Goal: Information Seeking & Learning: Learn about a topic

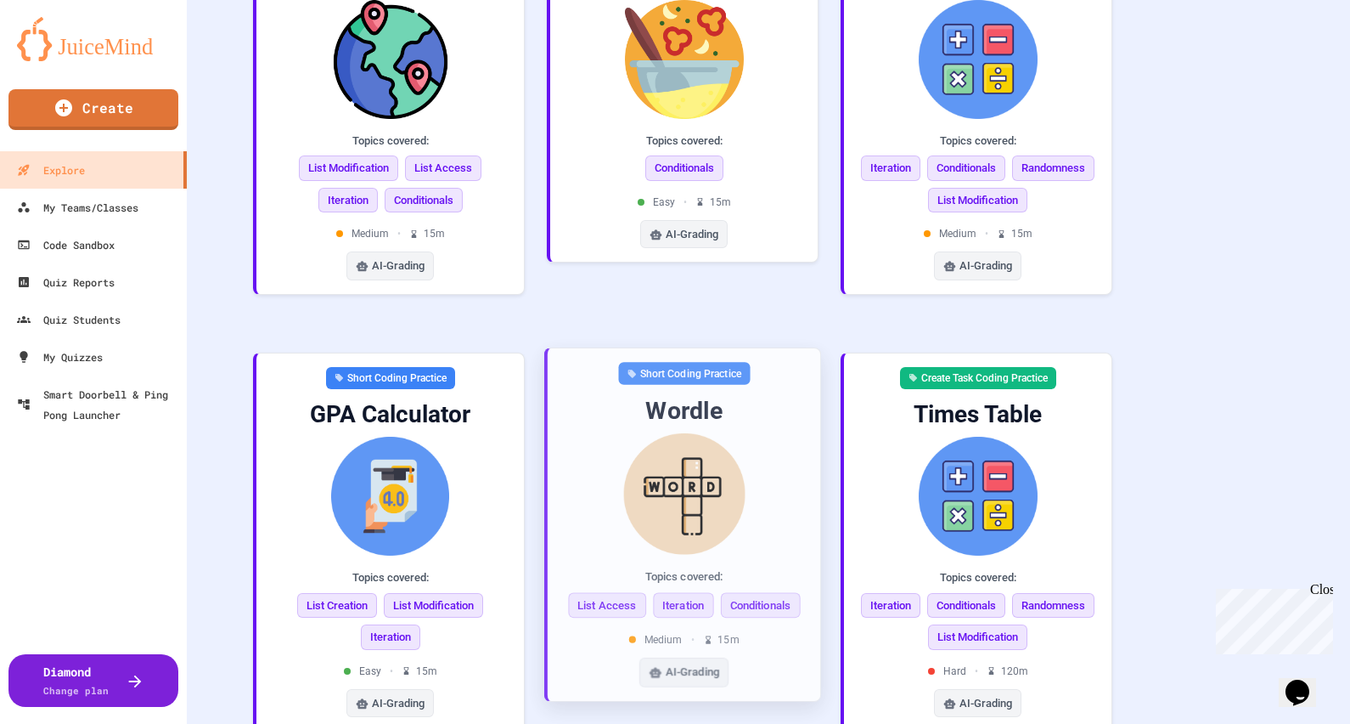
scroll to position [1036, 0]
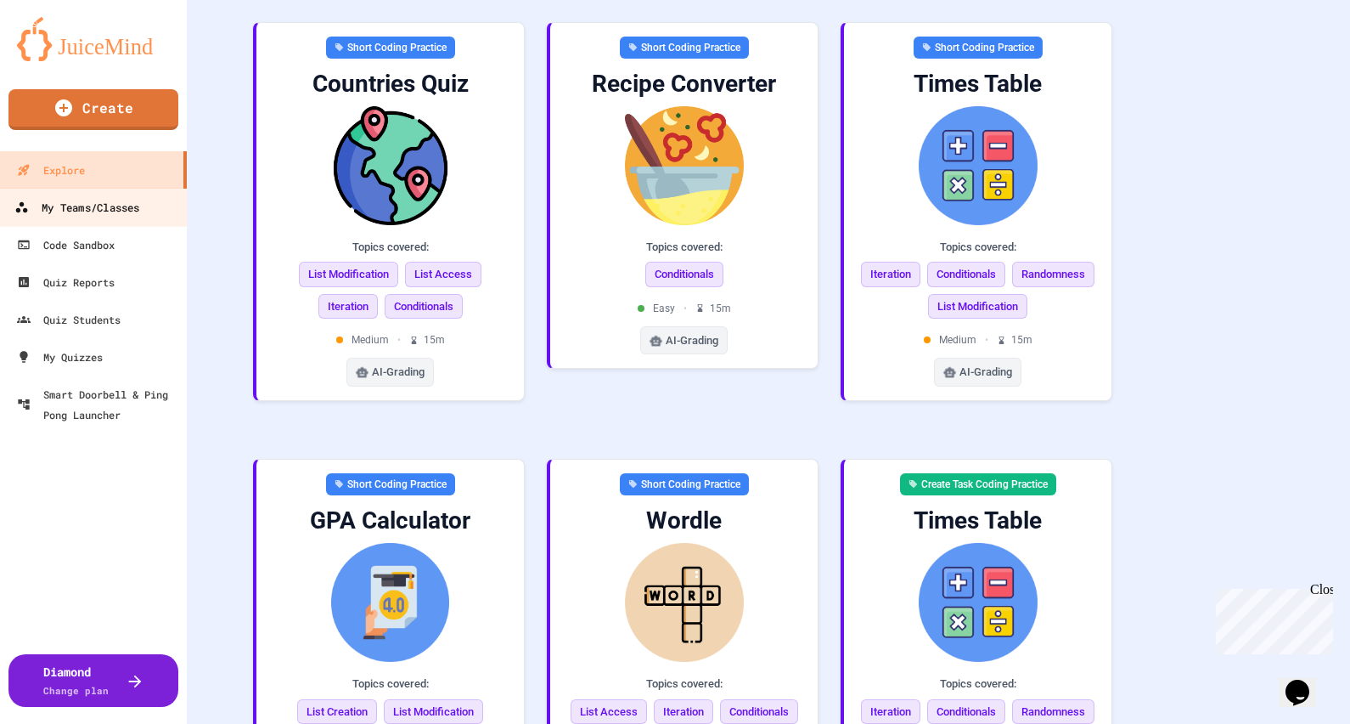
click at [87, 204] on div "My Teams/Classes" at bounding box center [76, 207] width 125 height 21
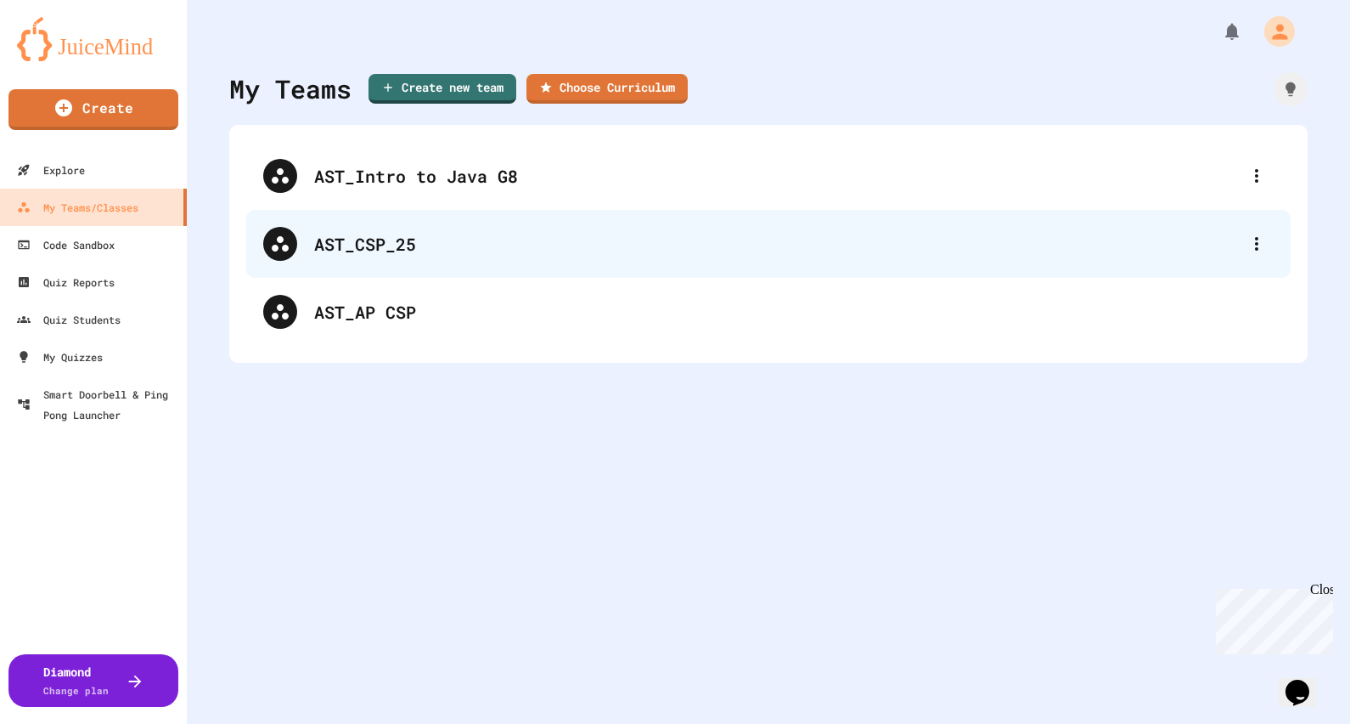
click at [428, 246] on div "AST_CSP_25" at bounding box center [777, 243] width 926 height 25
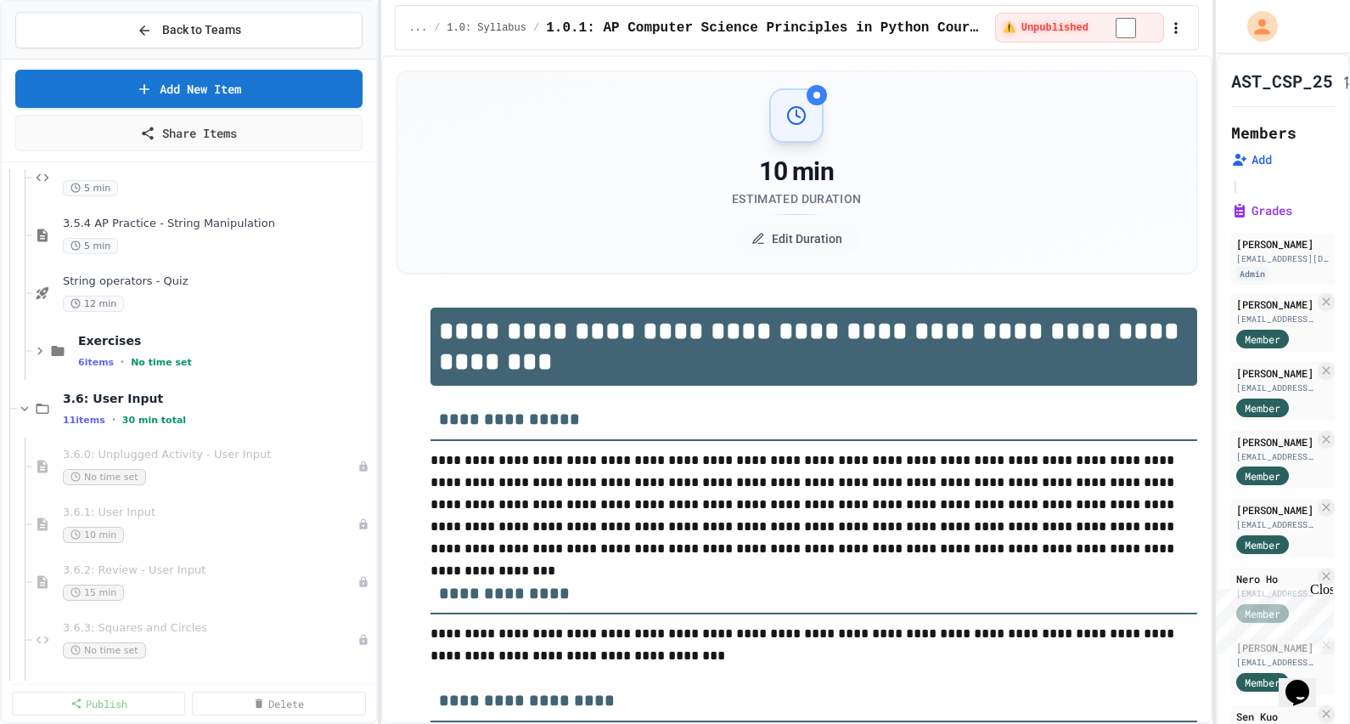
scroll to position [4353, 0]
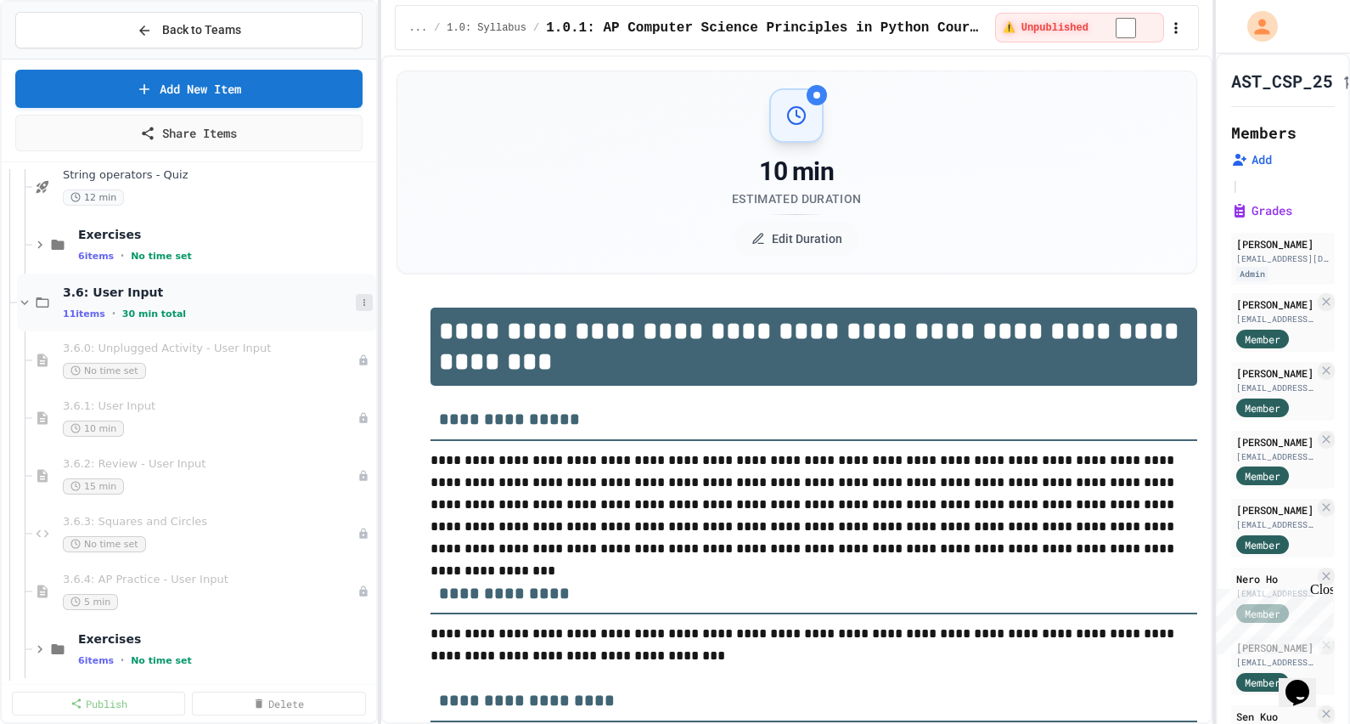
click at [359, 302] on icon at bounding box center [364, 302] width 10 height 10
click at [325, 392] on button "Publish All (11)" at bounding box center [309, 394] width 120 height 31
click at [127, 289] on span "3.6: User Input" at bounding box center [209, 292] width 293 height 15
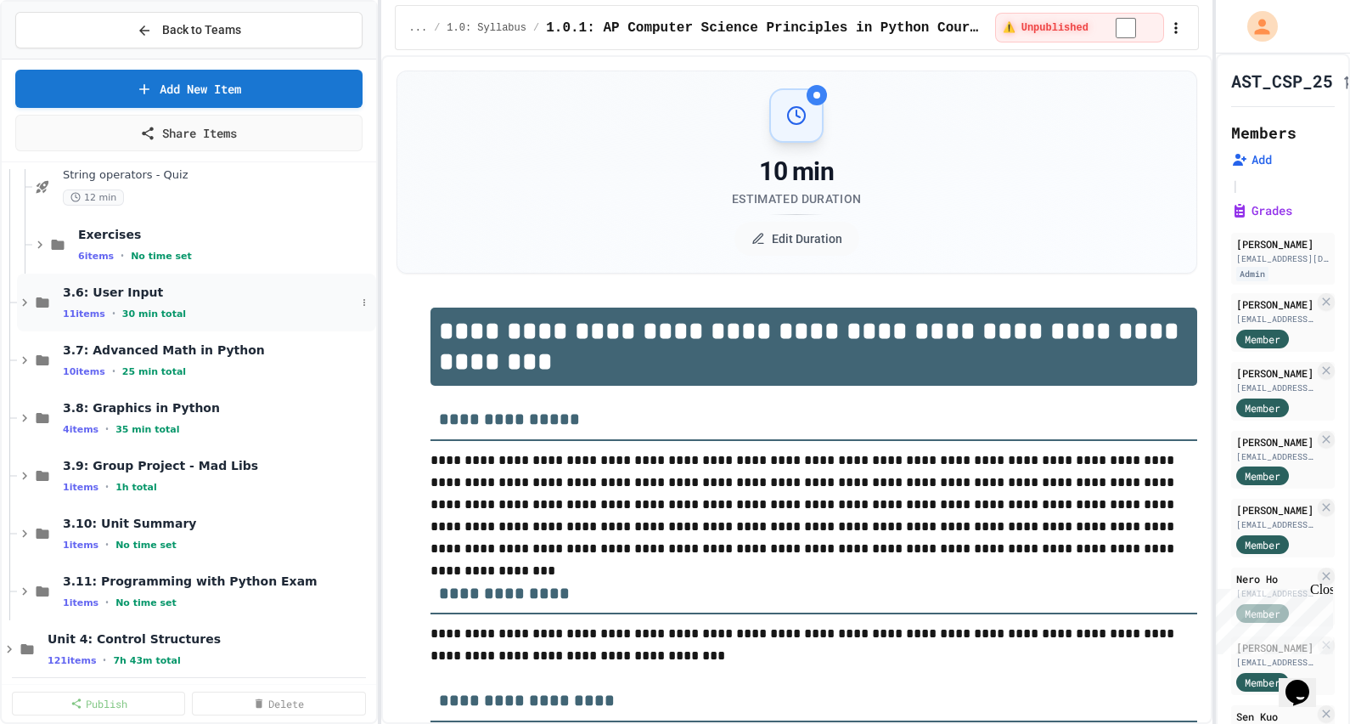
click at [24, 299] on icon at bounding box center [24, 303] width 5 height 8
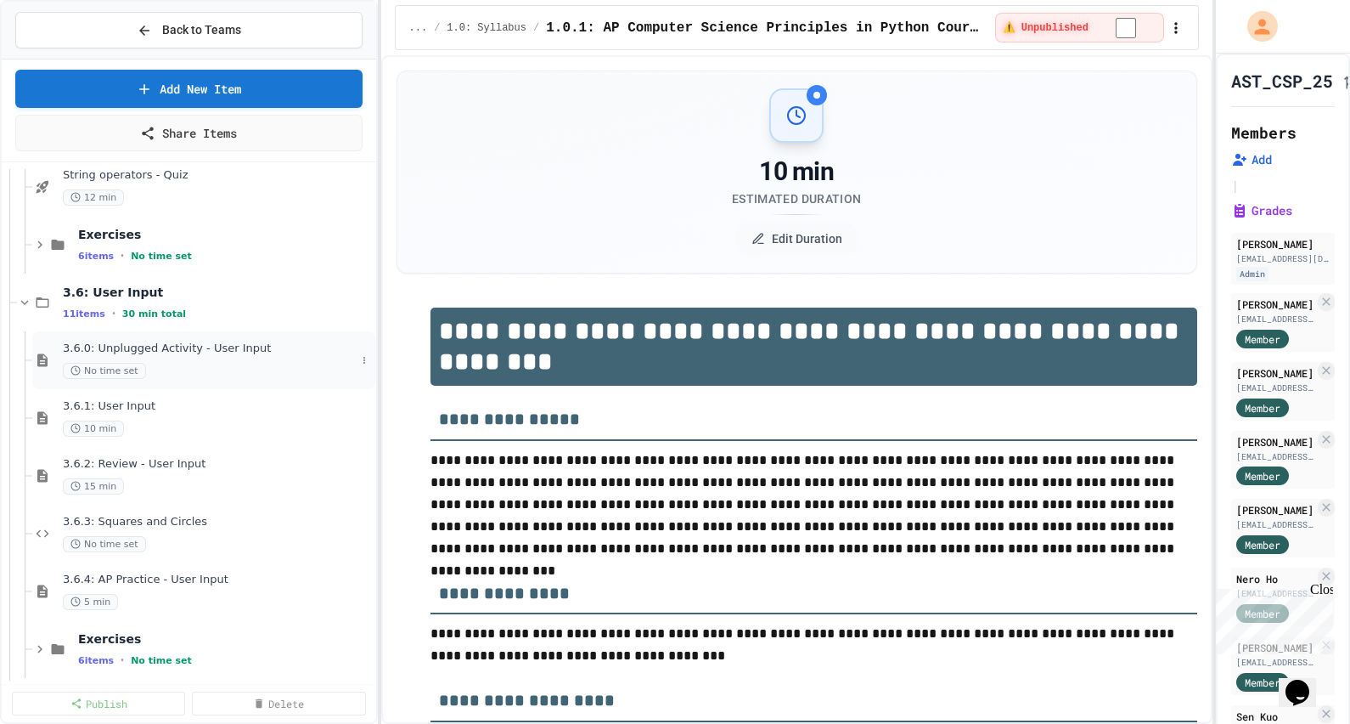
click at [166, 350] on span "3.6.0: Unplugged Activity - User Input" at bounding box center [209, 348] width 293 height 14
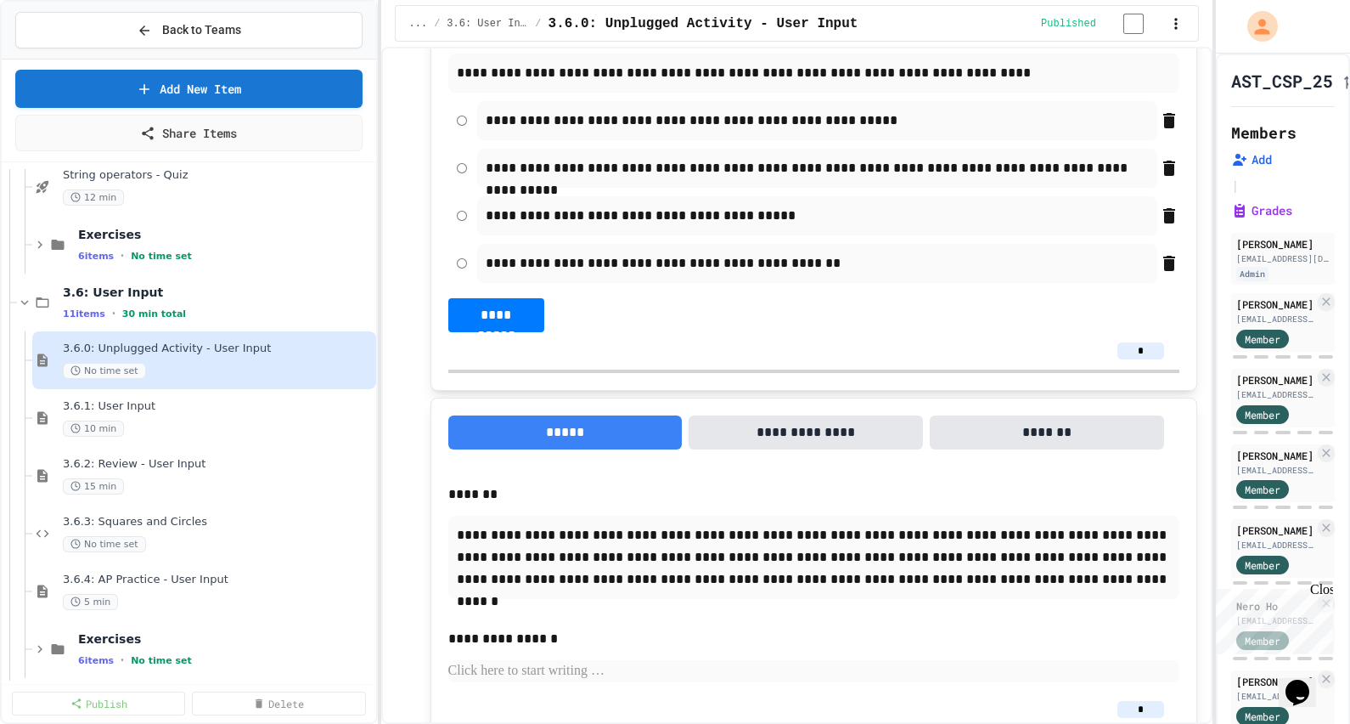
scroll to position [4203, 0]
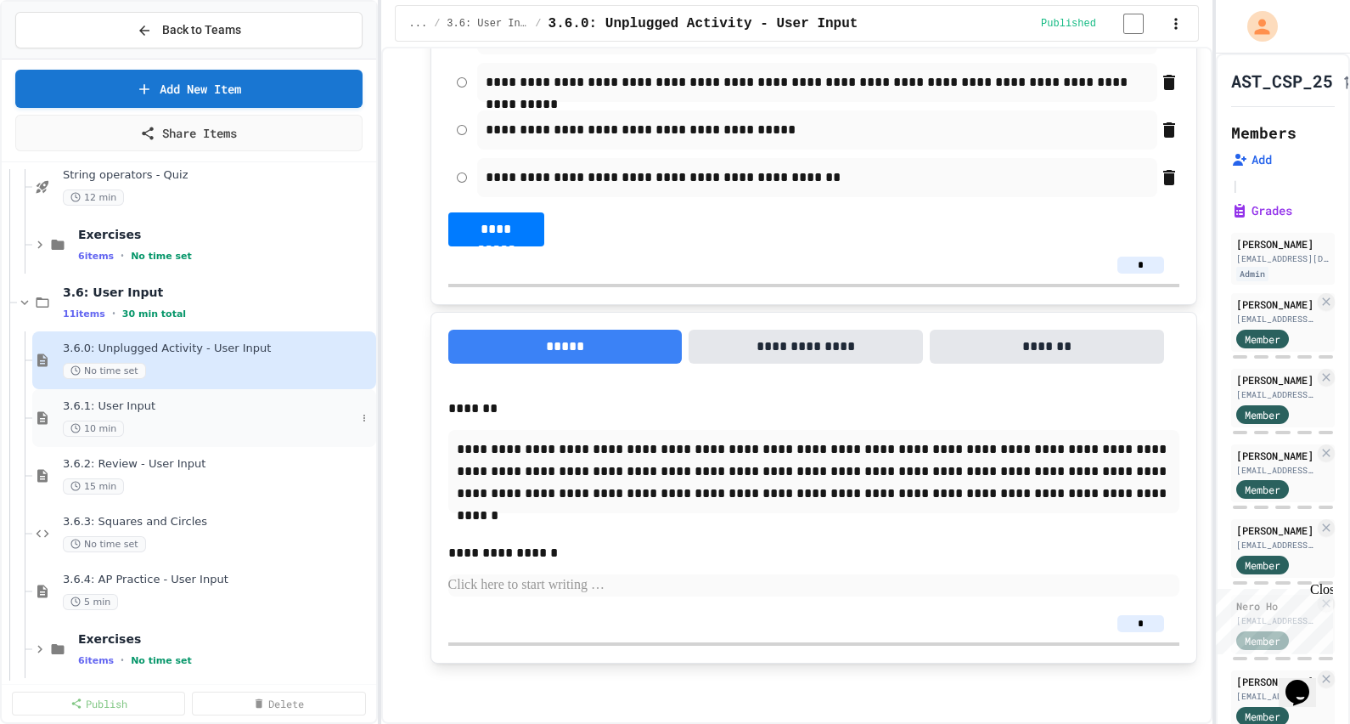
click at [168, 403] on span "3.6.1: User Input" at bounding box center [209, 406] width 293 height 14
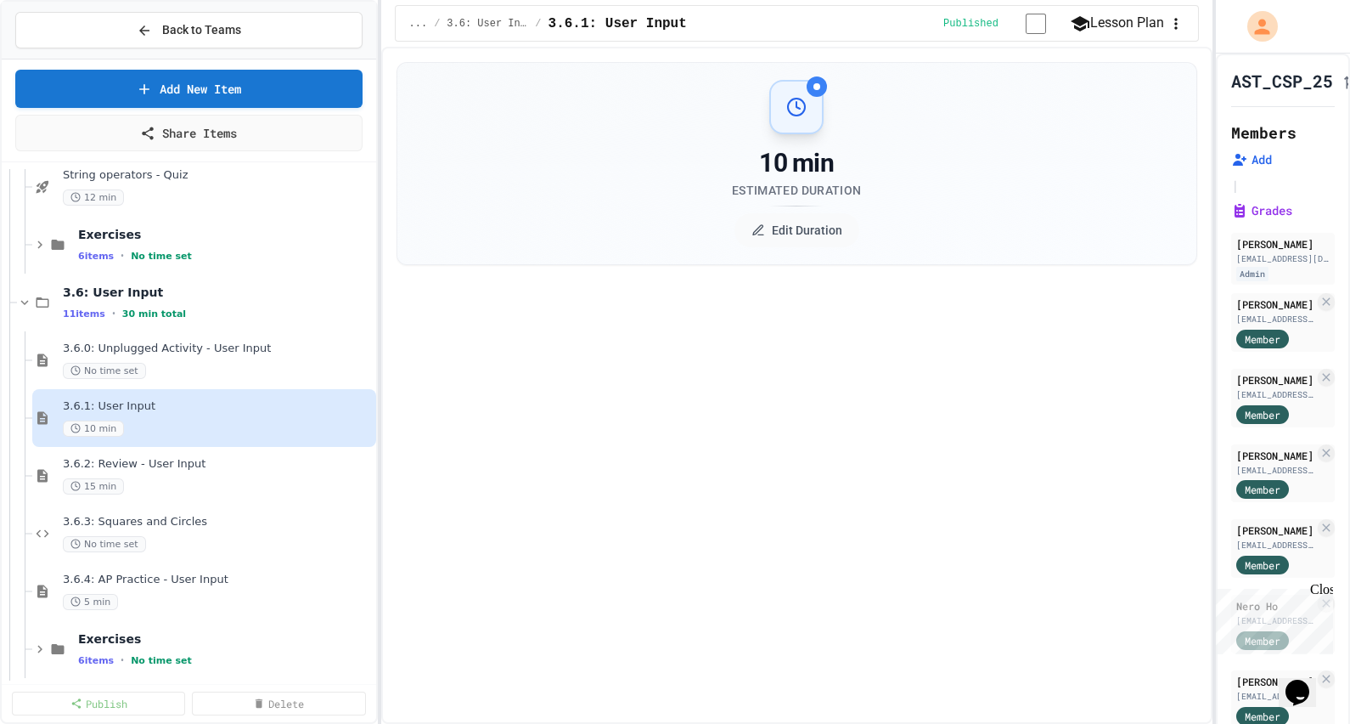
select select "***"
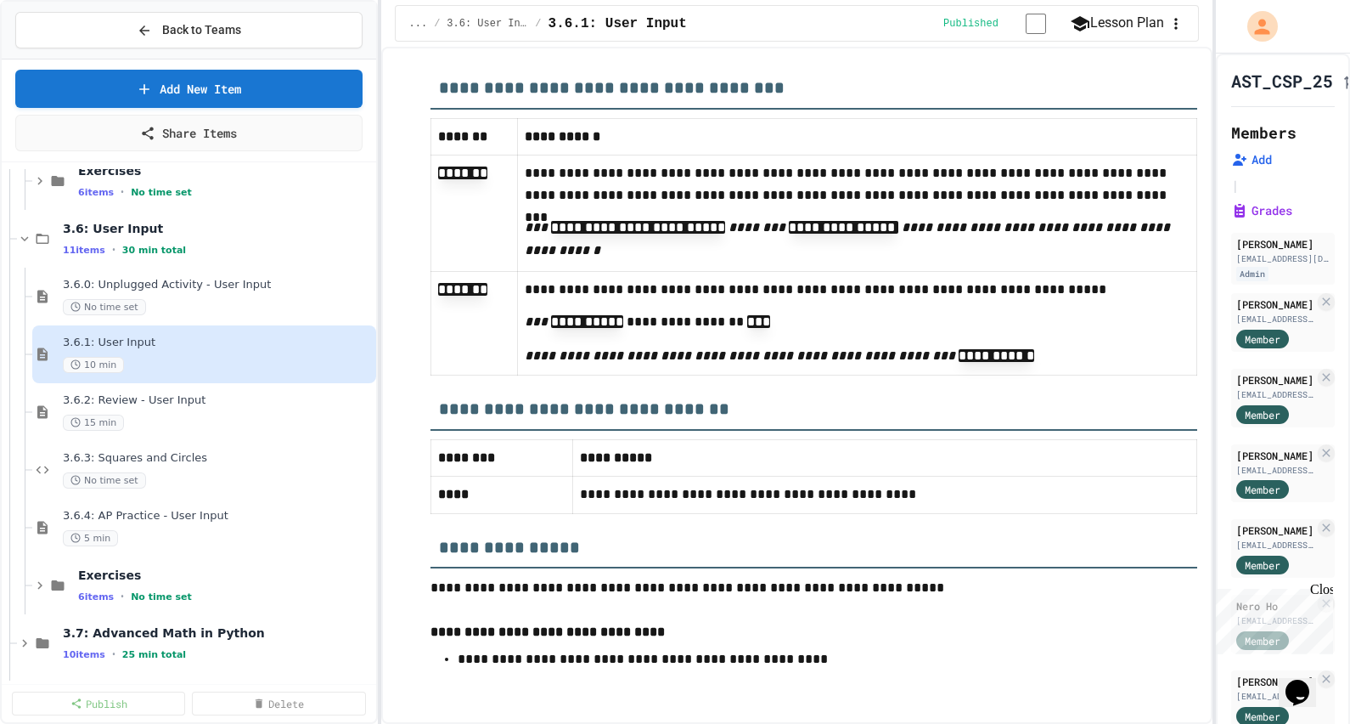
scroll to position [4459, 0]
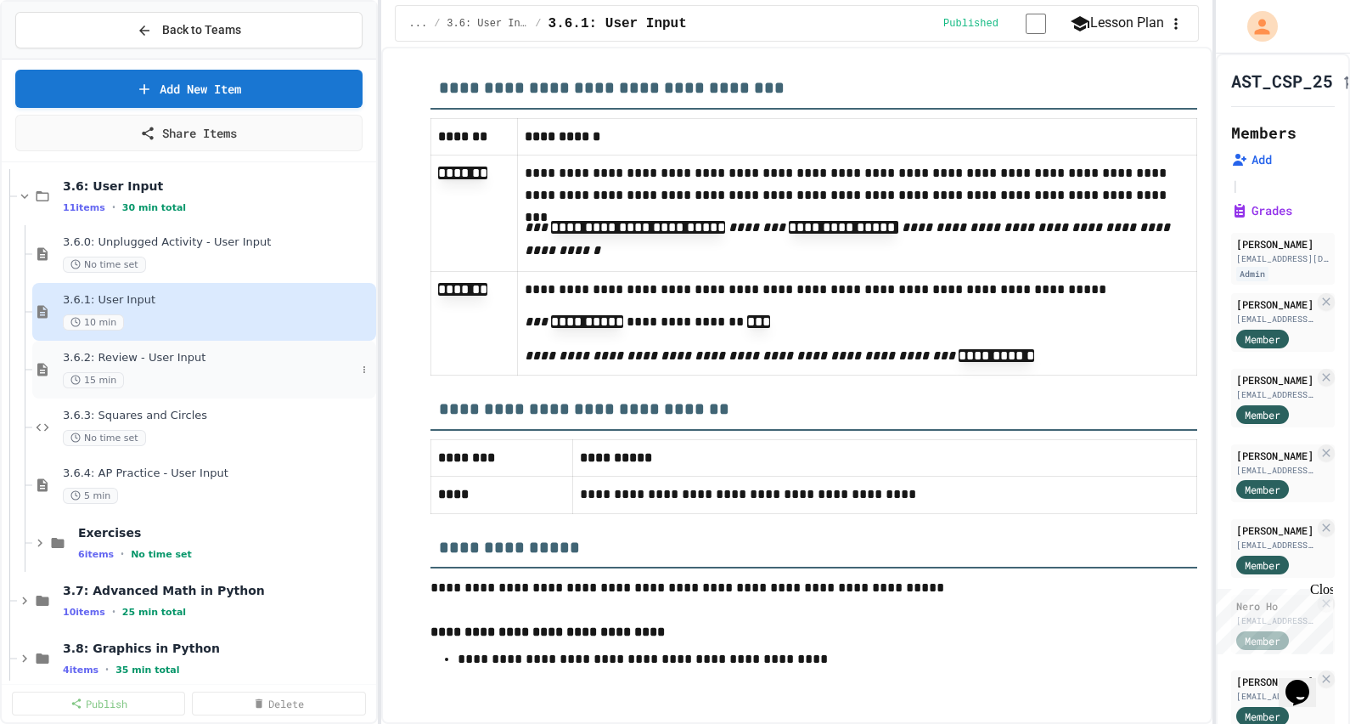
click at [241, 366] on div "3.6.2: Review - User Input 15 min" at bounding box center [209, 369] width 293 height 37
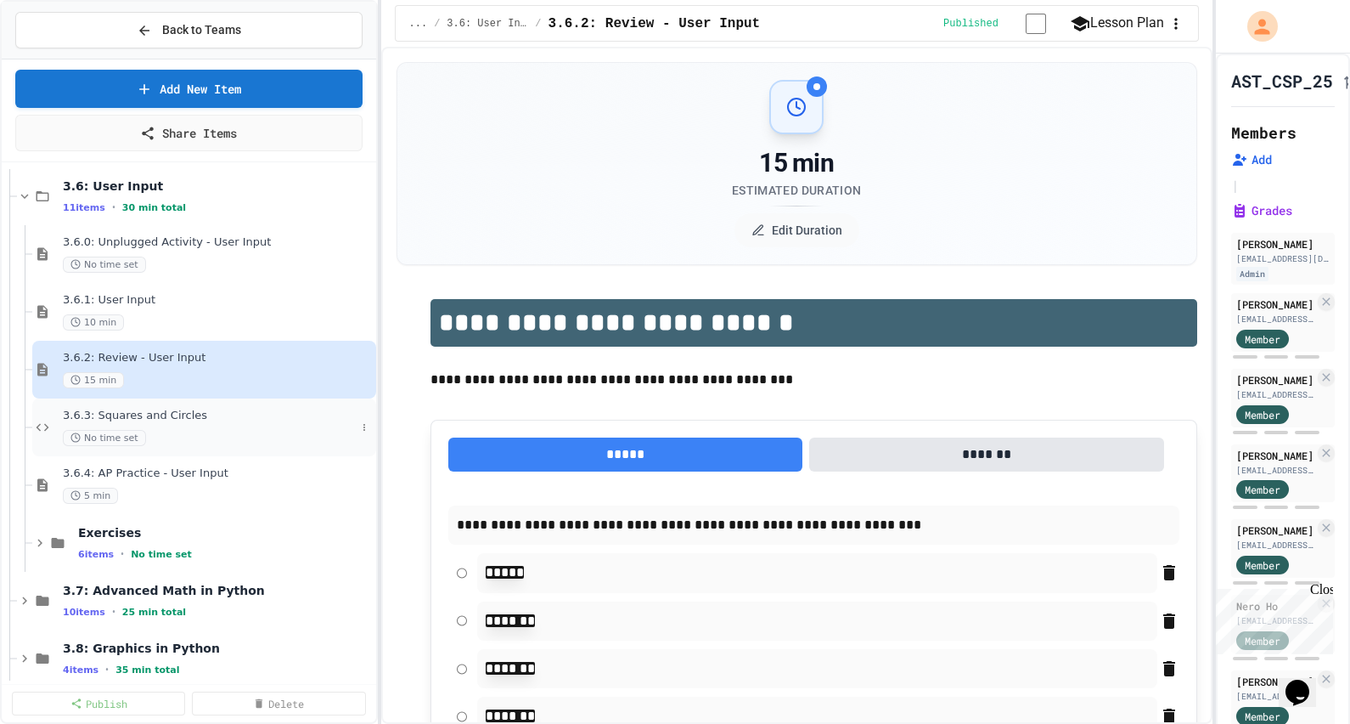
click at [268, 423] on div "3.6.3: Squares and Circles No time set" at bounding box center [209, 427] width 293 height 37
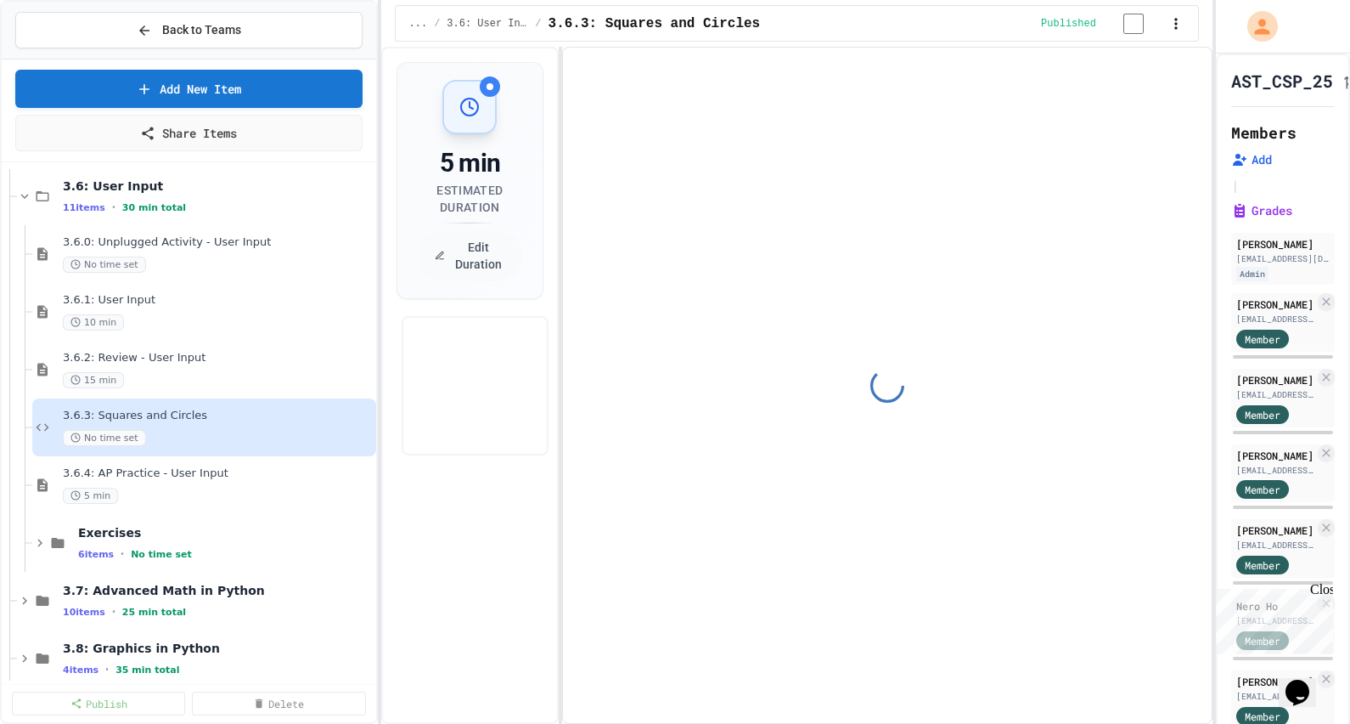
select select "*******"
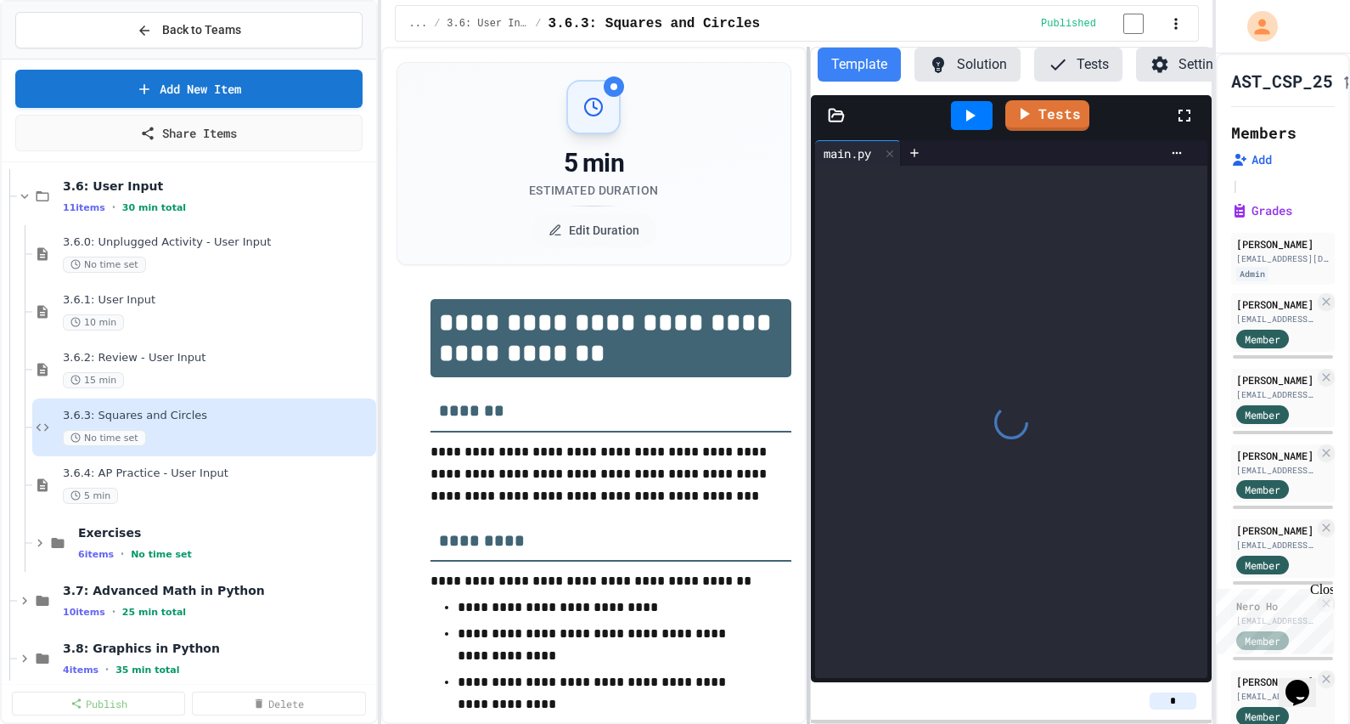
click at [809, 215] on div at bounding box center [808, 385] width 3 height 677
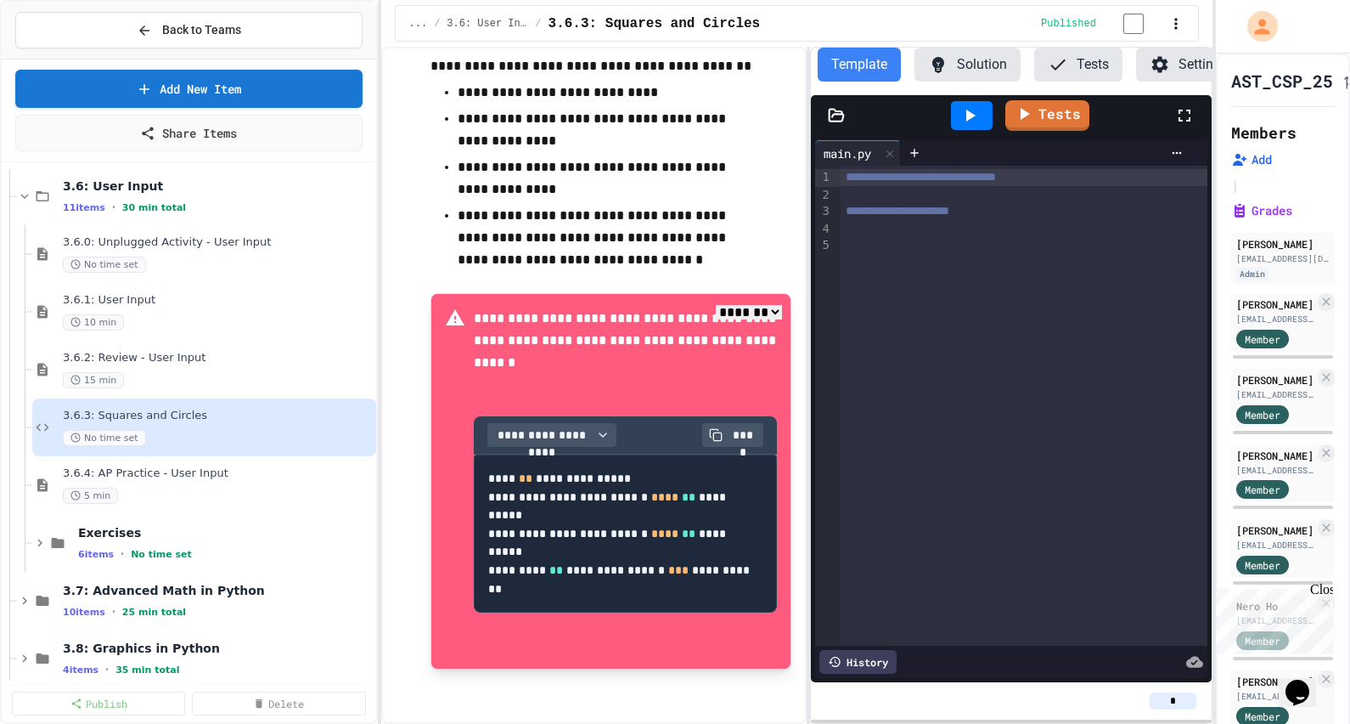
scroll to position [523, 0]
click at [166, 488] on div "5 min" at bounding box center [209, 496] width 293 height 16
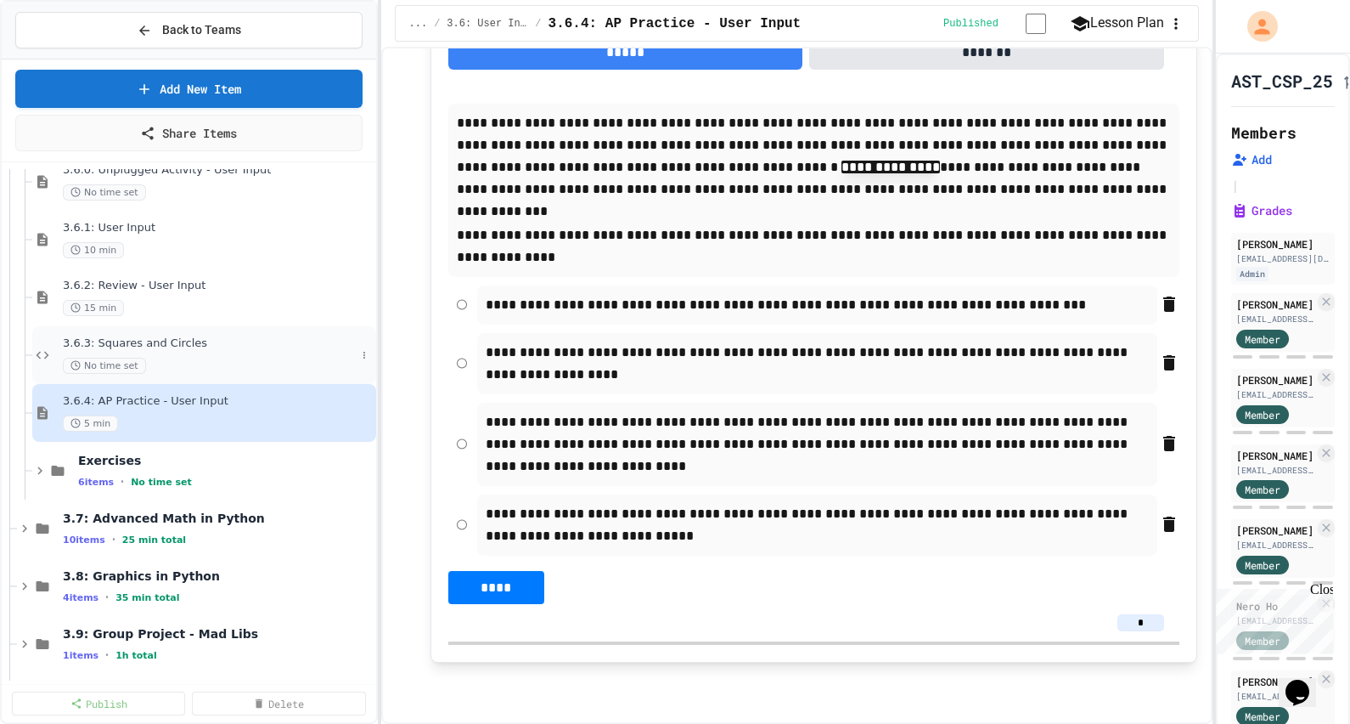
scroll to position [4565, 0]
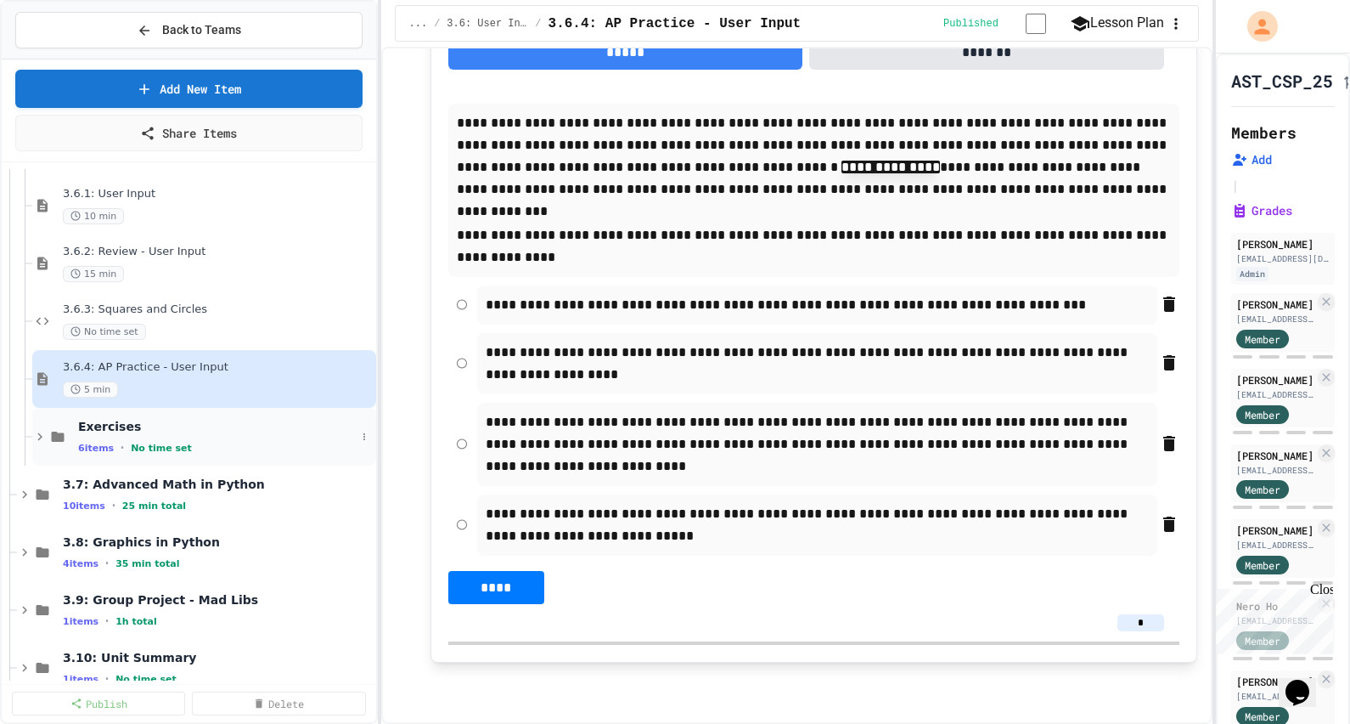
click at [215, 416] on div "Exercises 6 items • No time set" at bounding box center [204, 437] width 344 height 58
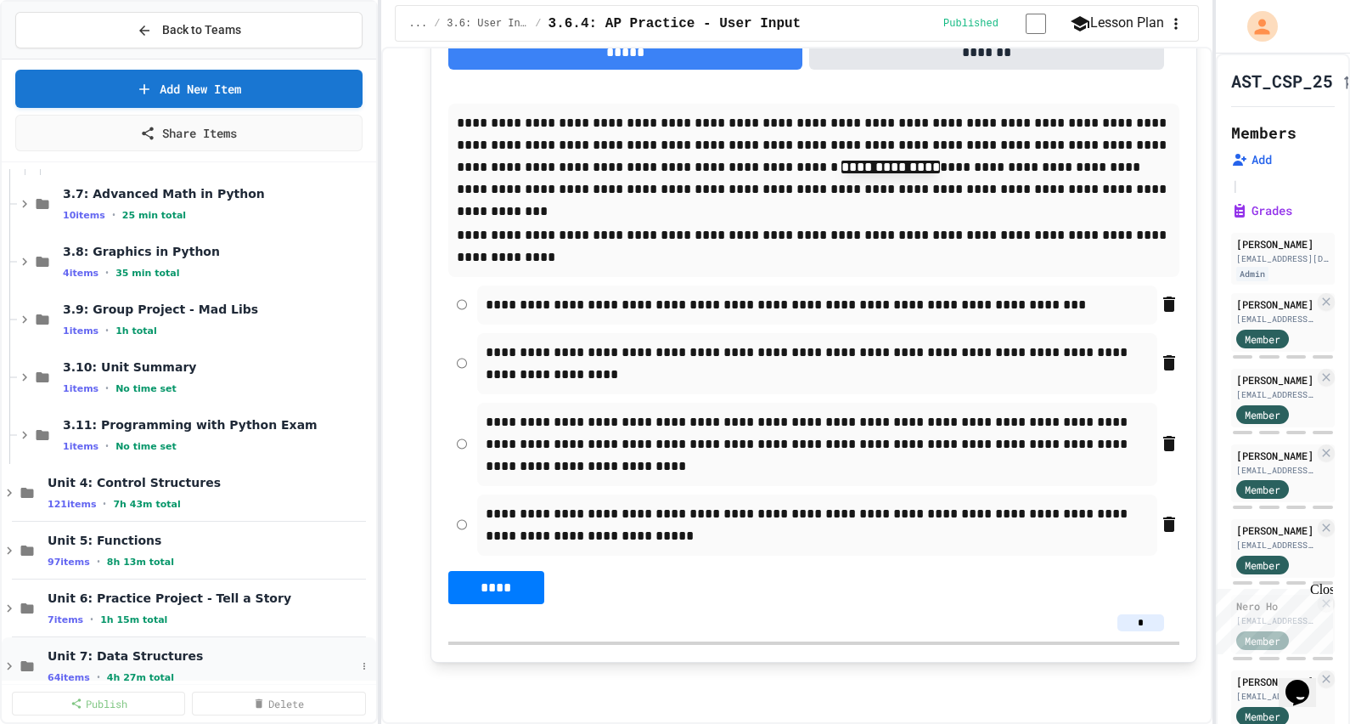
scroll to position [4990, 0]
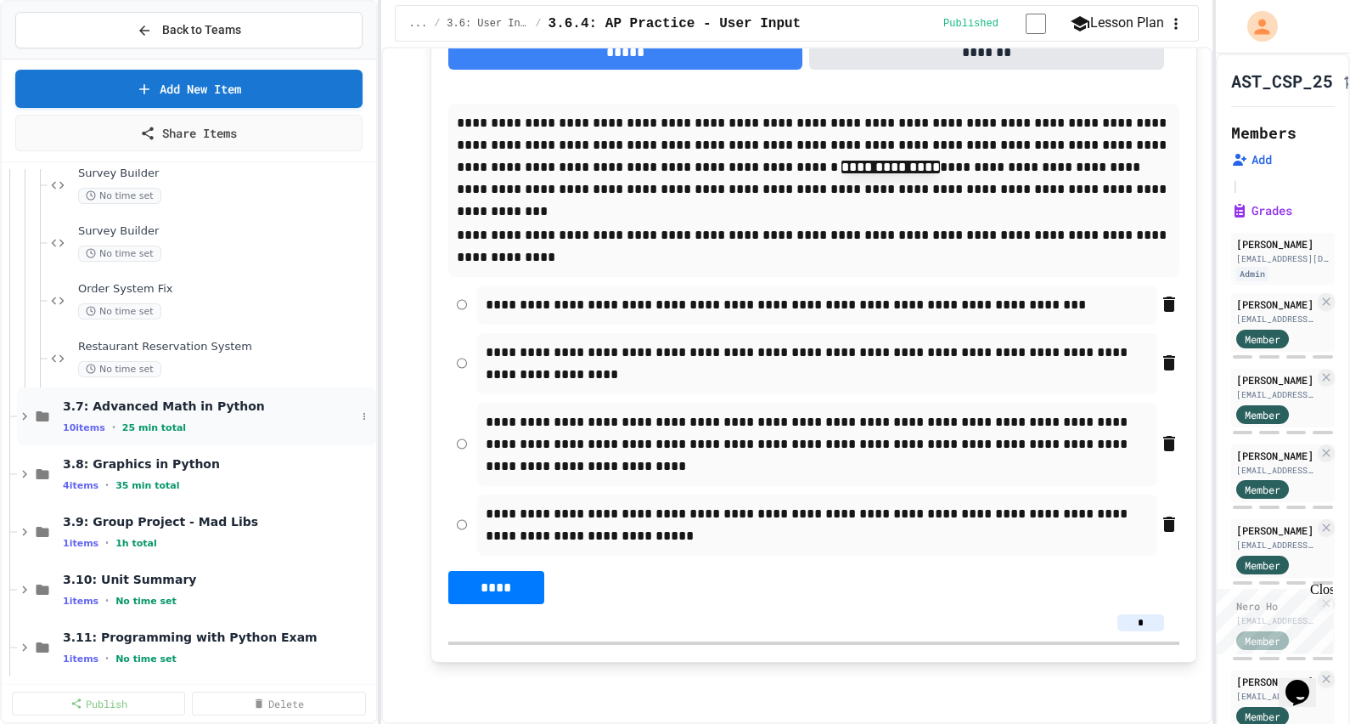
click at [200, 409] on span "3.7: Advanced Math in Python" at bounding box center [209, 405] width 293 height 15
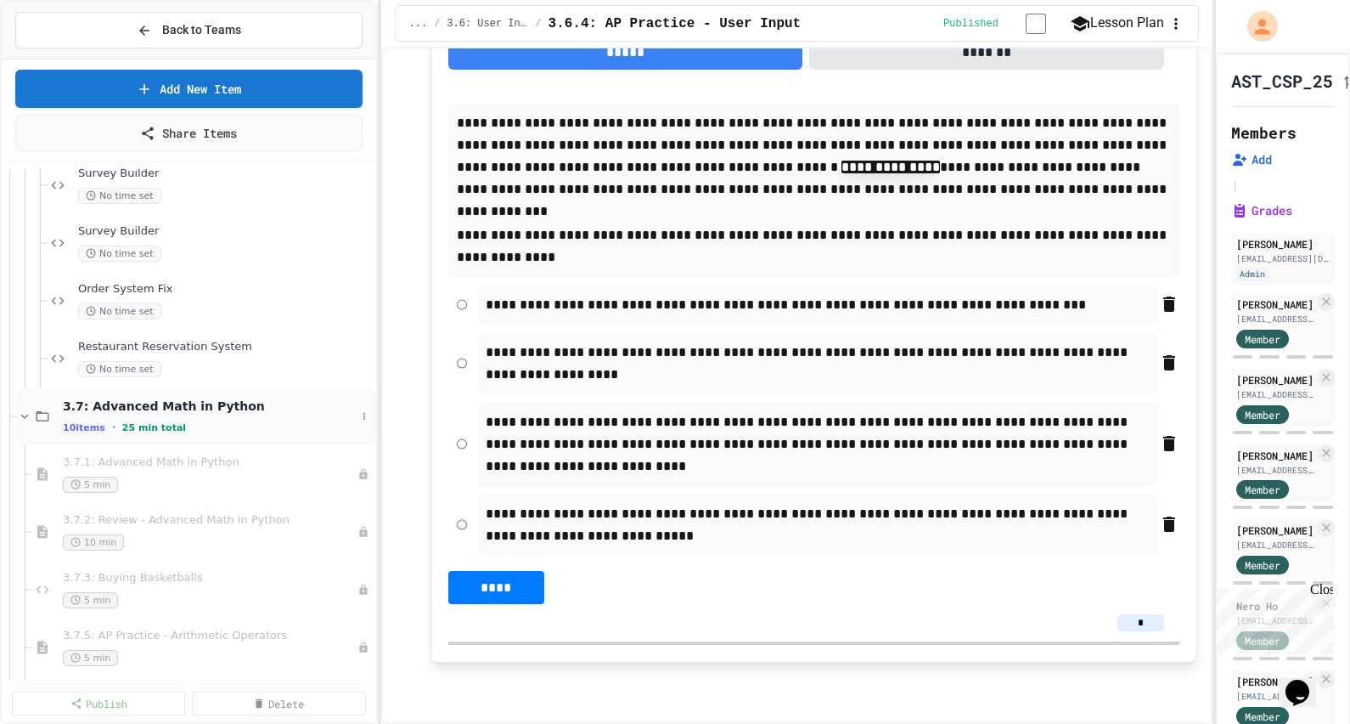
click at [24, 415] on icon at bounding box center [25, 416] width 8 height 5
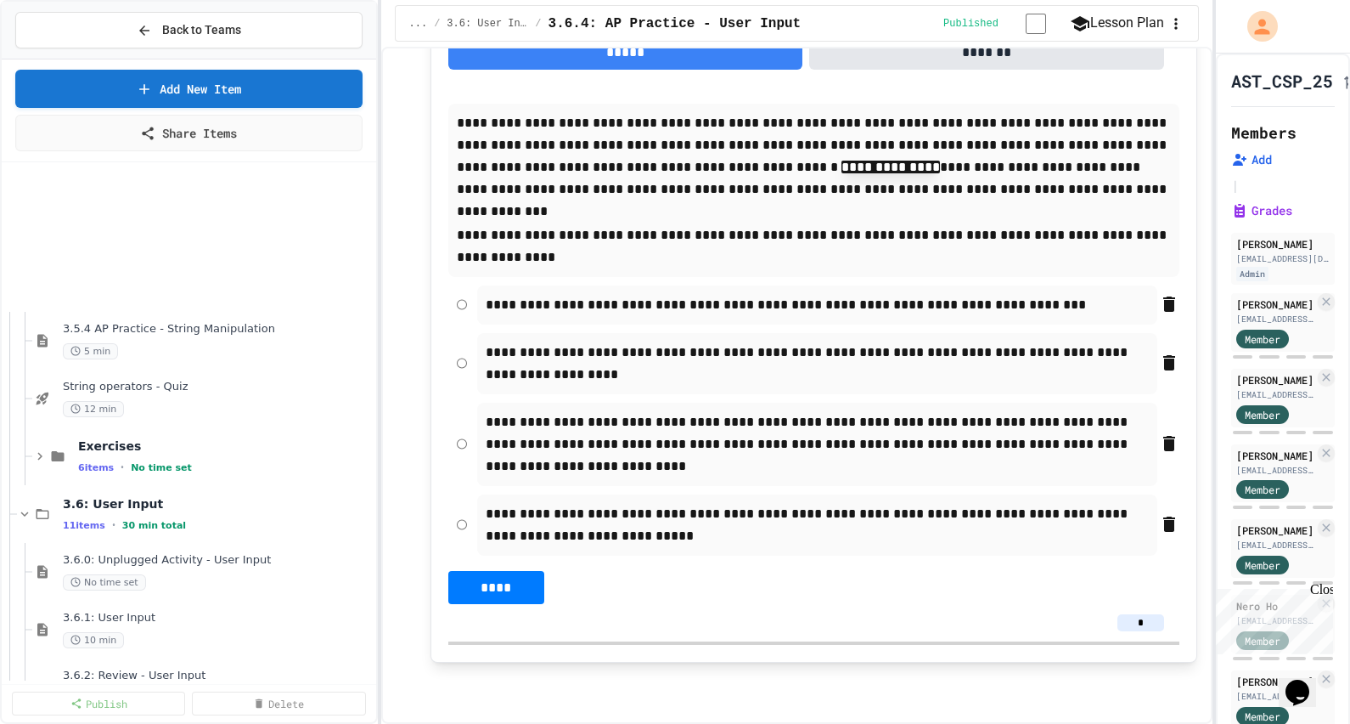
scroll to position [4141, 0]
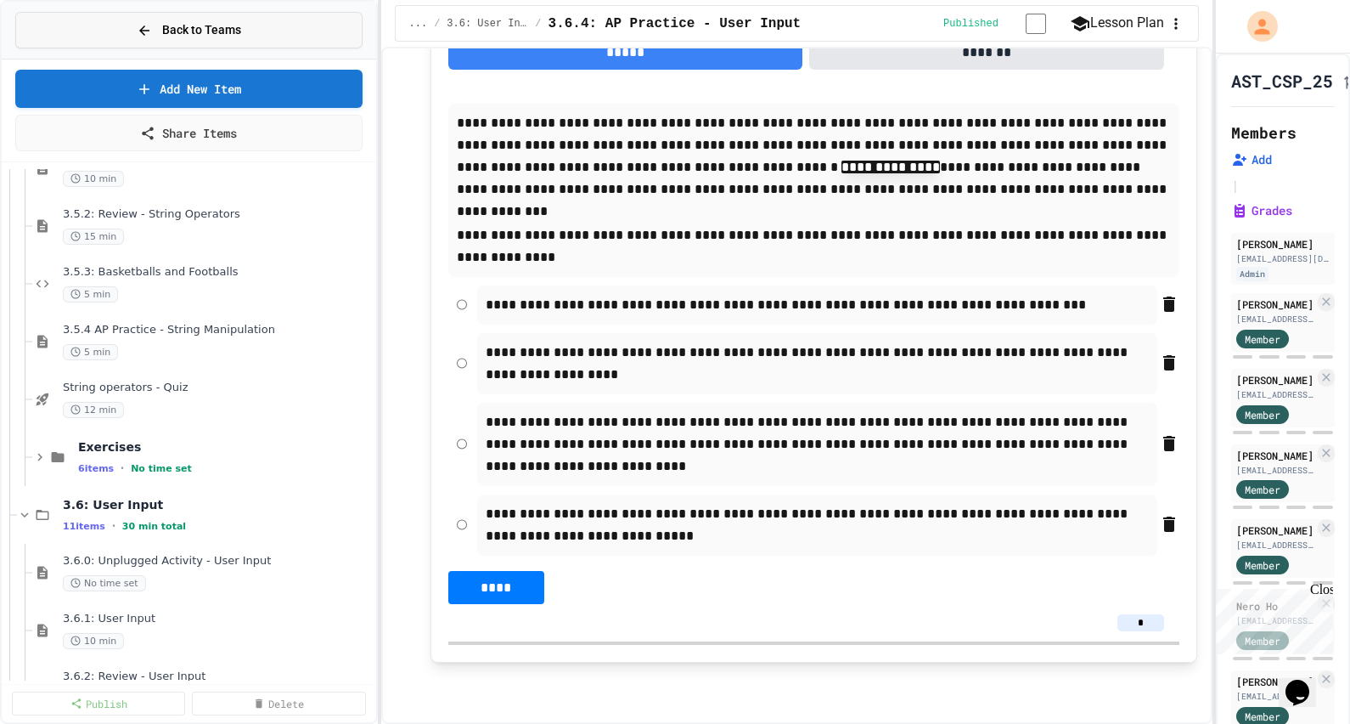
click at [208, 30] on span "Back to Teams" at bounding box center [201, 30] width 79 height 18
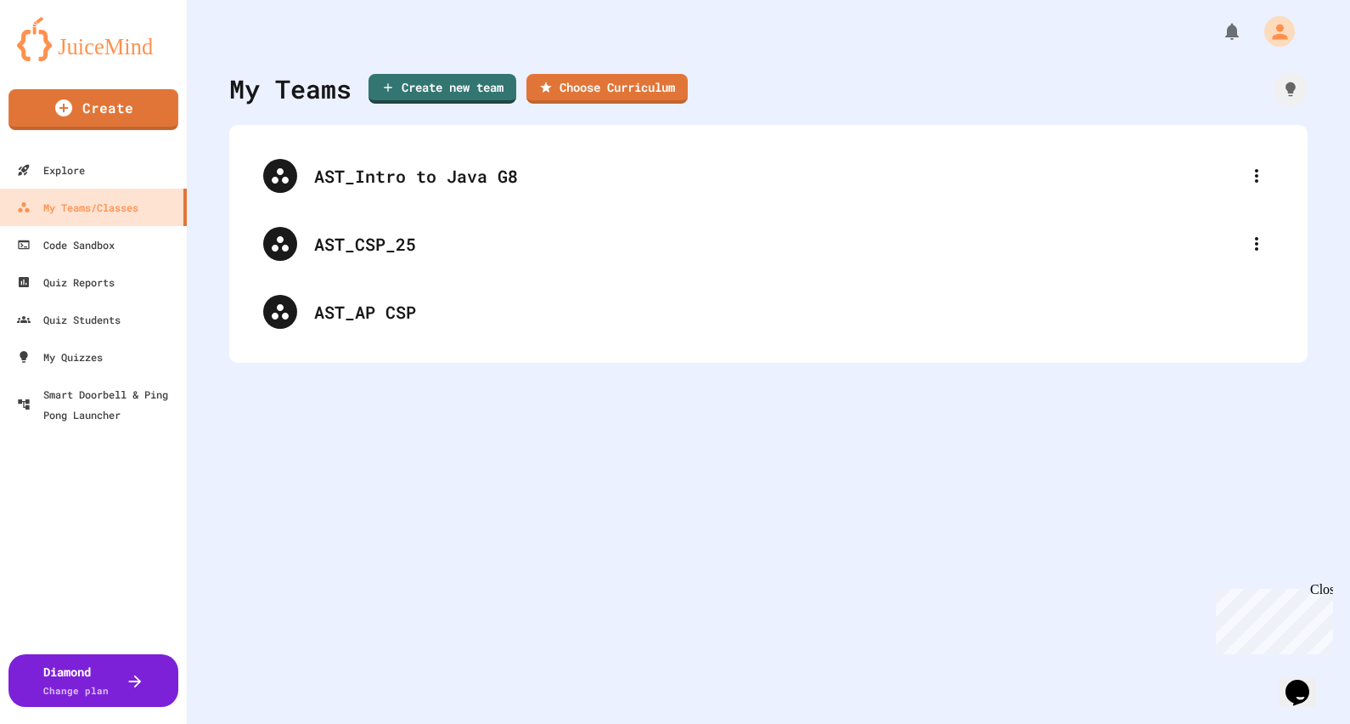
click at [110, 45] on img at bounding box center [93, 39] width 153 height 44
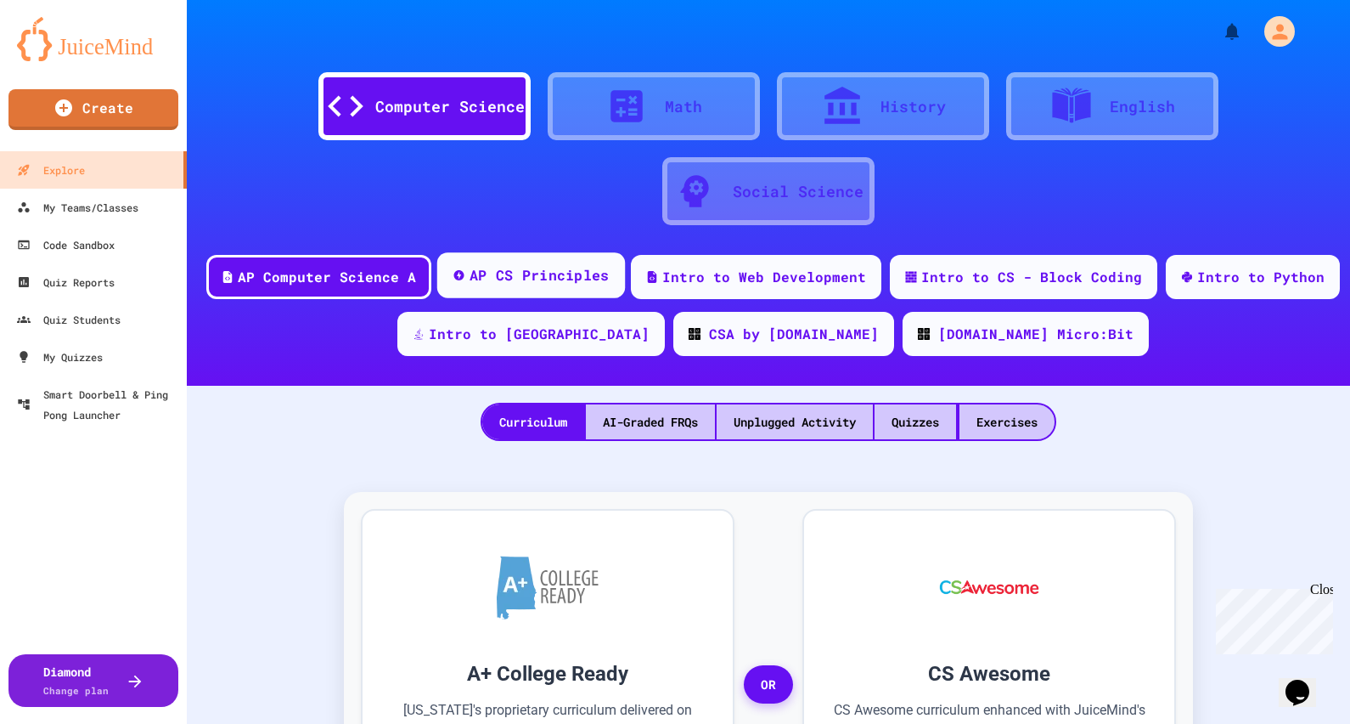
click at [578, 272] on div "AP CS Principles" at bounding box center [539, 275] width 140 height 21
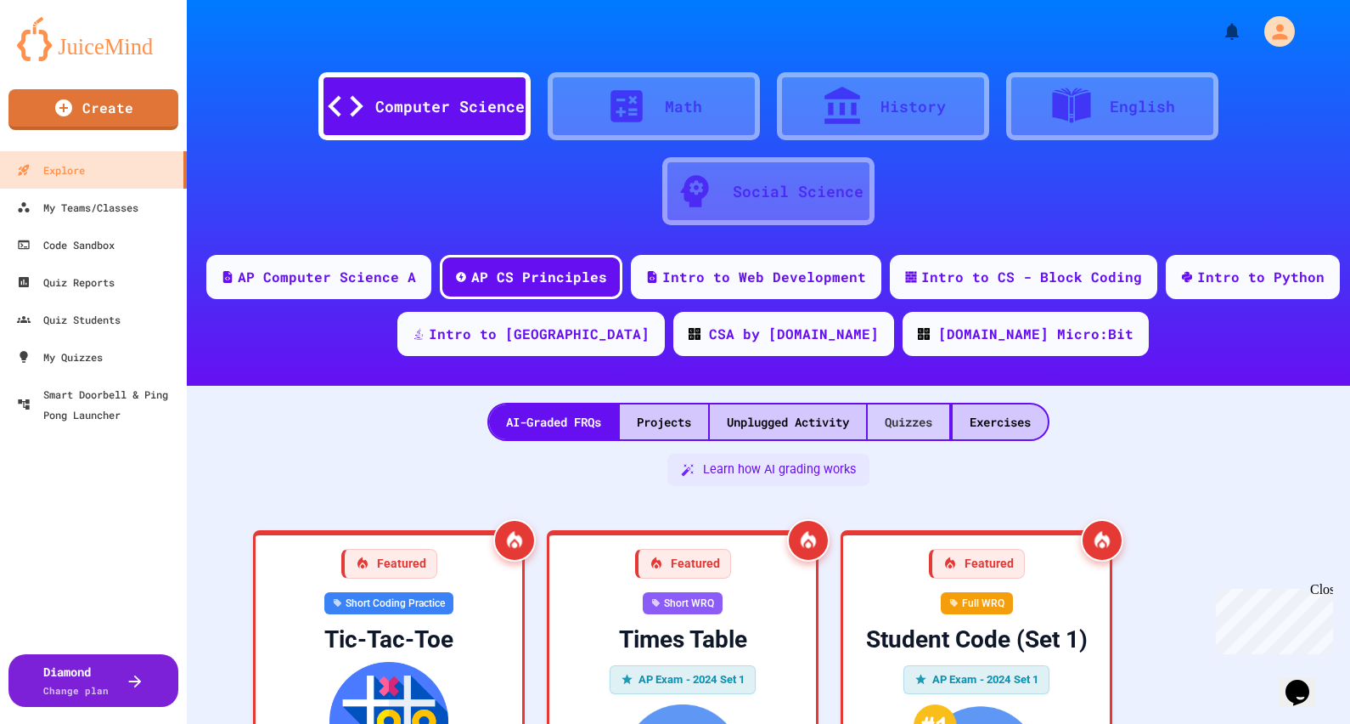
click at [907, 420] on div "Quizzes" at bounding box center [909, 421] width 82 height 35
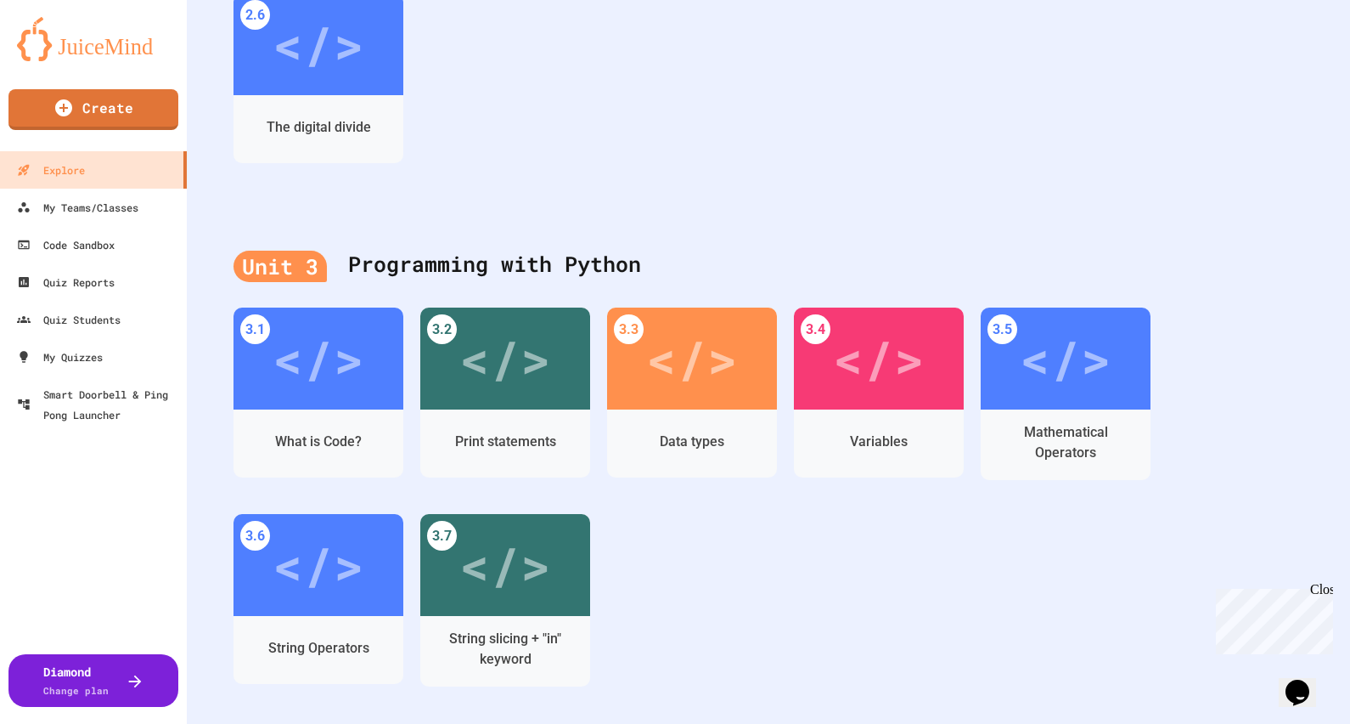
scroll to position [1062, 0]
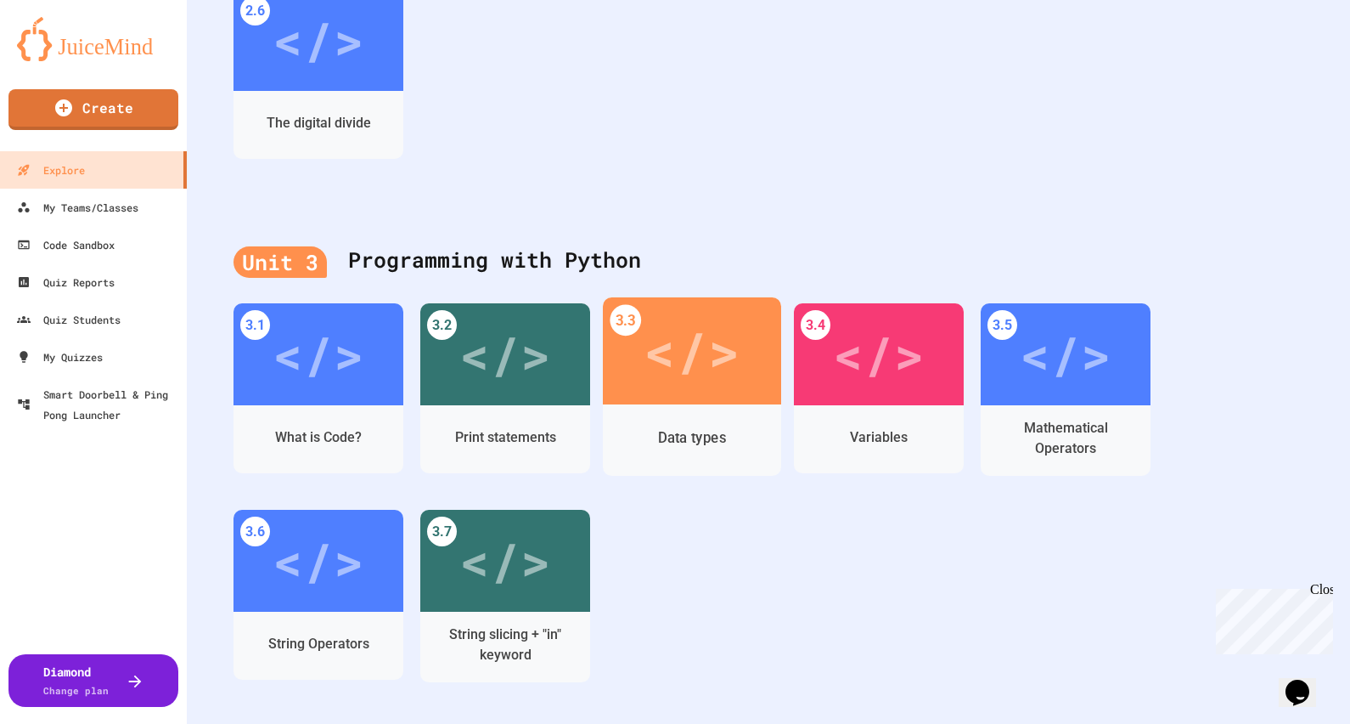
click at [662, 396] on div "</>" at bounding box center [692, 350] width 178 height 107
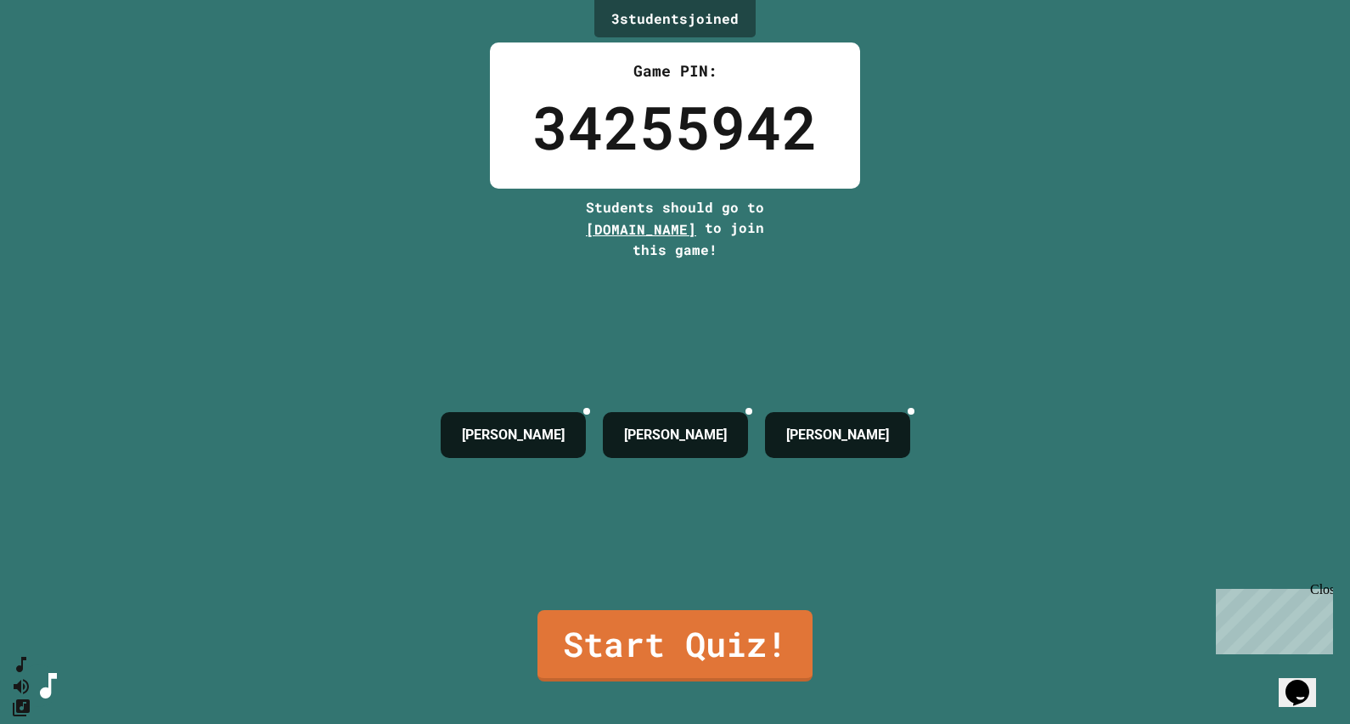
click at [1058, 352] on div "3 student s joined Game PIN: 34255942 Students should go to play.juicemind.com …" at bounding box center [675, 362] width 1350 height 724
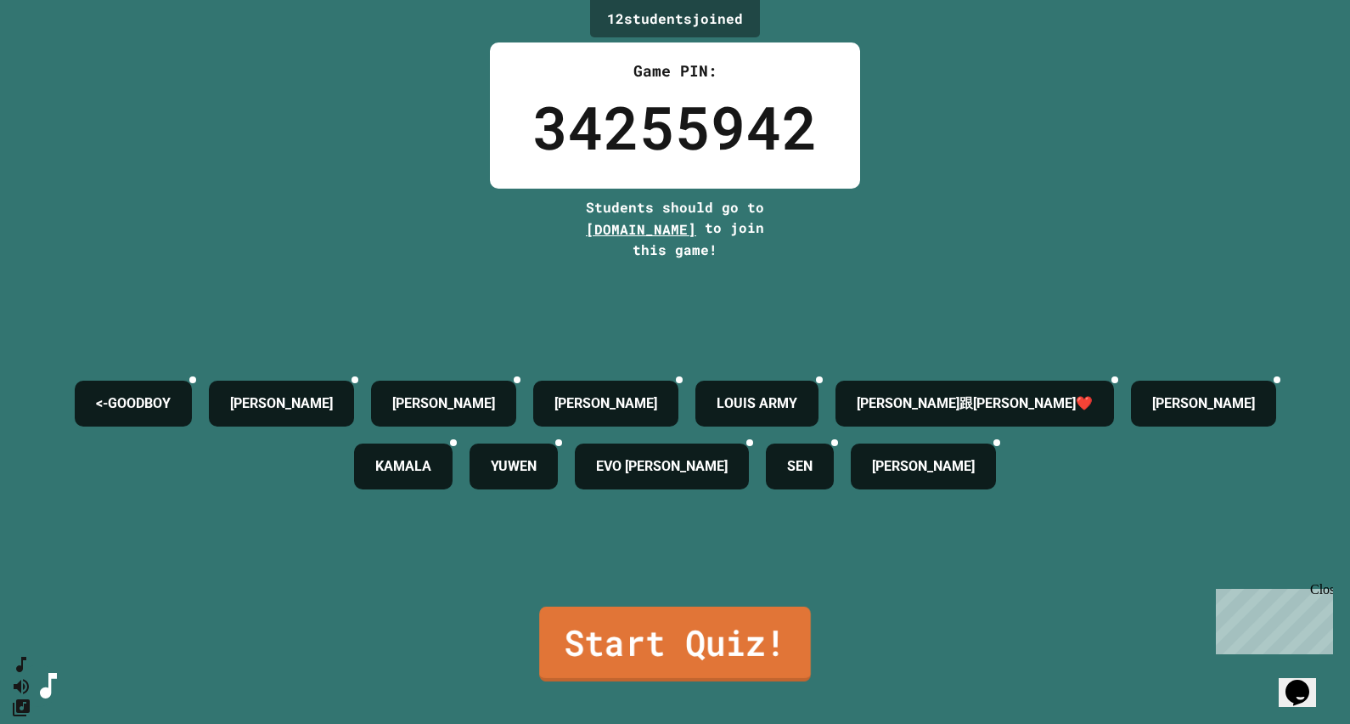
click at [709, 629] on link "Start Quiz!" at bounding box center [675, 643] width 272 height 75
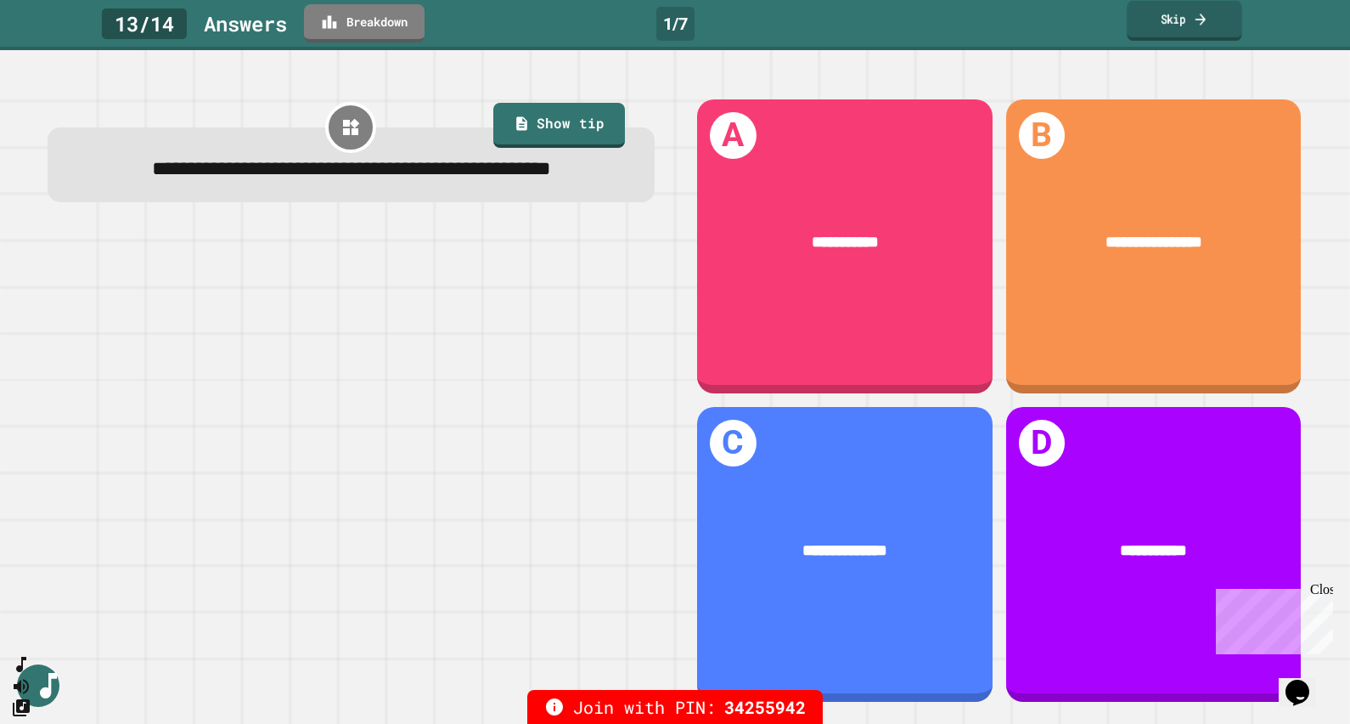
click at [1199, 17] on icon at bounding box center [1200, 19] width 15 height 18
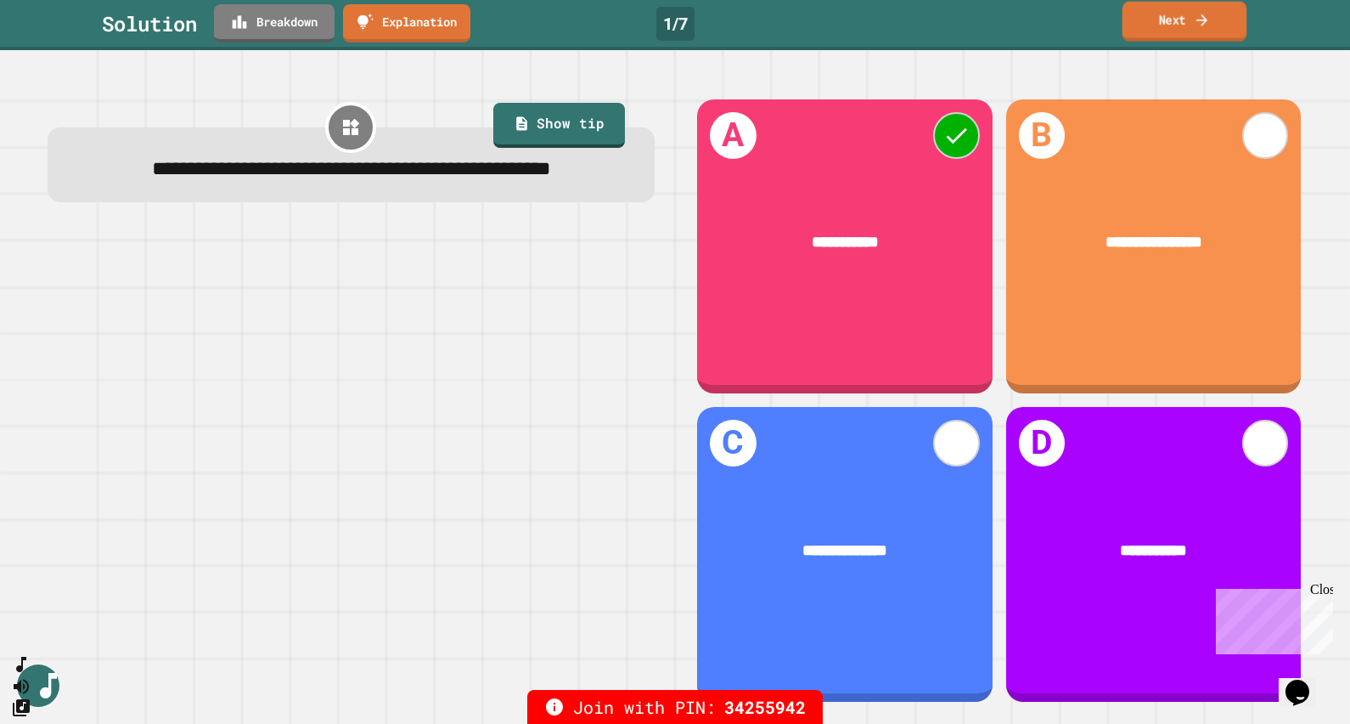
click at [1184, 25] on link "Next" at bounding box center [1185, 22] width 125 height 40
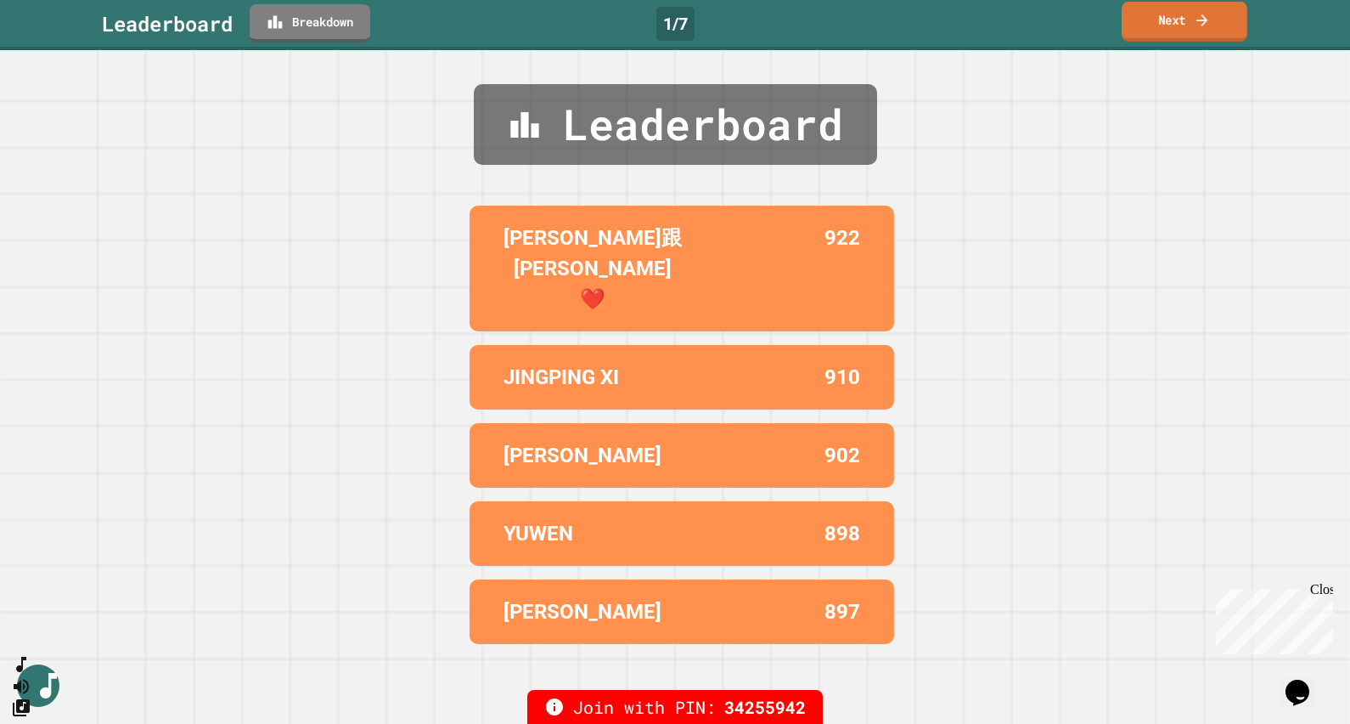
click at [1184, 25] on link "Next" at bounding box center [1185, 22] width 126 height 40
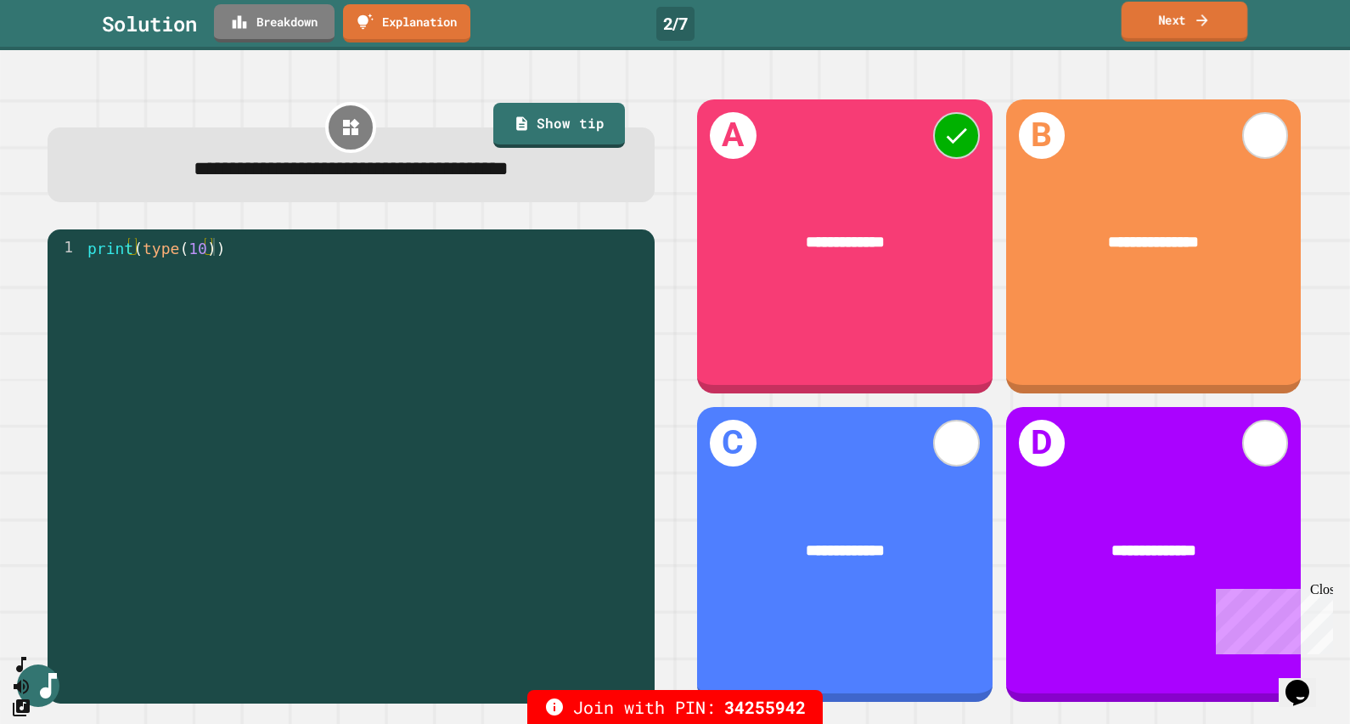
click at [1175, 17] on link "Next" at bounding box center [1185, 22] width 127 height 40
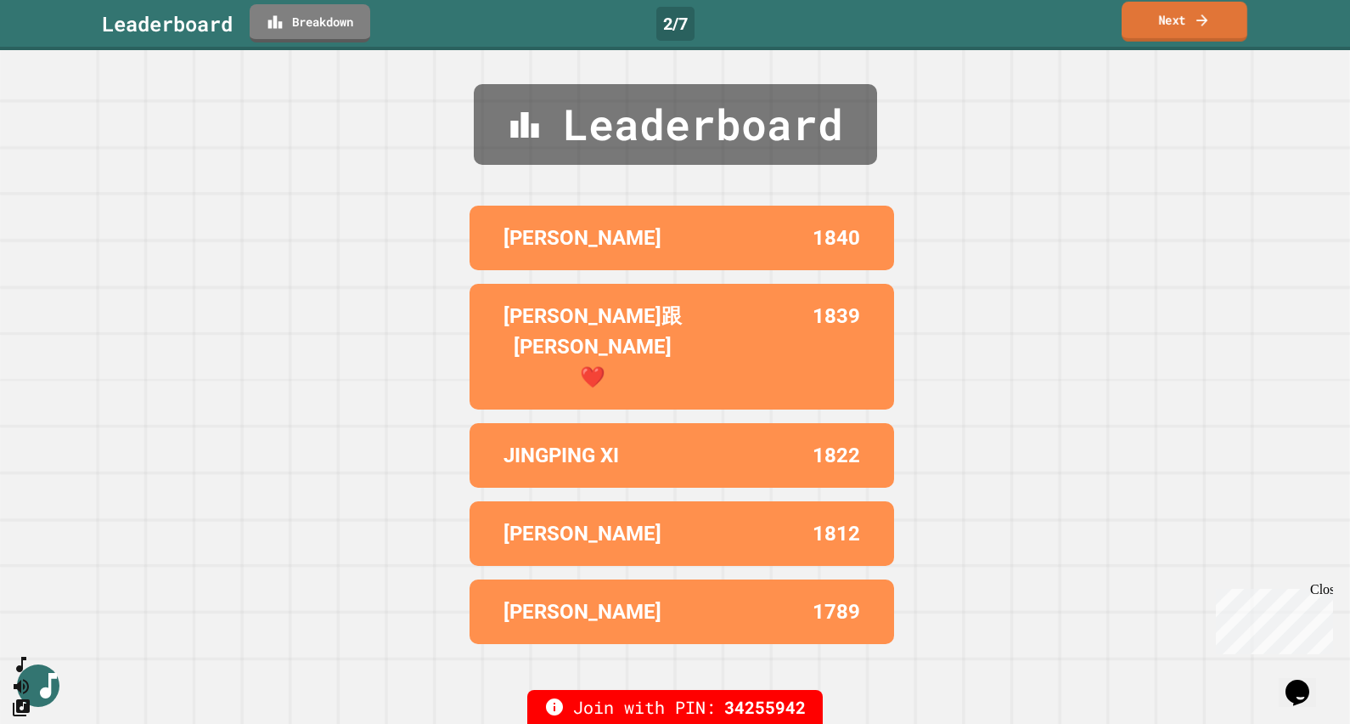
click at [1177, 29] on link "Next" at bounding box center [1185, 22] width 126 height 40
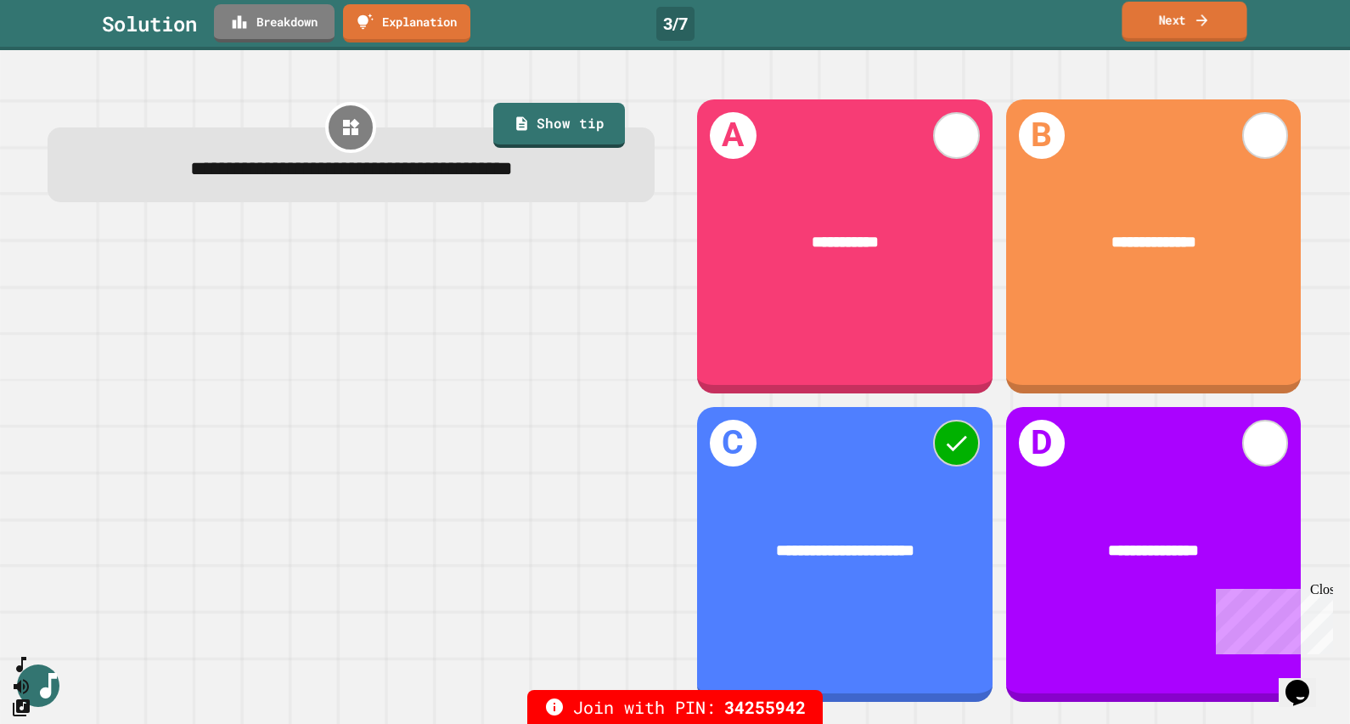
click at [1176, 34] on link "Next" at bounding box center [1184, 22] width 125 height 40
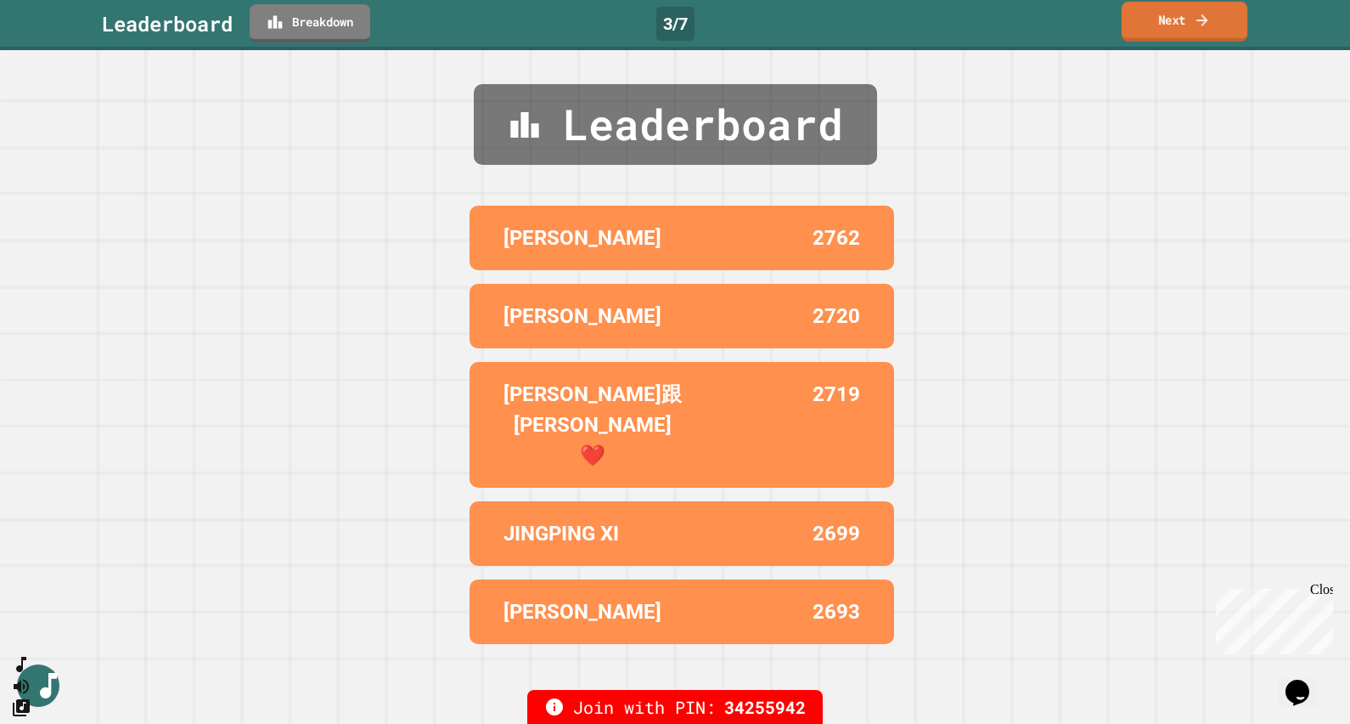
click at [1176, 34] on link "Next" at bounding box center [1185, 22] width 126 height 40
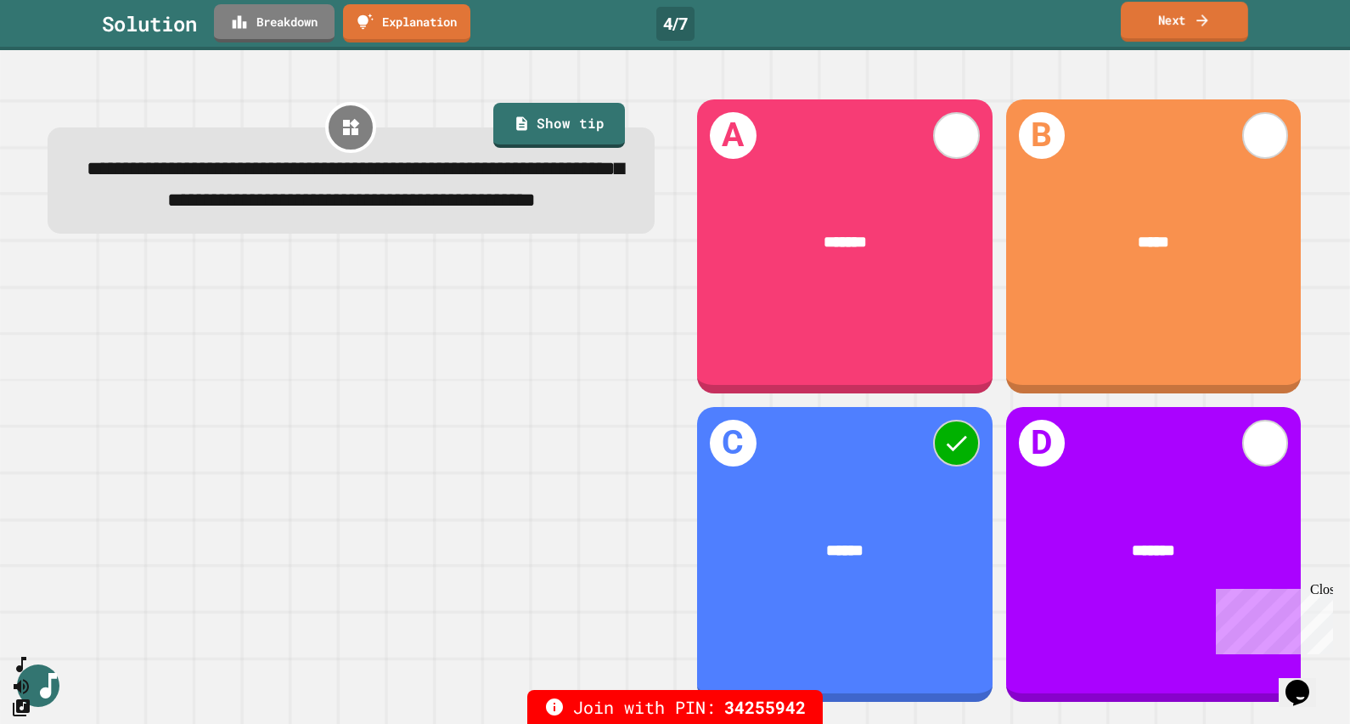
click at [1176, 26] on link "Next" at bounding box center [1184, 22] width 127 height 40
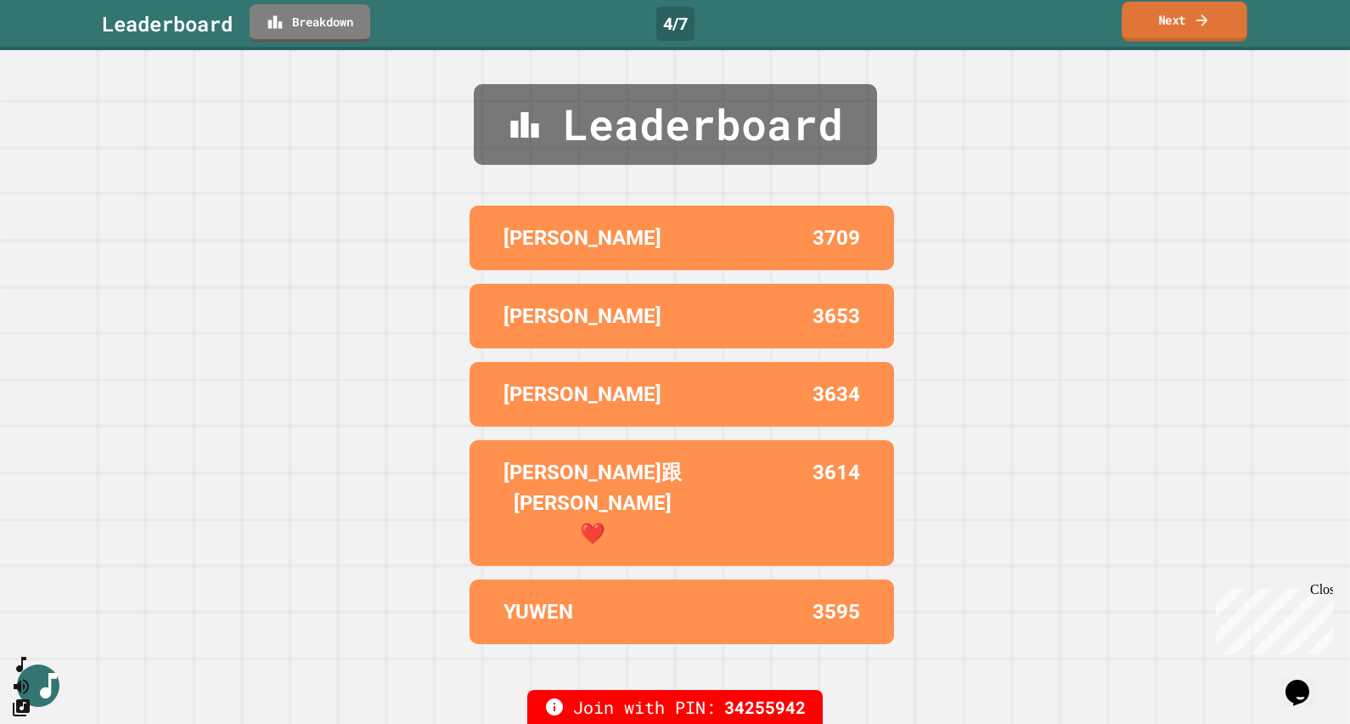
click at [1176, 26] on link "Next" at bounding box center [1185, 22] width 126 height 40
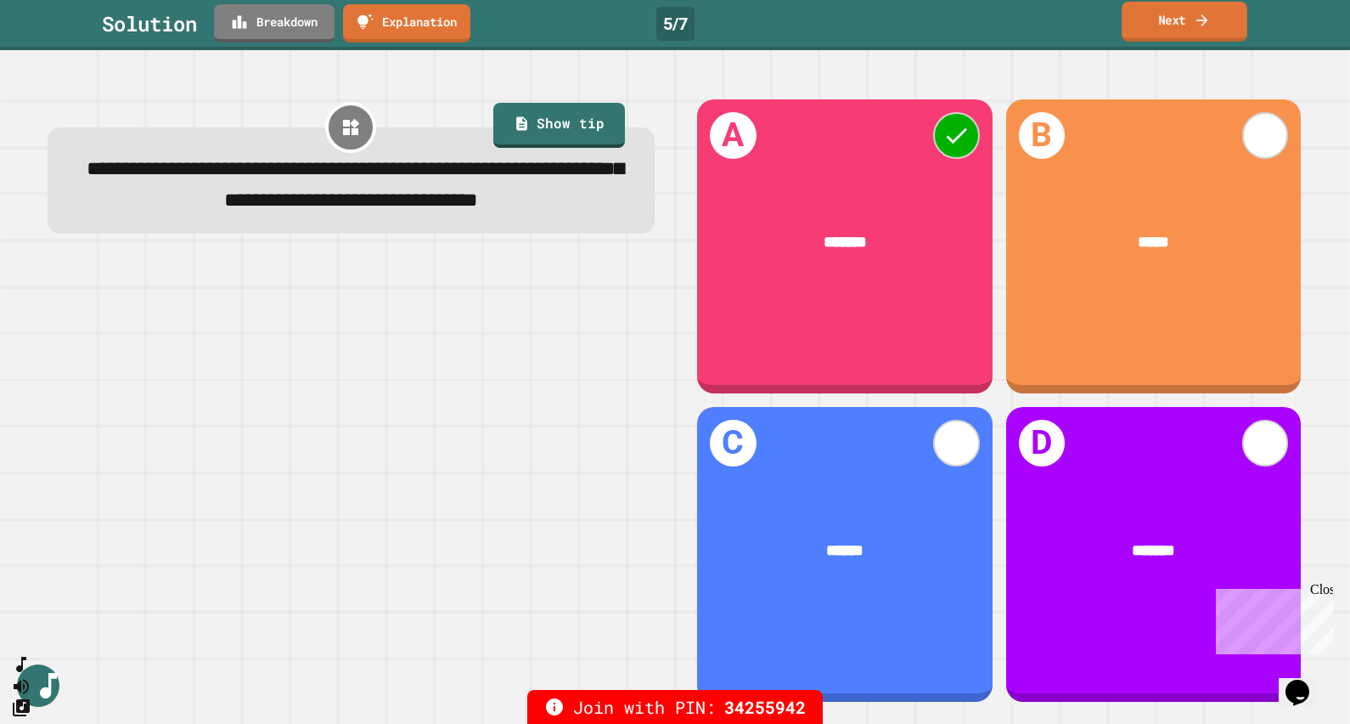
click at [1171, 16] on link "Next" at bounding box center [1185, 22] width 126 height 40
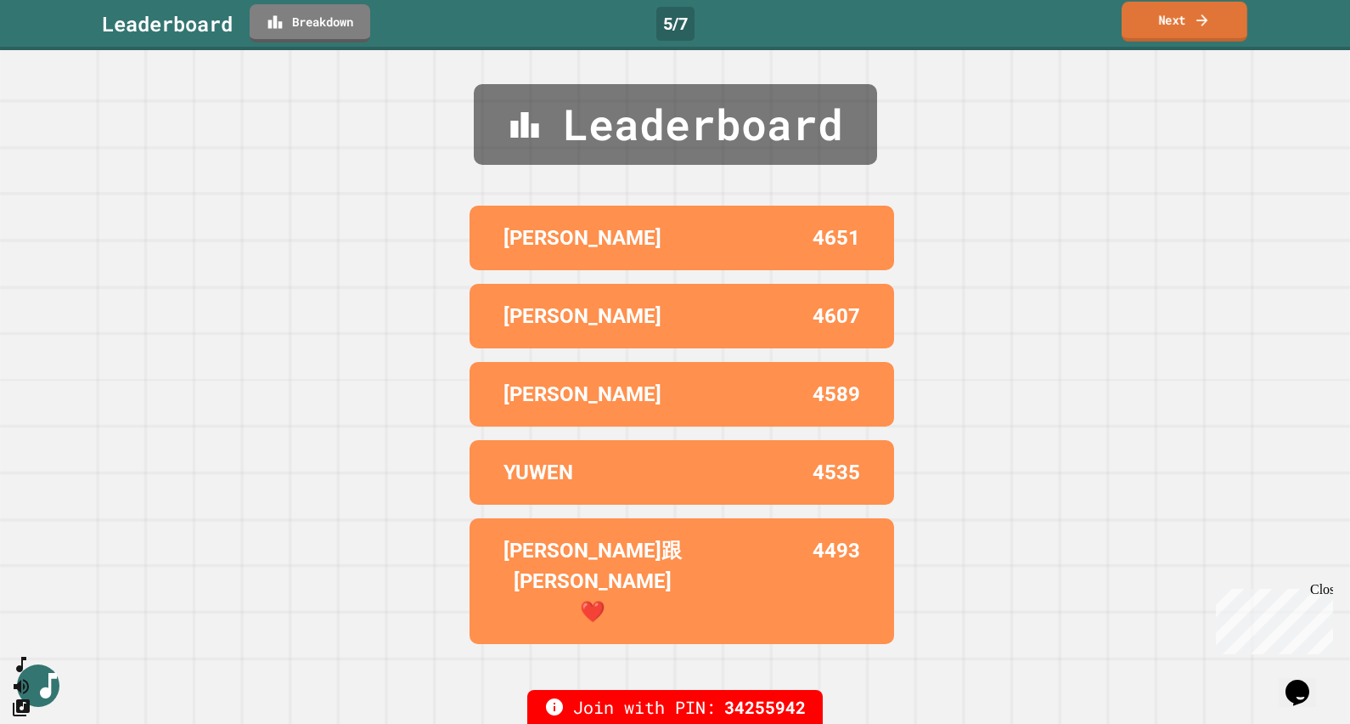
click at [1171, 16] on link "Next" at bounding box center [1185, 22] width 126 height 40
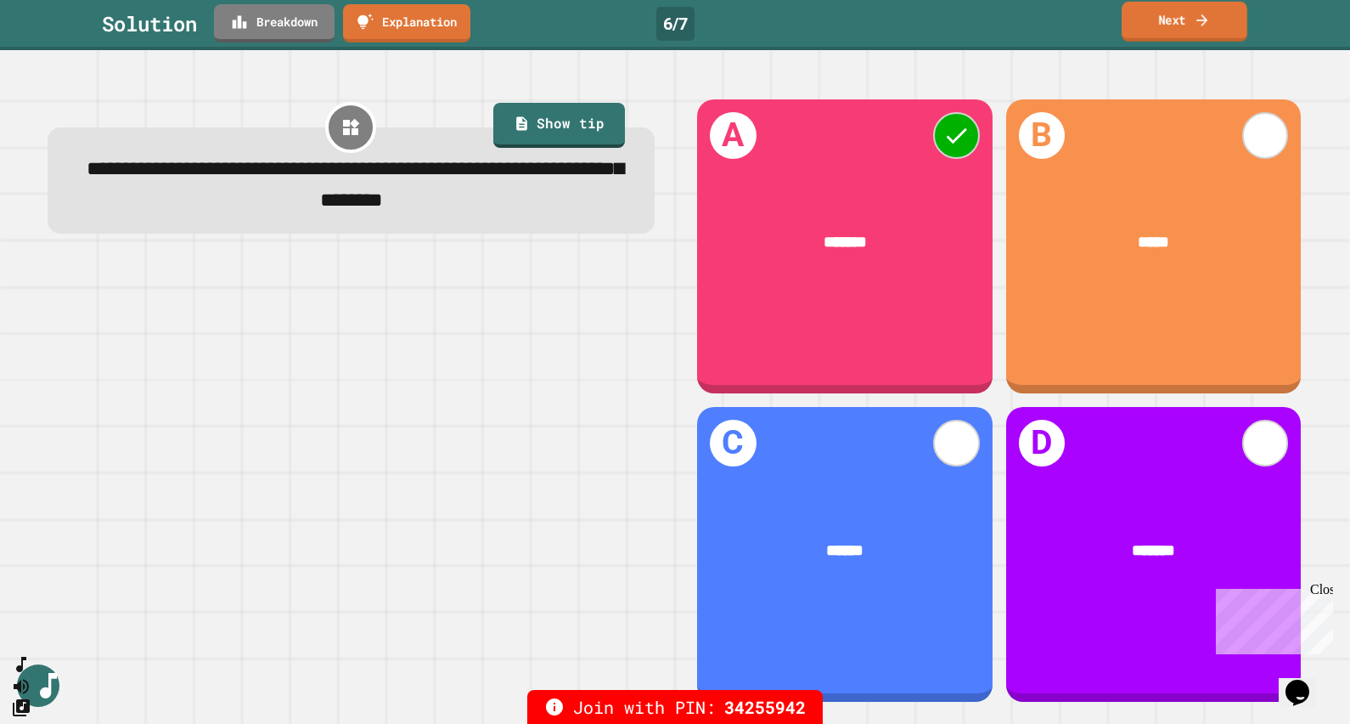
click at [1176, 19] on link "Next" at bounding box center [1185, 22] width 126 height 40
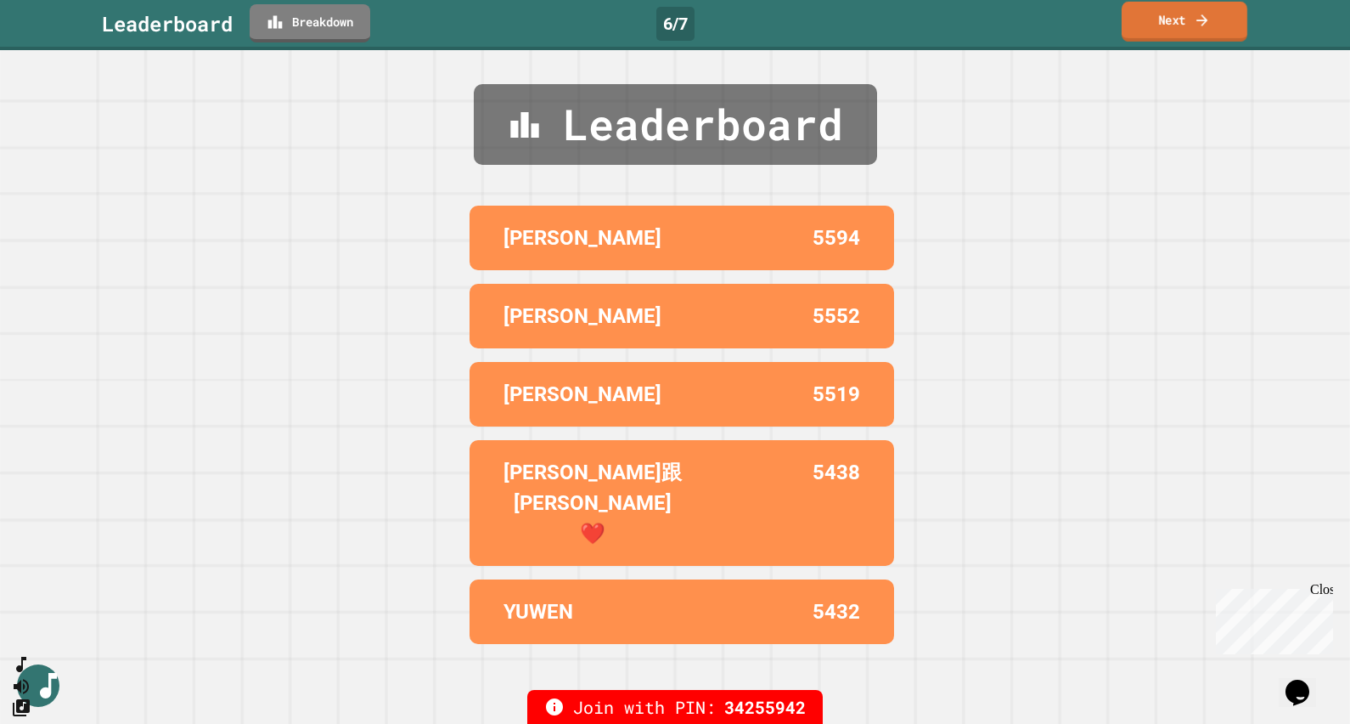
click at [1177, 14] on link "Next" at bounding box center [1185, 22] width 126 height 40
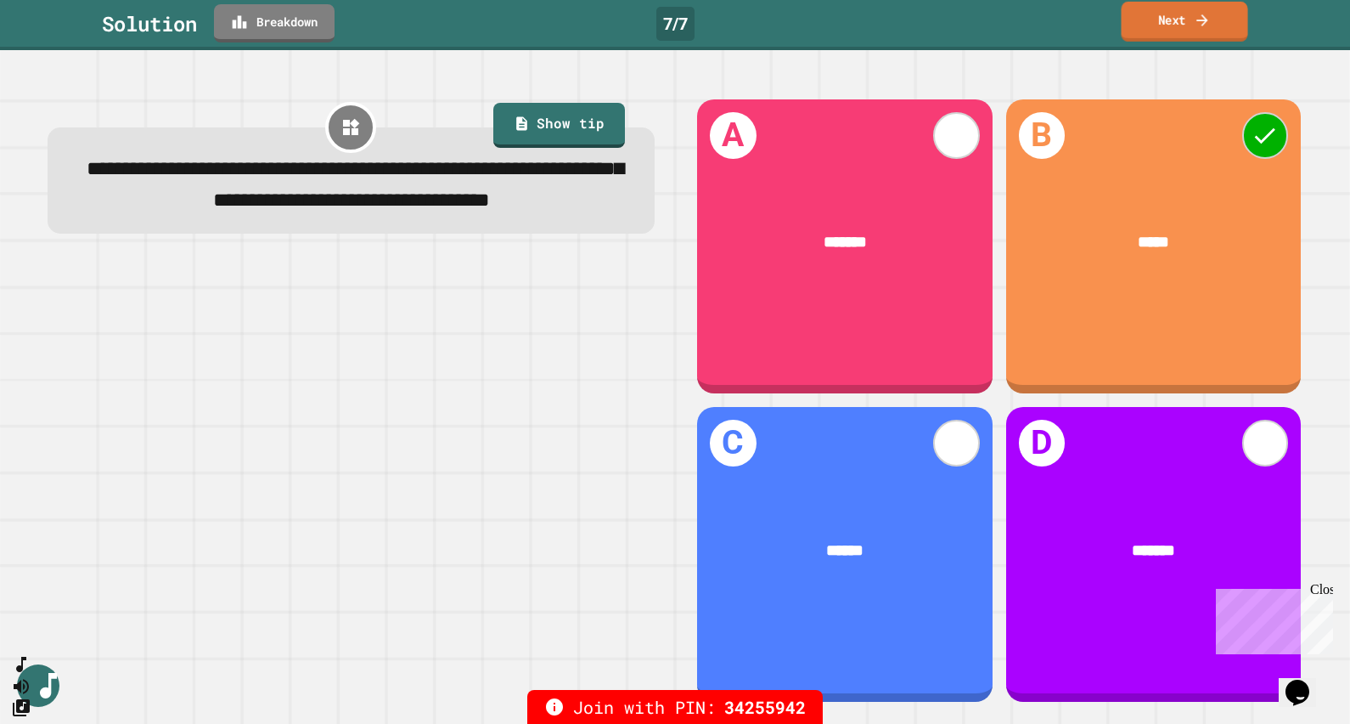
click at [1185, 21] on link "Next" at bounding box center [1185, 22] width 127 height 40
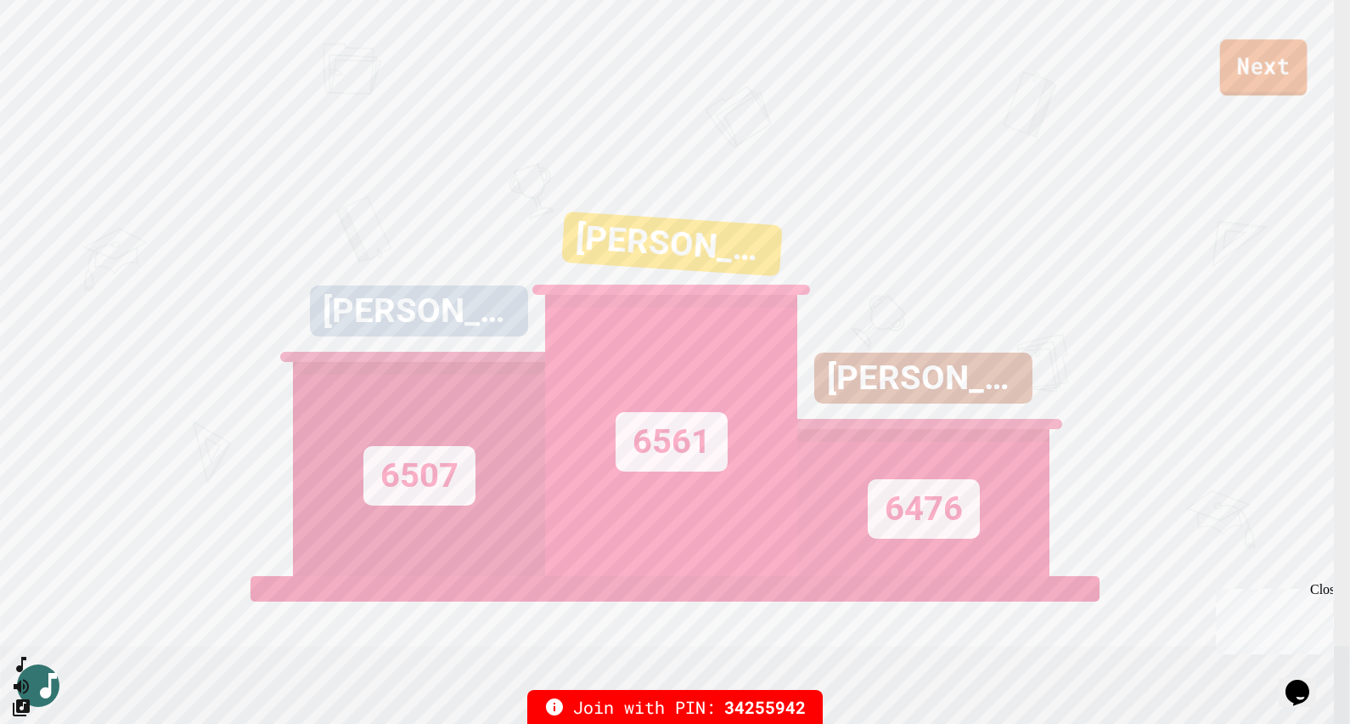
click at [1257, 82] on link "Next" at bounding box center [1264, 67] width 87 height 56
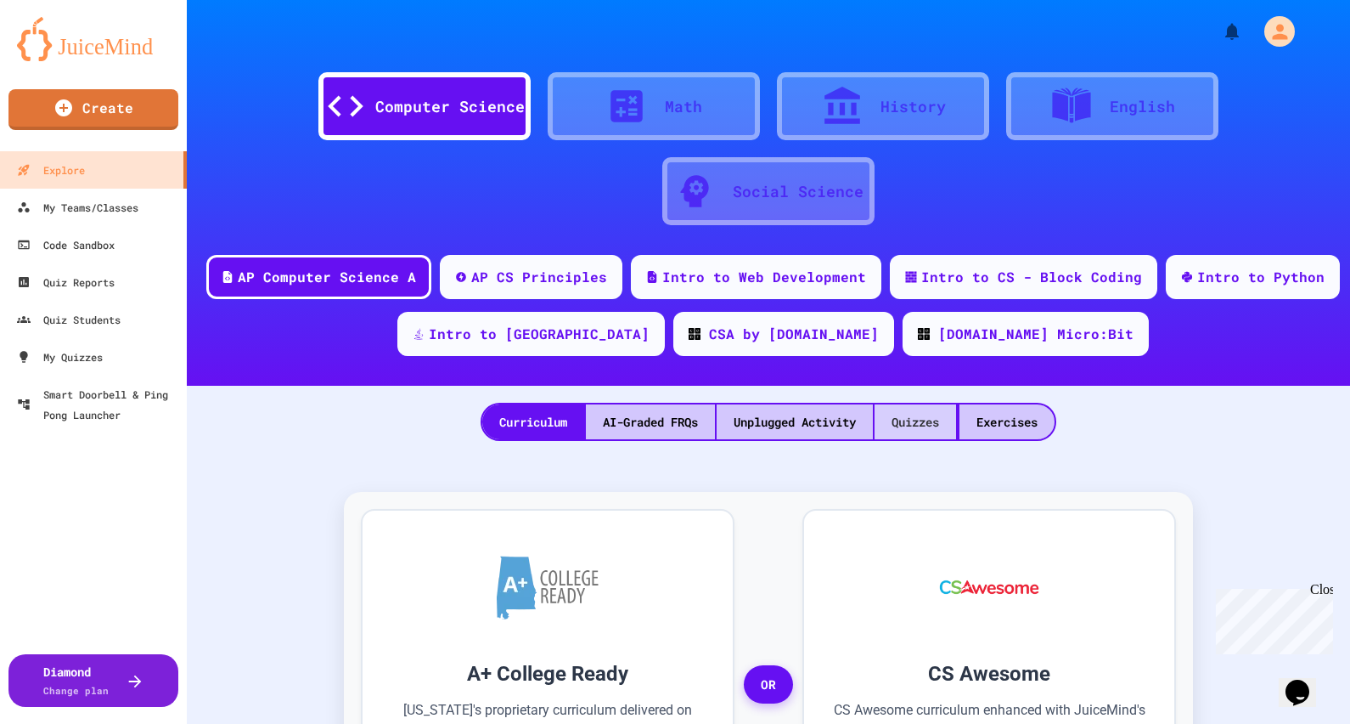
click at [920, 422] on div "Quizzes" at bounding box center [916, 421] width 82 height 35
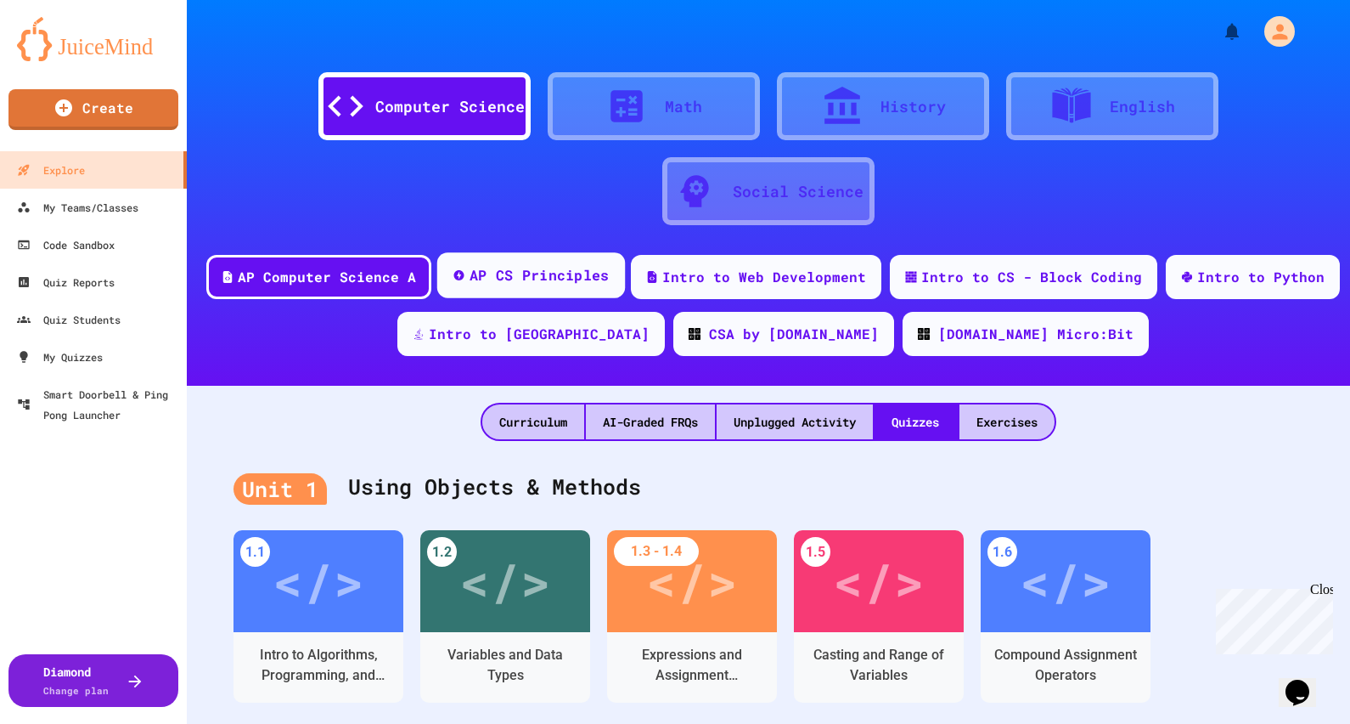
click at [586, 276] on div "AP CS Principles" at bounding box center [539, 275] width 140 height 21
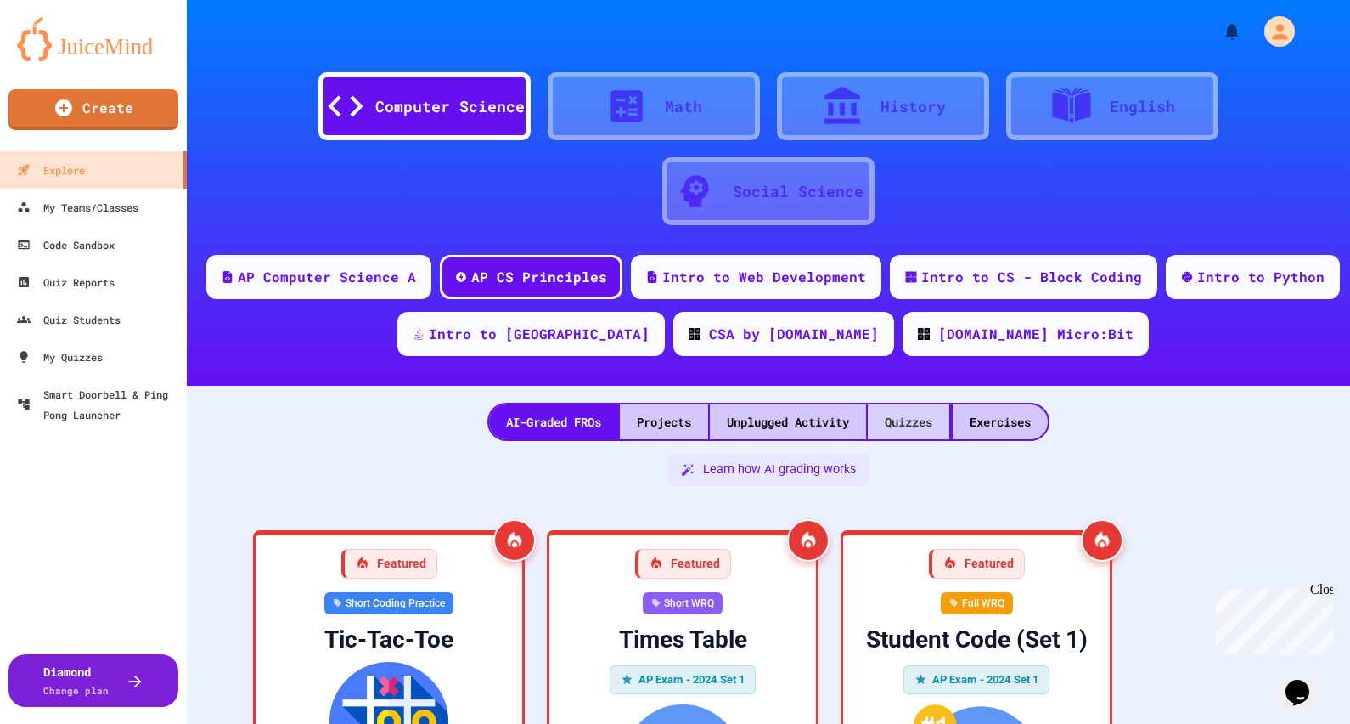
click at [910, 421] on div "Quizzes" at bounding box center [909, 421] width 82 height 35
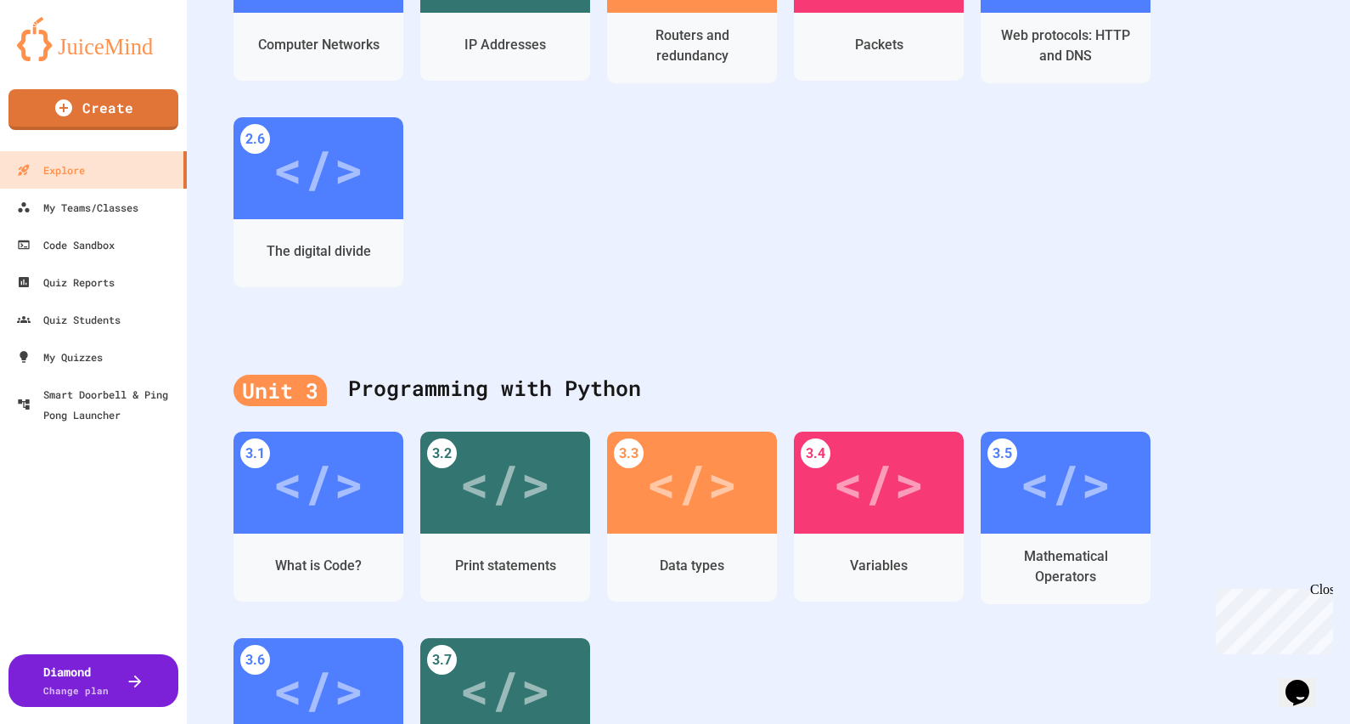
scroll to position [1062, 0]
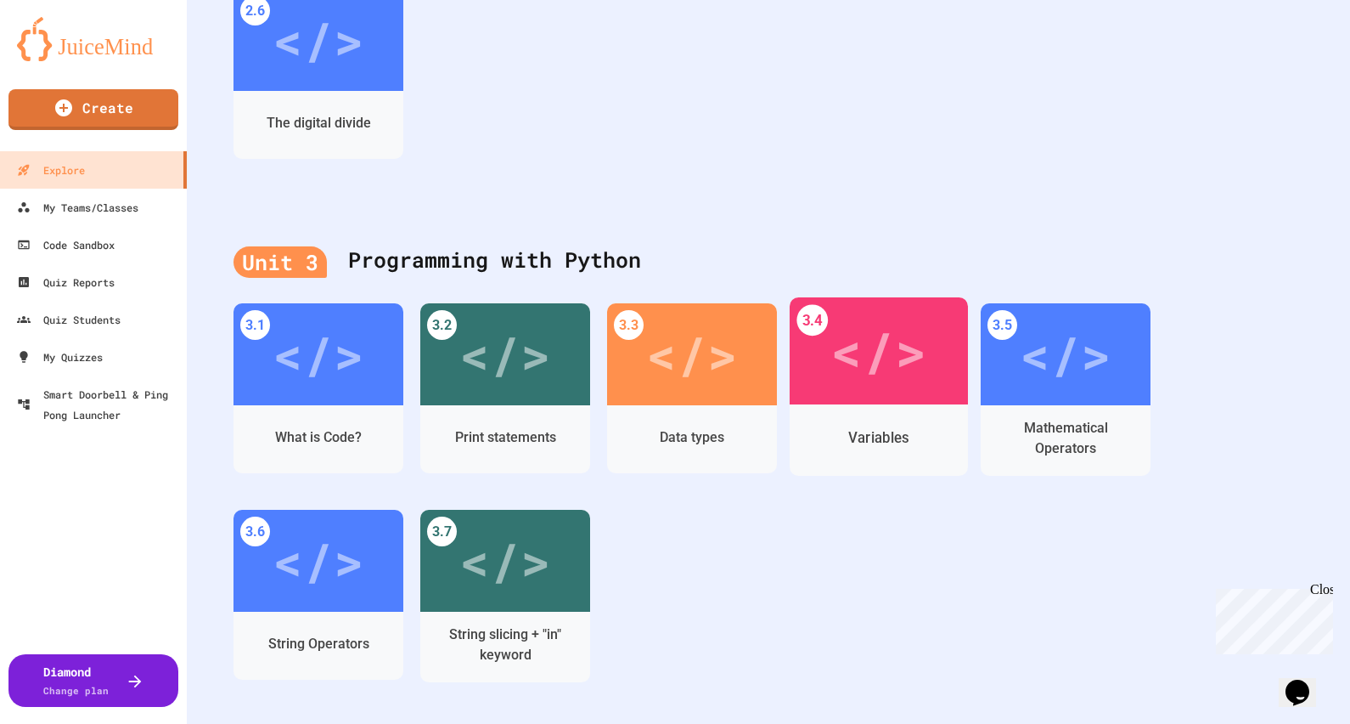
click at [882, 375] on div "</>" at bounding box center [879, 351] width 96 height 81
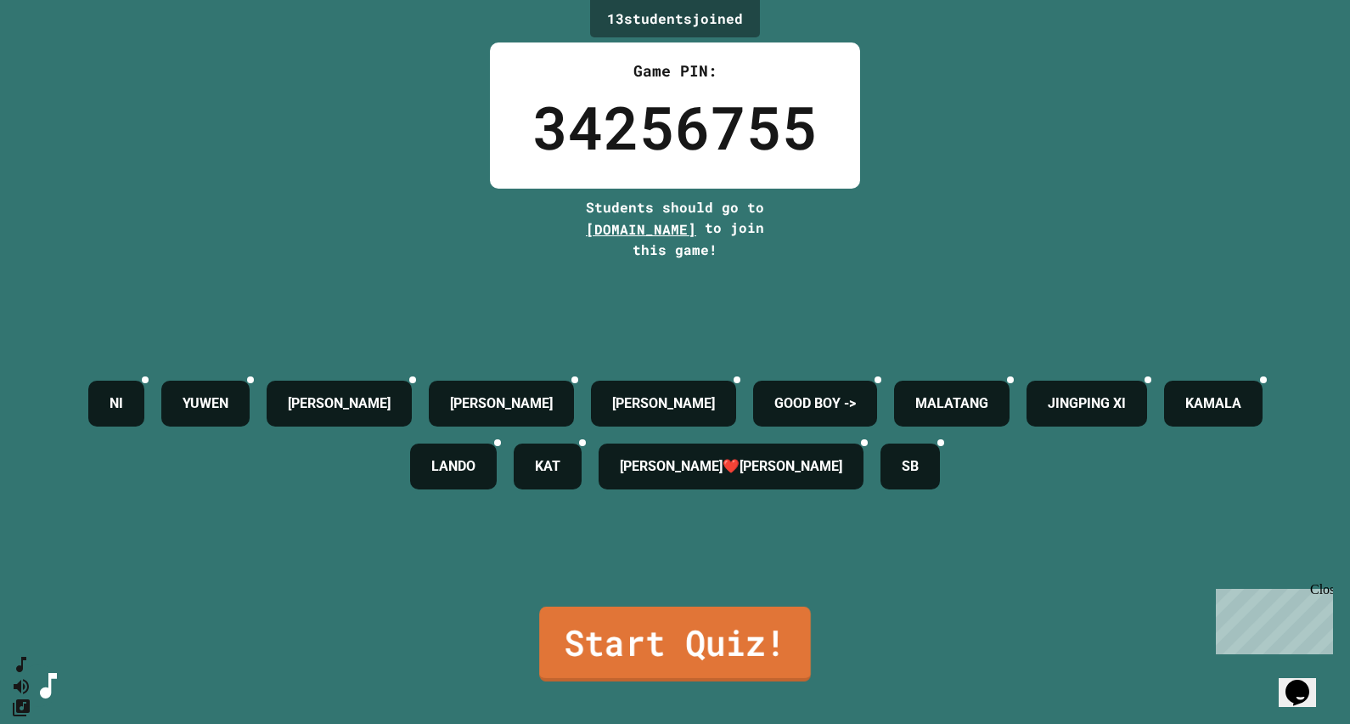
click at [734, 636] on link "Start Quiz!" at bounding box center [675, 643] width 272 height 75
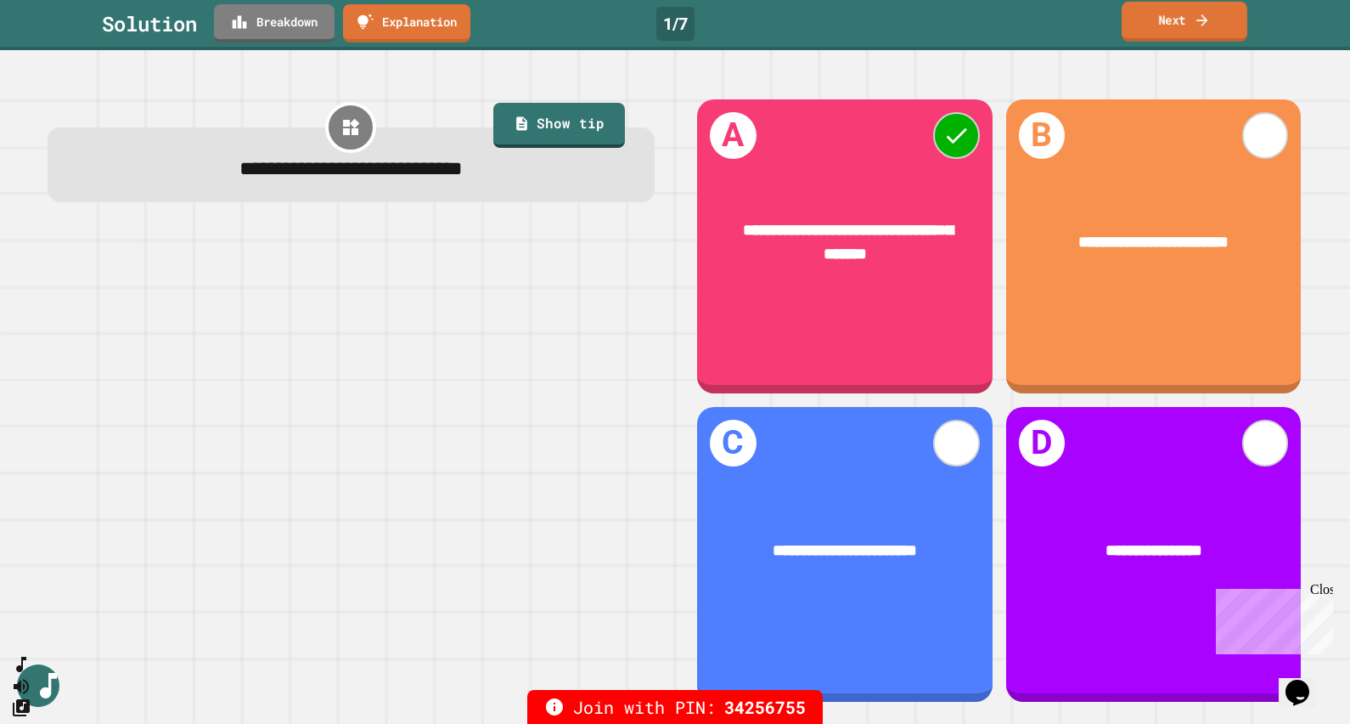
click at [1169, 16] on link "Next" at bounding box center [1185, 22] width 126 height 40
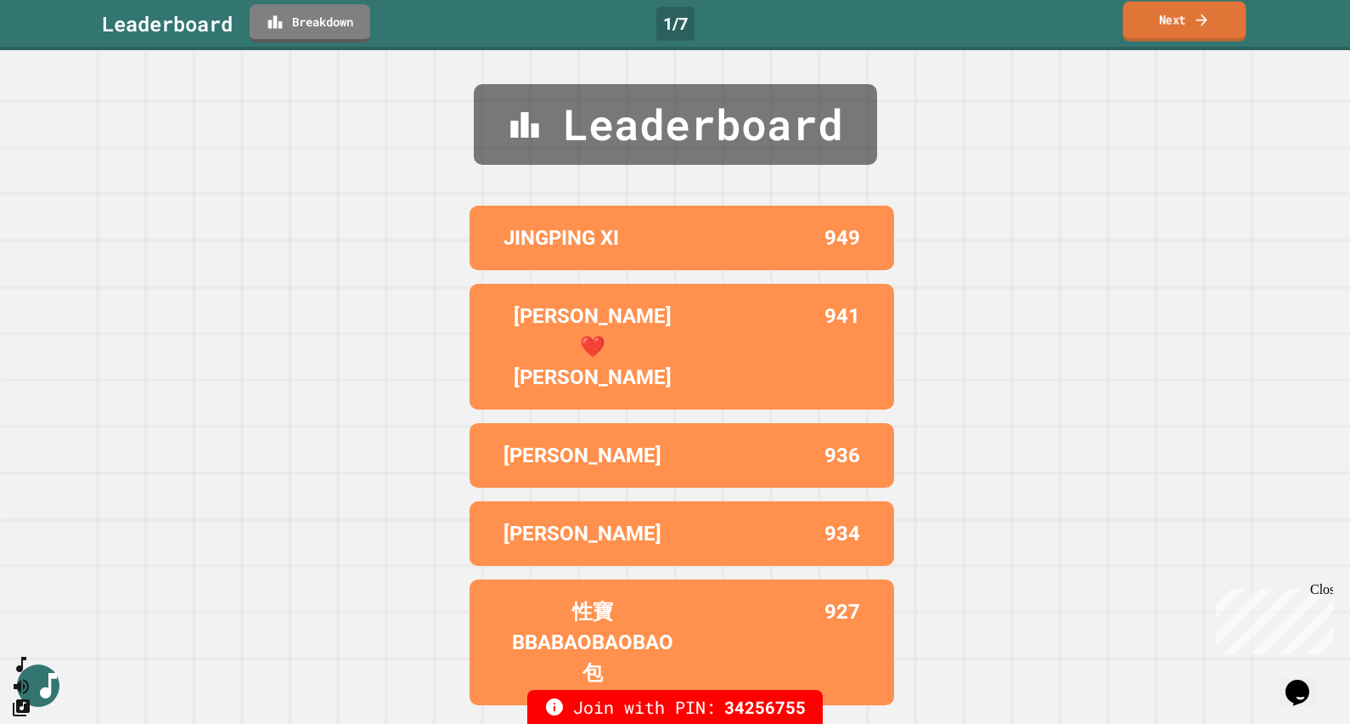
click at [1176, 25] on link "Next" at bounding box center [1185, 22] width 123 height 40
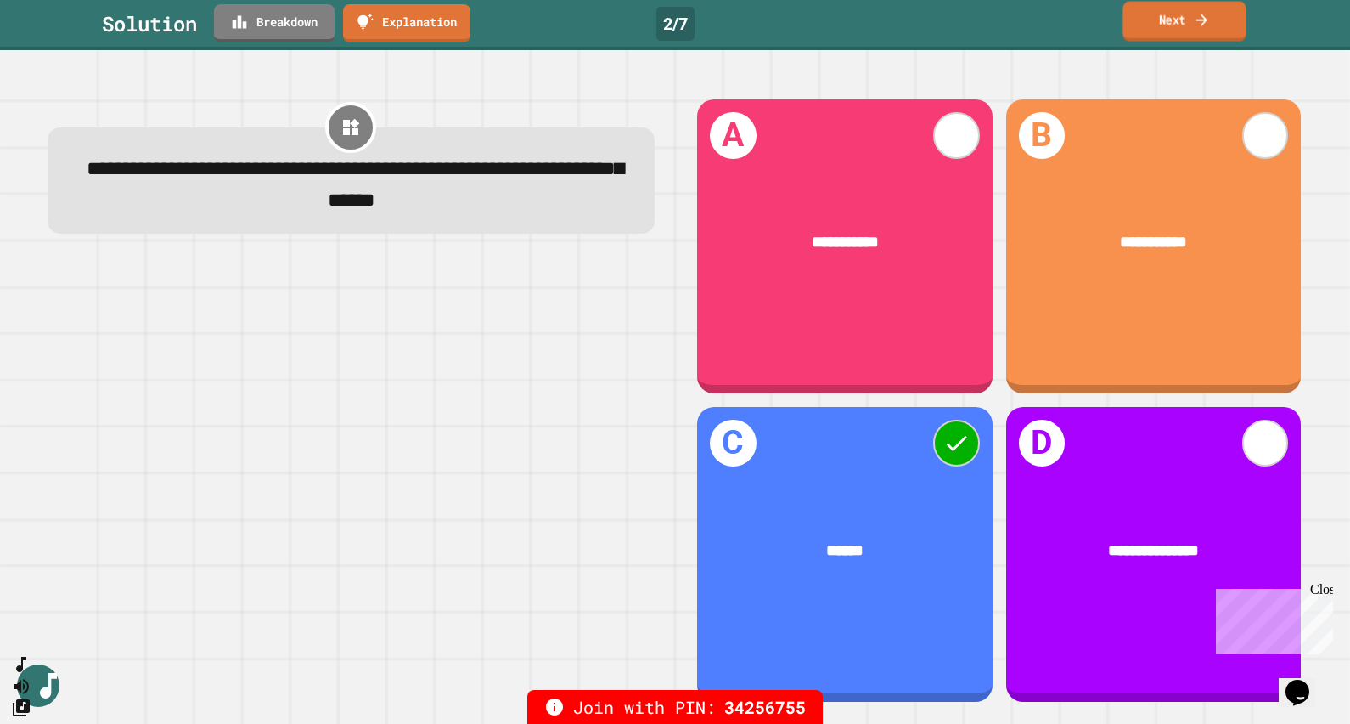
click at [1189, 21] on link "Next" at bounding box center [1184, 22] width 123 height 40
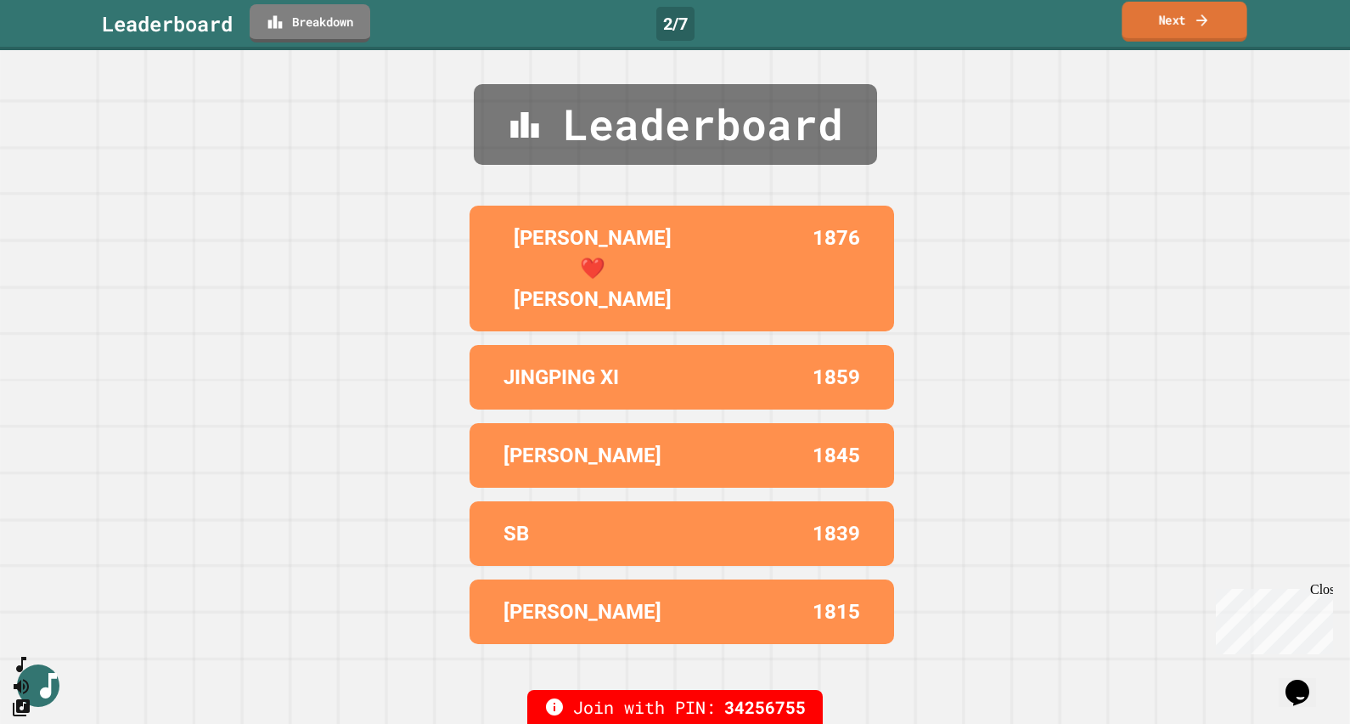
click at [1192, 30] on link "Next" at bounding box center [1184, 22] width 125 height 40
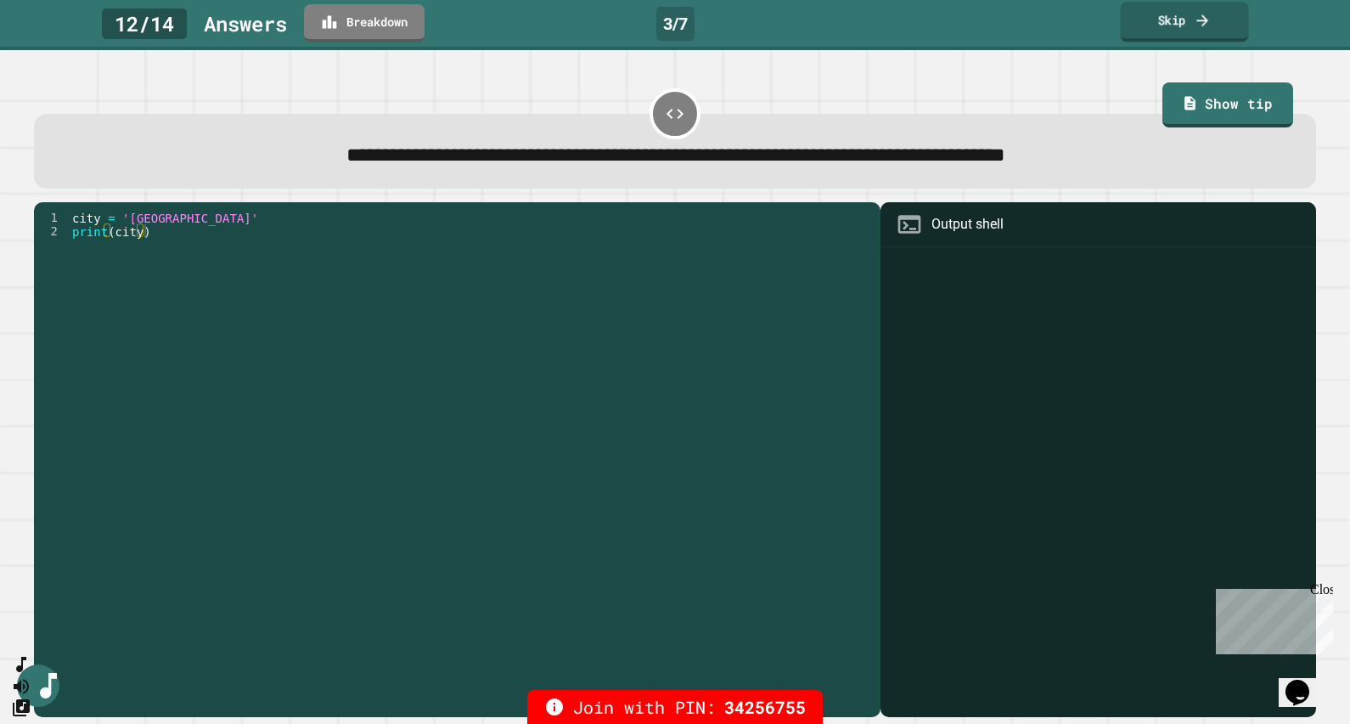
click at [1155, 21] on link "Skip" at bounding box center [1184, 22] width 128 height 40
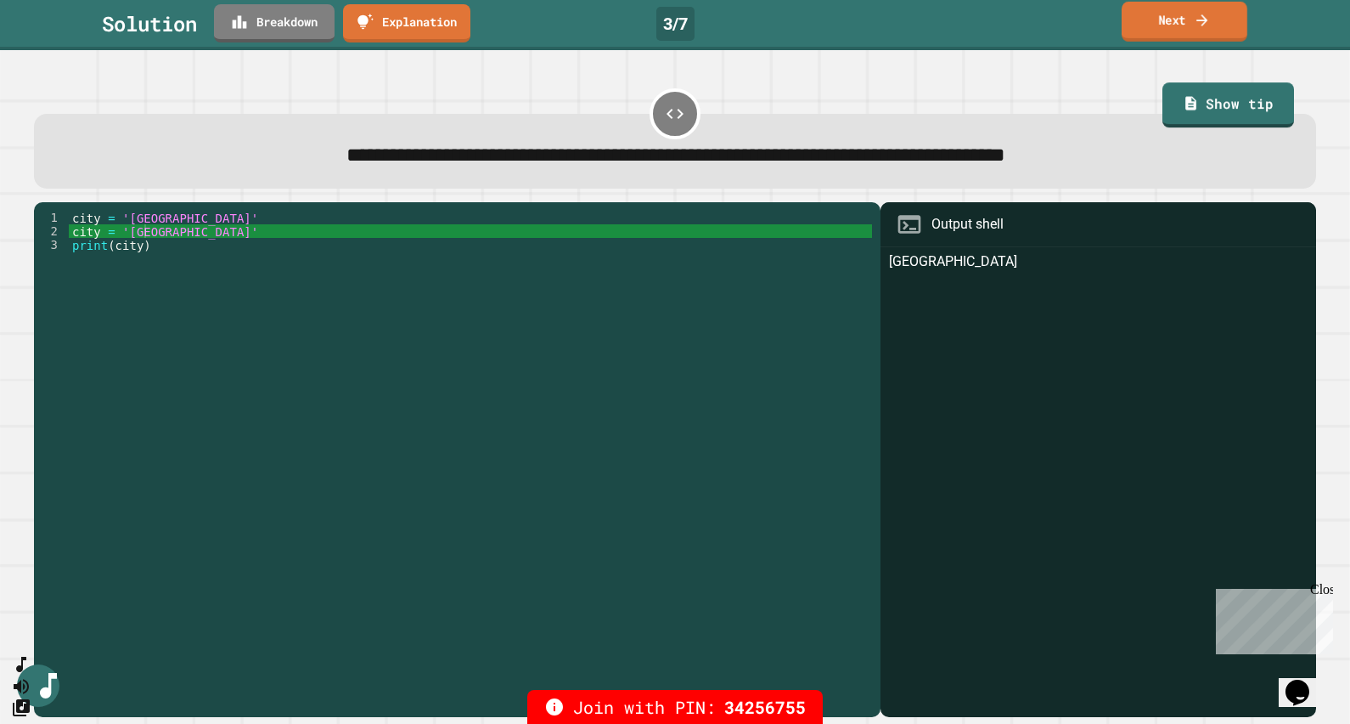
click at [1169, 20] on link "Next" at bounding box center [1185, 22] width 126 height 40
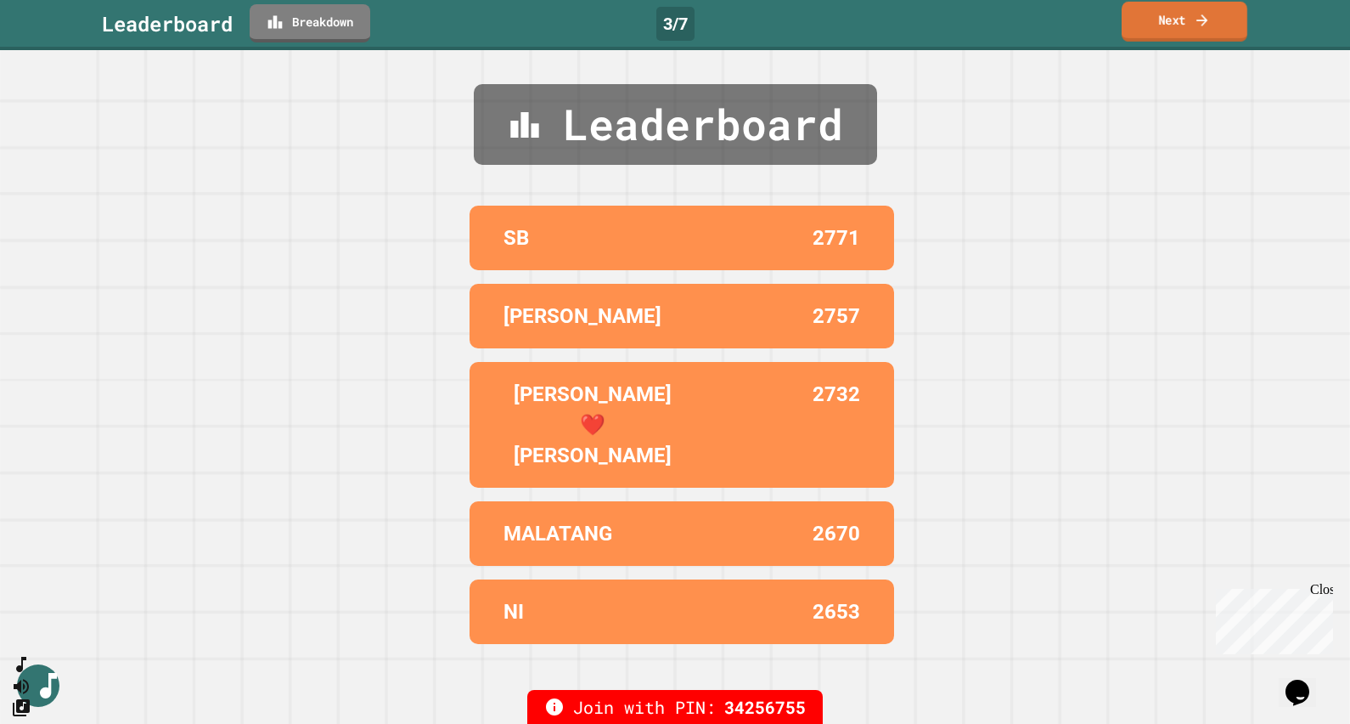
click at [1169, 30] on link "Next" at bounding box center [1185, 22] width 126 height 40
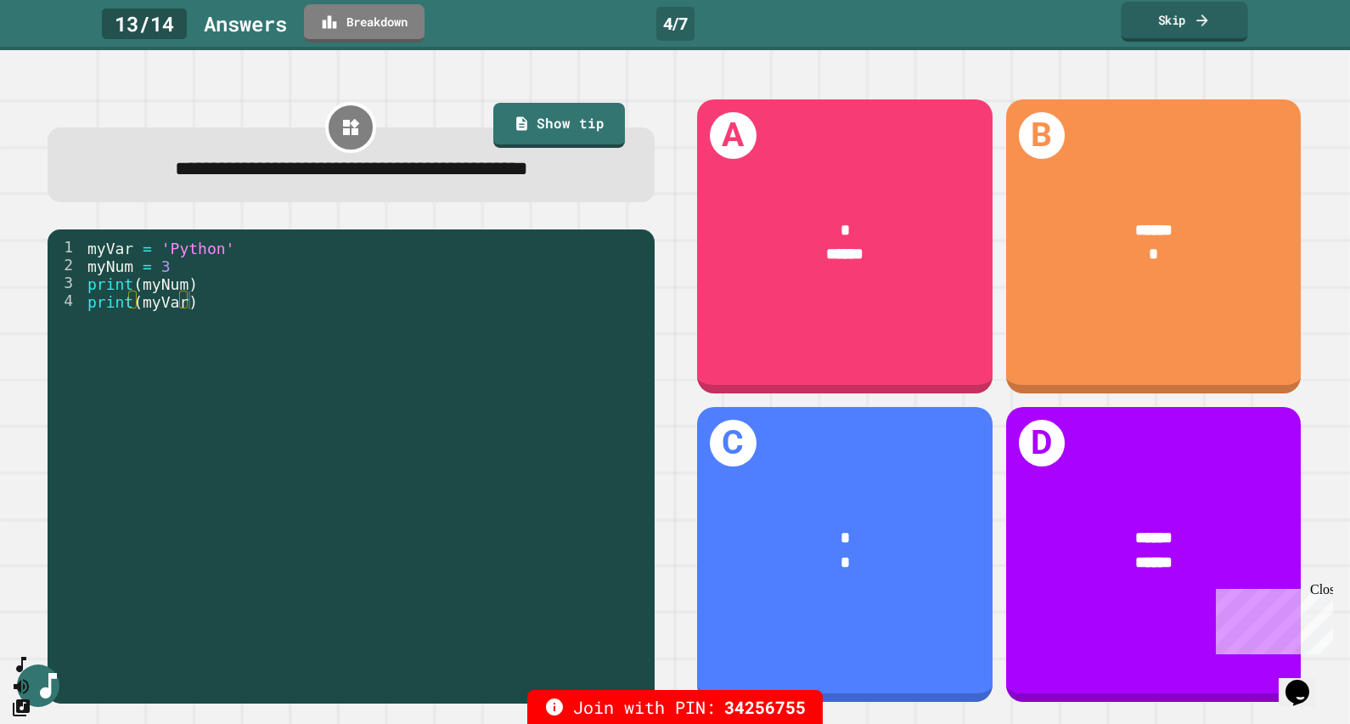
click at [1168, 30] on link "Skip" at bounding box center [1184, 22] width 127 height 40
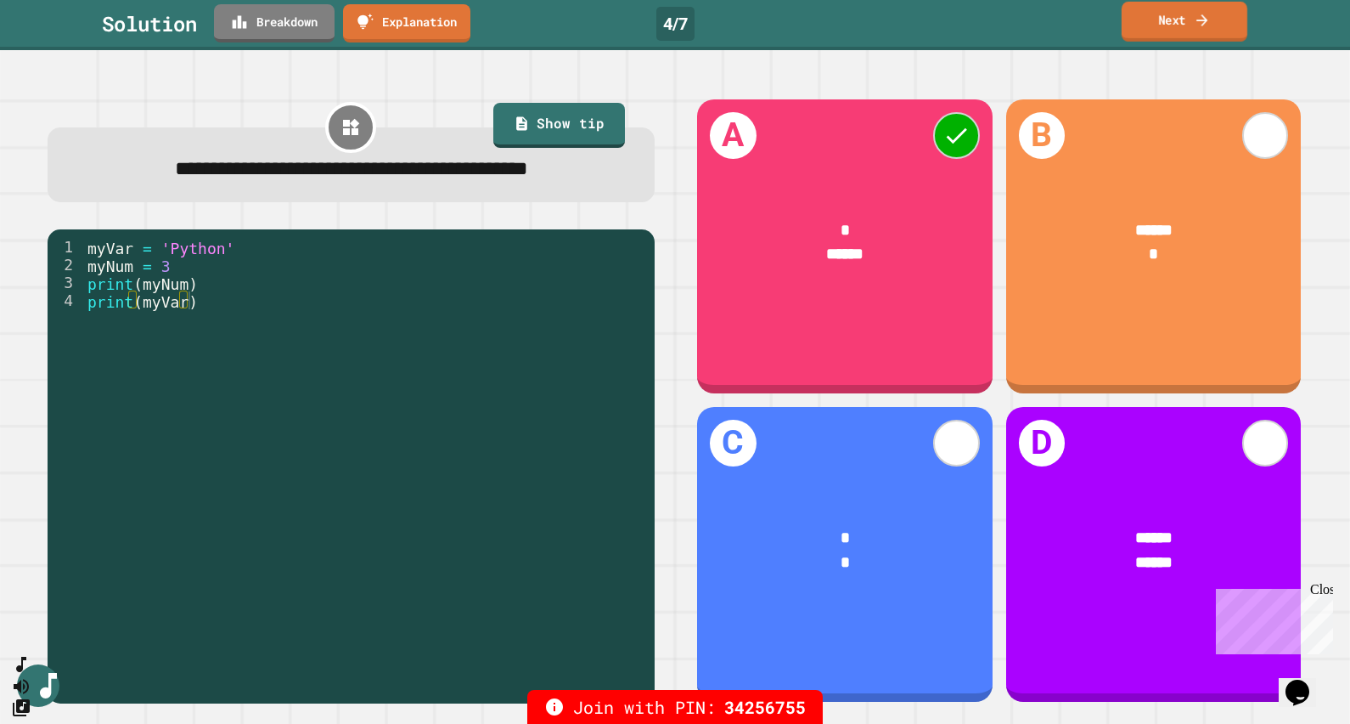
click at [1164, 30] on link "Next" at bounding box center [1185, 22] width 126 height 40
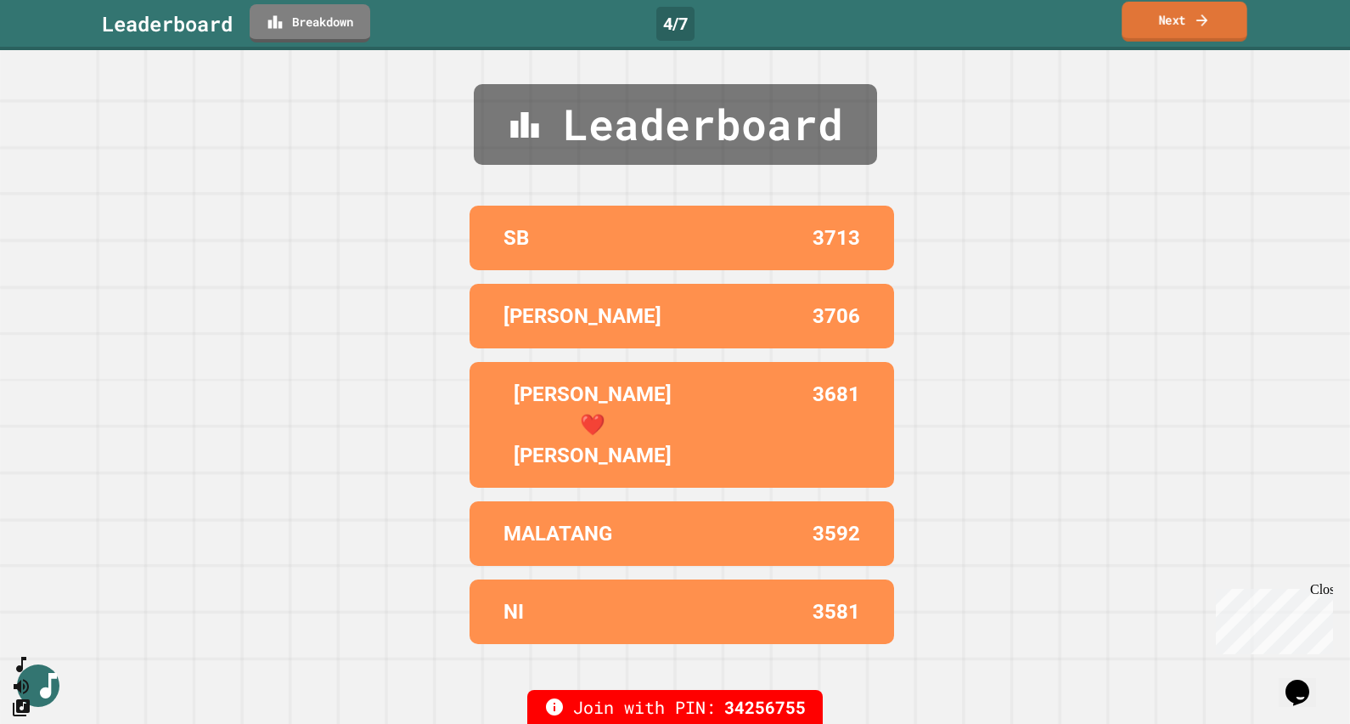
click at [1163, 30] on link "Next" at bounding box center [1185, 22] width 126 height 40
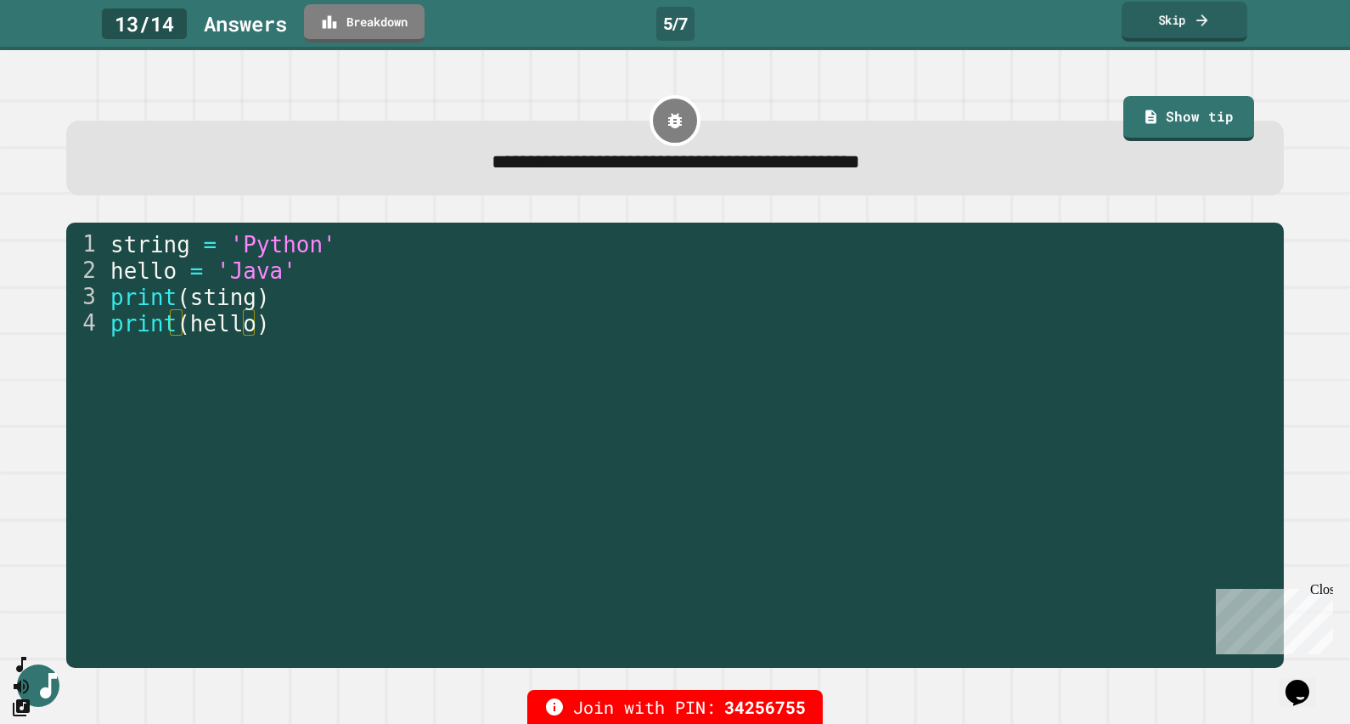
click at [1182, 21] on link "Skip" at bounding box center [1185, 22] width 126 height 40
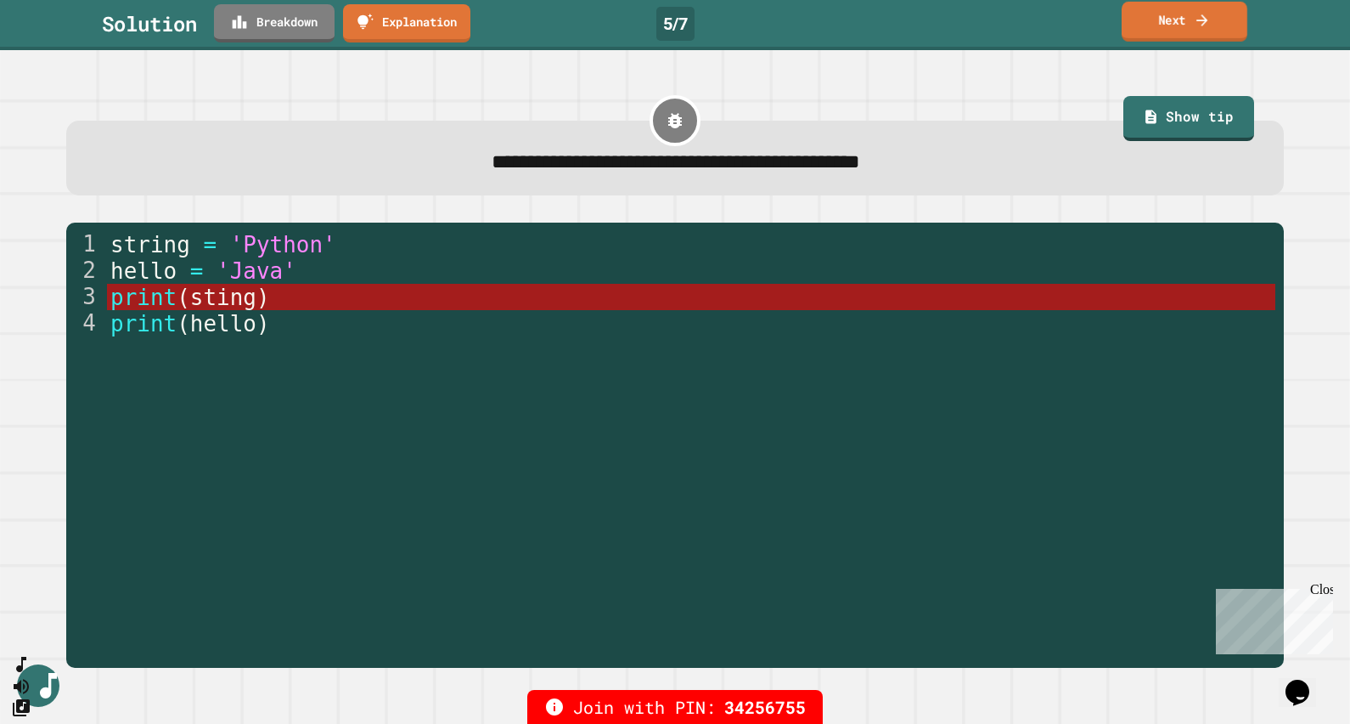
click at [1175, 28] on link "Next" at bounding box center [1185, 22] width 126 height 40
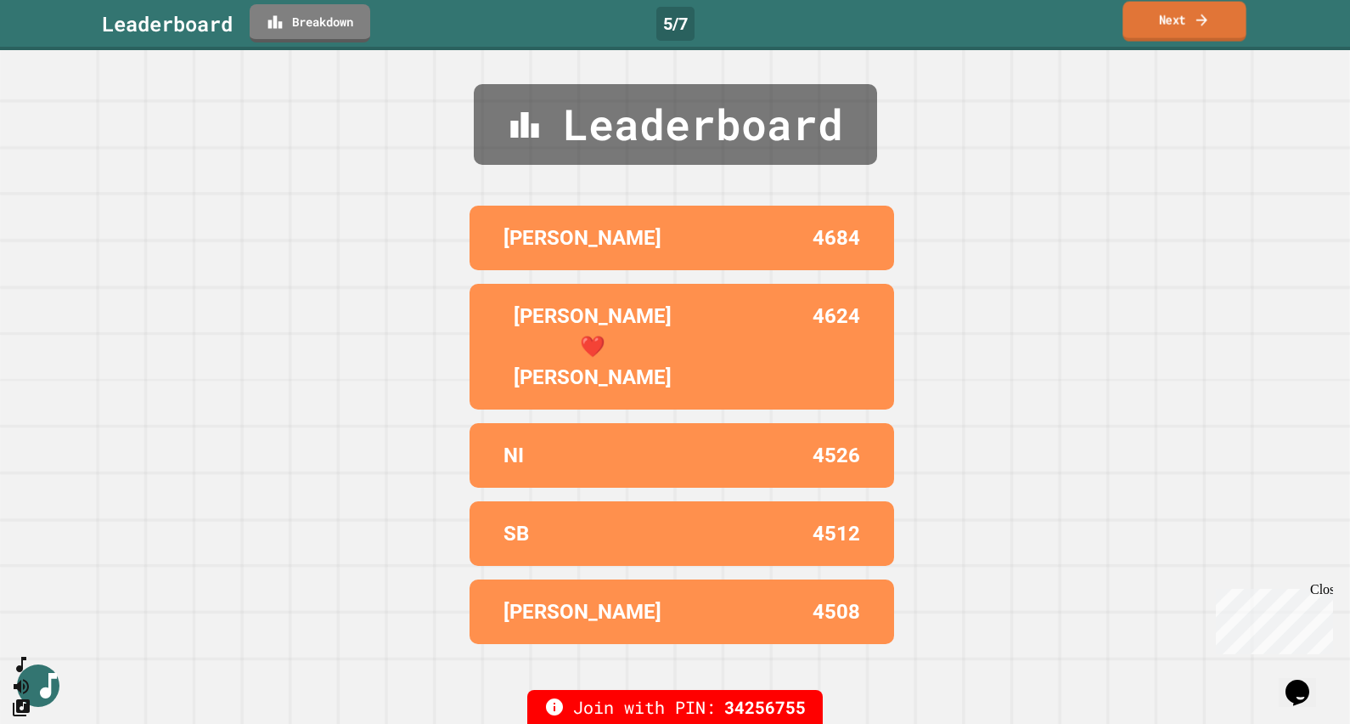
click at [1181, 18] on link "Next" at bounding box center [1184, 22] width 123 height 40
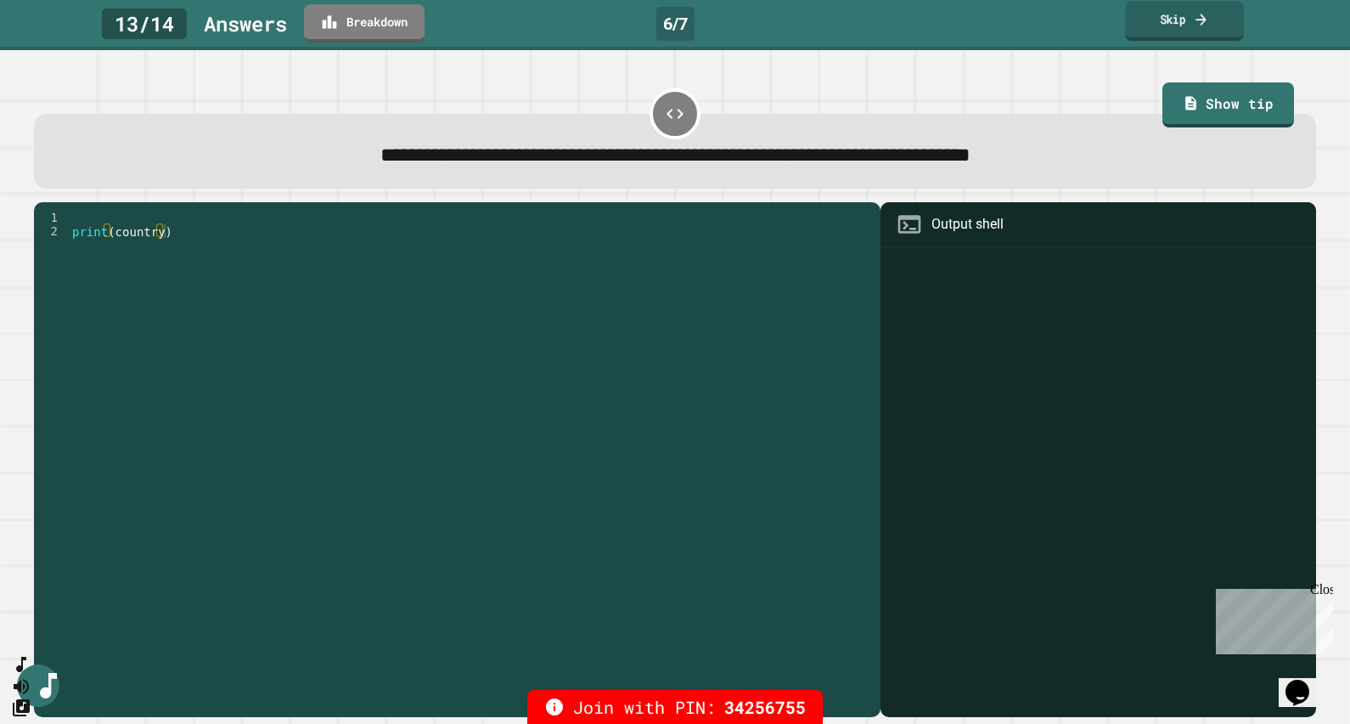
click at [1159, 25] on link "Skip" at bounding box center [1184, 21] width 118 height 40
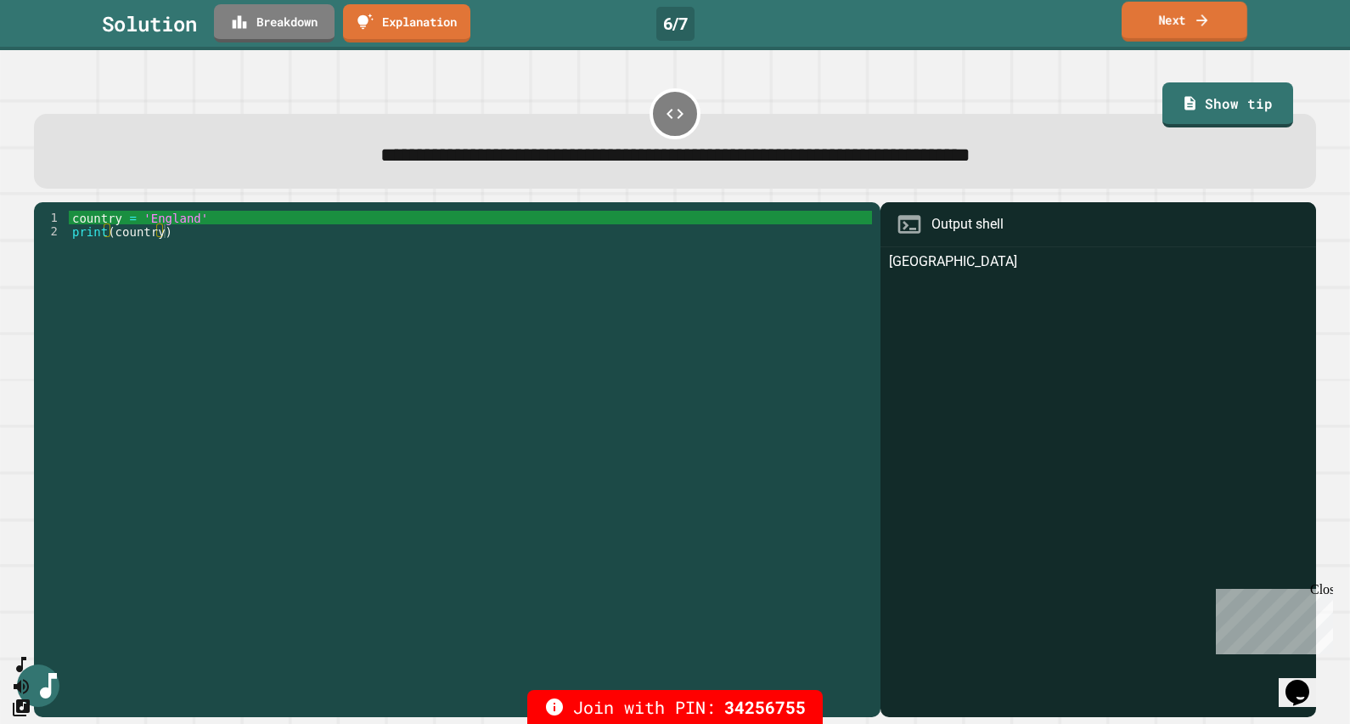
click at [1142, 21] on link "Next" at bounding box center [1185, 22] width 126 height 40
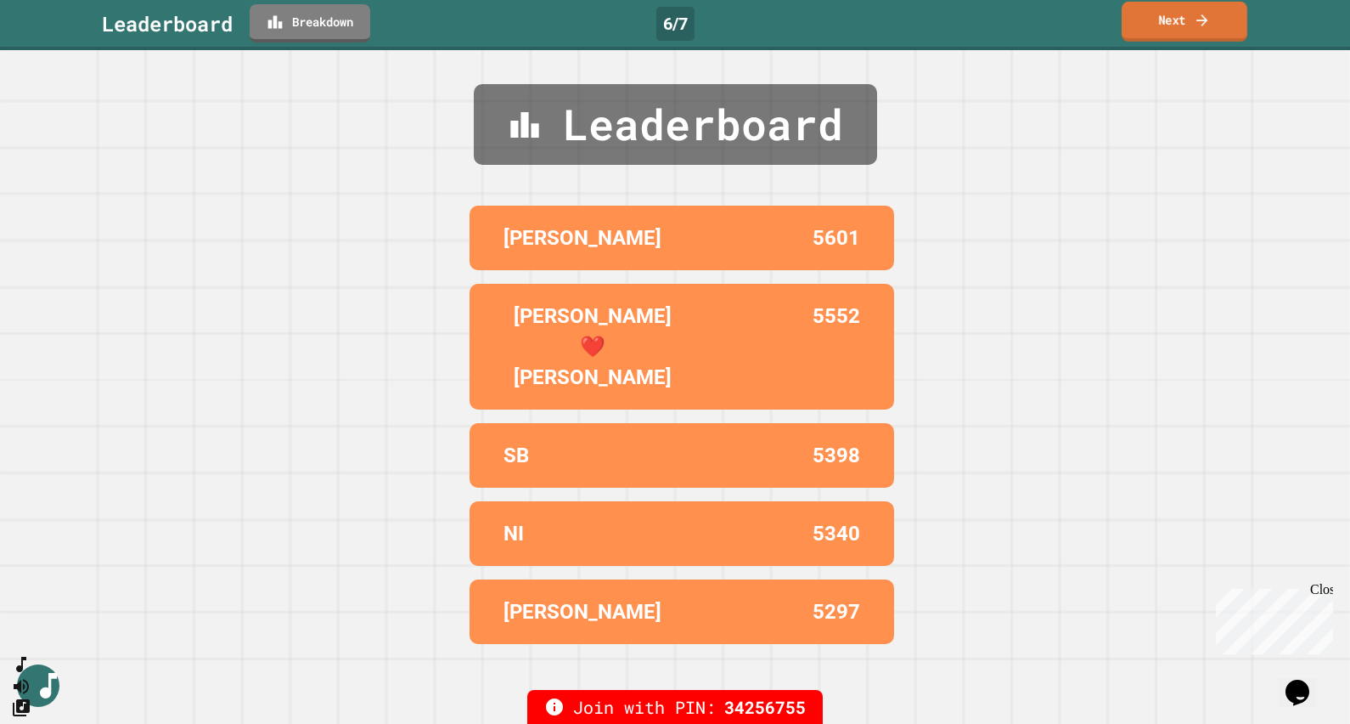
click at [1156, 22] on link "Next" at bounding box center [1185, 22] width 126 height 40
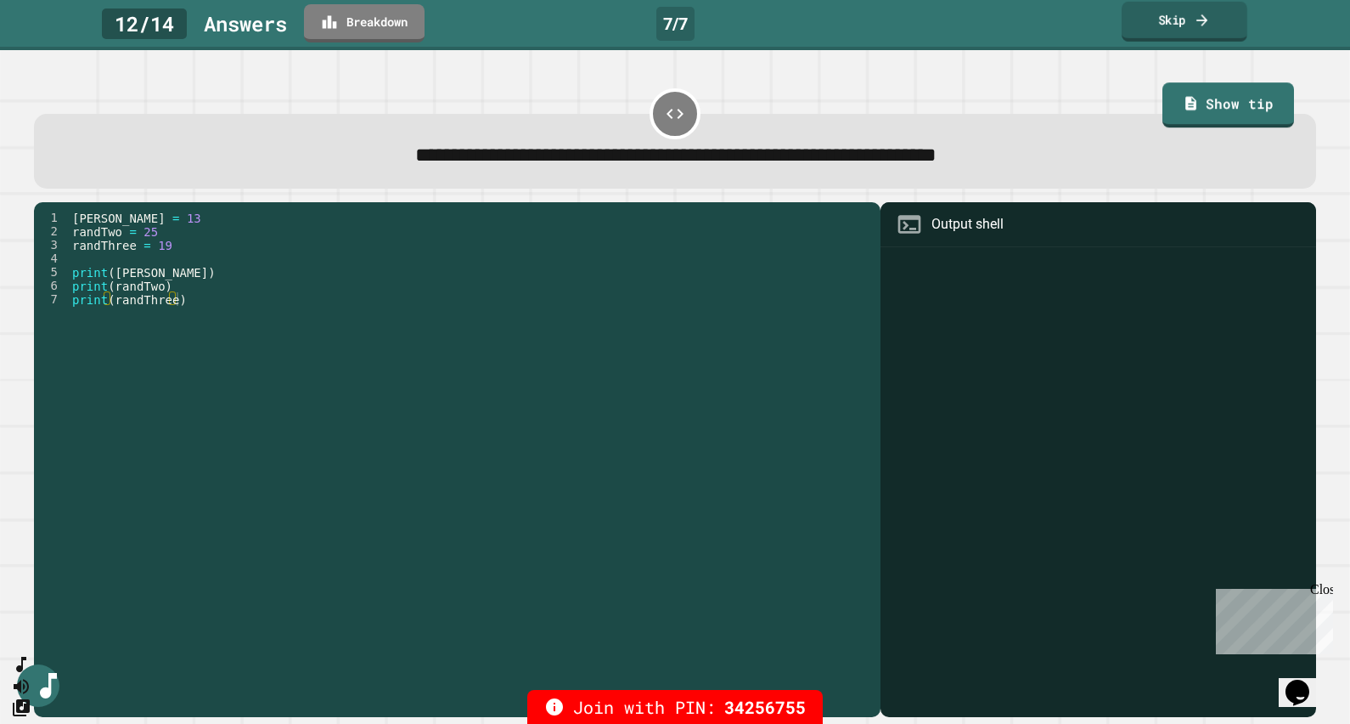
click at [1185, 23] on link "Skip" at bounding box center [1185, 22] width 126 height 40
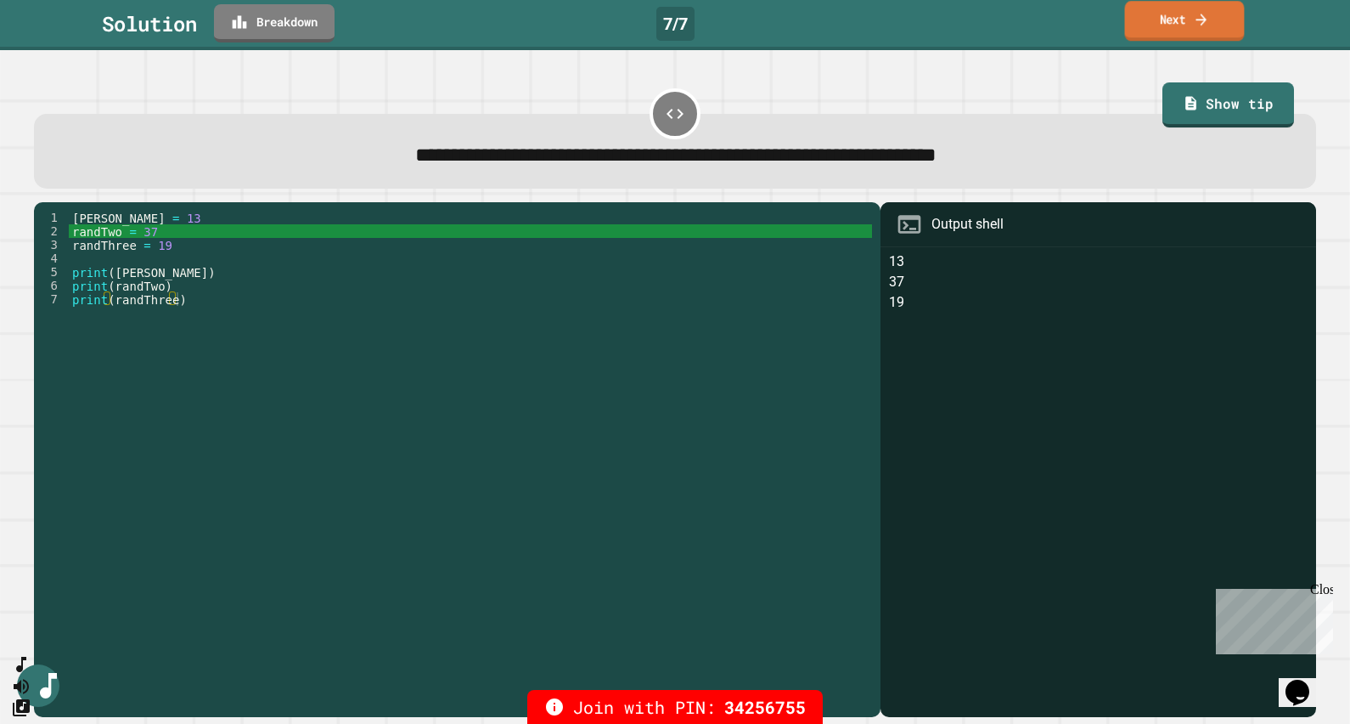
click at [1183, 25] on link "Next" at bounding box center [1185, 21] width 120 height 40
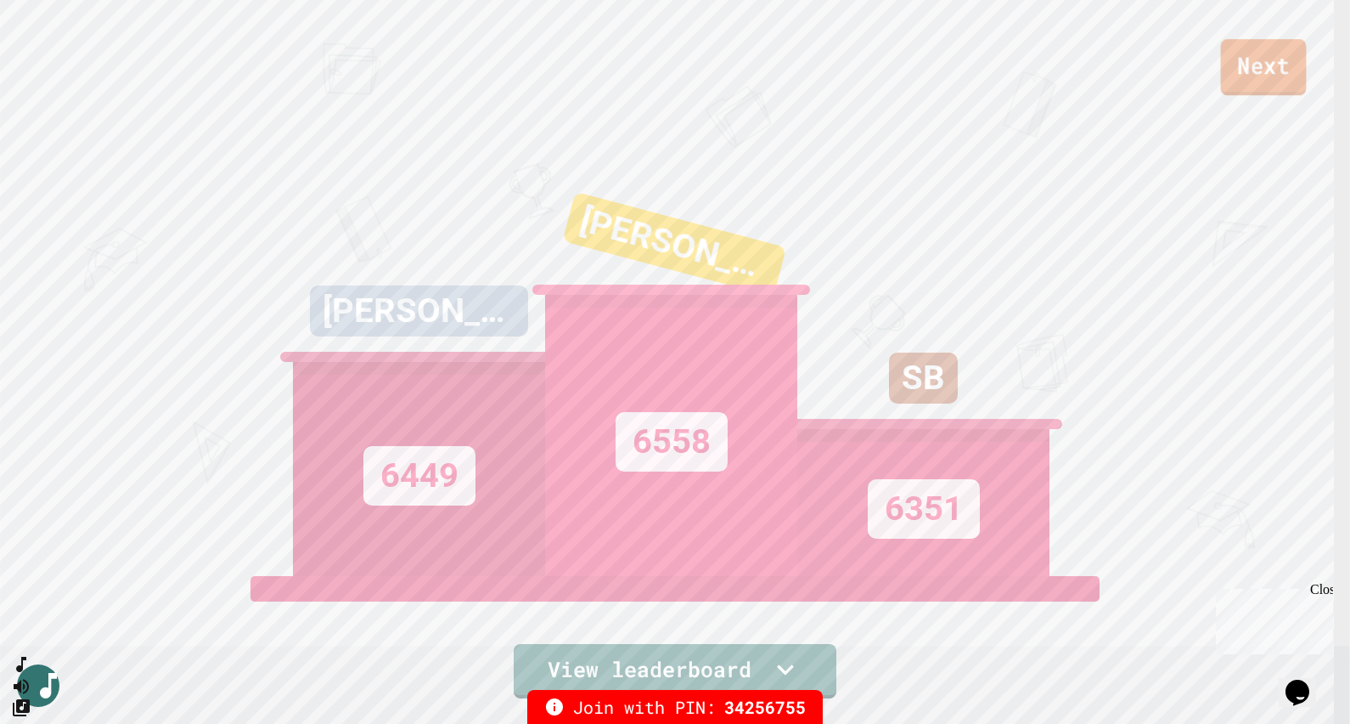
click at [1242, 72] on link "Next" at bounding box center [1264, 67] width 86 height 56
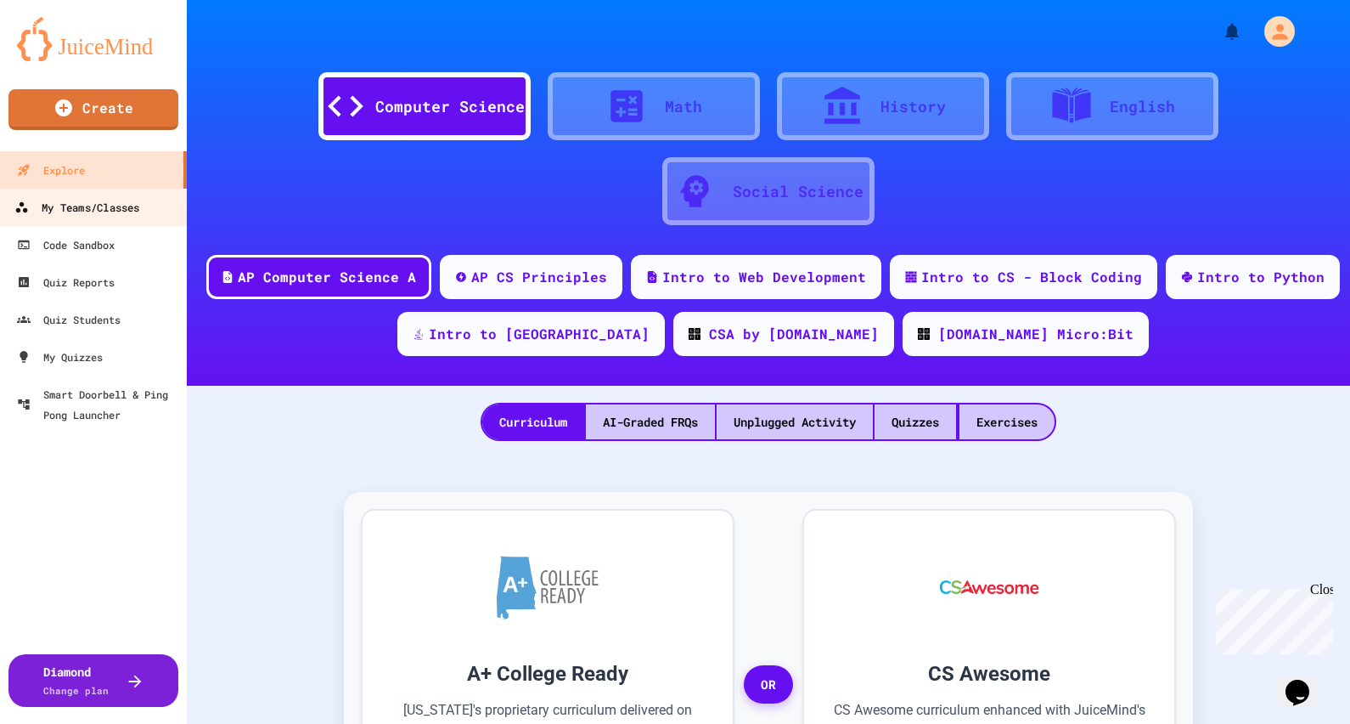
click at [111, 212] on div "My Teams/Classes" at bounding box center [76, 207] width 125 height 21
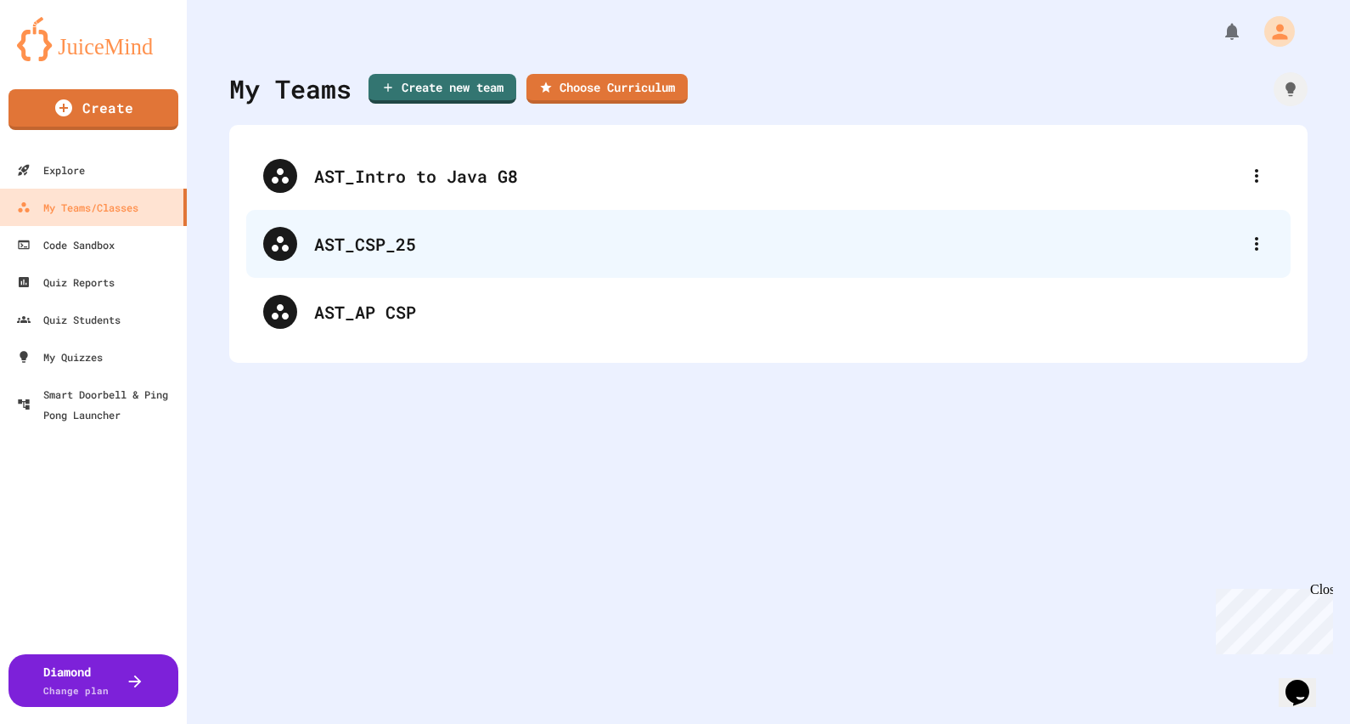
click at [365, 251] on div "AST_CSP_25" at bounding box center [777, 243] width 926 height 25
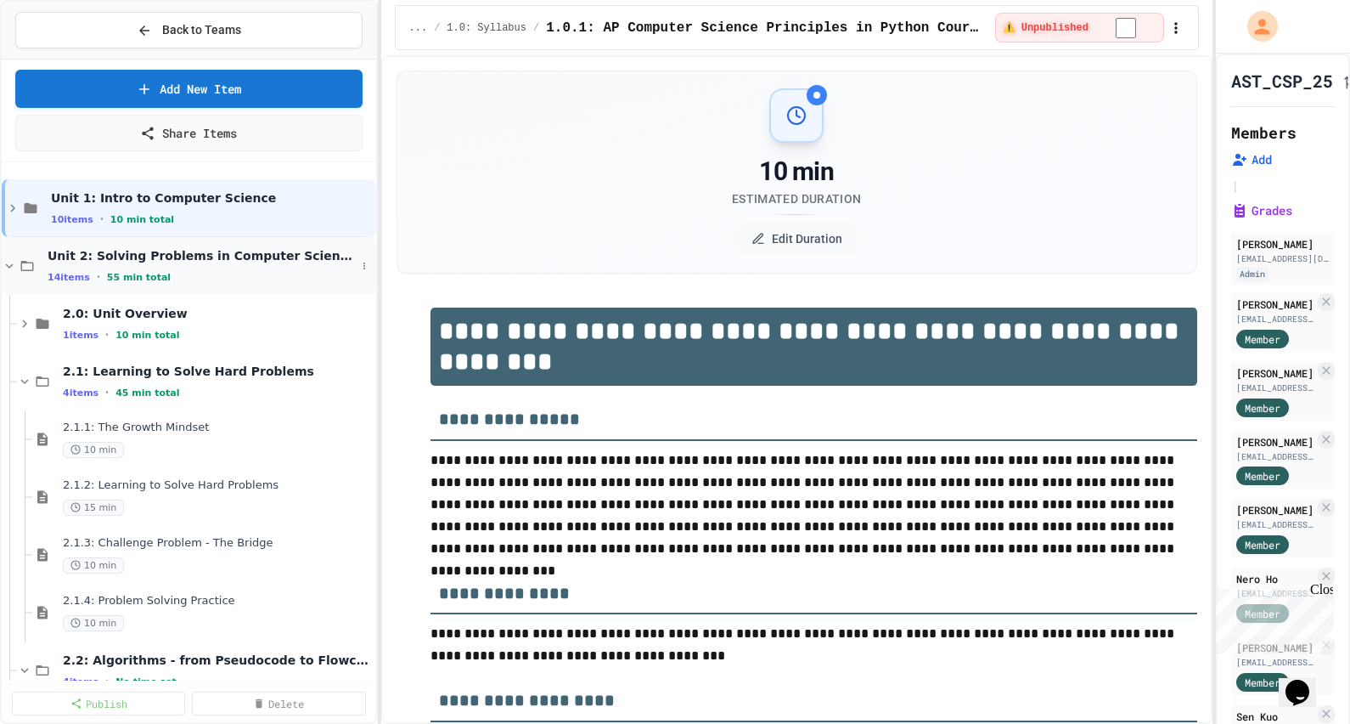
click at [9, 265] on icon at bounding box center [10, 265] width 8 height 5
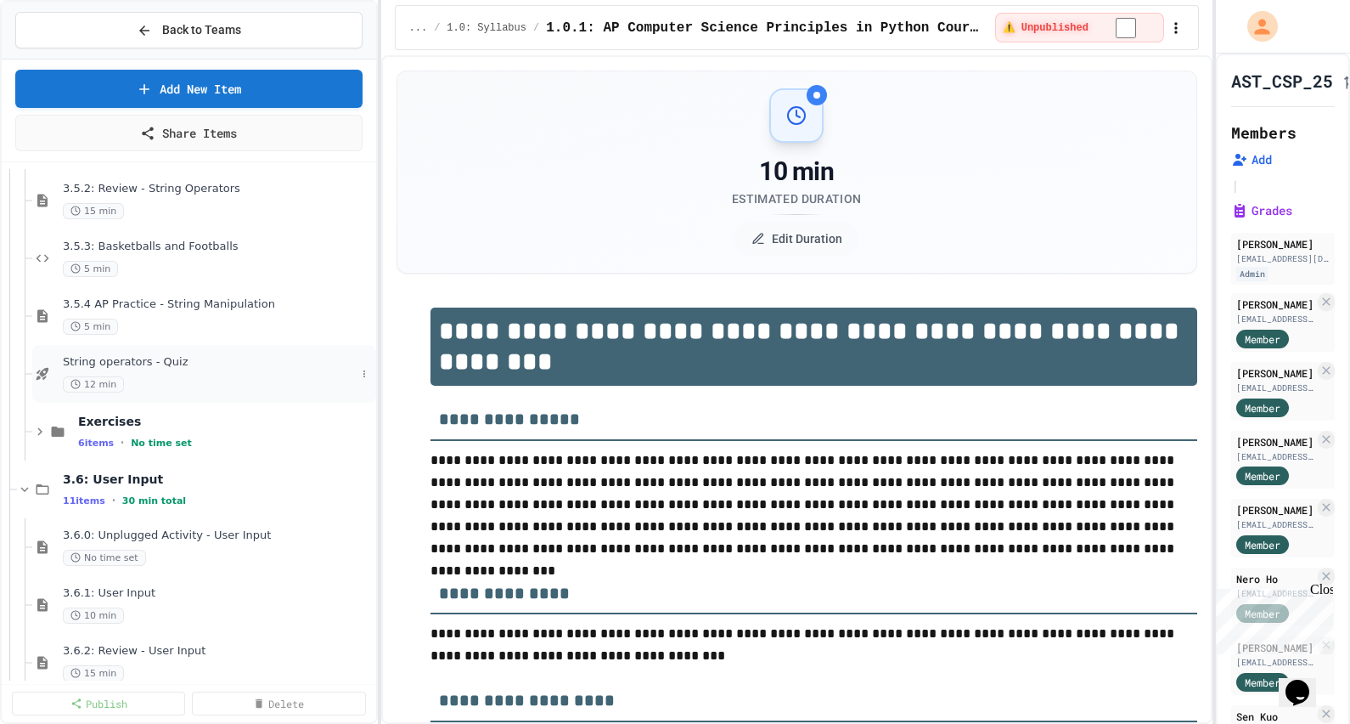
scroll to position [3504, 0]
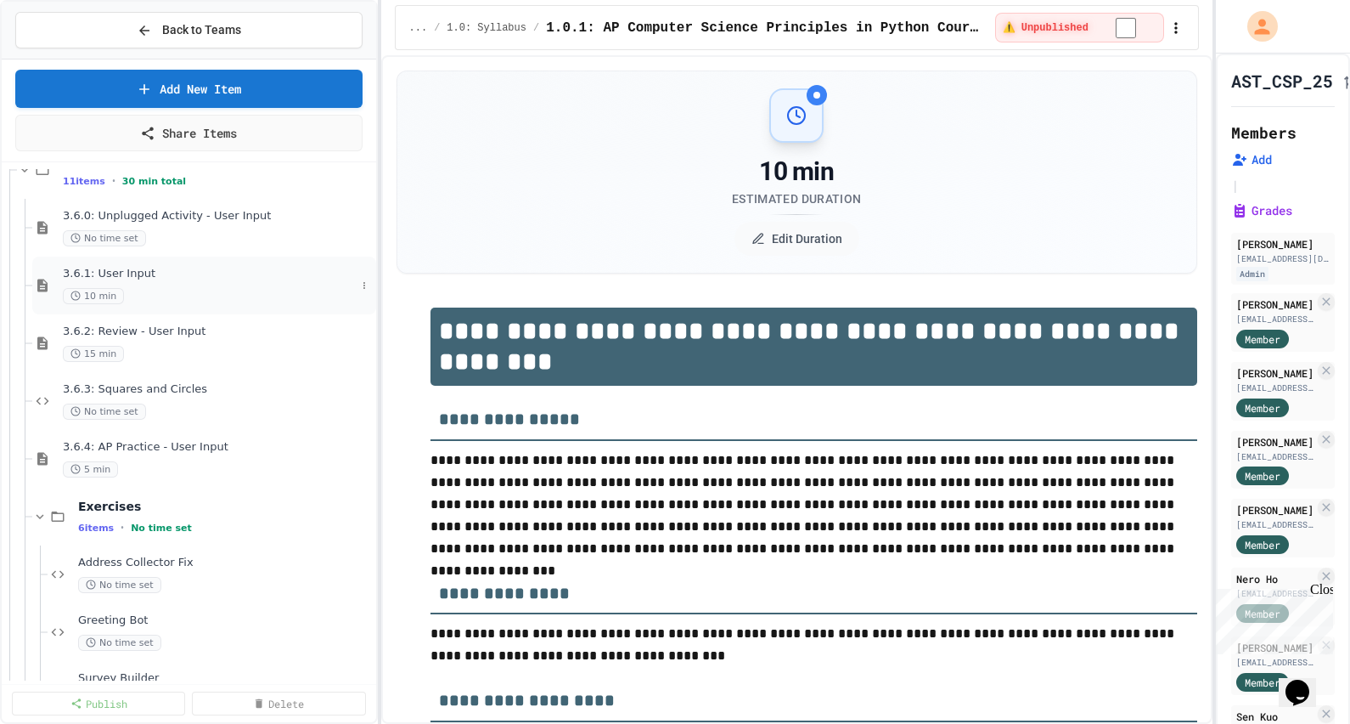
click at [119, 268] on span "3.6.1: User Input" at bounding box center [209, 274] width 293 height 14
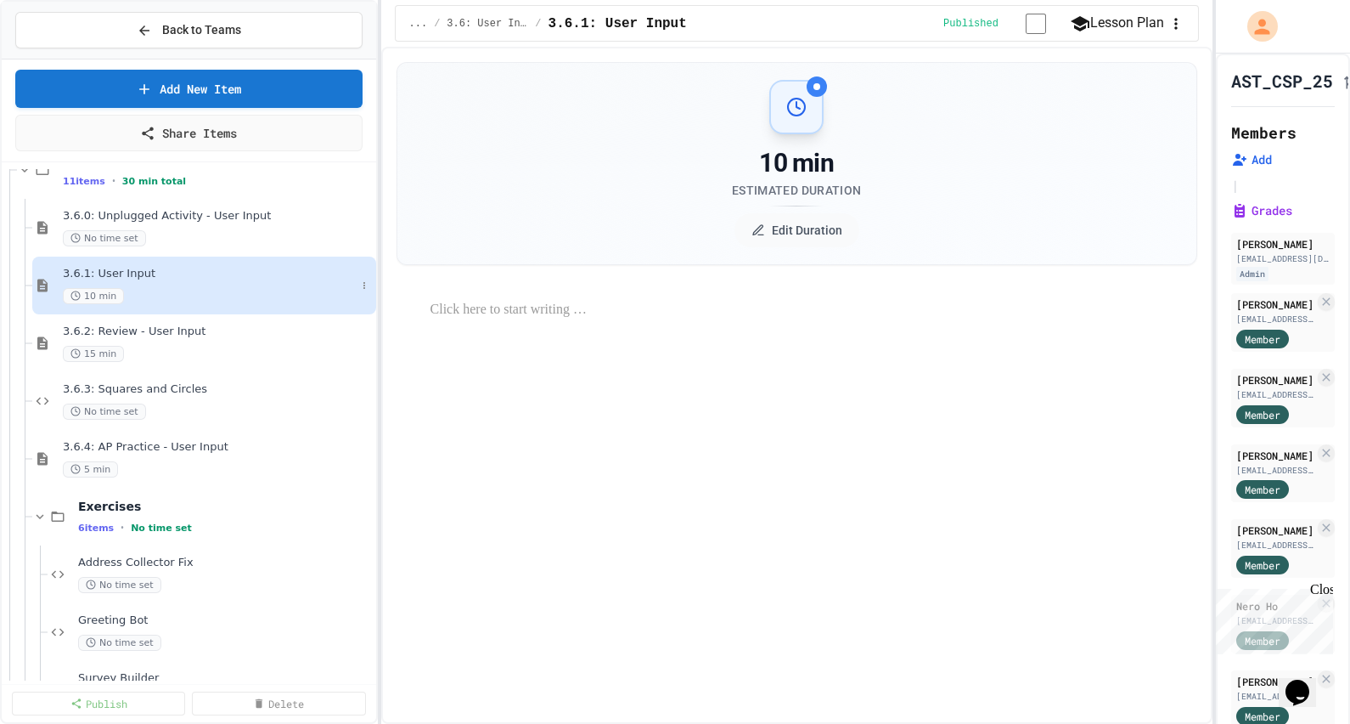
select select "***"
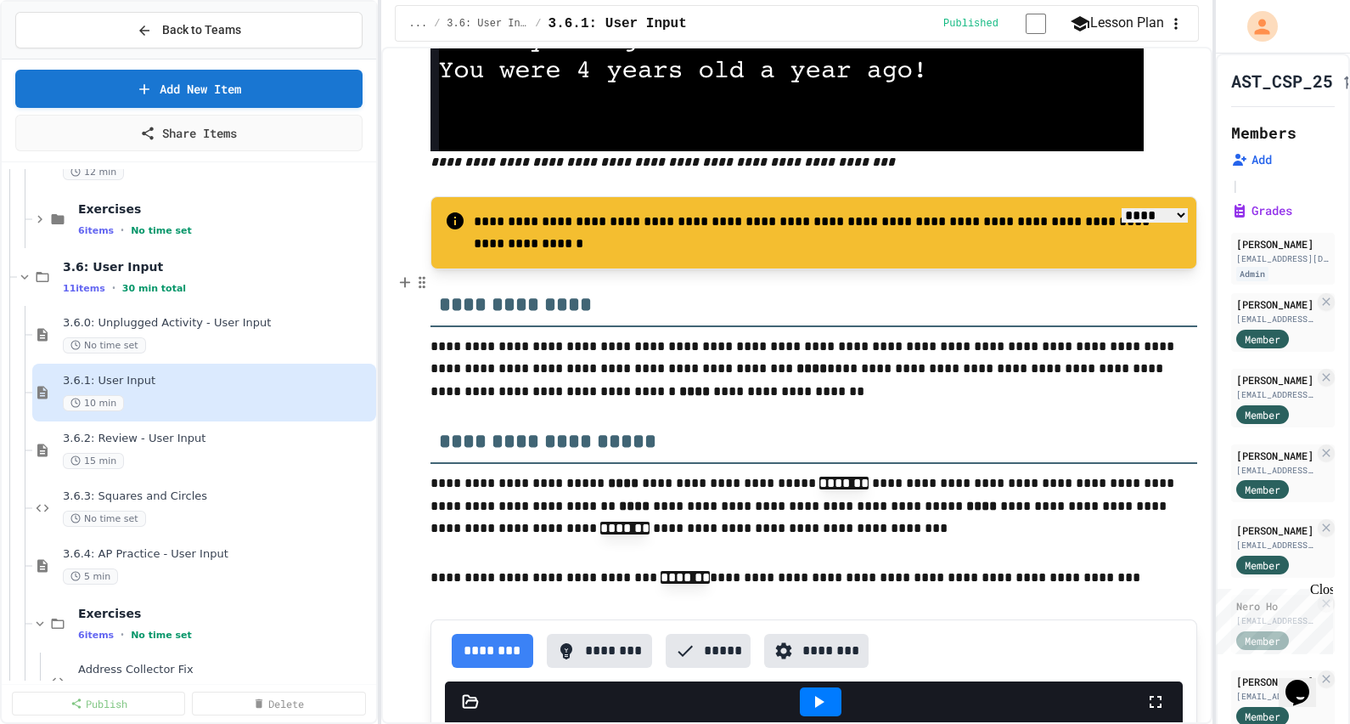
scroll to position [531, 0]
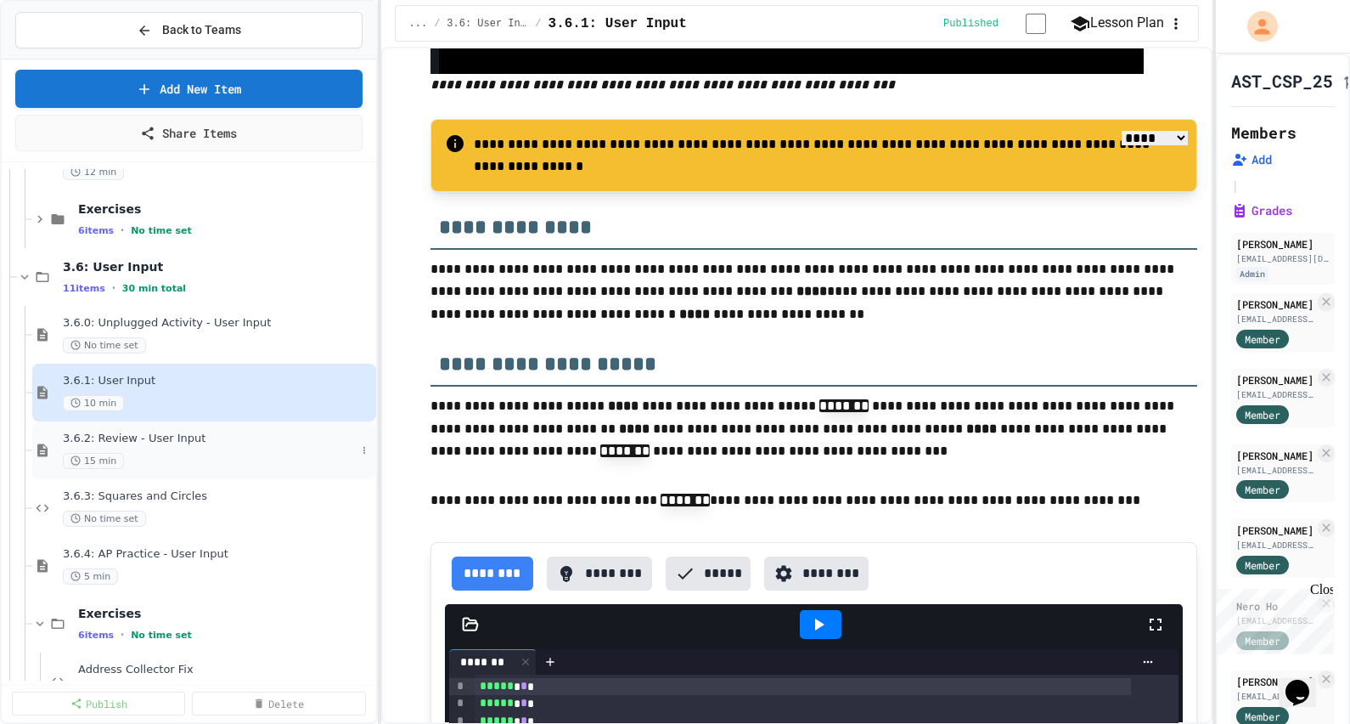
click at [166, 449] on div "3.6.2: Review - User Input 15 min" at bounding box center [209, 449] width 293 height 37
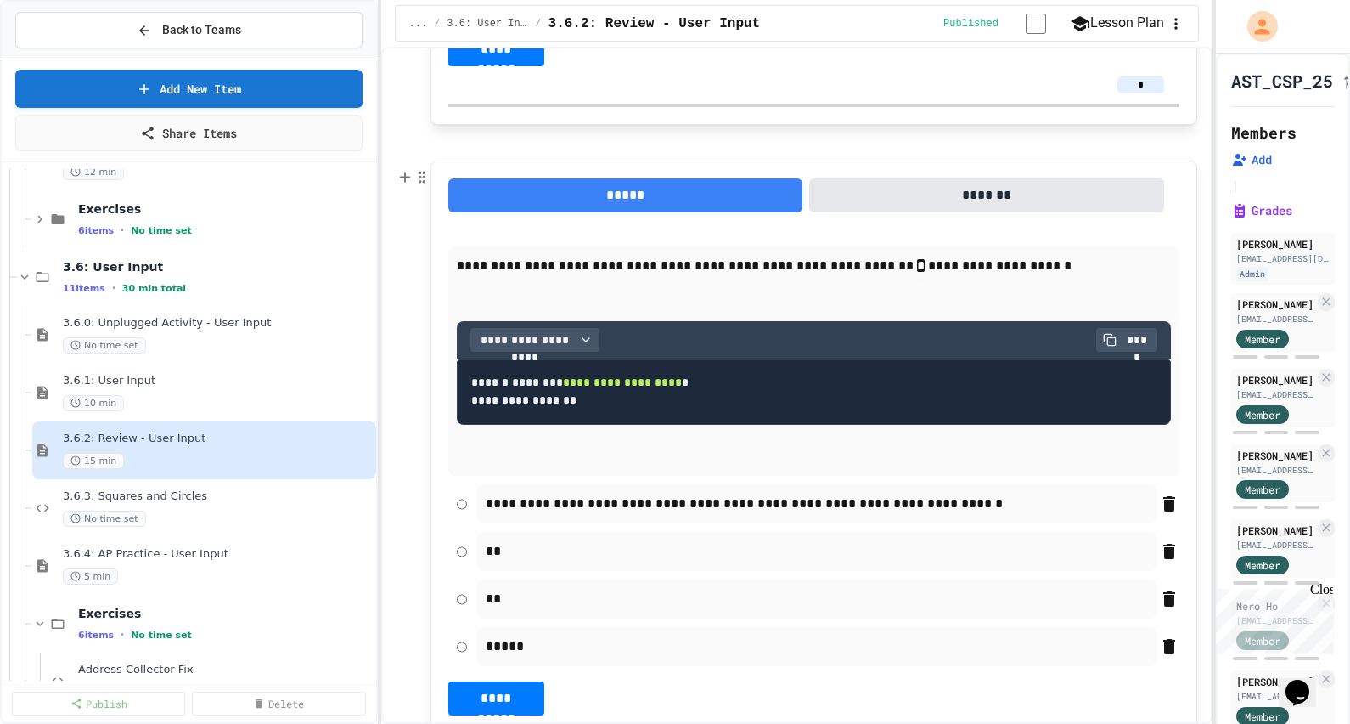
scroll to position [848, 0]
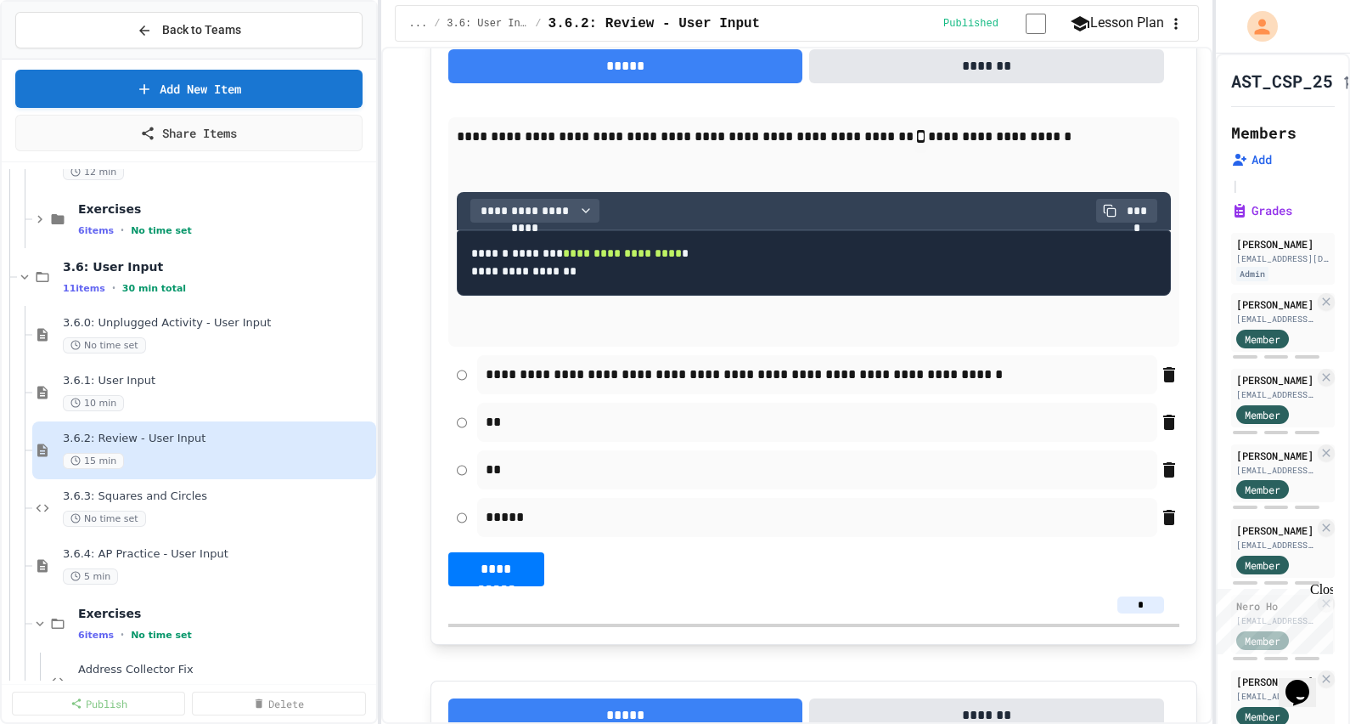
click at [548, 262] on code "**********" at bounding box center [579, 262] width 217 height 30
drag, startPoint x: 605, startPoint y: 276, endPoint x: 469, endPoint y: 261, distance: 136.8
click at [469, 261] on pre "**********" at bounding box center [814, 262] width 714 height 65
click at [201, 498] on span "3.6.3: Squares and Circles" at bounding box center [209, 496] width 293 height 14
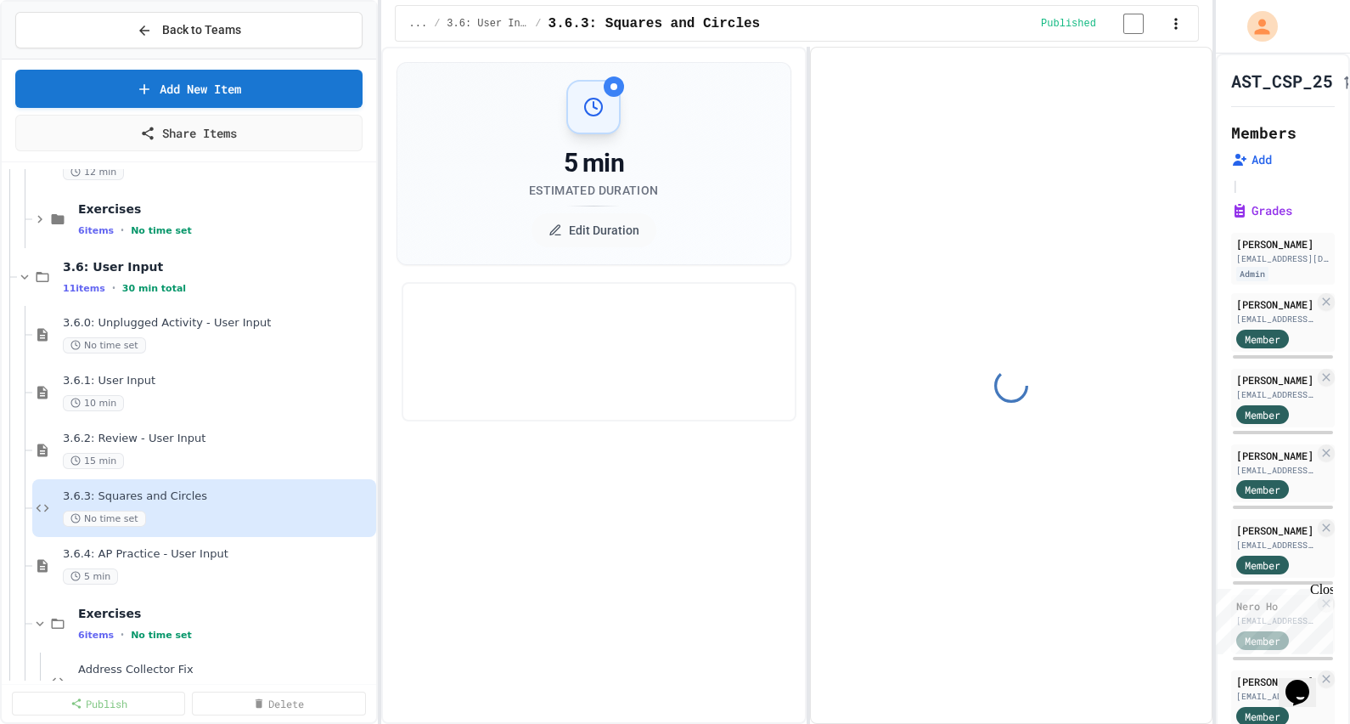
select select "*******"
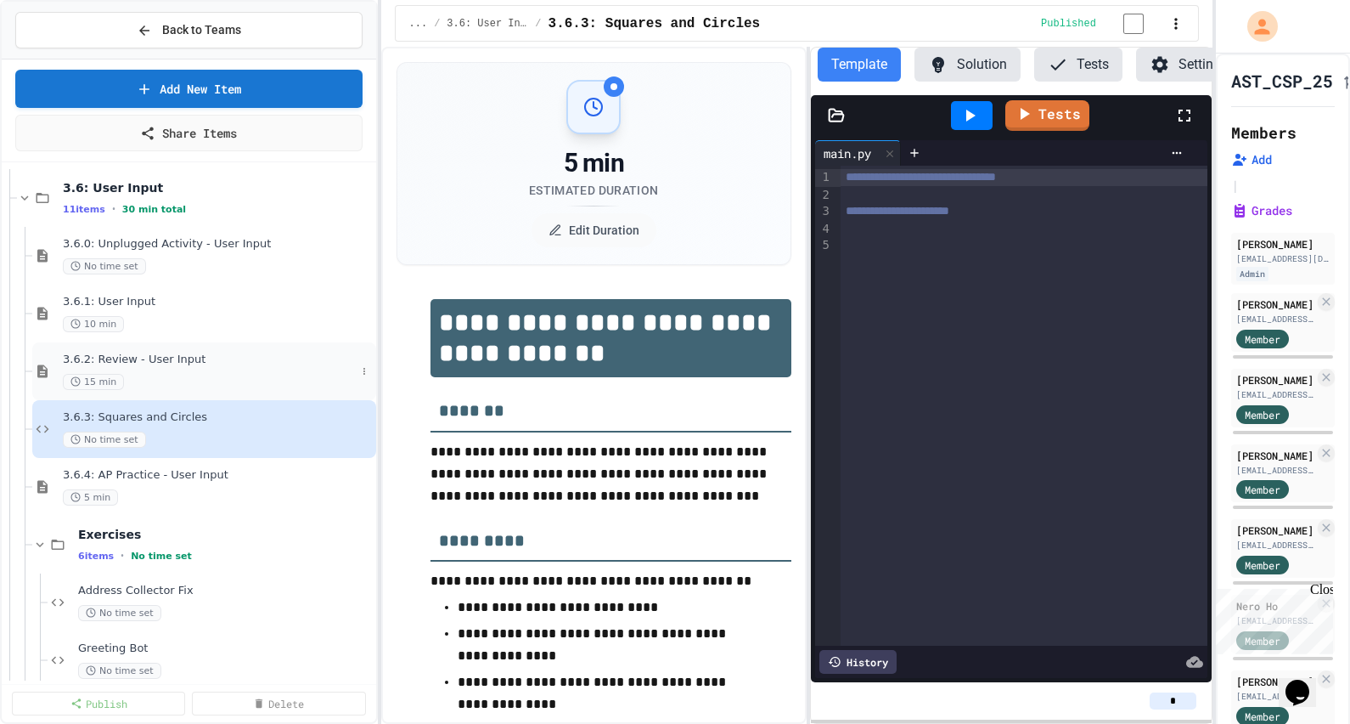
scroll to position [3504, 0]
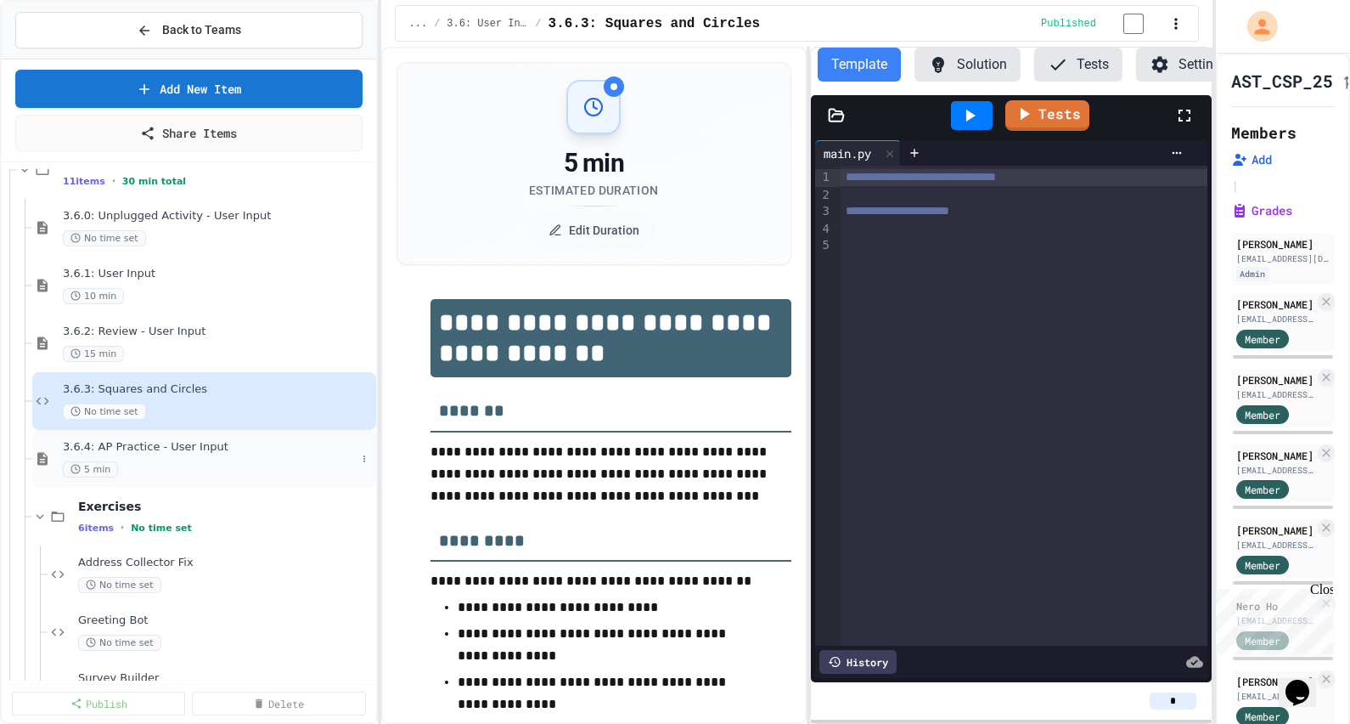
click at [193, 454] on div "3.6.4: AP Practice - User Input 5 min" at bounding box center [209, 458] width 293 height 37
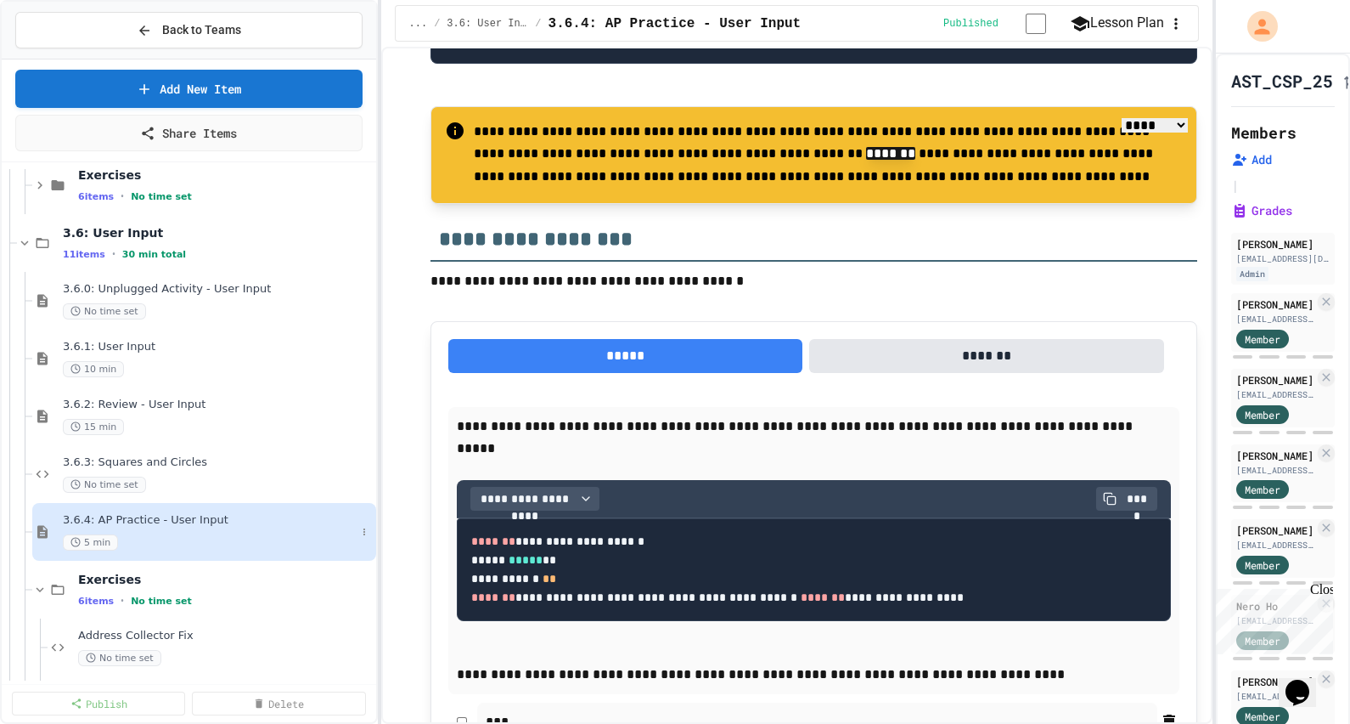
scroll to position [3397, 0]
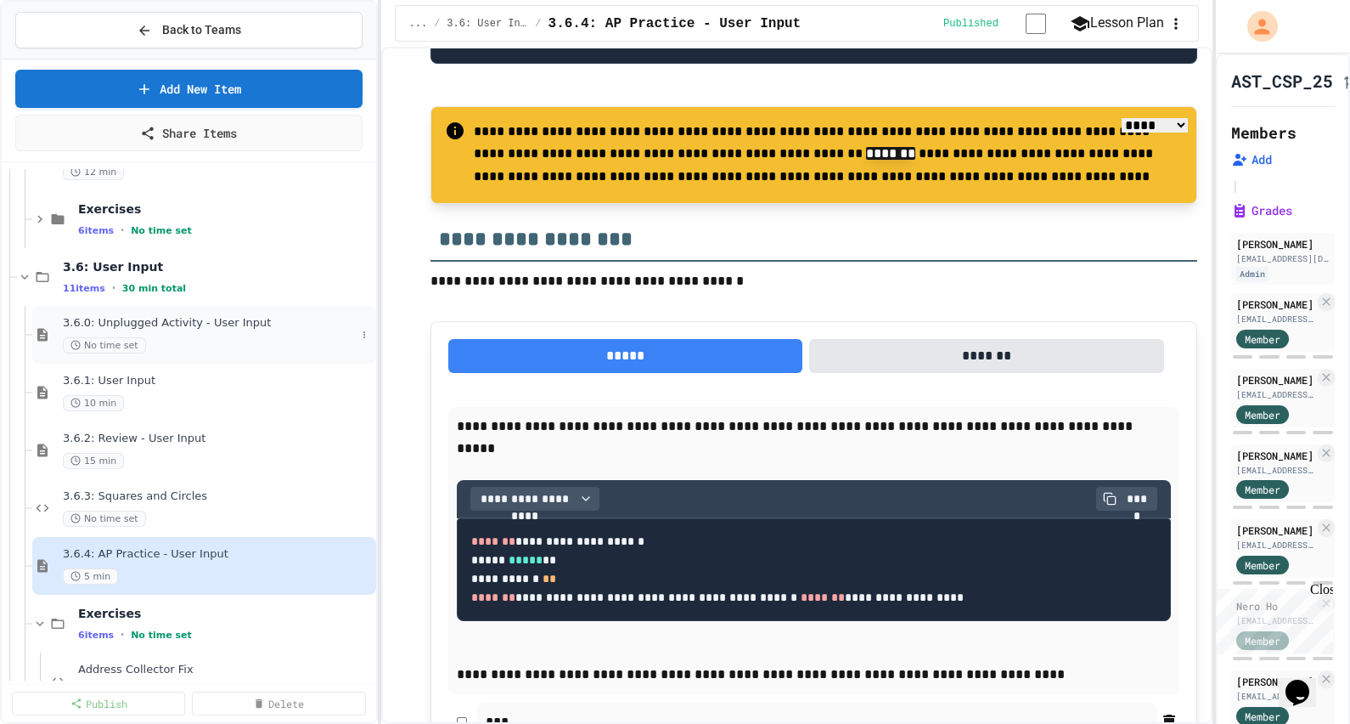
click at [132, 331] on div "3.6.0: Unplugged Activity - User Input No time set" at bounding box center [209, 334] width 293 height 37
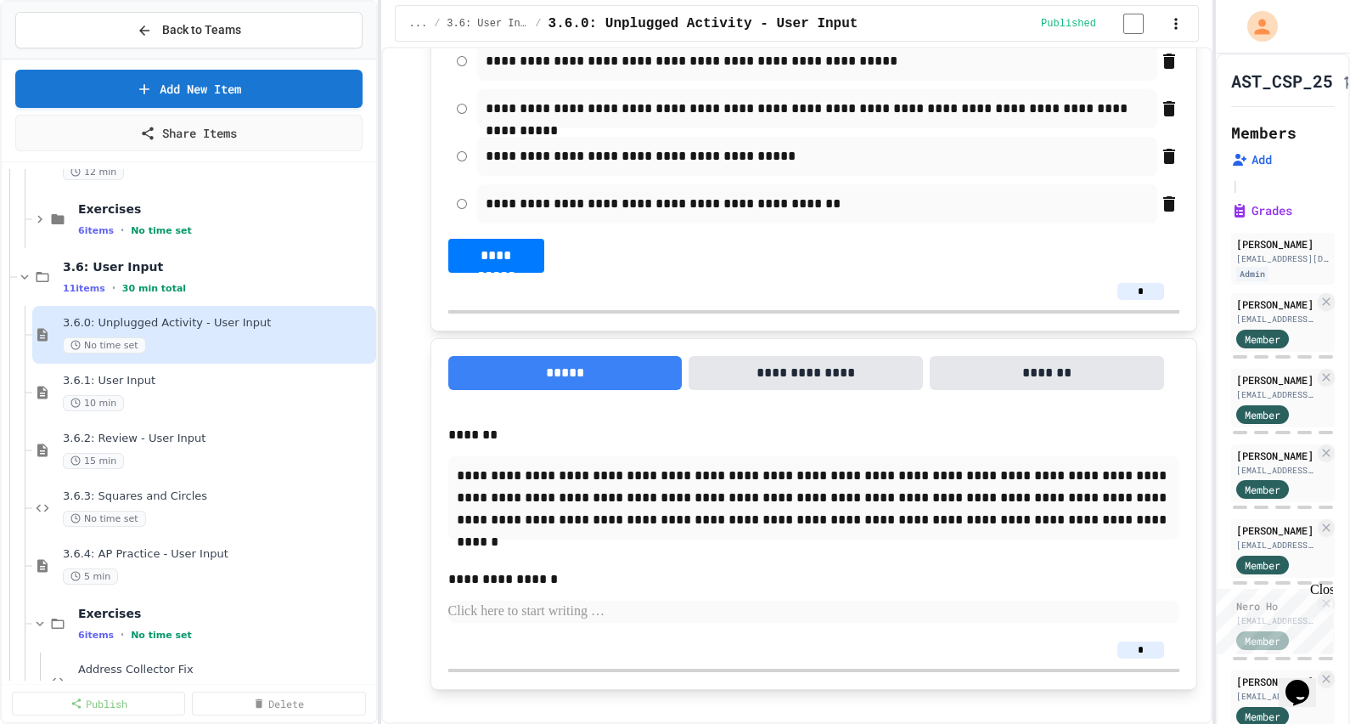
scroll to position [4203, 0]
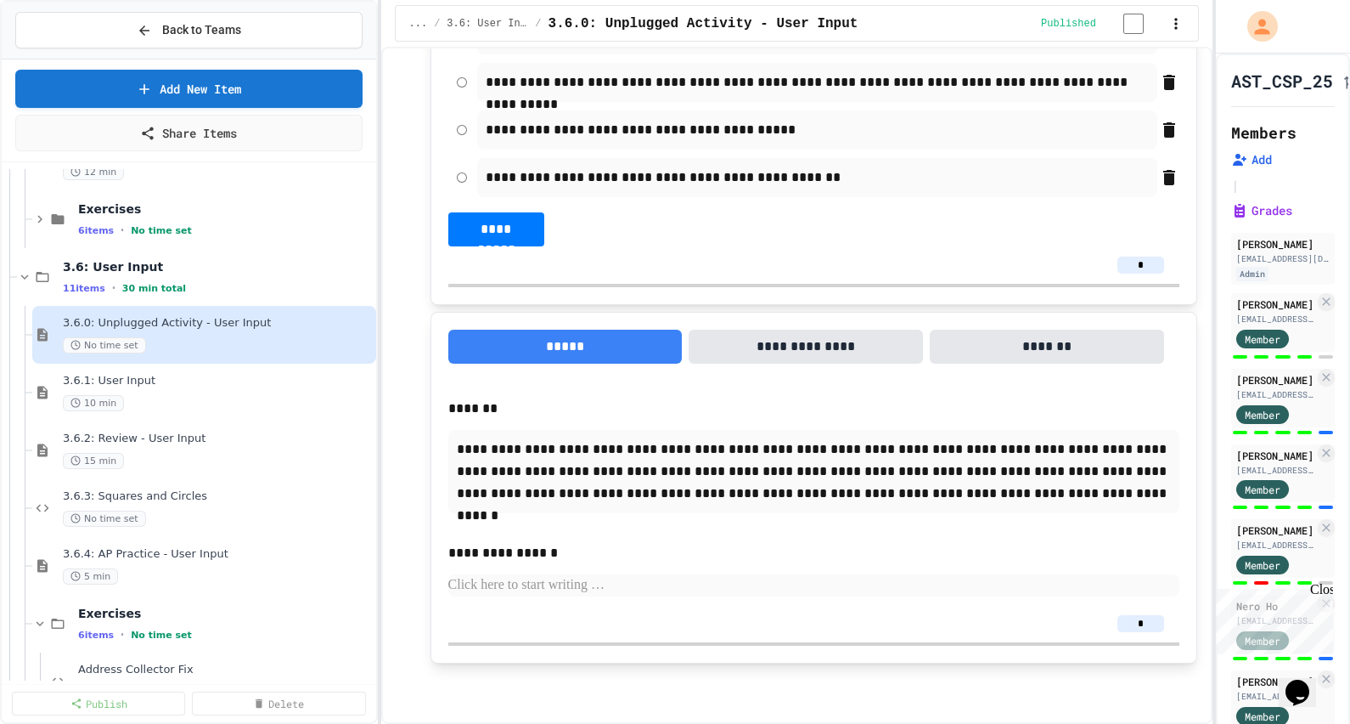
click at [142, 379] on span "3.6.1: User Input" at bounding box center [218, 381] width 310 height 14
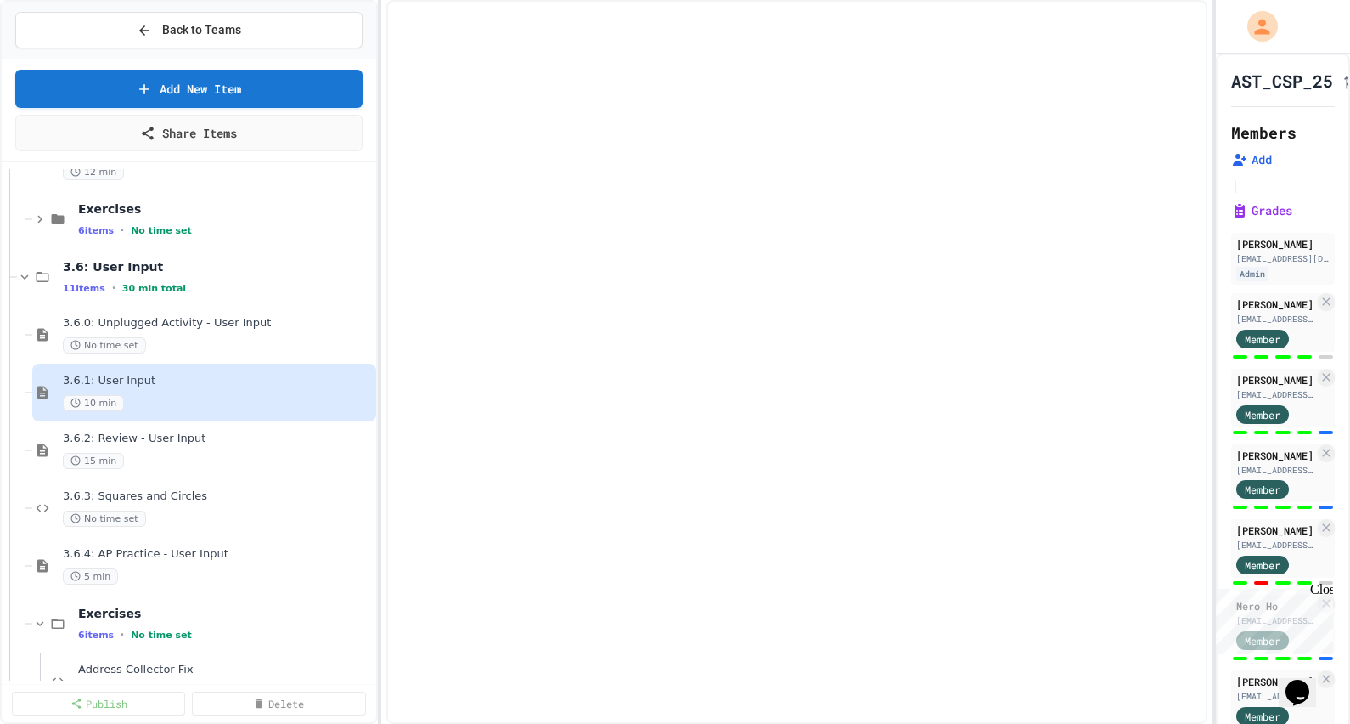
select select "***"
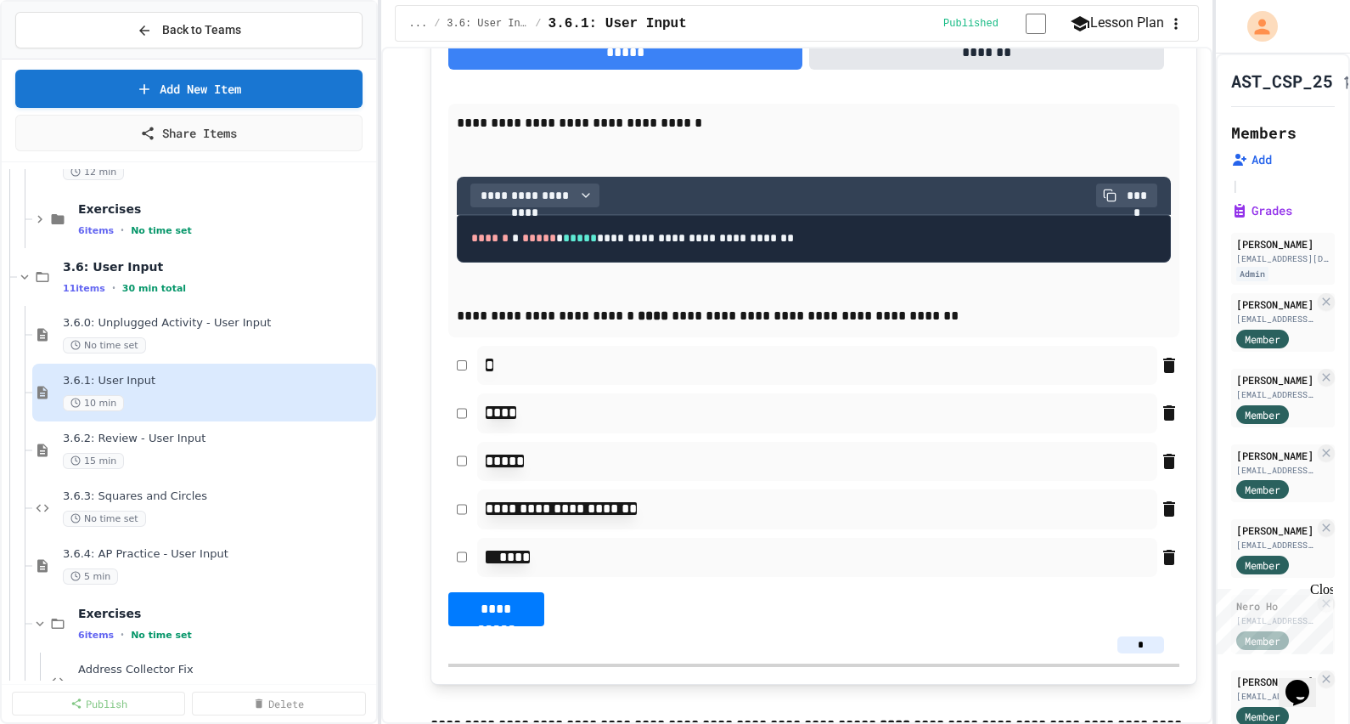
scroll to position [7963, 0]
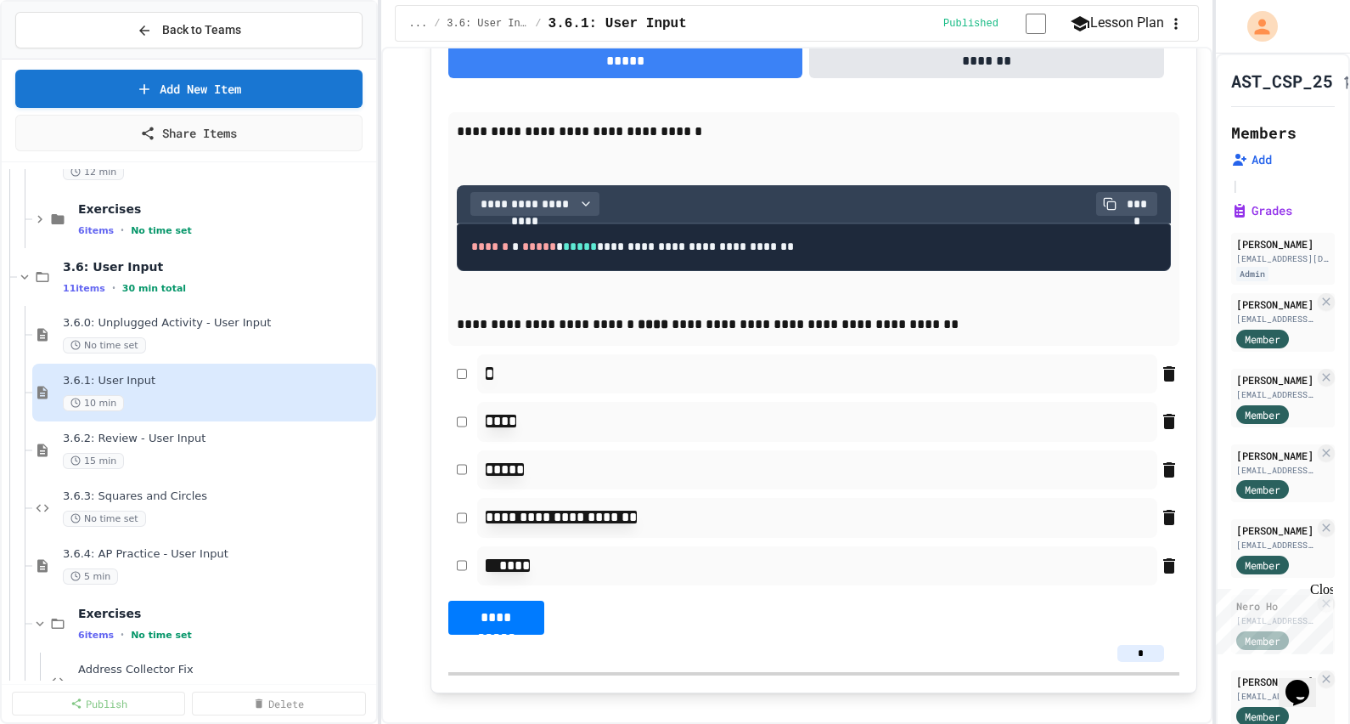
click at [1004, 78] on button "*******" at bounding box center [986, 61] width 355 height 34
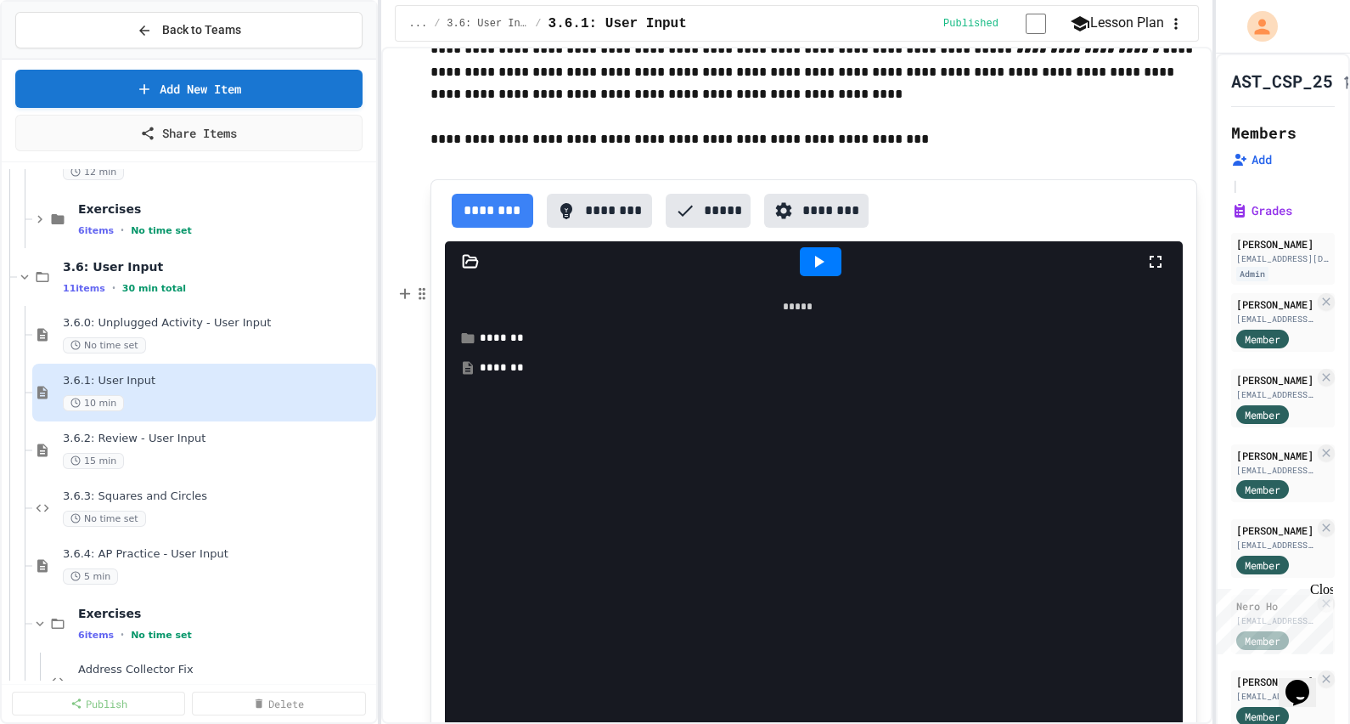
scroll to position [6562, 0]
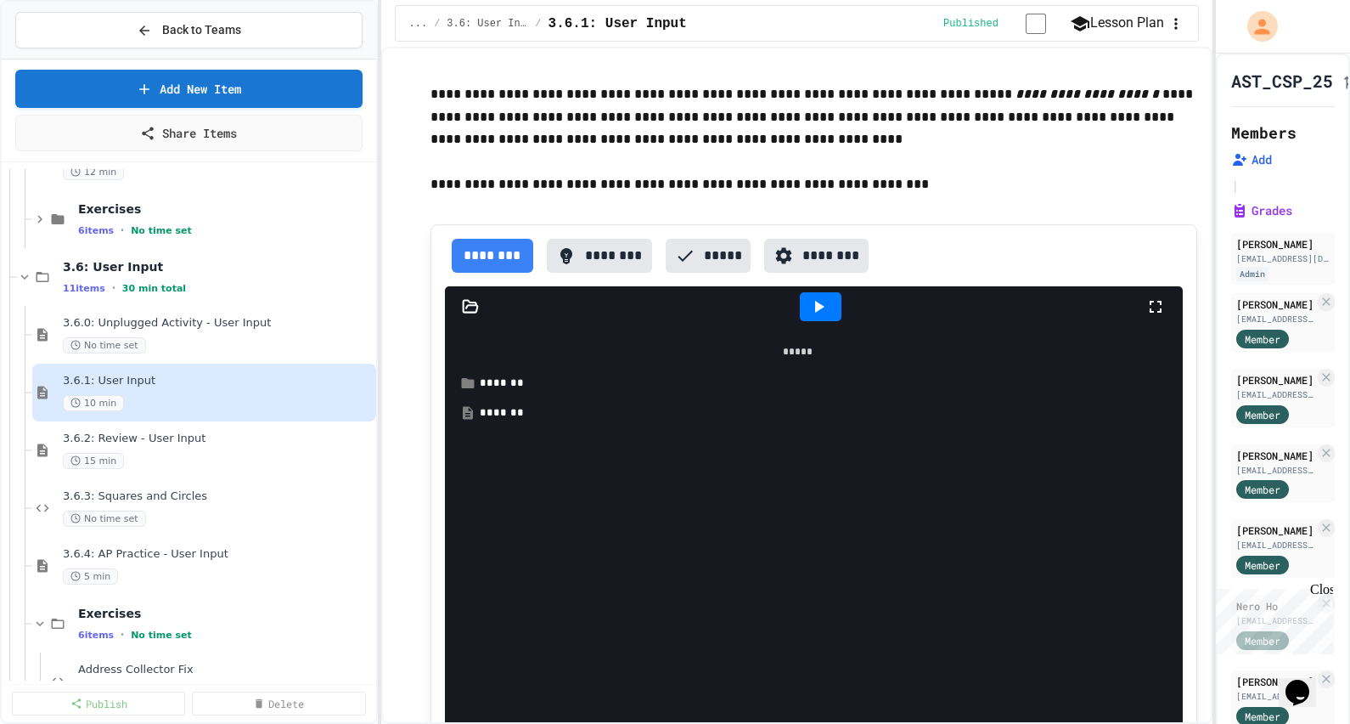
click at [639, 273] on button "********" at bounding box center [600, 256] width 106 height 34
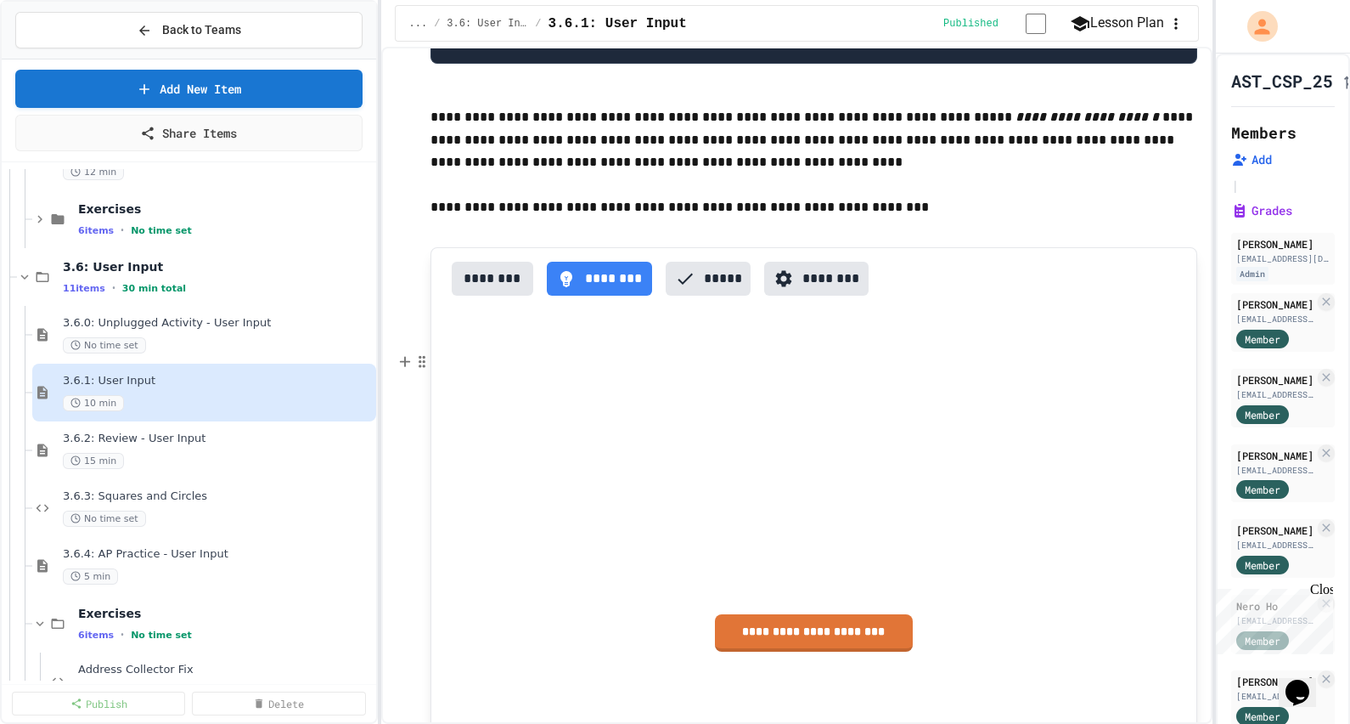
scroll to position [6456, 0]
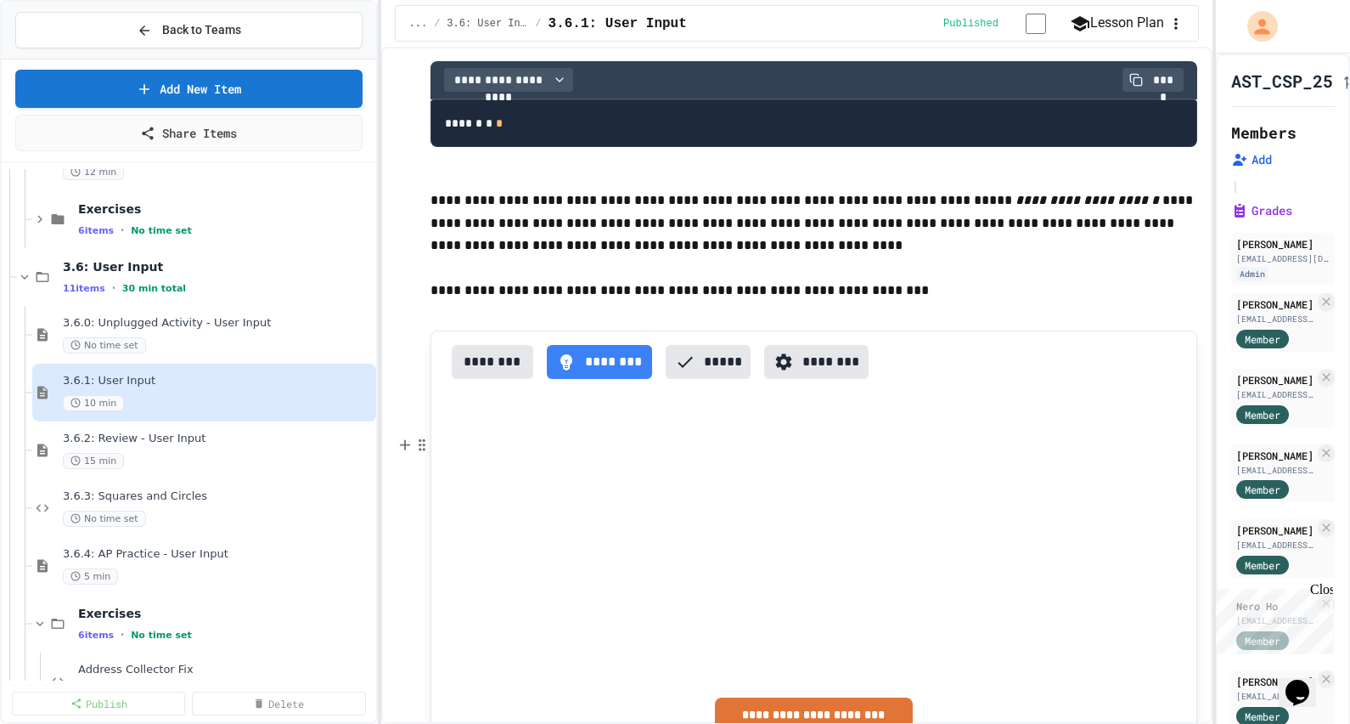
click at [516, 379] on button "********" at bounding box center [493, 362] width 82 height 34
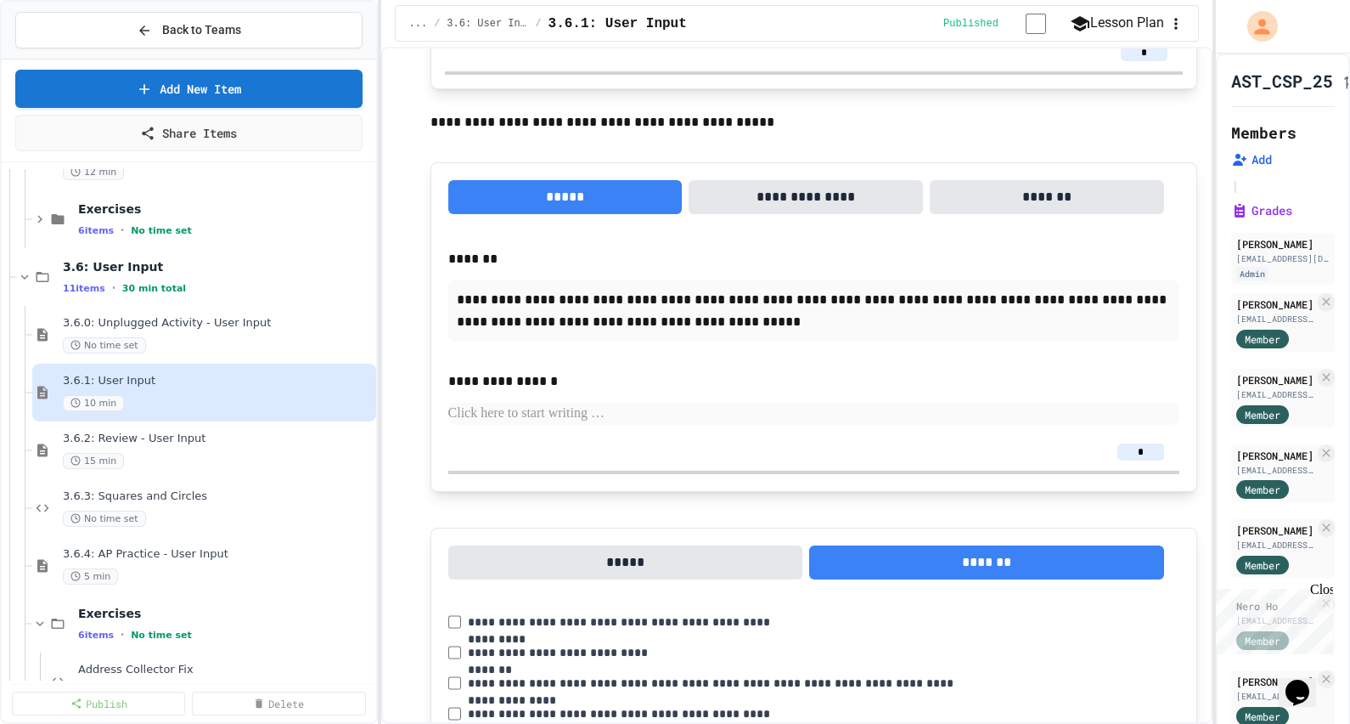
scroll to position [7518, 0]
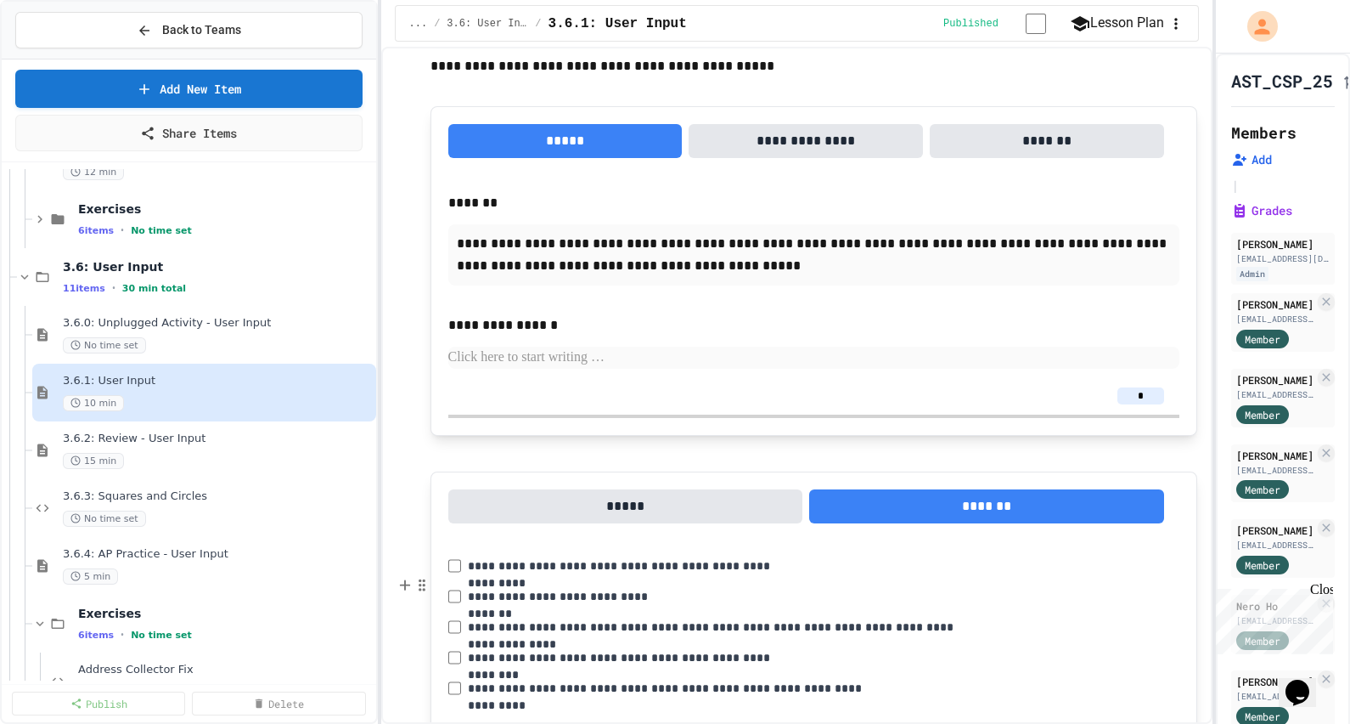
click at [638, 523] on button "*****" at bounding box center [625, 506] width 355 height 34
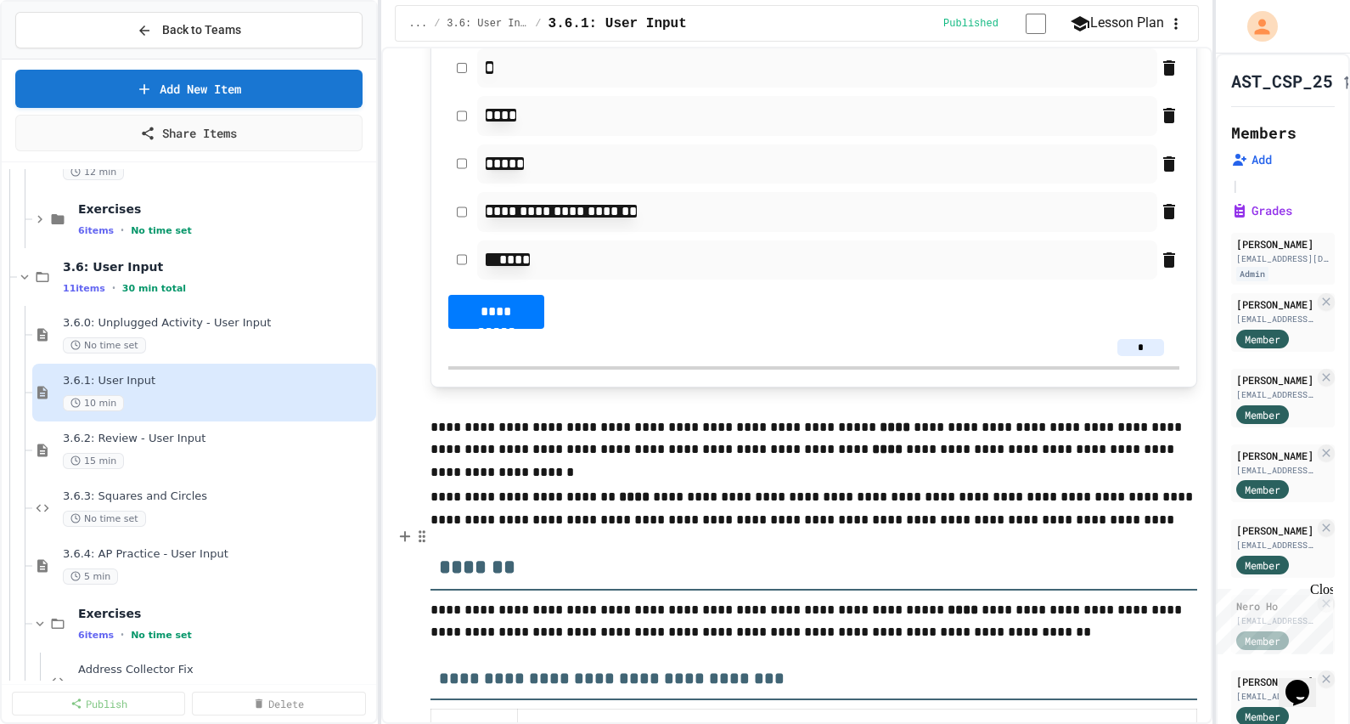
scroll to position [8261, 0]
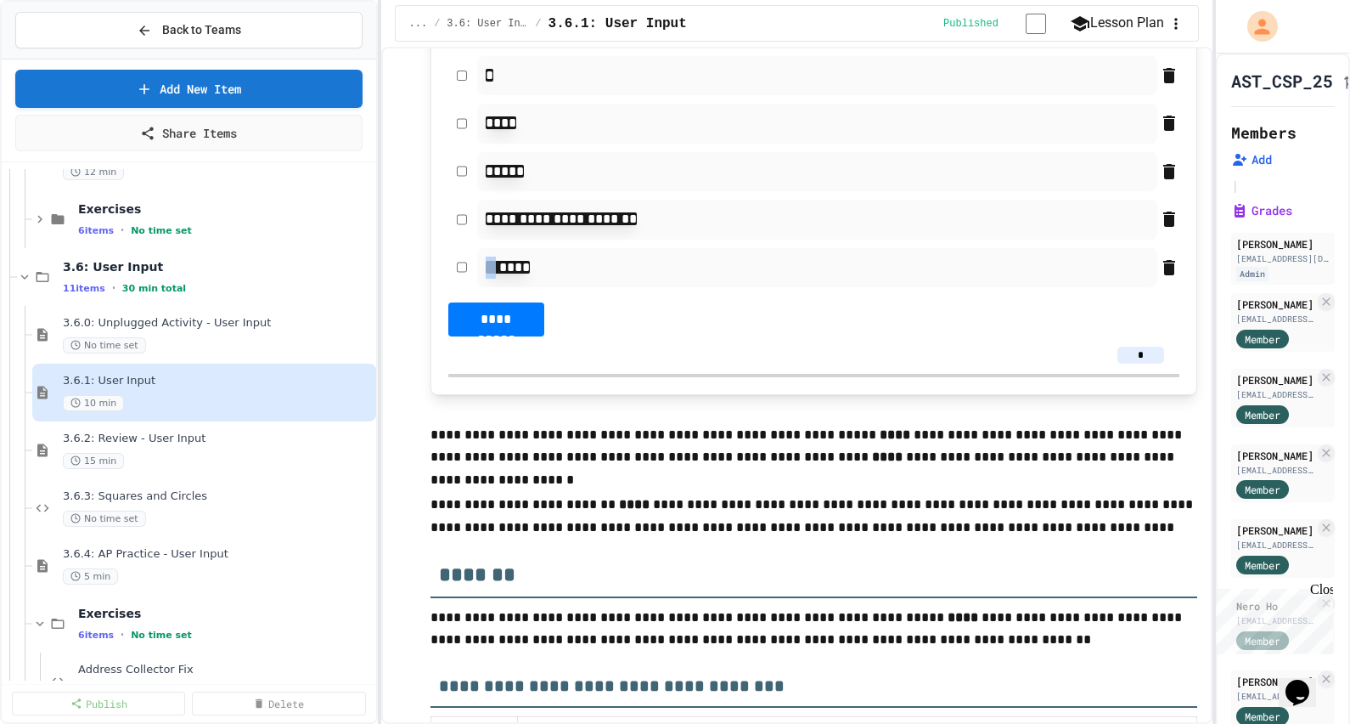
click at [462, 287] on div "****" at bounding box center [813, 267] width 731 height 39
drag, startPoint x: 518, startPoint y: 377, endPoint x: 477, endPoint y: 371, distance: 41.2
click at [477, 287] on div "****" at bounding box center [816, 267] width 679 height 39
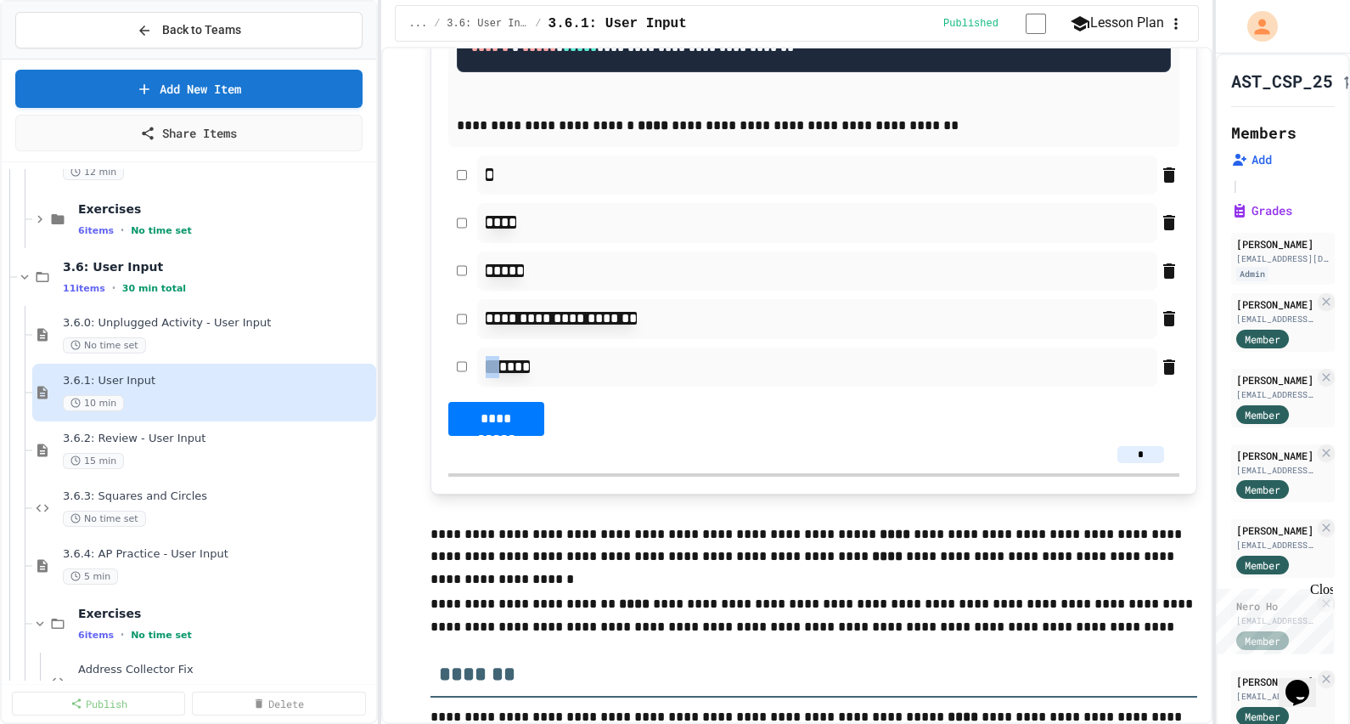
scroll to position [8155, 0]
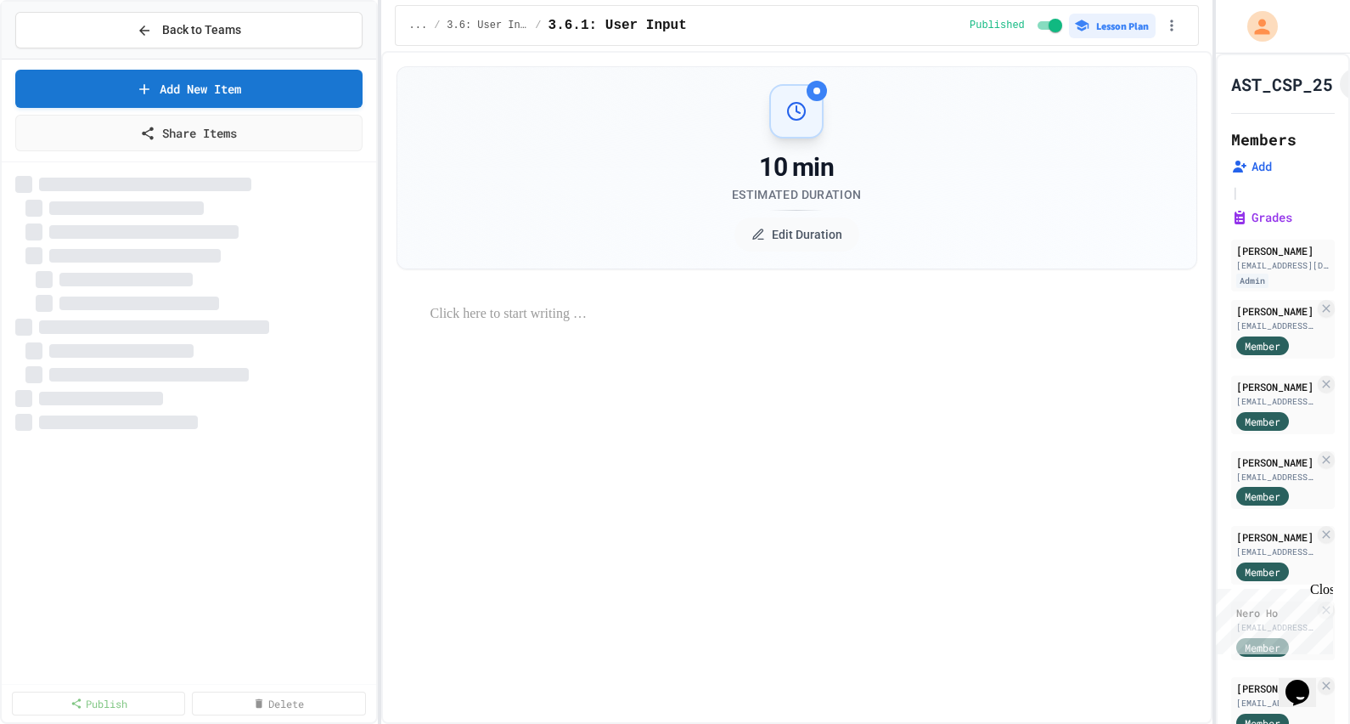
select select "***"
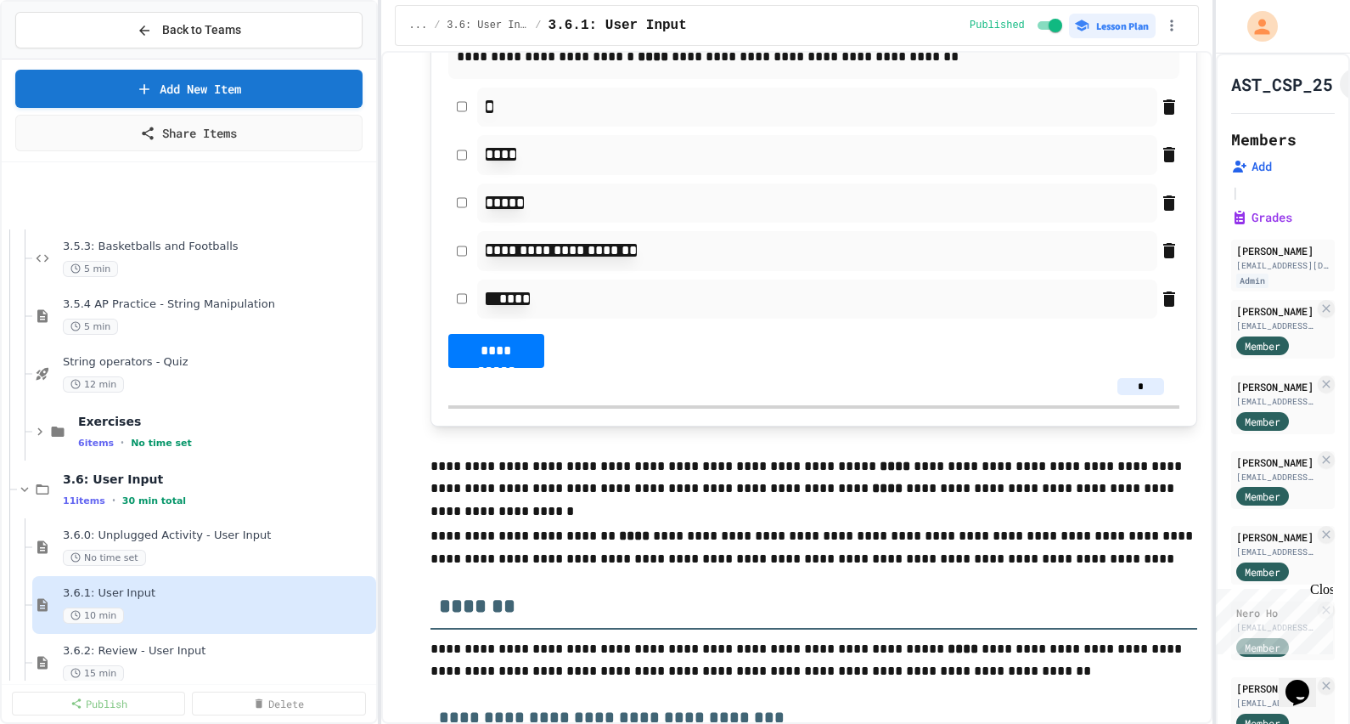
scroll to position [3504, 0]
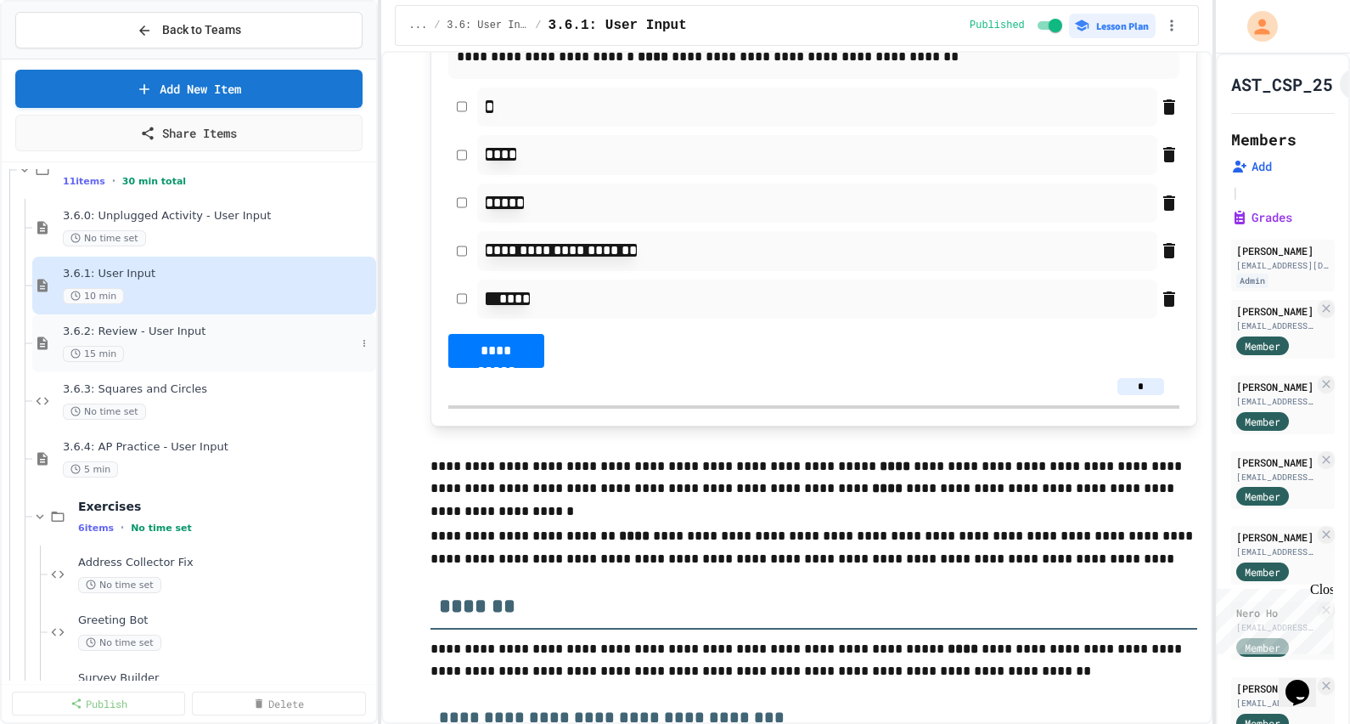
click at [182, 330] on span "3.6.2: Review - User Input" at bounding box center [209, 331] width 293 height 14
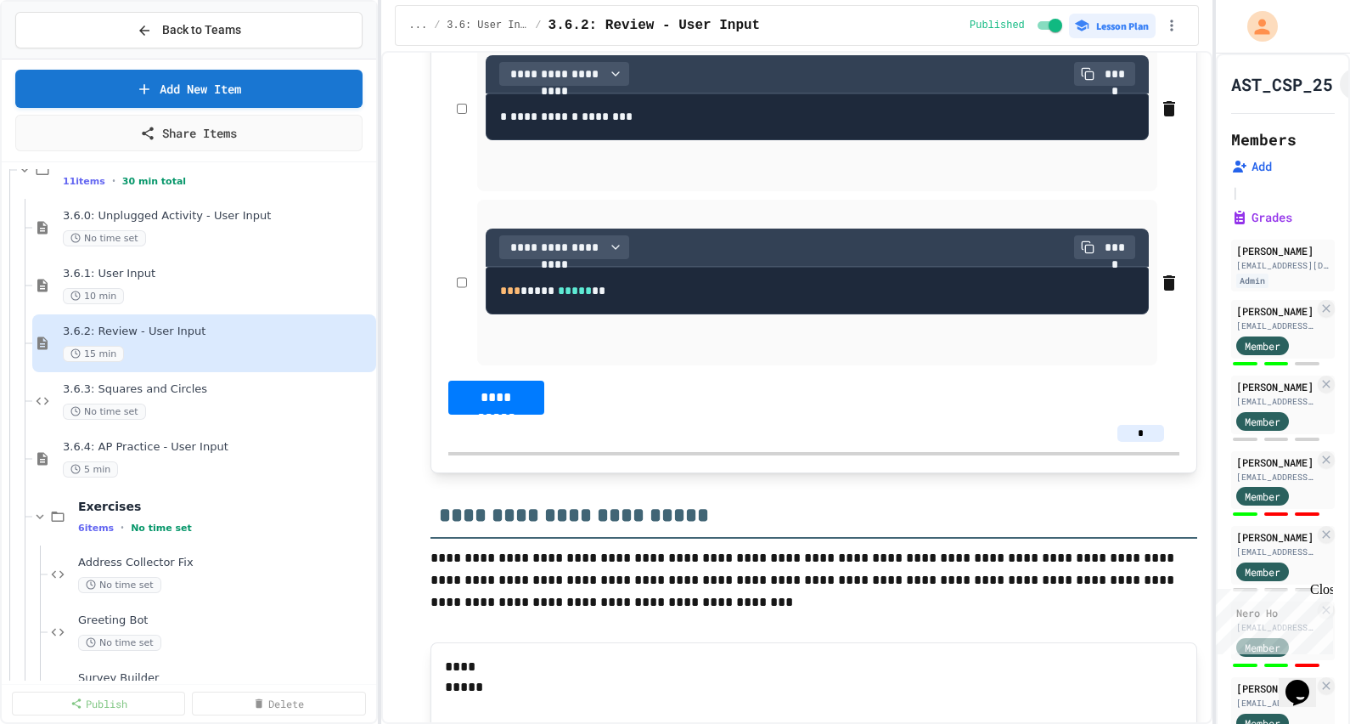
scroll to position [3610, 0]
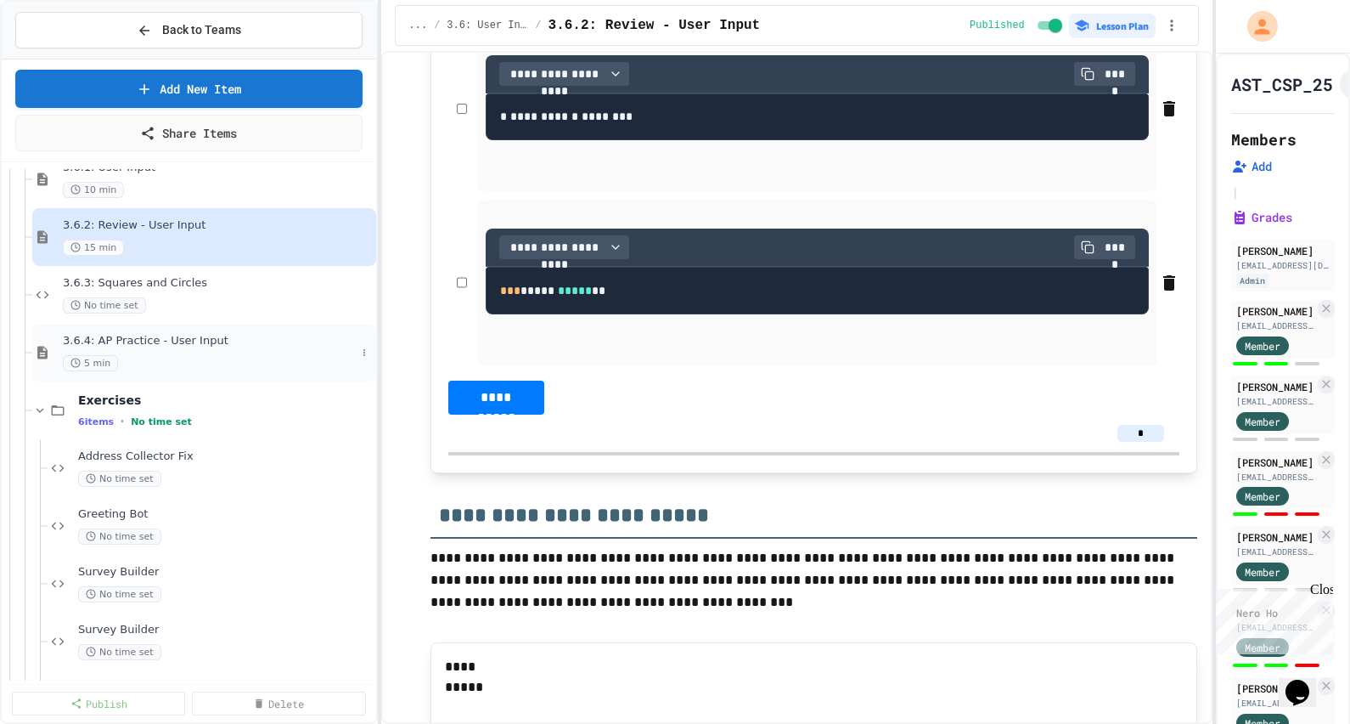
click at [146, 348] on div "3.6.4: AP Practice - User Input 5 min" at bounding box center [209, 352] width 293 height 37
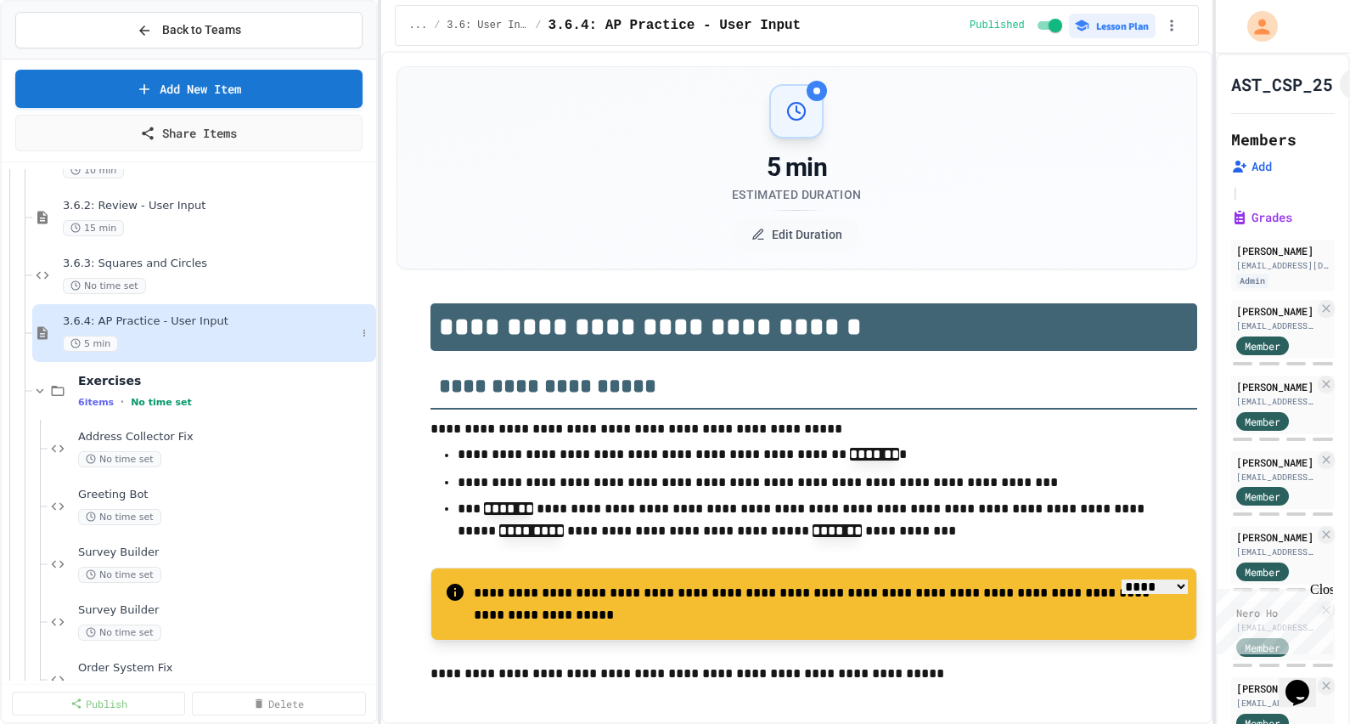
scroll to position [3610, 0]
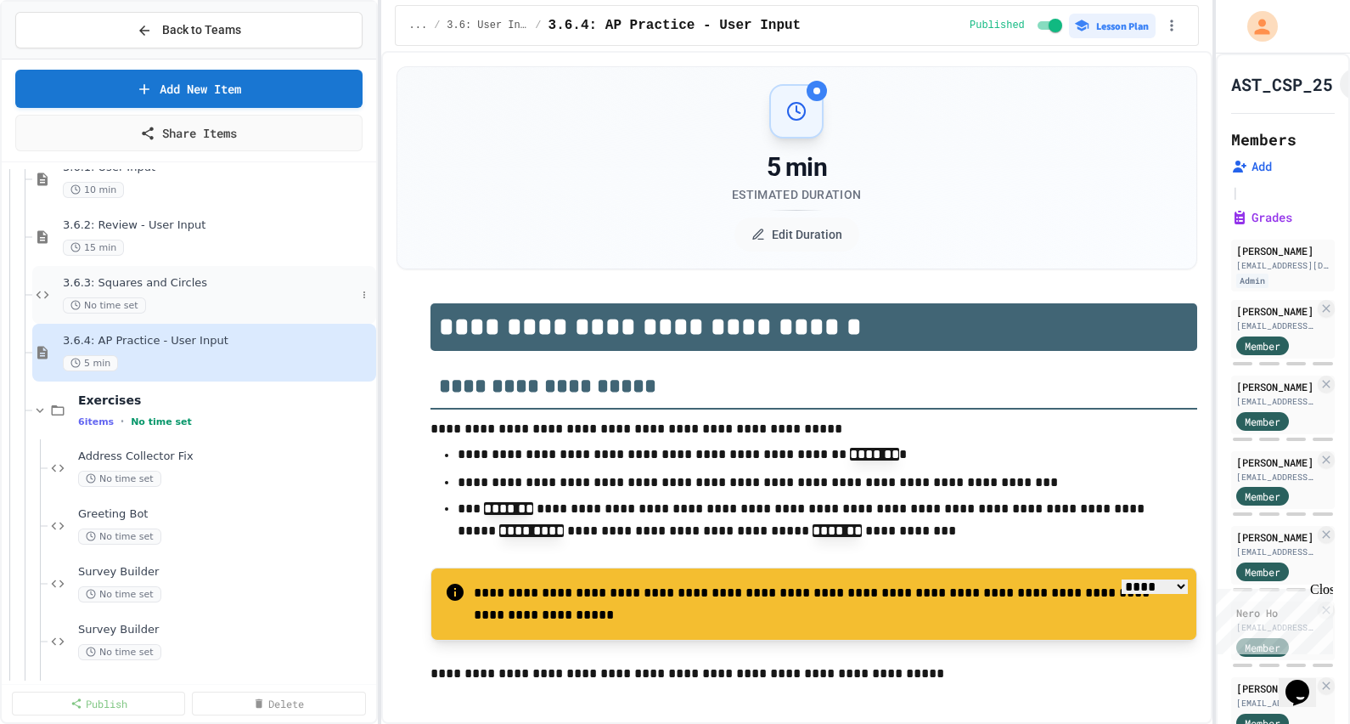
click at [163, 281] on span "3.6.3: Squares and Circles" at bounding box center [209, 283] width 293 height 14
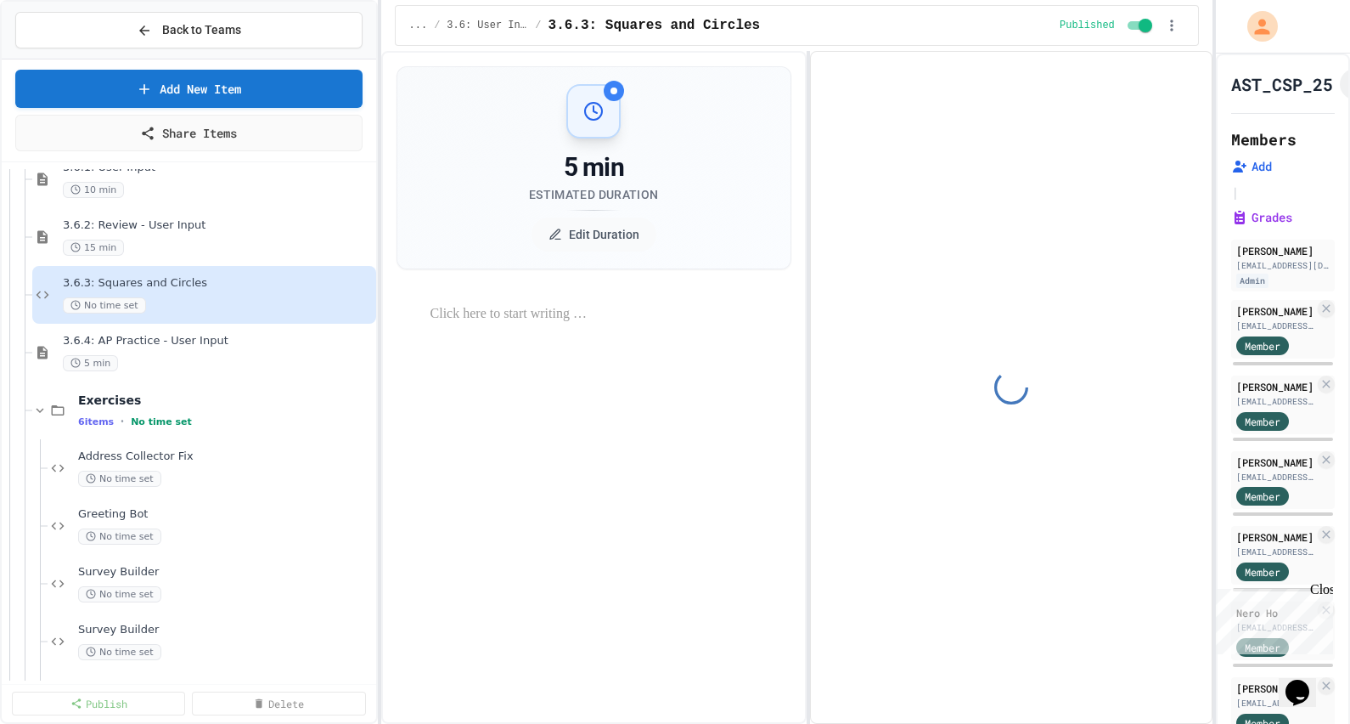
select select "*******"
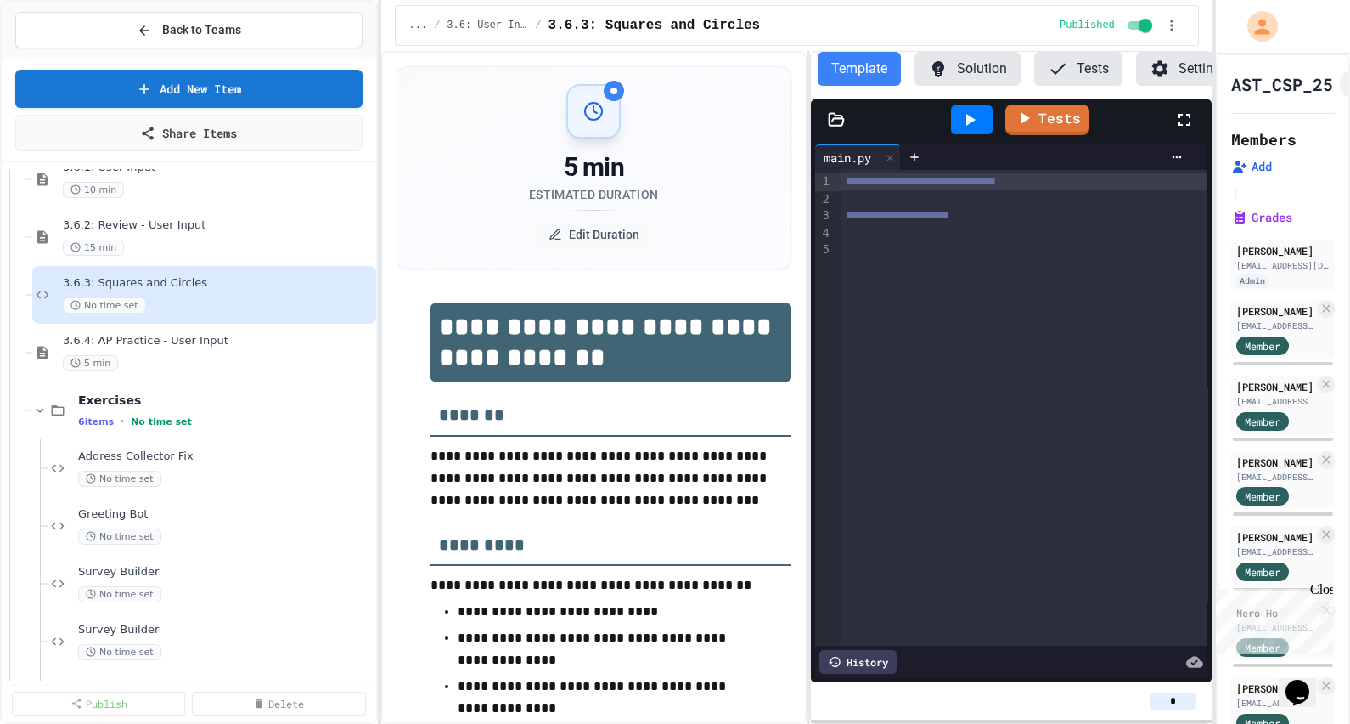
click at [967, 70] on button "Solution" at bounding box center [968, 69] width 106 height 34
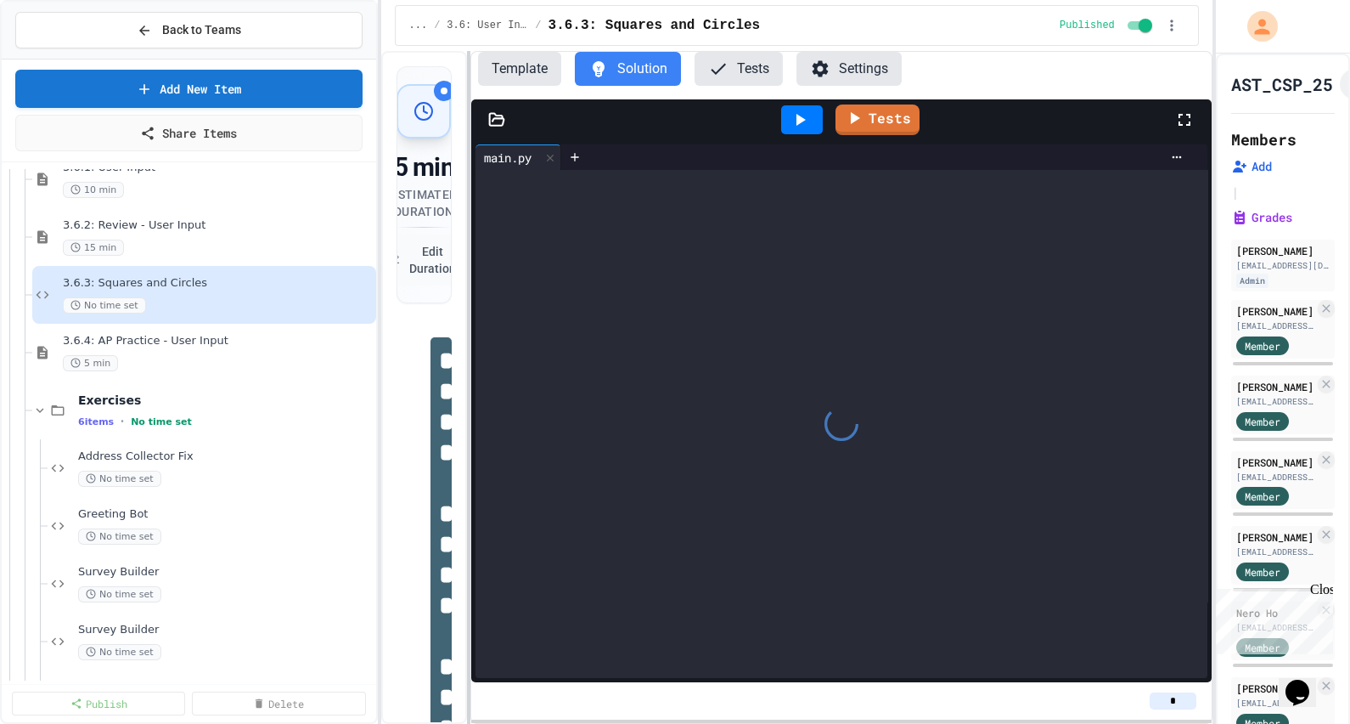
click at [467, 332] on div at bounding box center [468, 387] width 3 height 673
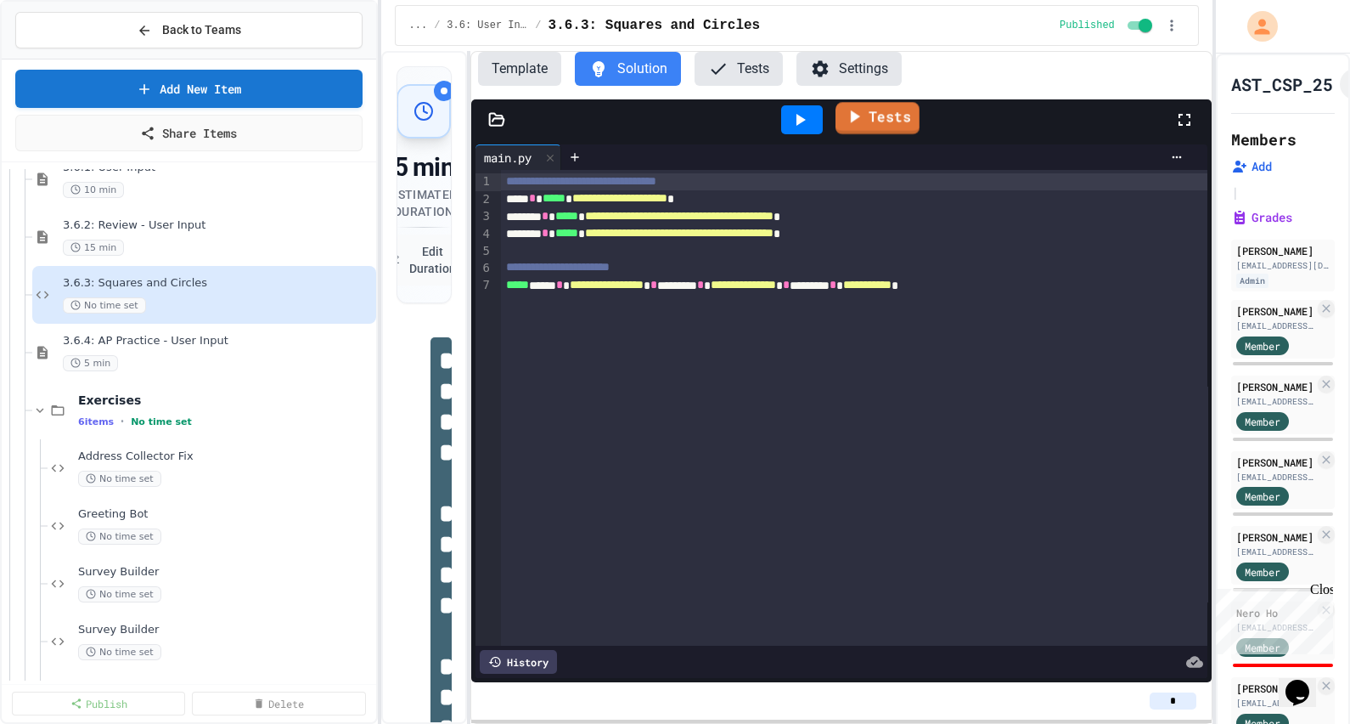
click at [883, 121] on link "Tests" at bounding box center [878, 118] width 84 height 32
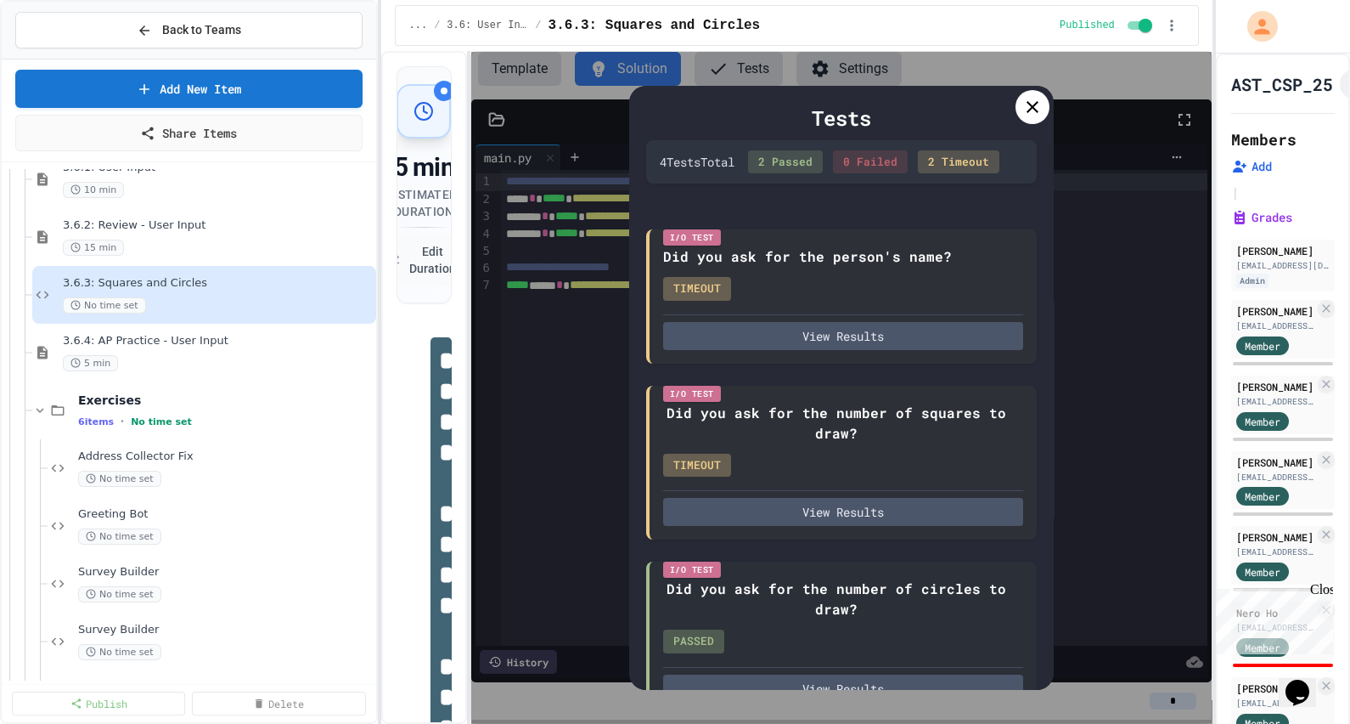
click at [1026, 119] on div at bounding box center [1033, 107] width 34 height 34
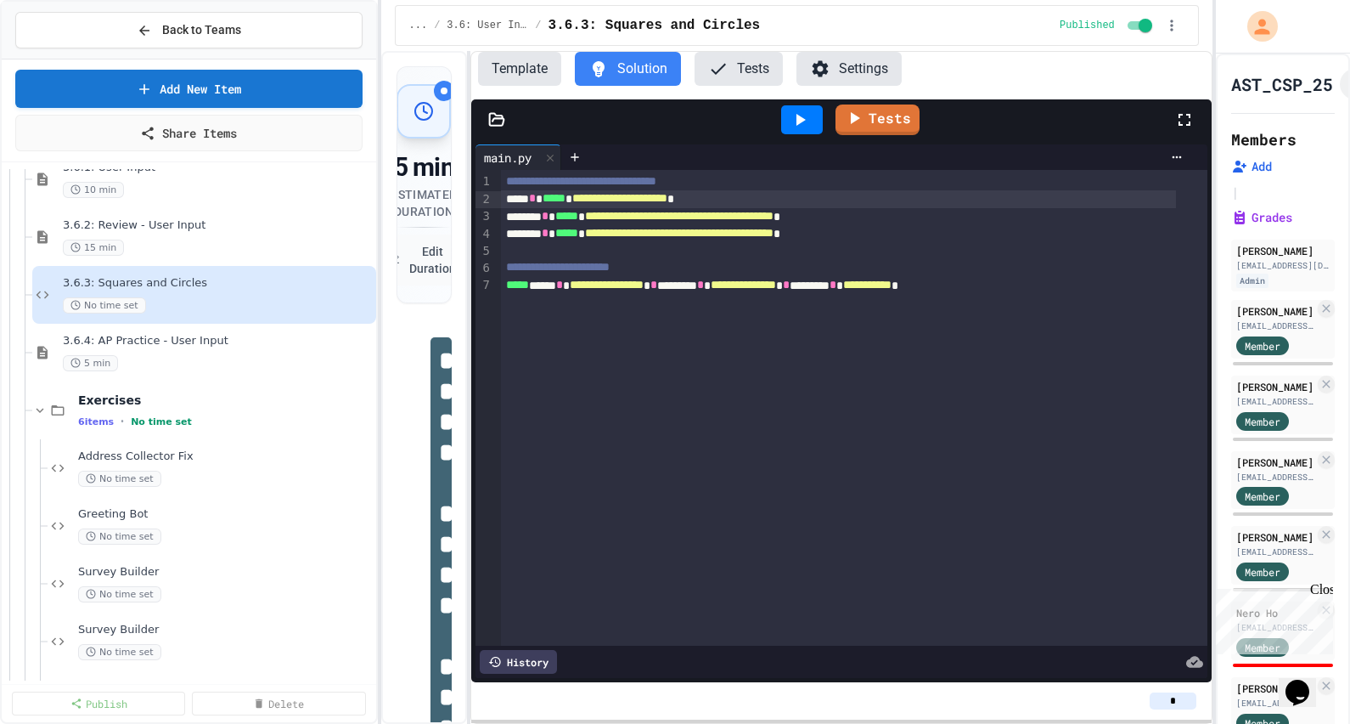
click at [566, 204] on span "*****" at bounding box center [554, 198] width 23 height 12
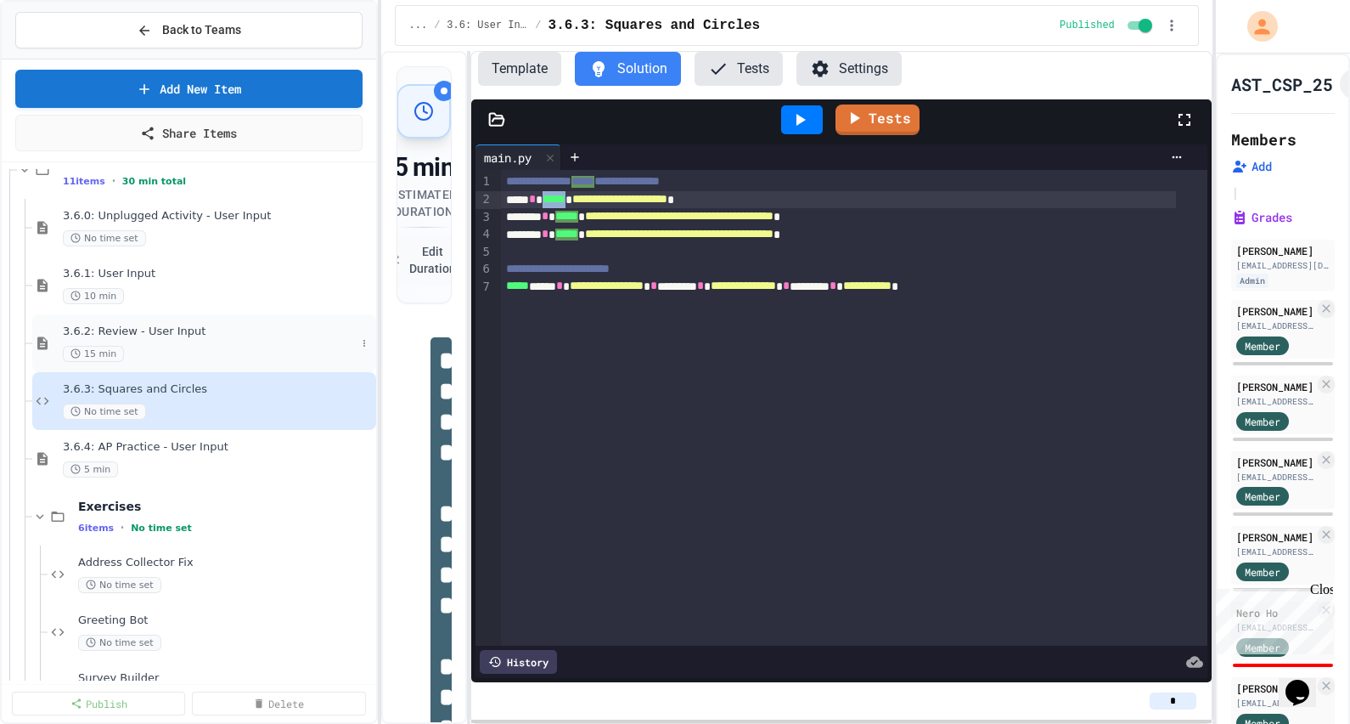
click at [154, 324] on span "3.6.2: Review - User Input" at bounding box center [209, 331] width 293 height 14
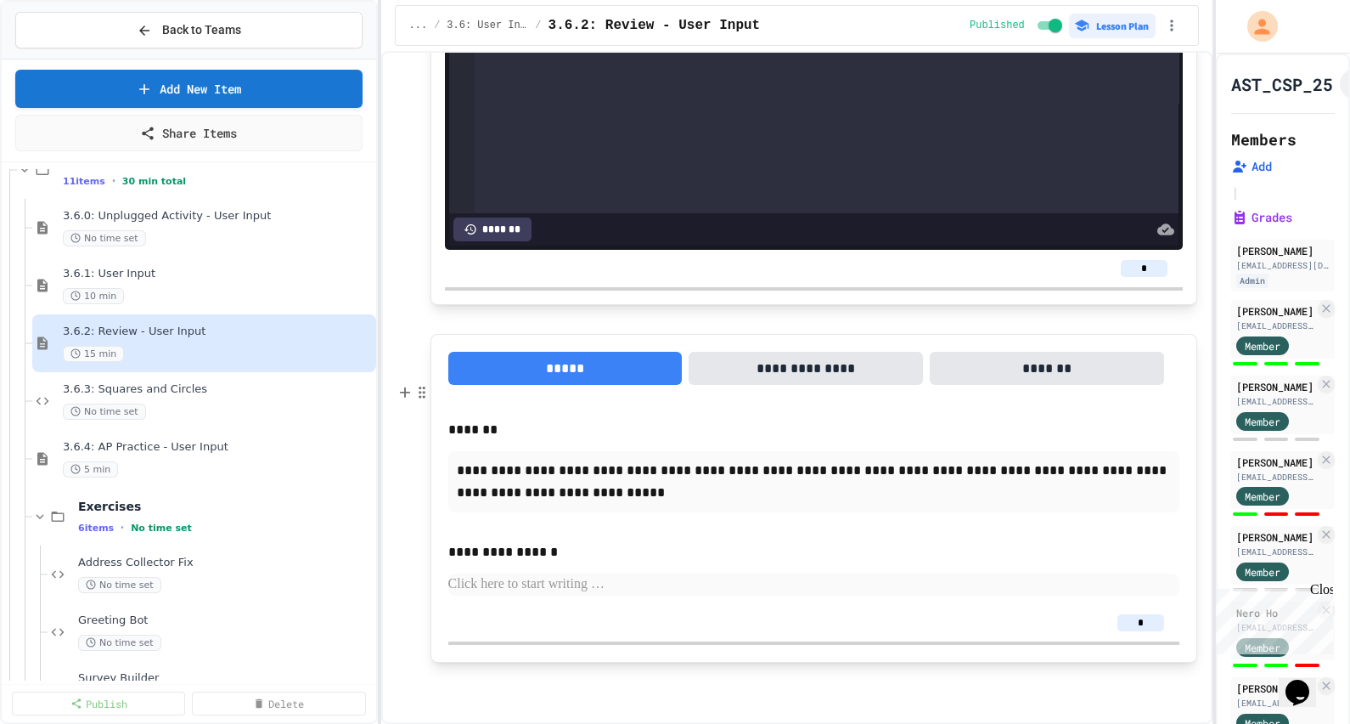
scroll to position [3482, 0]
click at [131, 268] on span "3.6.1: User Input" at bounding box center [209, 274] width 293 height 14
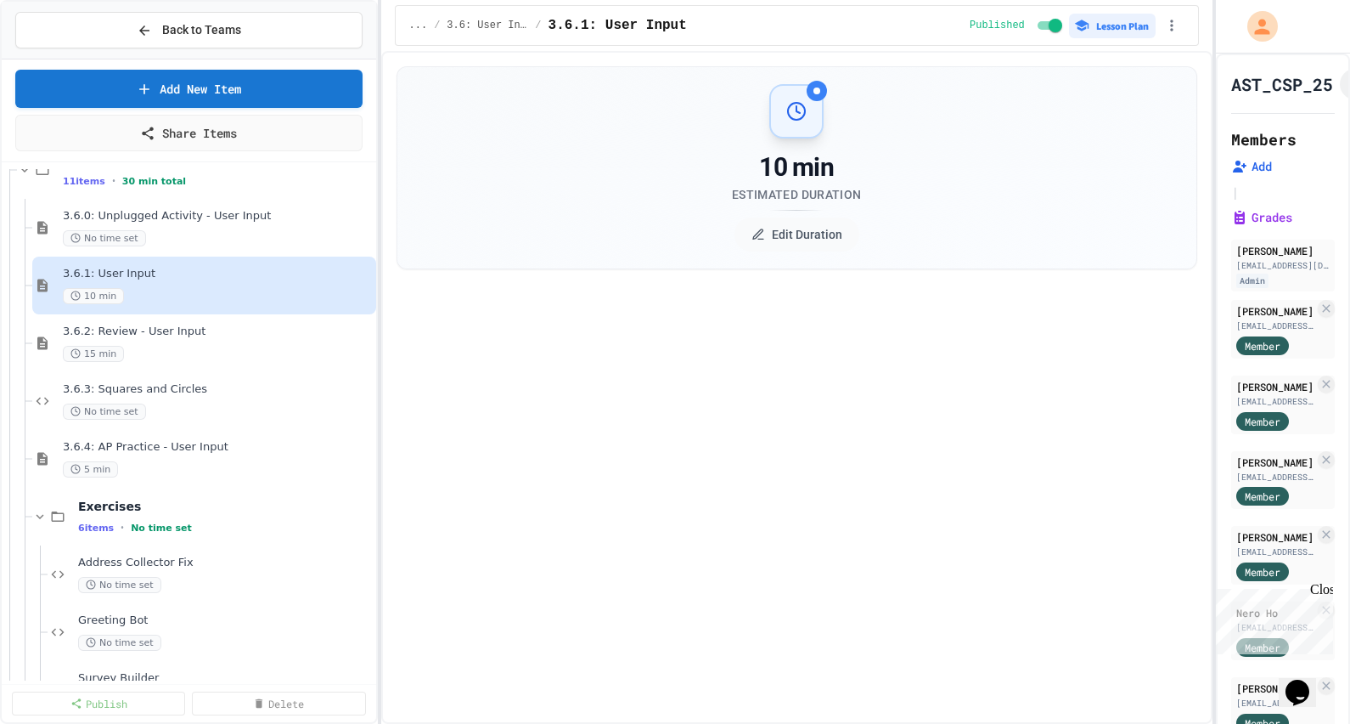
select select "***"
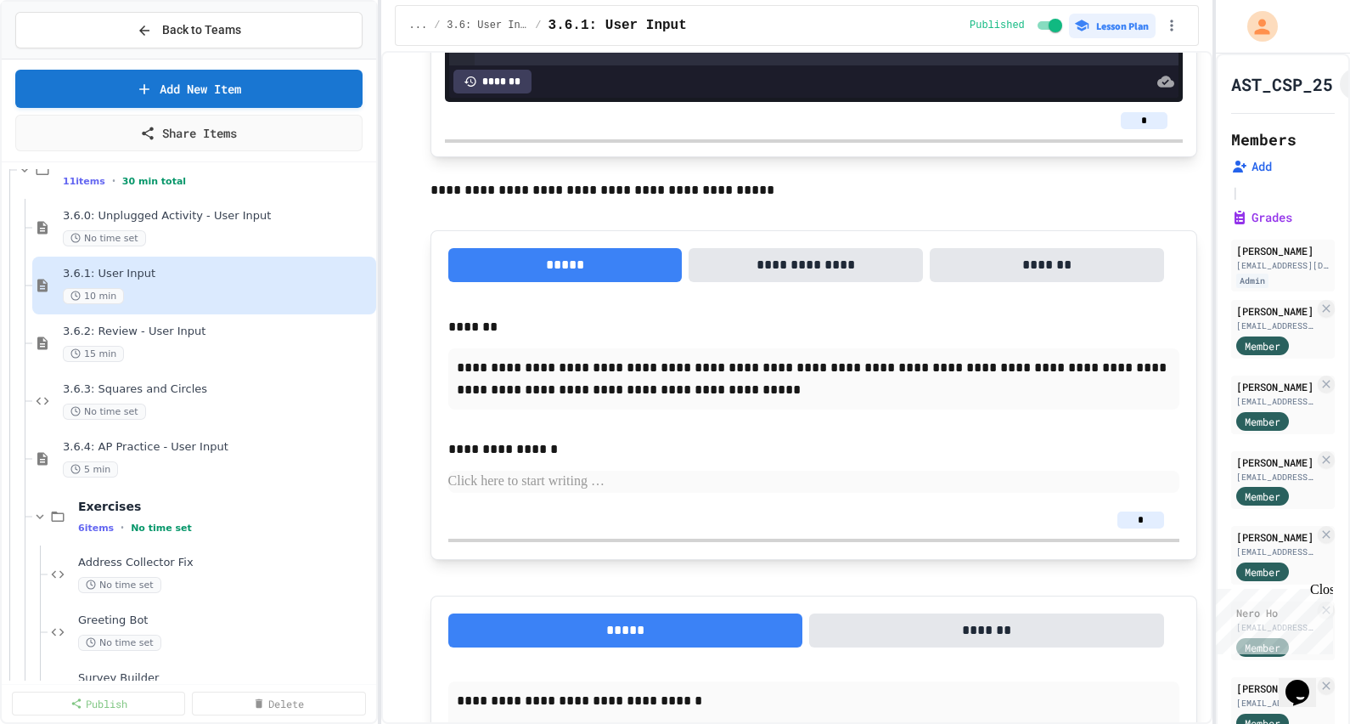
scroll to position [7432, 0]
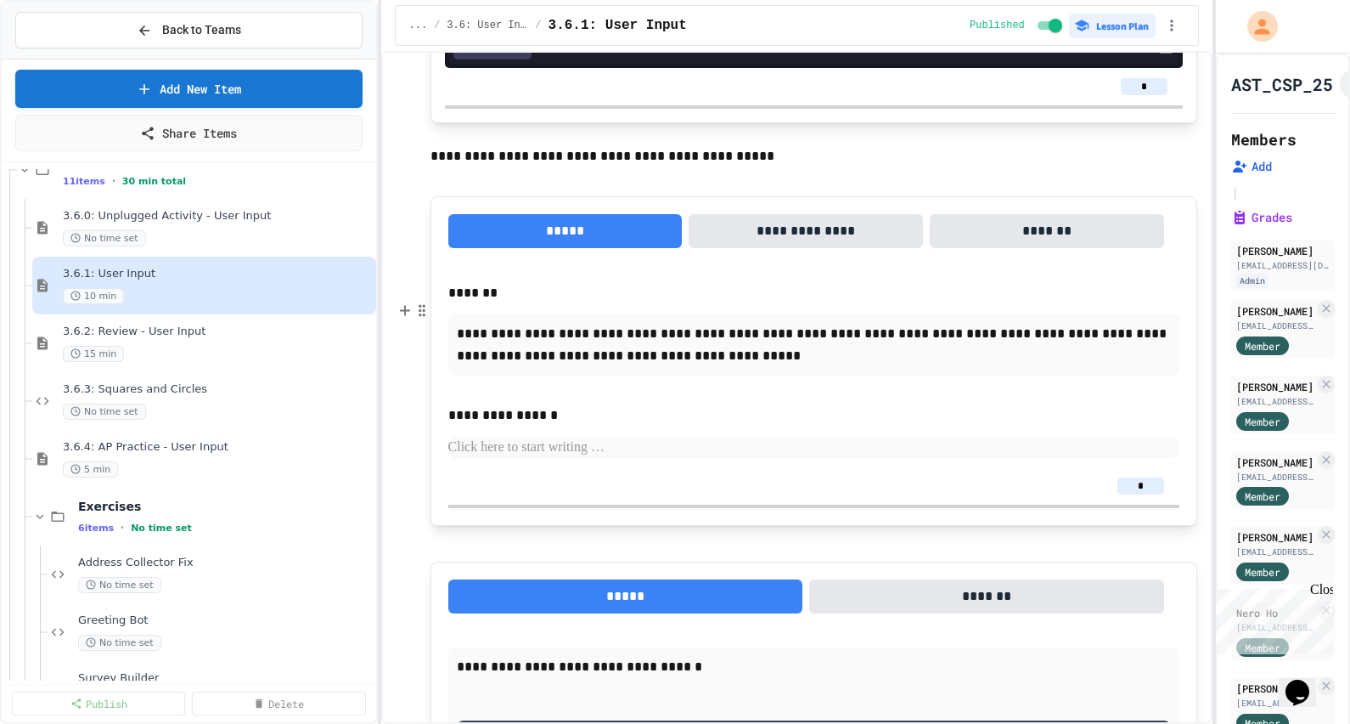
click at [593, 459] on div "**********" at bounding box center [813, 431] width 731 height 54
click at [792, 248] on button "**********" at bounding box center [806, 231] width 234 height 34
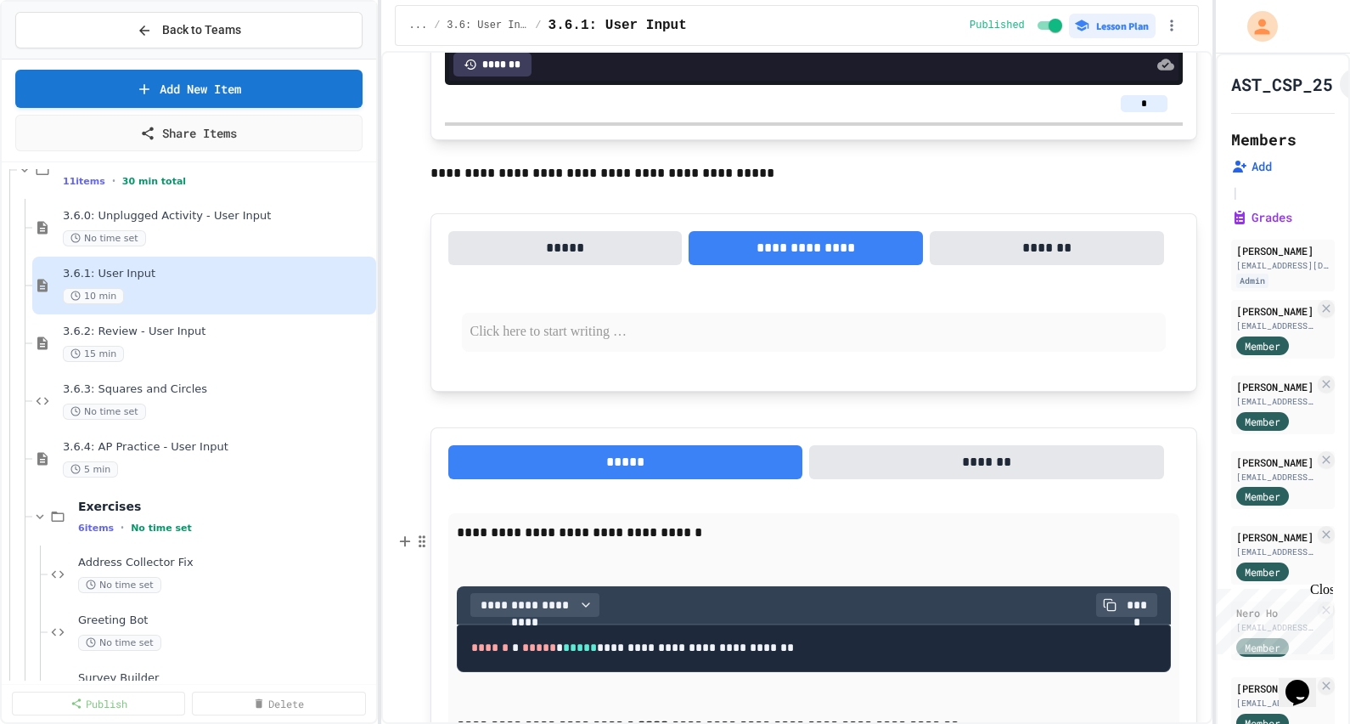
scroll to position [7326, 0]
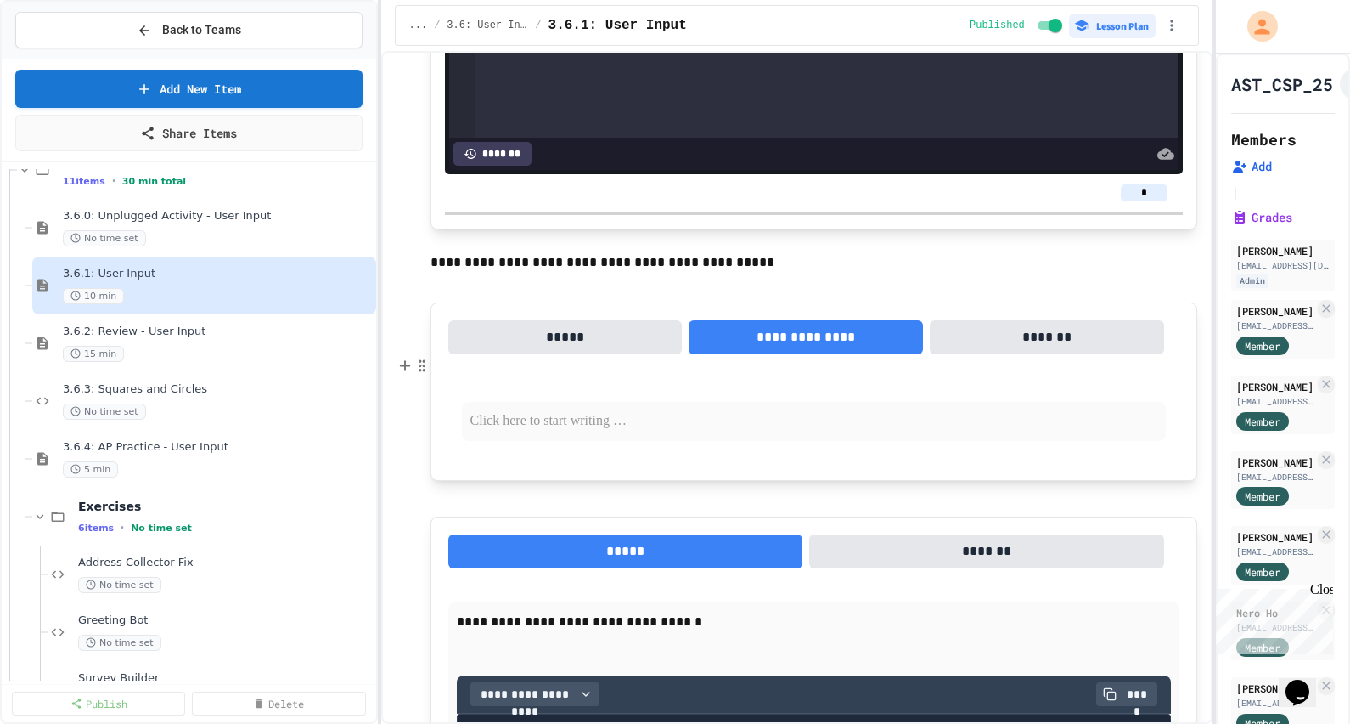
click at [610, 273] on p "**********" at bounding box center [814, 262] width 767 height 22
click at [539, 273] on p "**********" at bounding box center [814, 262] width 767 height 22
click at [1016, 354] on button "*******" at bounding box center [1047, 337] width 234 height 34
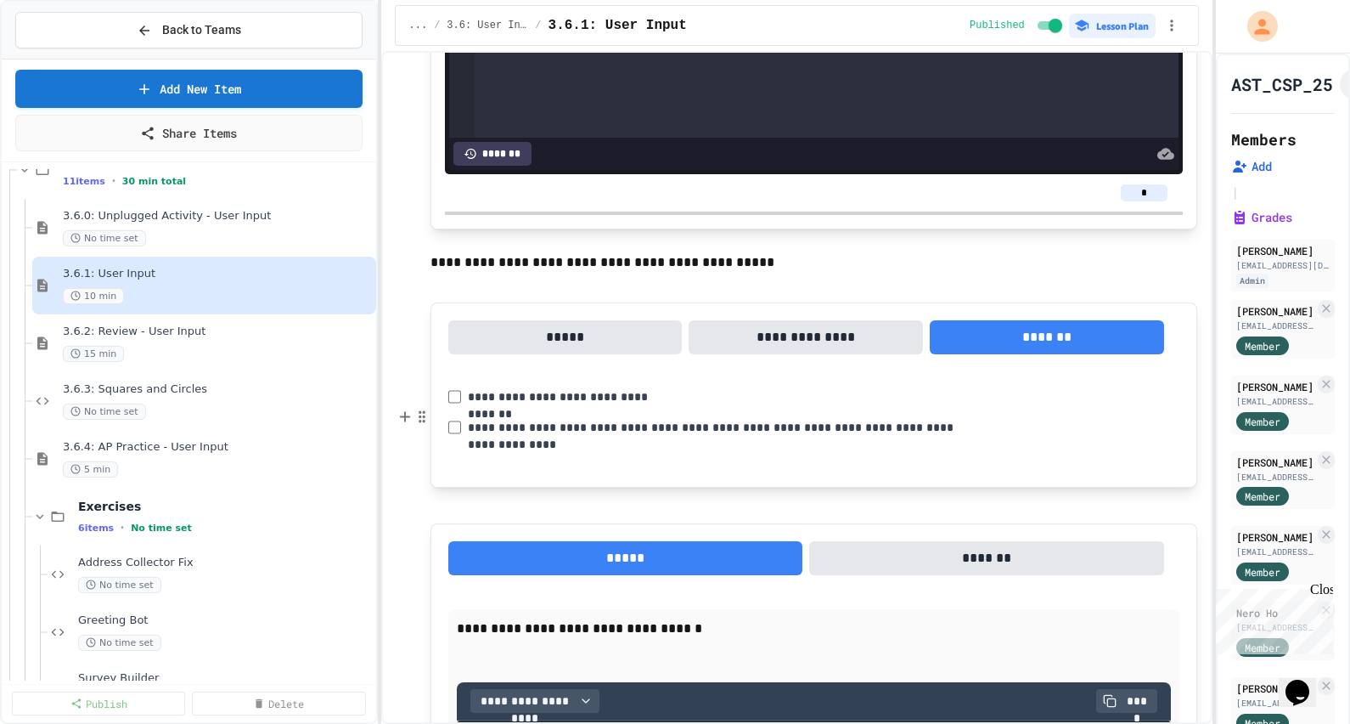
click at [820, 354] on button "**********" at bounding box center [806, 337] width 234 height 34
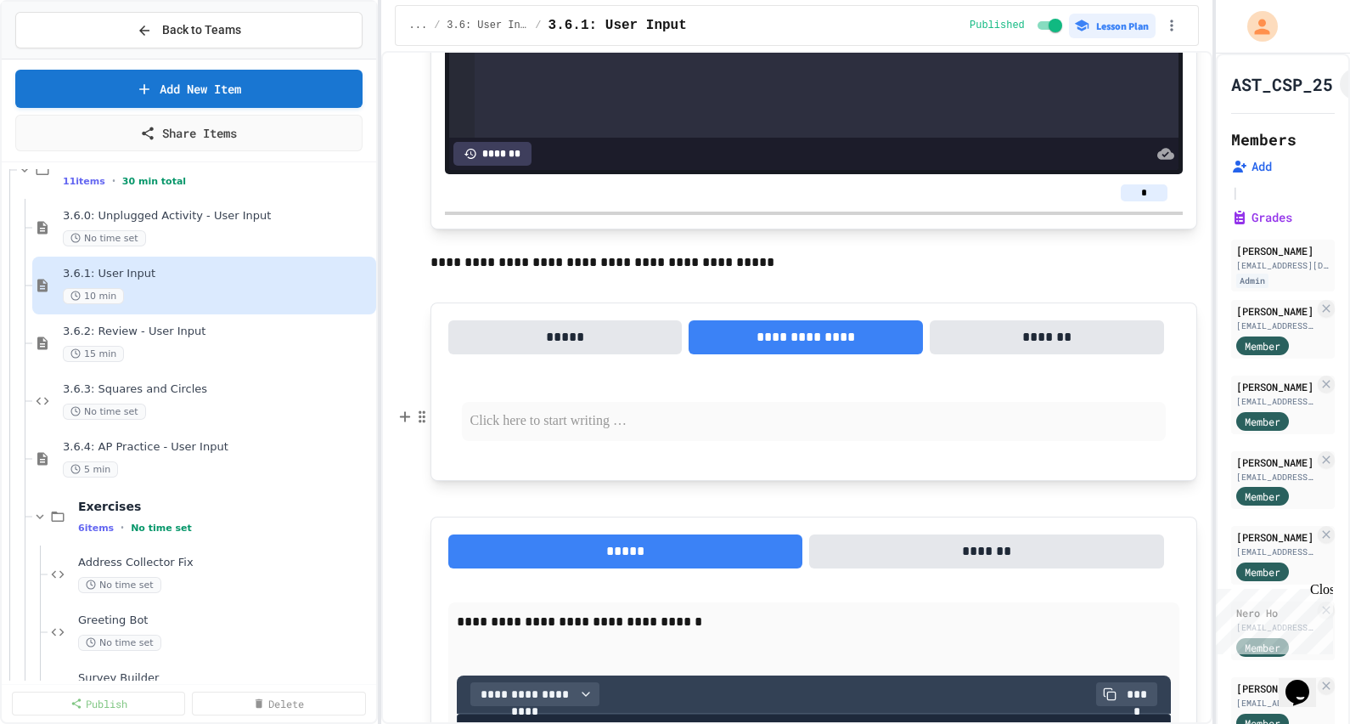
click at [605, 354] on button "*****" at bounding box center [565, 337] width 234 height 34
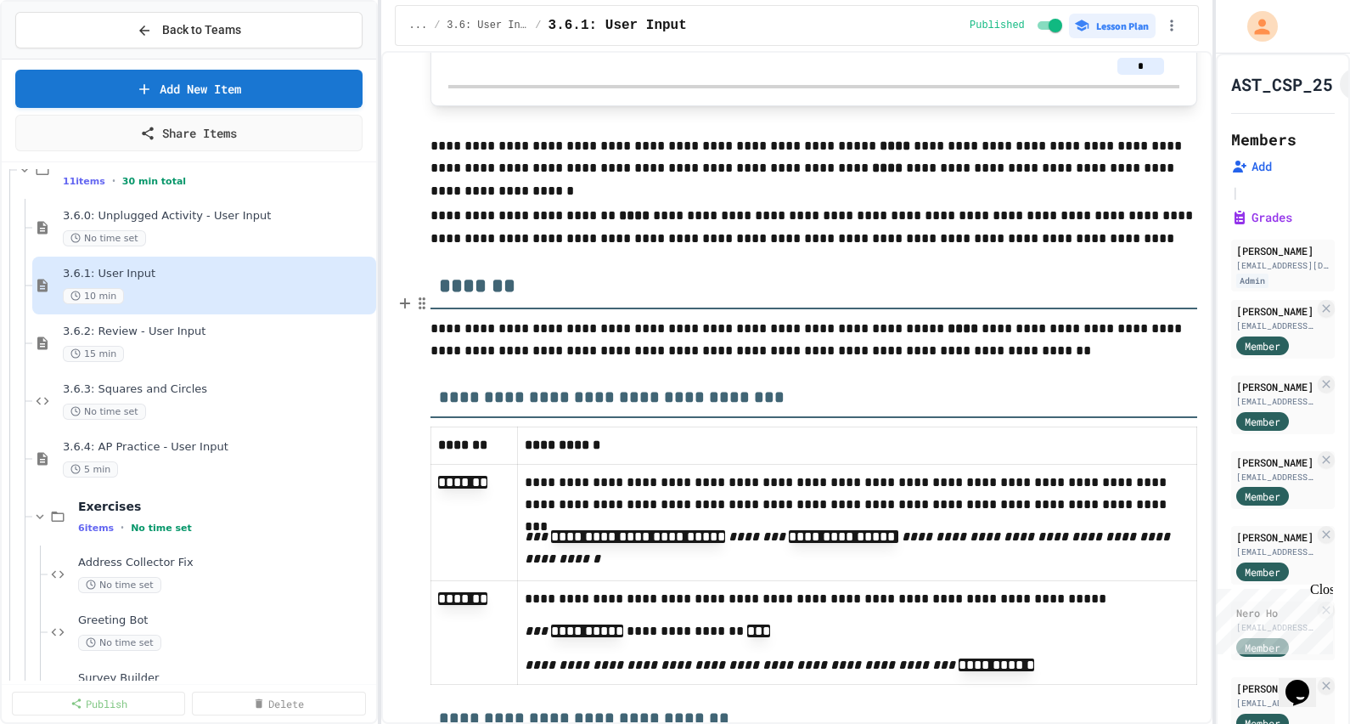
scroll to position [8600, 0]
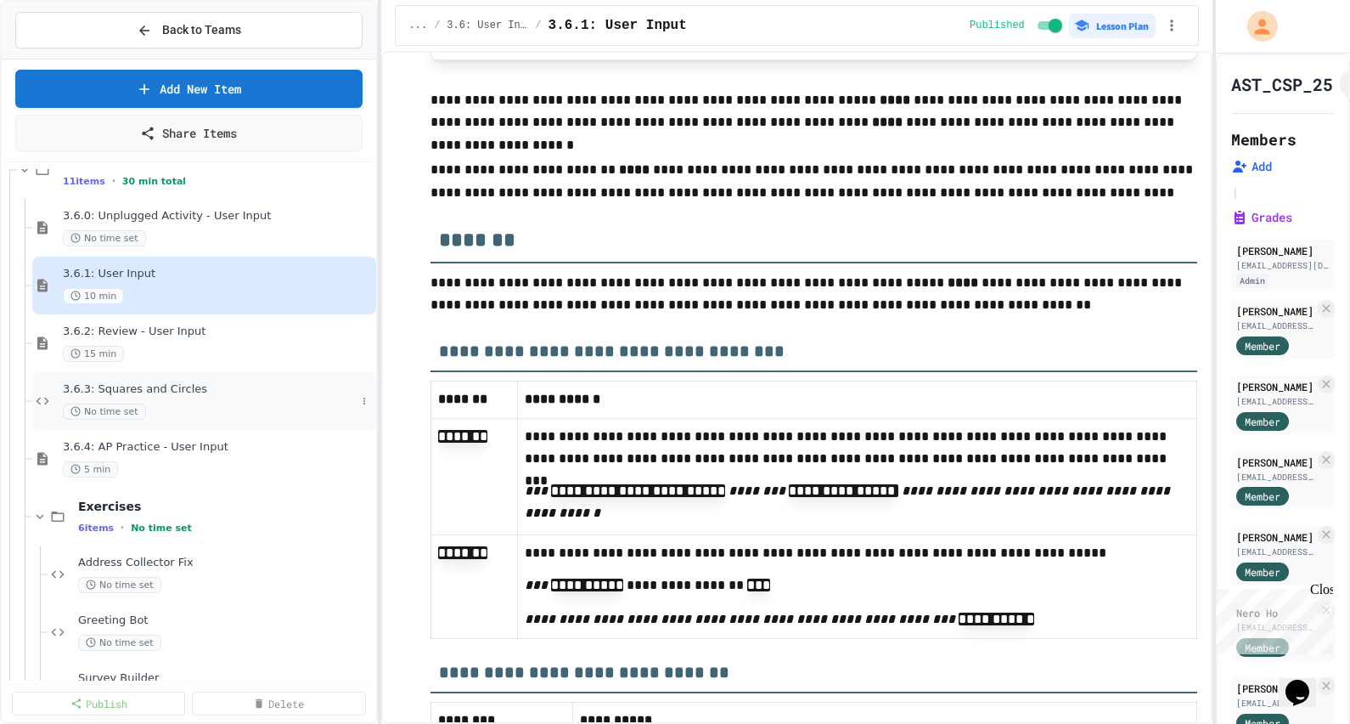
click at [171, 387] on span "3.6.3: Squares and Circles" at bounding box center [209, 389] width 293 height 14
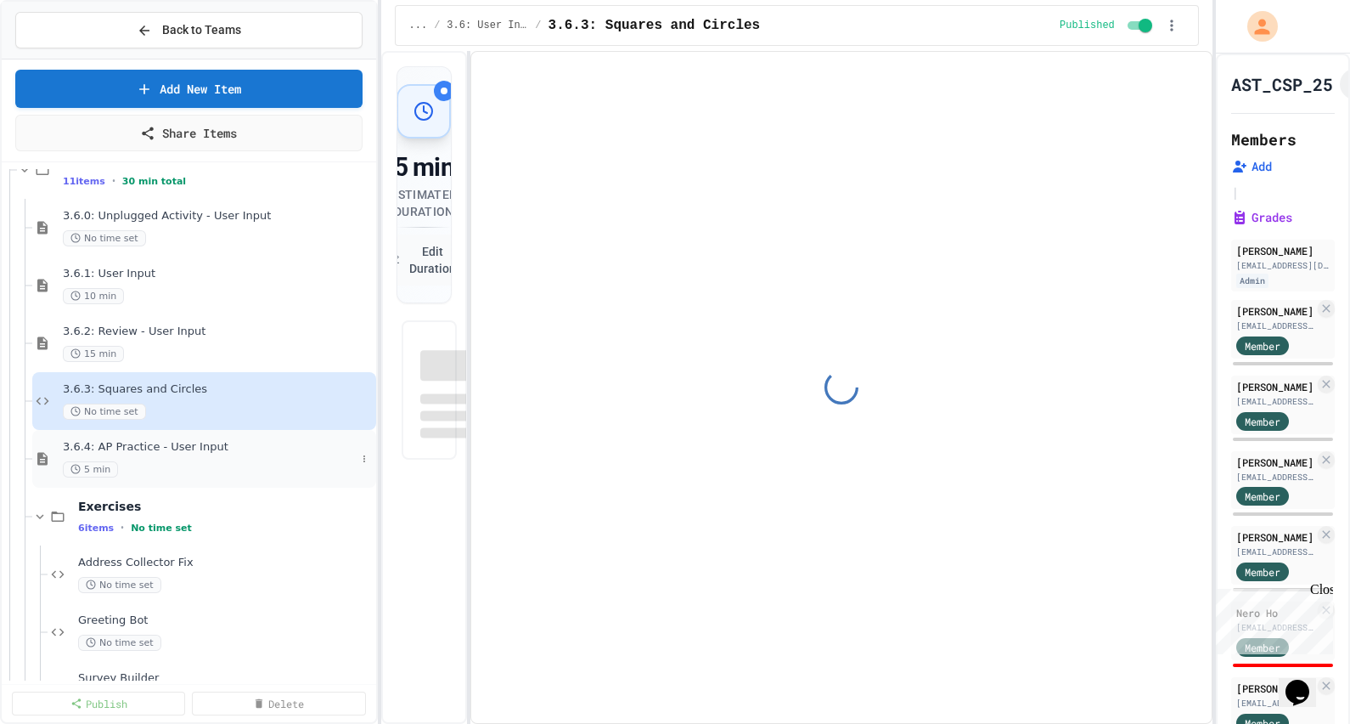
select select "*******"
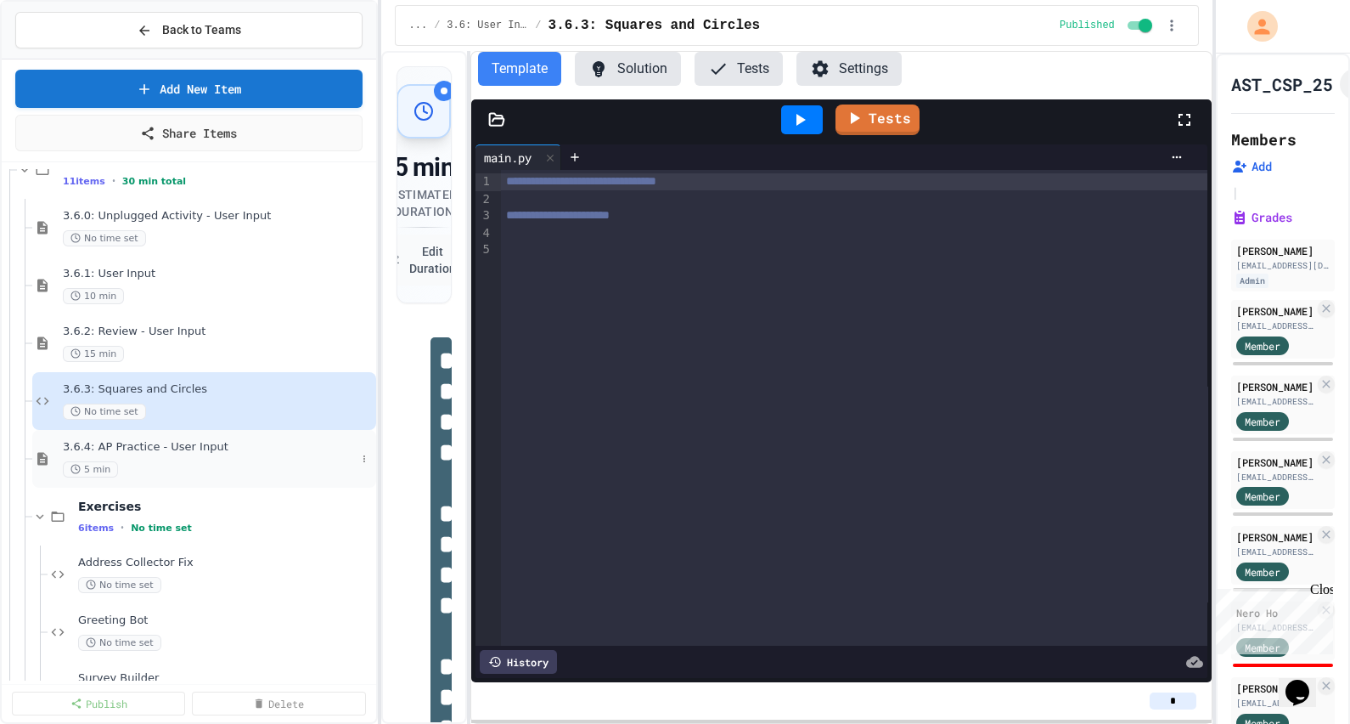
click at [153, 441] on span "3.6.4: AP Practice - User Input" at bounding box center [209, 447] width 293 height 14
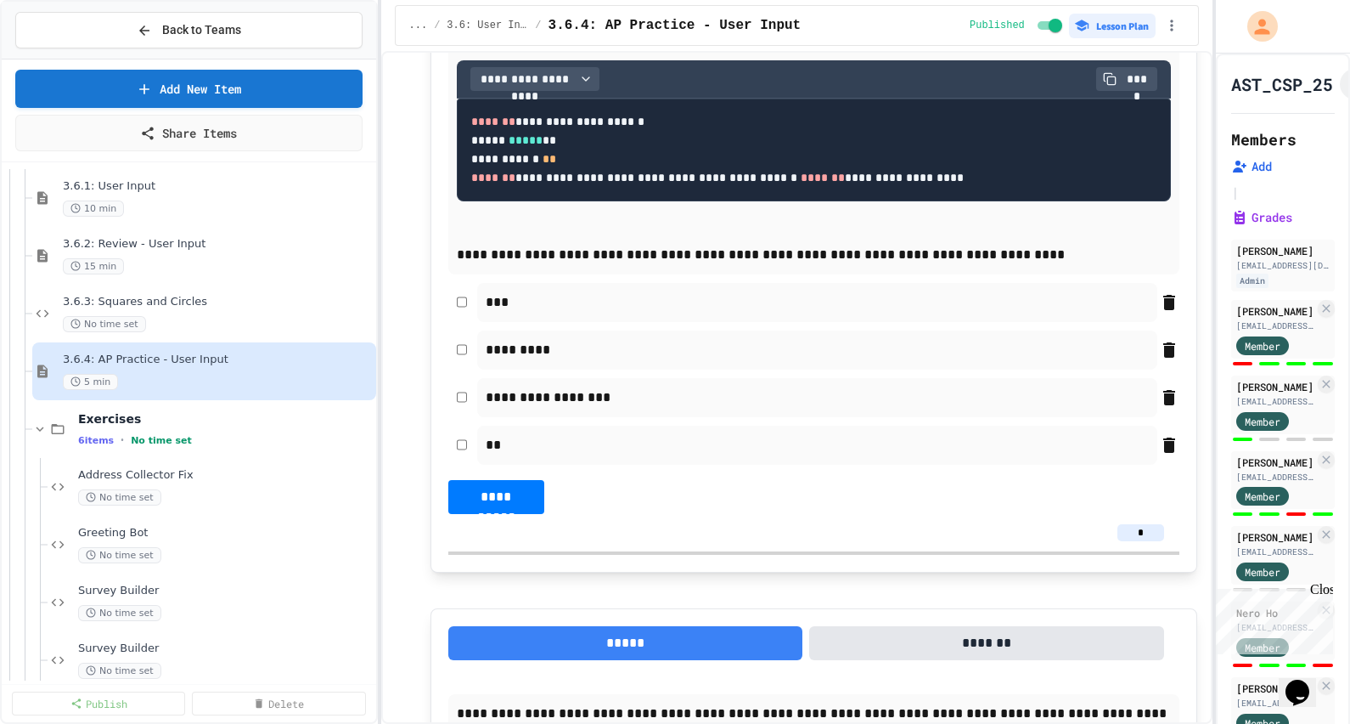
scroll to position [3716, 0]
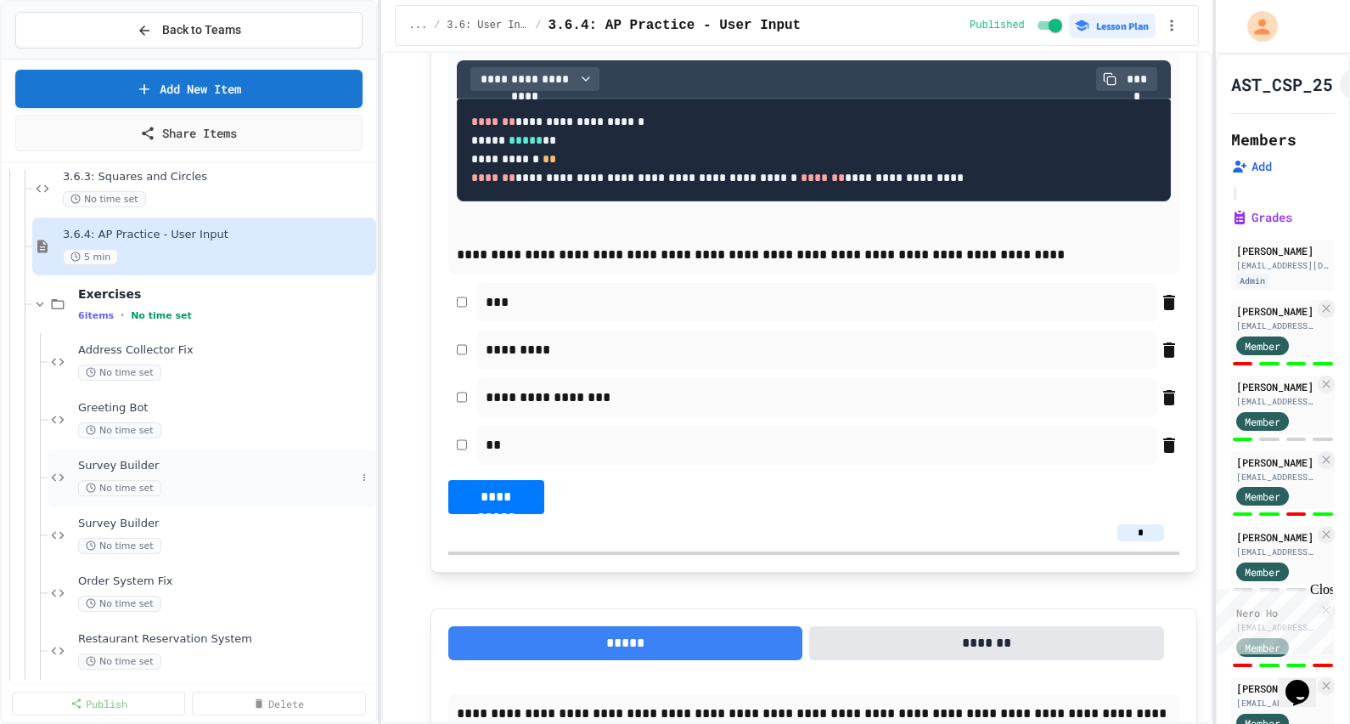
click at [155, 471] on div "Survey Builder No time set" at bounding box center [217, 477] width 278 height 37
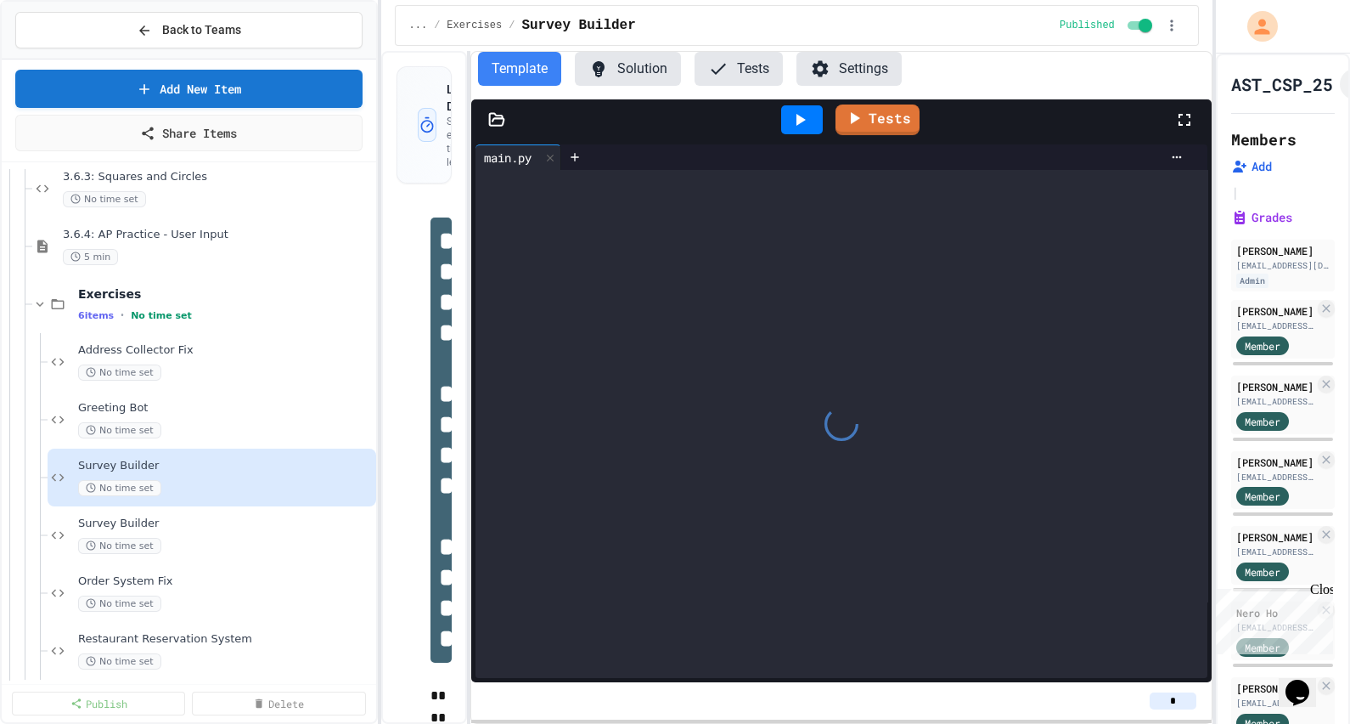
click at [634, 69] on button "Solution" at bounding box center [628, 69] width 106 height 34
click at [730, 57] on button "Tests" at bounding box center [739, 69] width 88 height 34
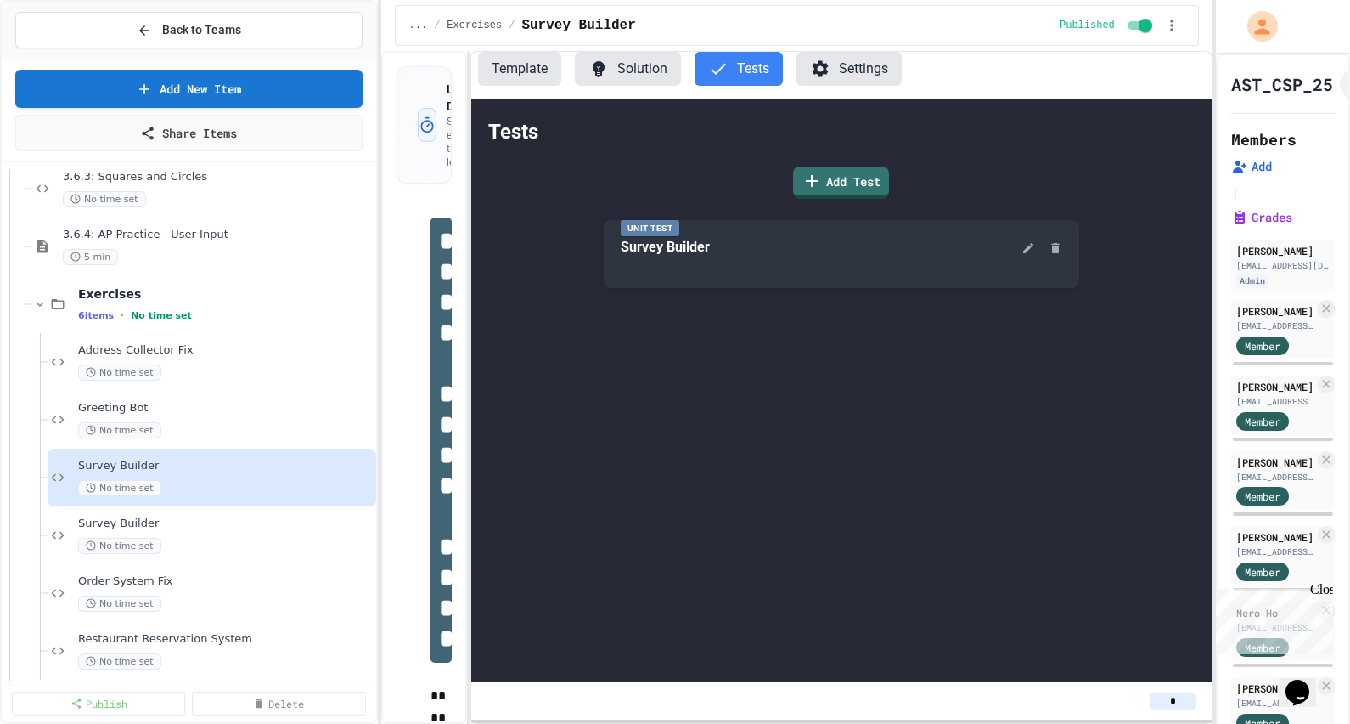
click at [629, 64] on button "Solution" at bounding box center [628, 69] width 106 height 34
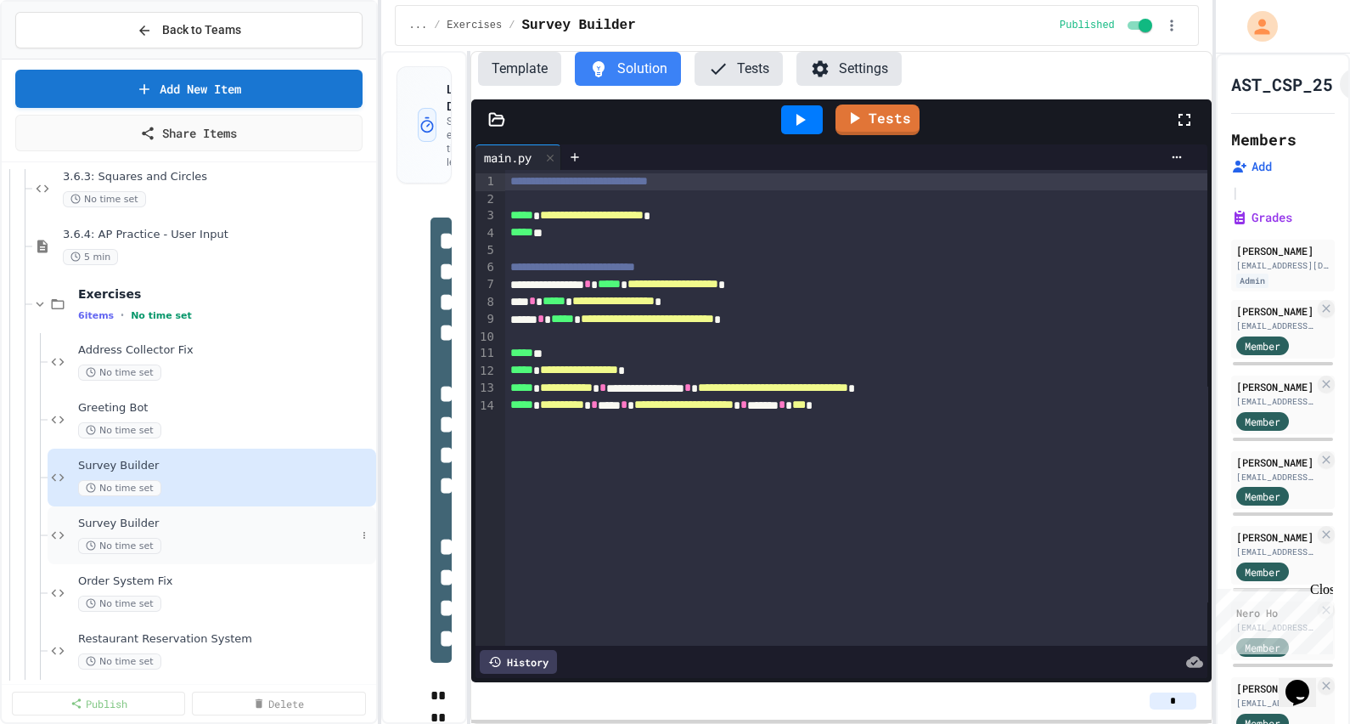
click at [194, 523] on span "Survey Builder" at bounding box center [217, 523] width 278 height 14
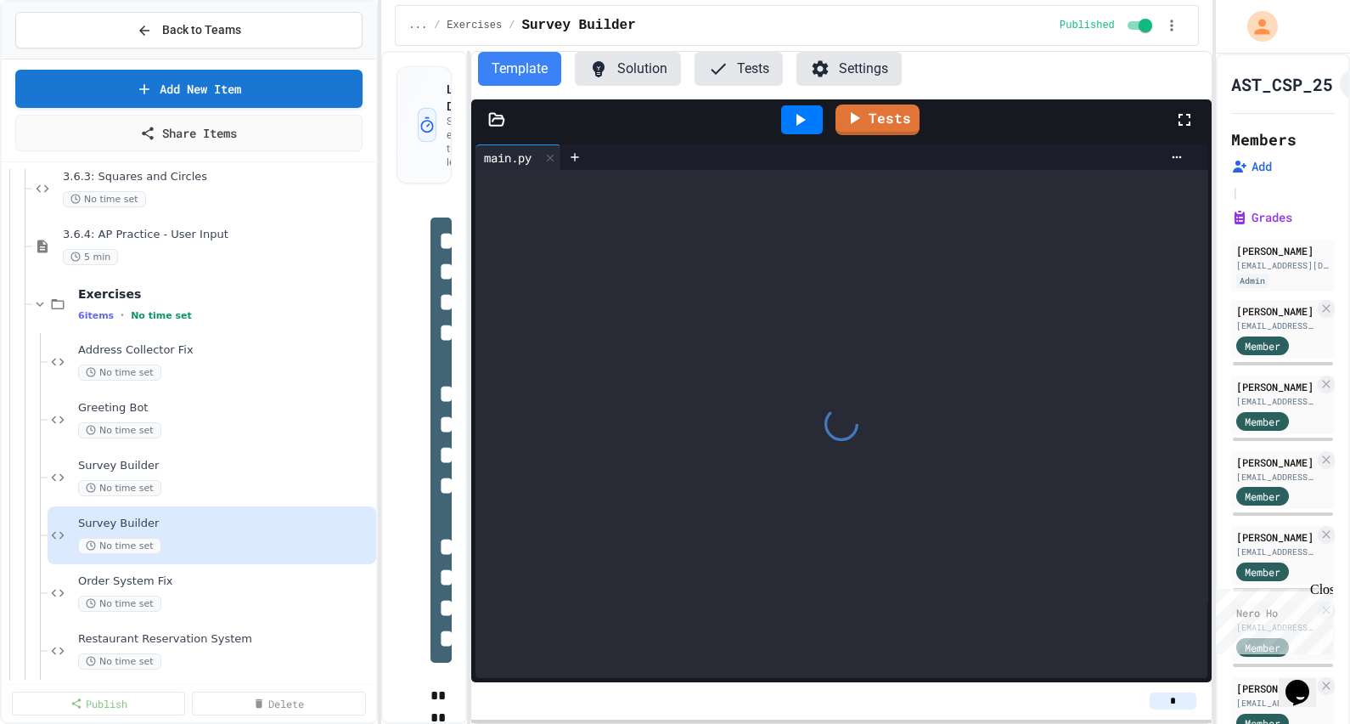
click at [633, 74] on button "Solution" at bounding box center [628, 69] width 106 height 34
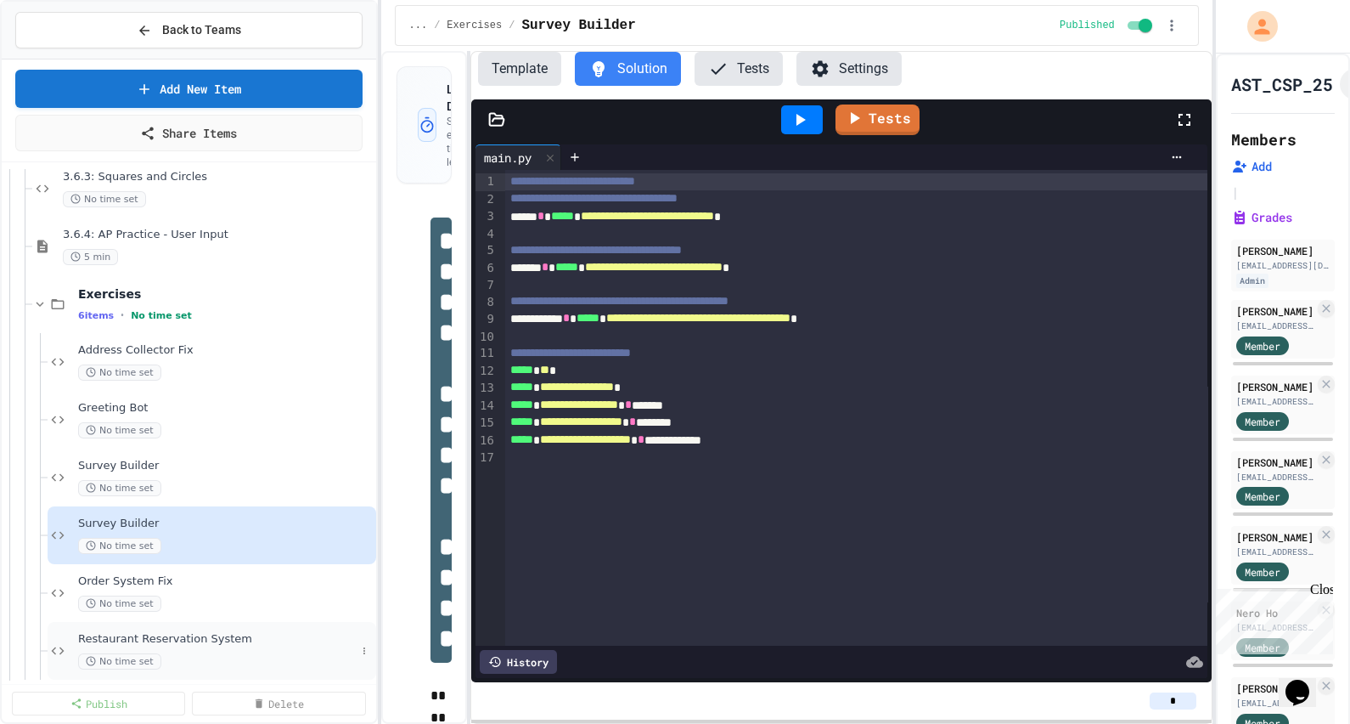
click at [254, 633] on span "Restaurant Reservation System" at bounding box center [217, 639] width 278 height 14
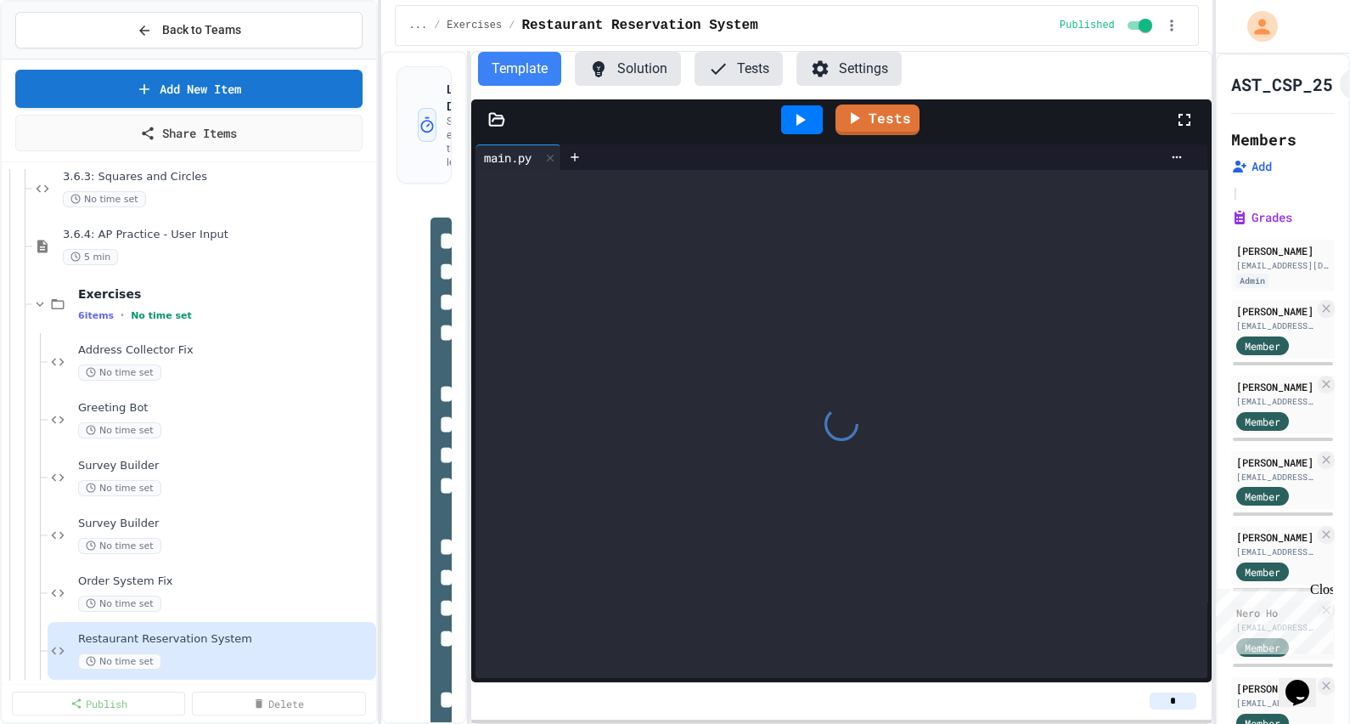
click at [646, 59] on button "Solution" at bounding box center [628, 69] width 106 height 34
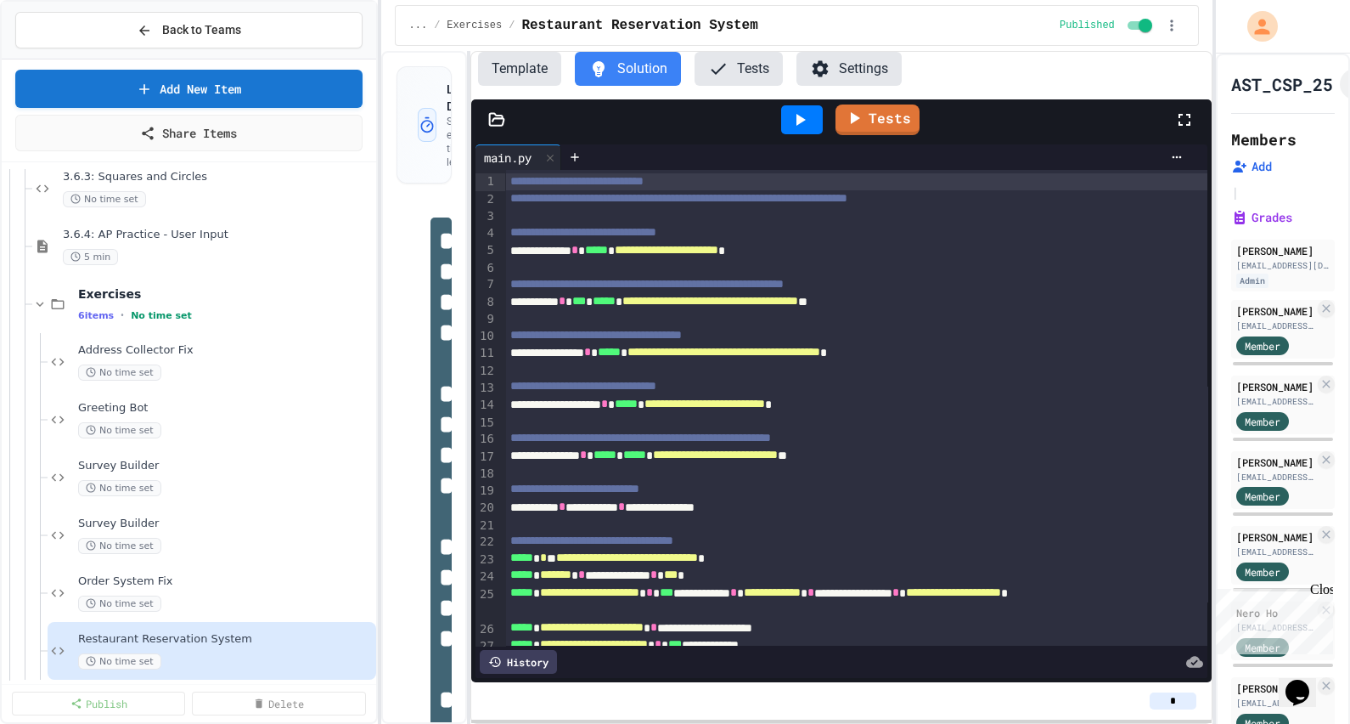
click at [556, 254] on div "**********" at bounding box center [833, 251] width 656 height 18
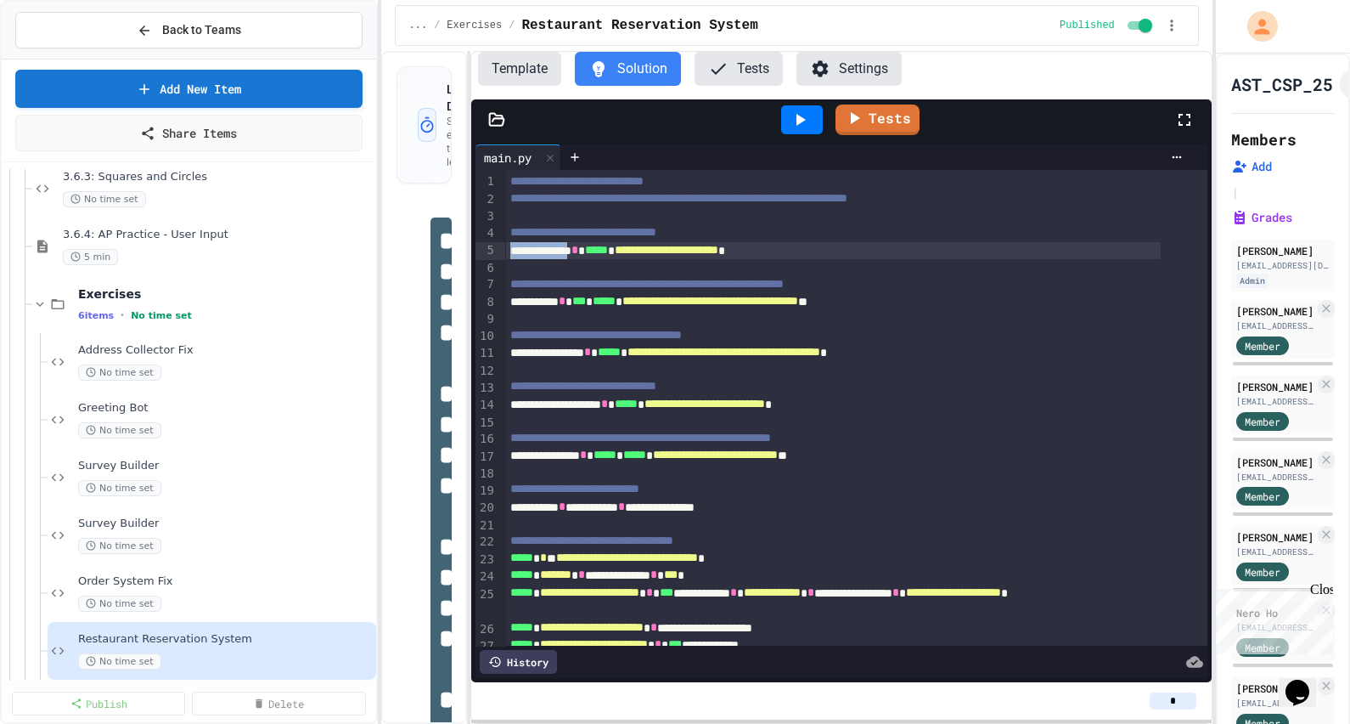
click at [556, 254] on div "**********" at bounding box center [833, 251] width 656 height 18
click at [586, 298] on span "***" at bounding box center [579, 301] width 14 height 12
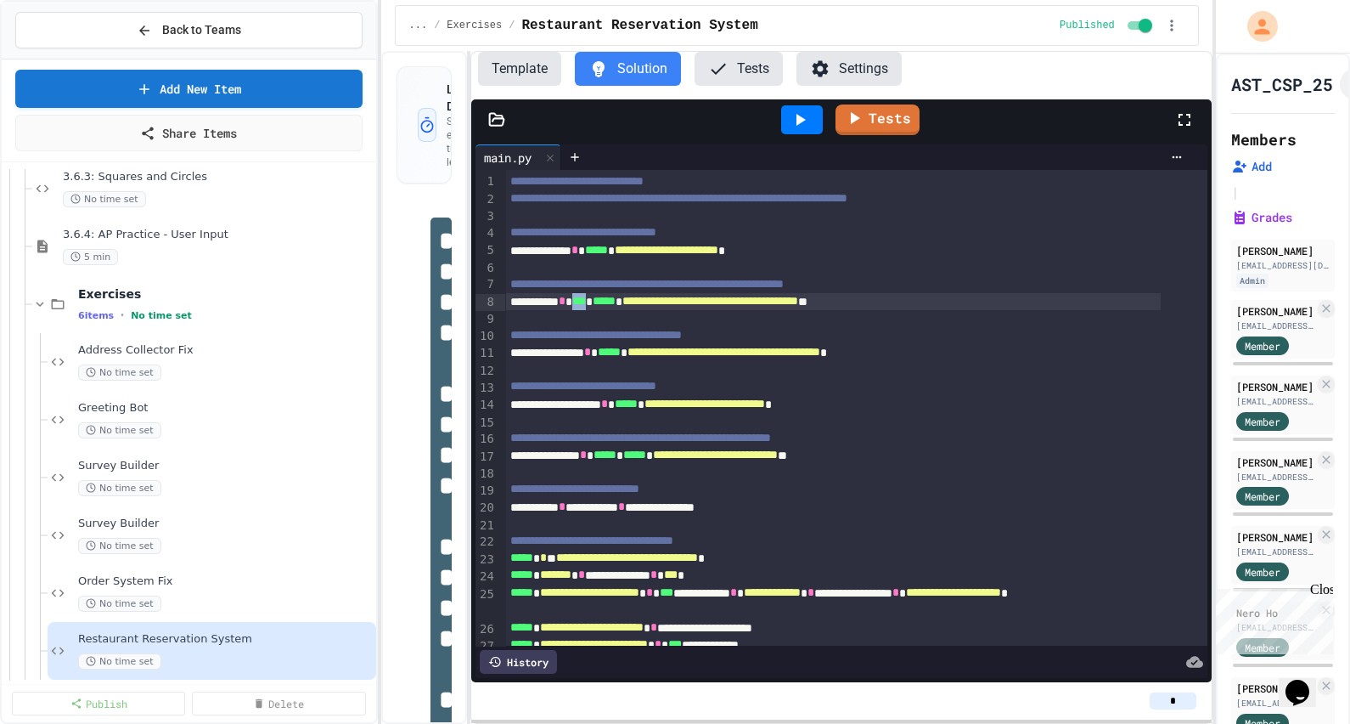
click at [586, 298] on span "***" at bounding box center [579, 301] width 14 height 12
click at [514, 72] on button "Template" at bounding box center [519, 69] width 83 height 34
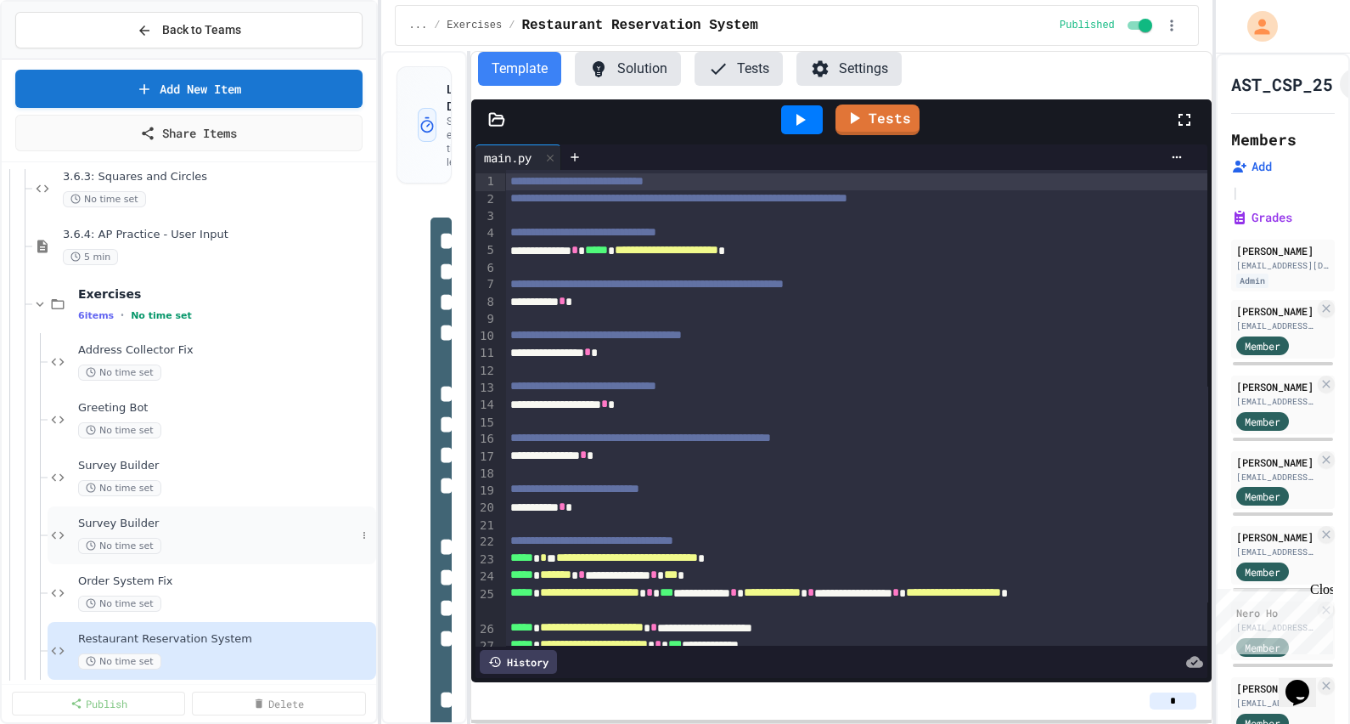
click at [207, 522] on span "Survey Builder" at bounding box center [217, 523] width 278 height 14
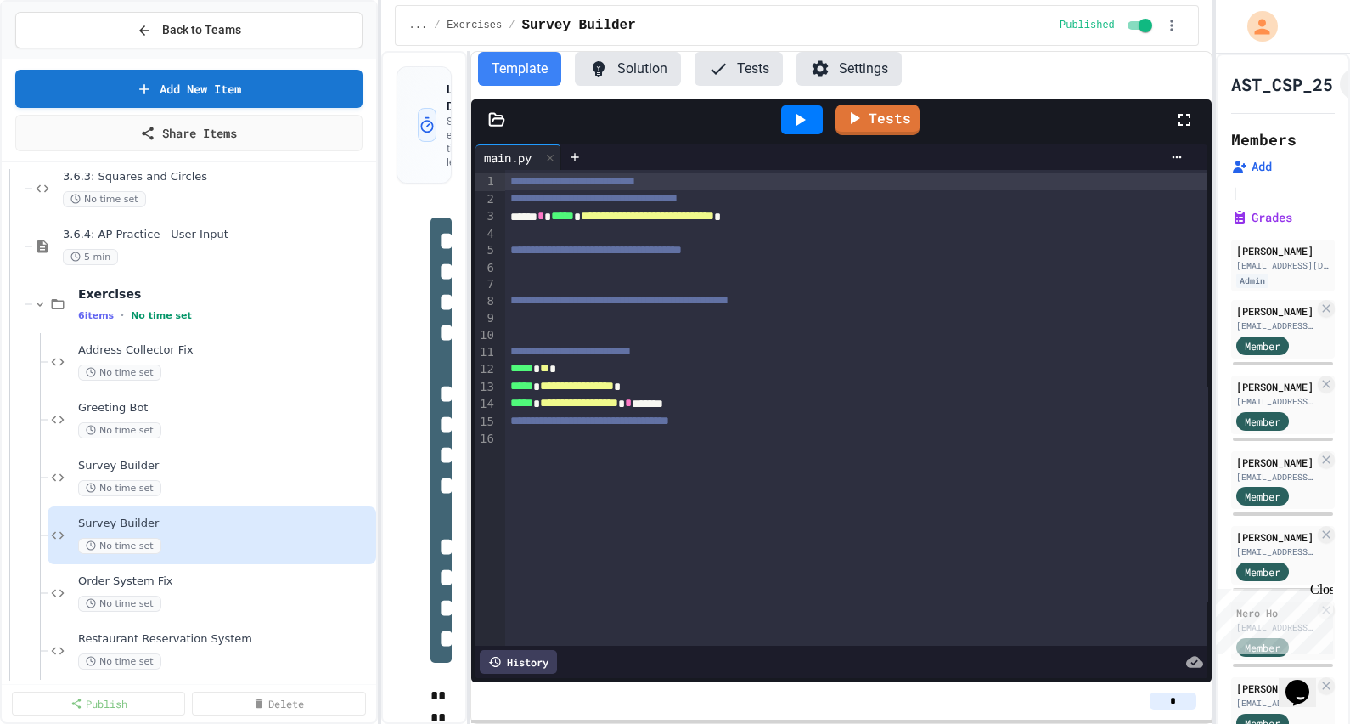
click at [638, 64] on button "Solution" at bounding box center [628, 69] width 106 height 34
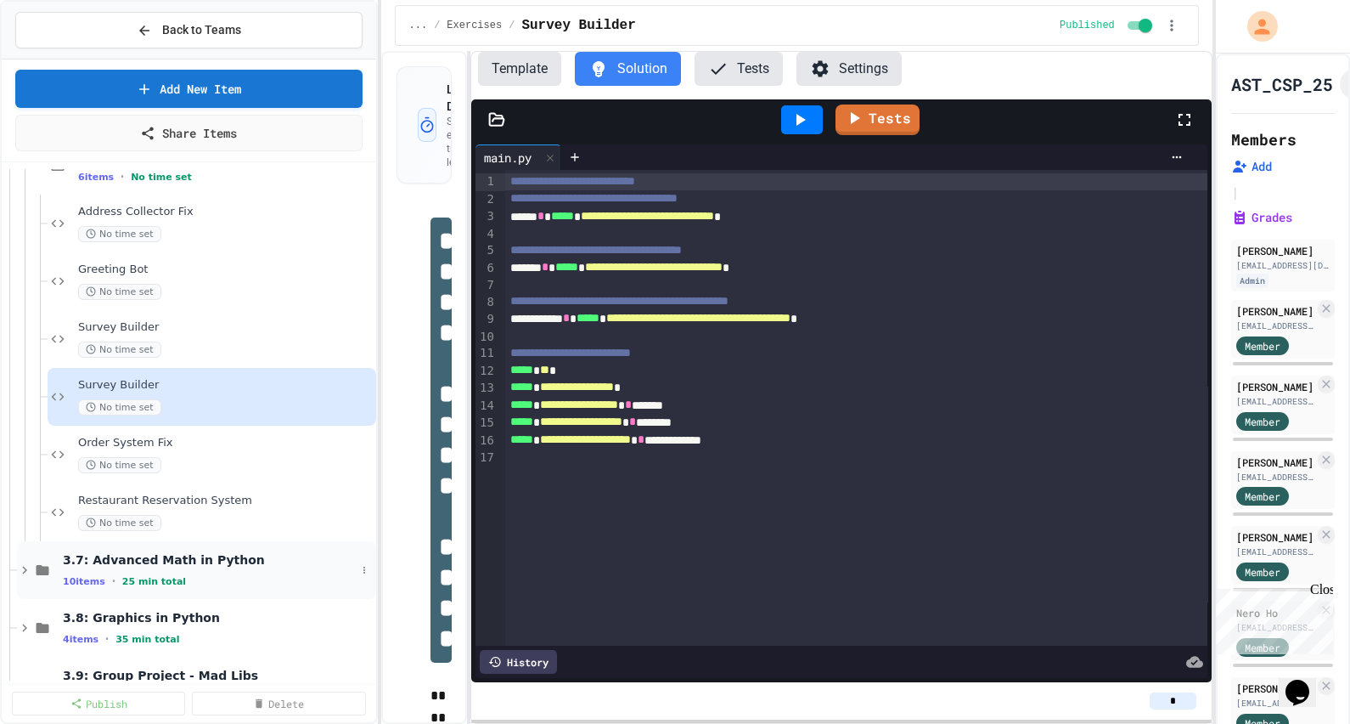
scroll to position [3822, 0]
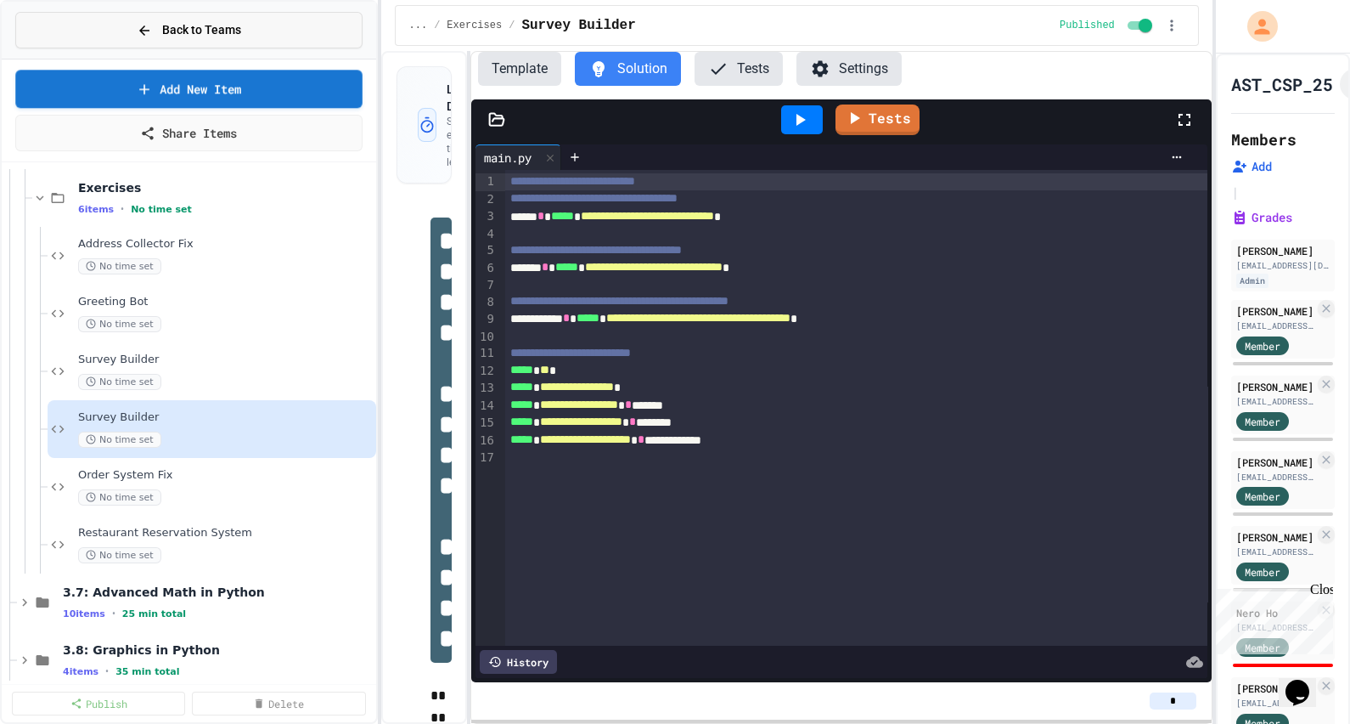
click at [192, 31] on span "Back to Teams" at bounding box center [201, 30] width 79 height 18
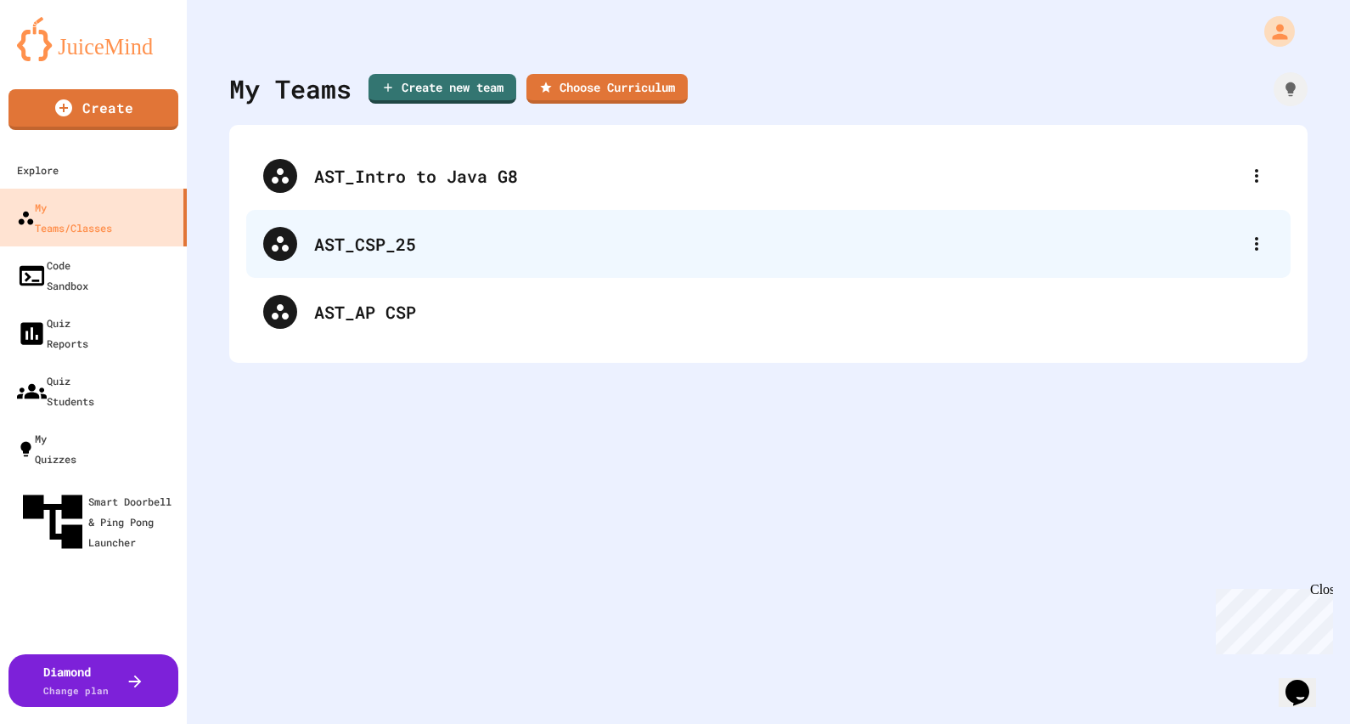
click at [423, 253] on div "AST_CSP_25" at bounding box center [777, 243] width 926 height 25
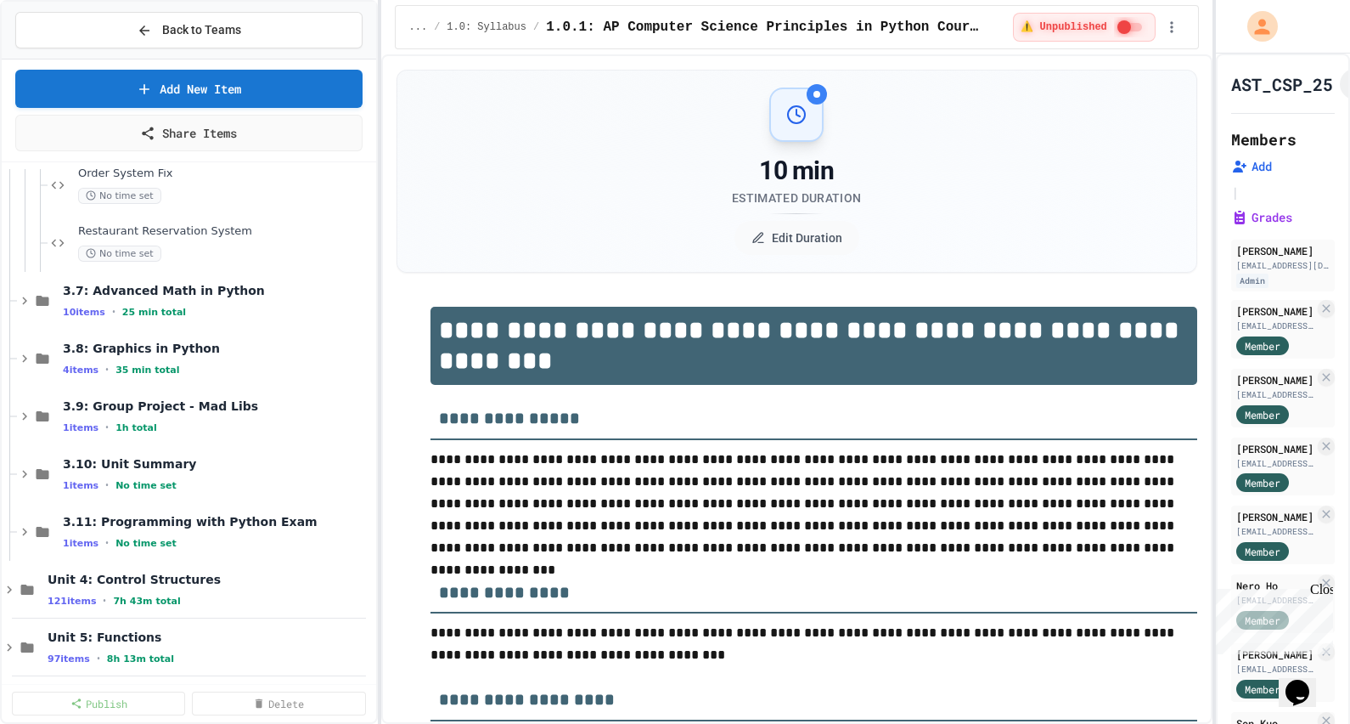
scroll to position [4141, 0]
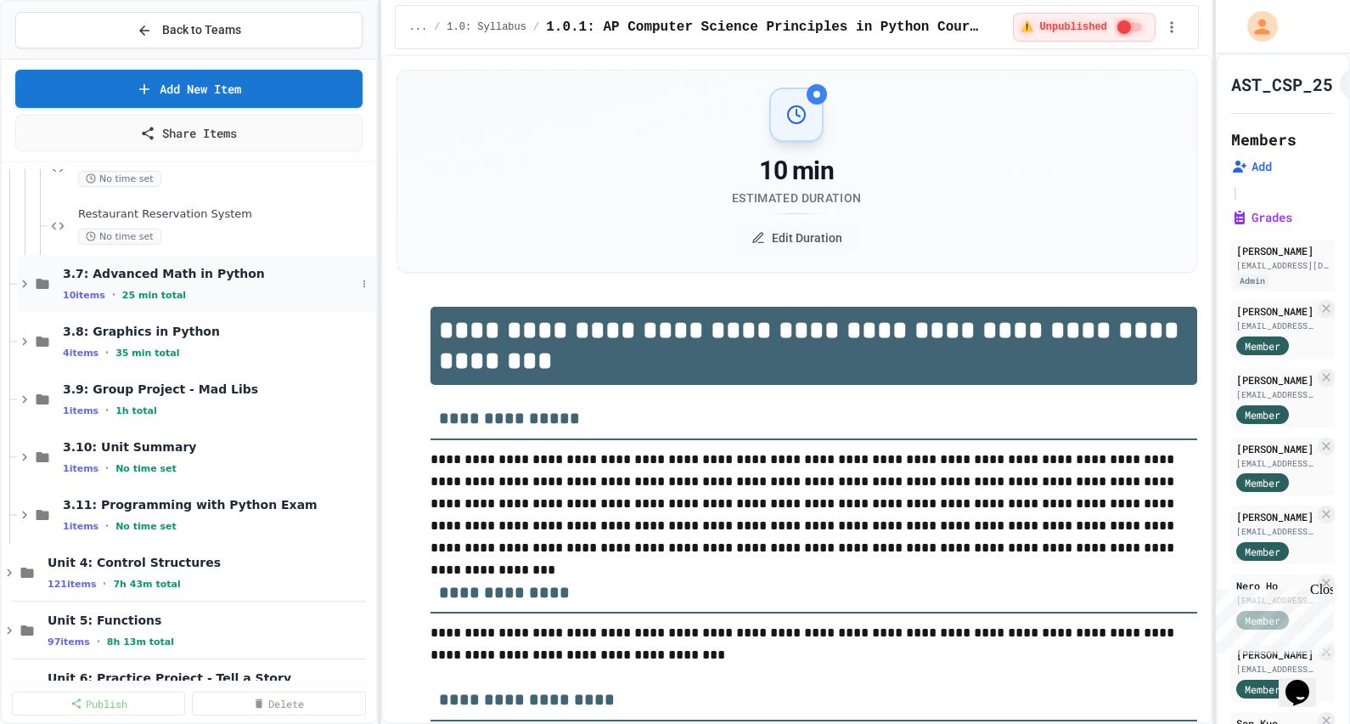
click at [241, 268] on span "3.7: Advanced Math in Python" at bounding box center [209, 273] width 293 height 15
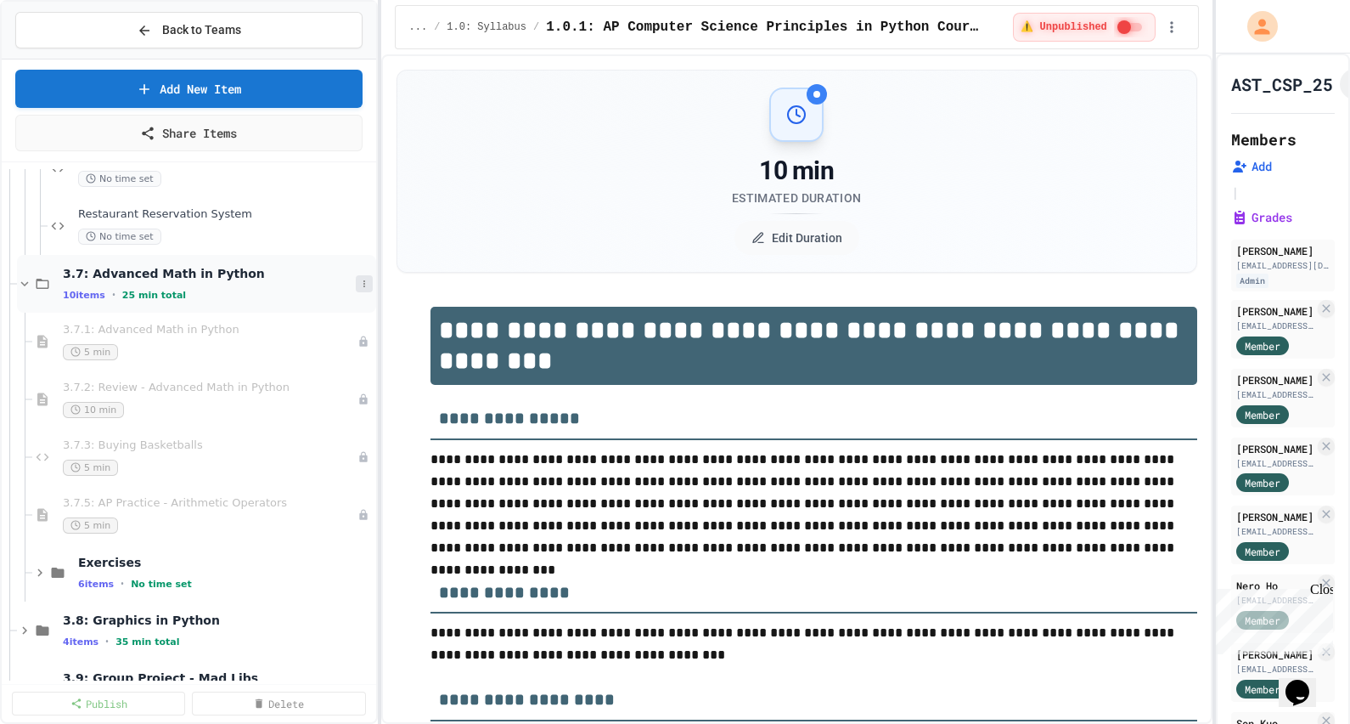
click at [359, 280] on icon at bounding box center [364, 284] width 10 height 10
drag, startPoint x: 340, startPoint y: 369, endPoint x: 397, endPoint y: 365, distance: 57.9
click at [341, 369] on button "Publish All (10)" at bounding box center [309, 375] width 120 height 31
click at [184, 276] on span "3.7: Advanced Math in Python" at bounding box center [209, 273] width 293 height 15
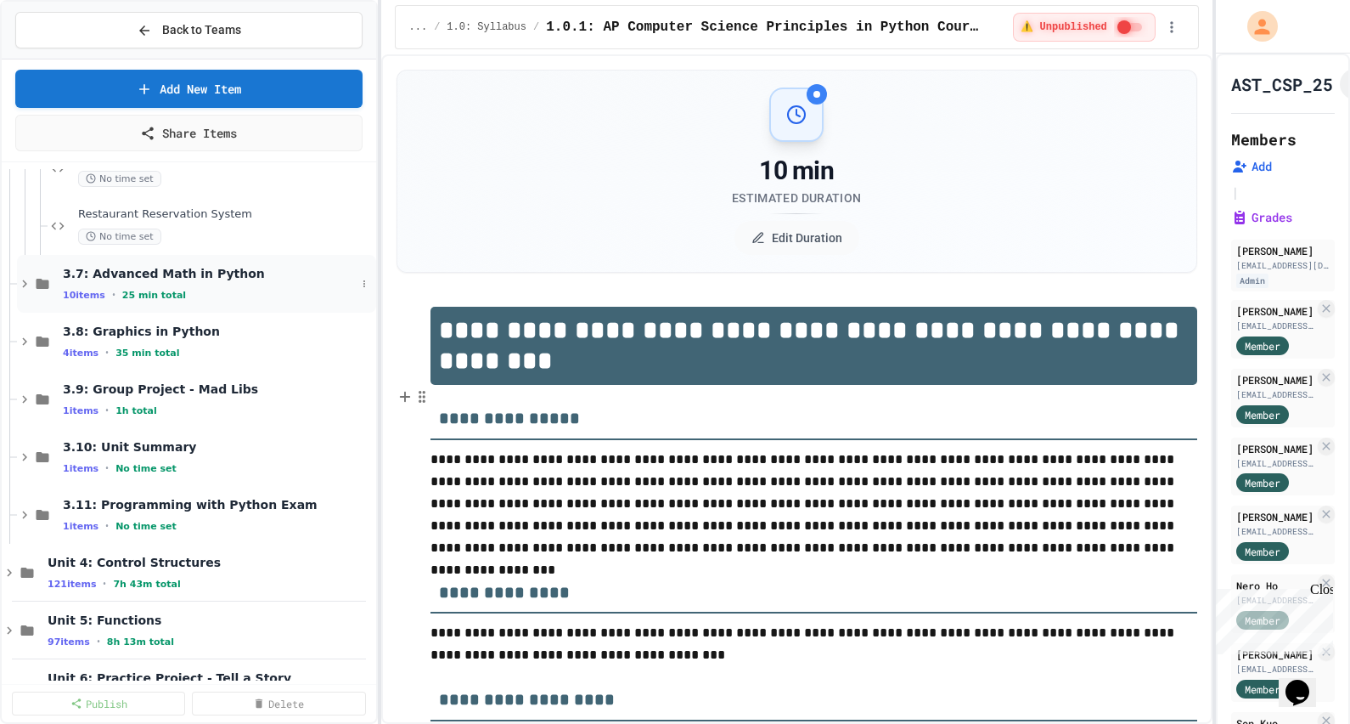
click at [28, 280] on icon at bounding box center [24, 283] width 15 height 15
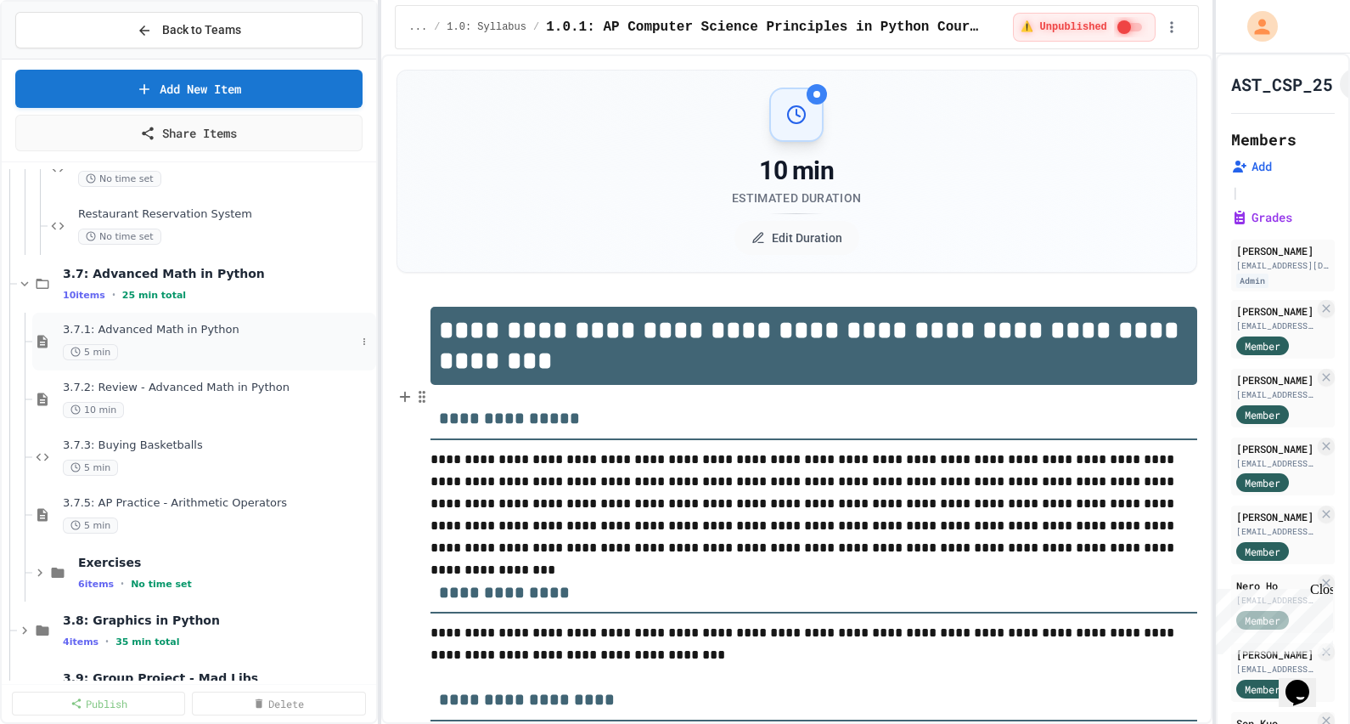
click at [174, 335] on div "3.7.1: Advanced Math in Python 5 min" at bounding box center [209, 341] width 293 height 37
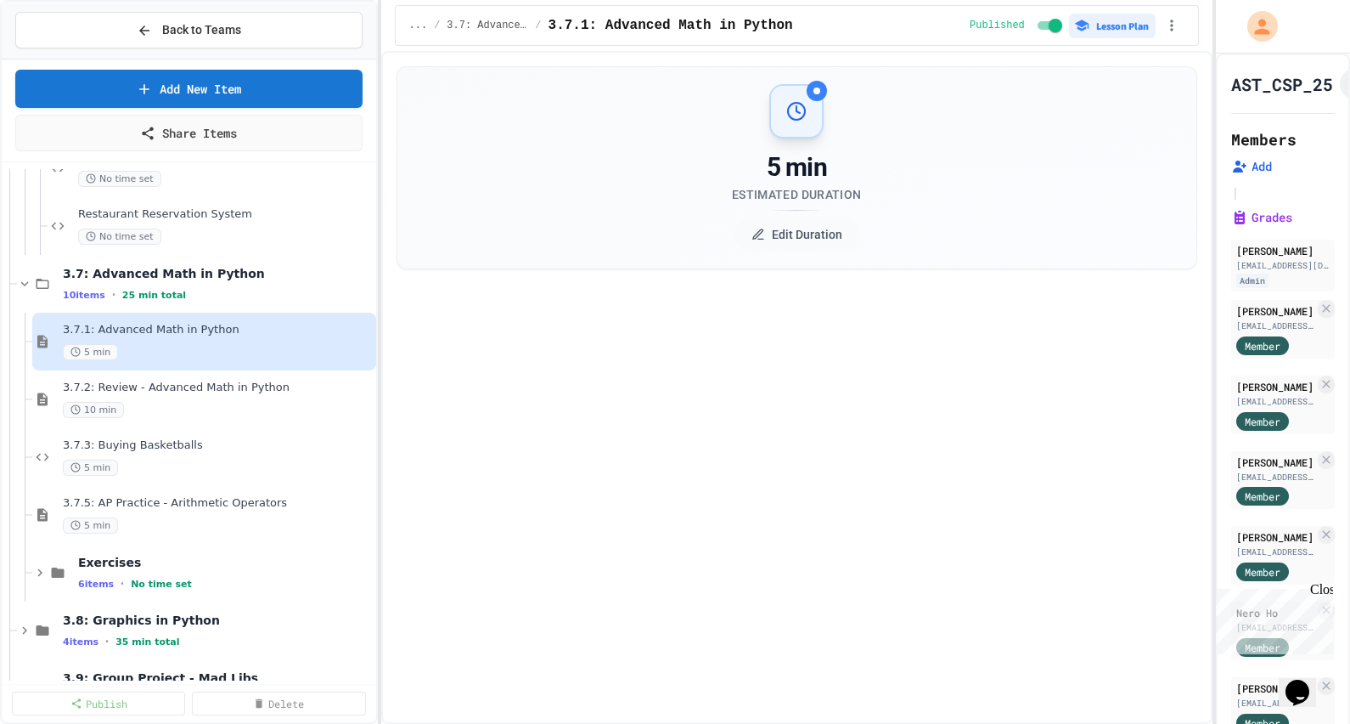
select select "***"
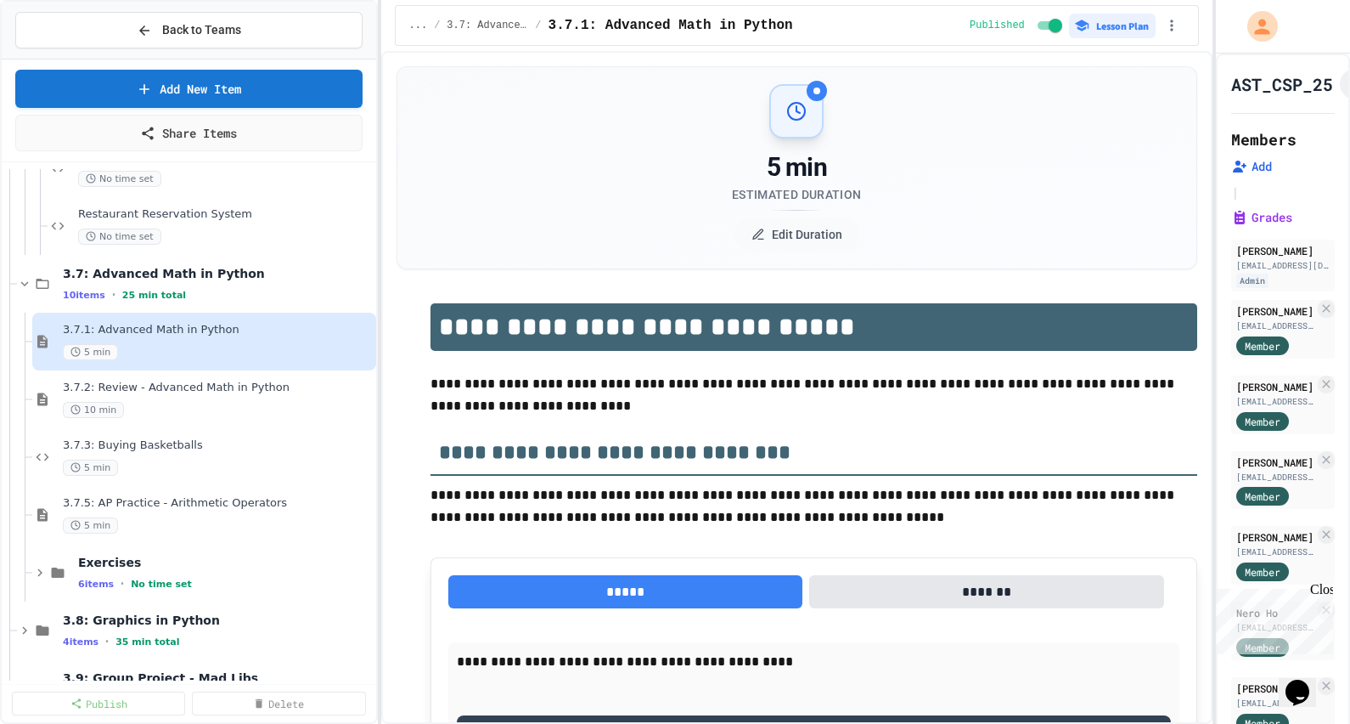
drag, startPoint x: 871, startPoint y: 119, endPoint x: 843, endPoint y: 138, distance: 33.0
